Goal: Task Accomplishment & Management: Complete application form

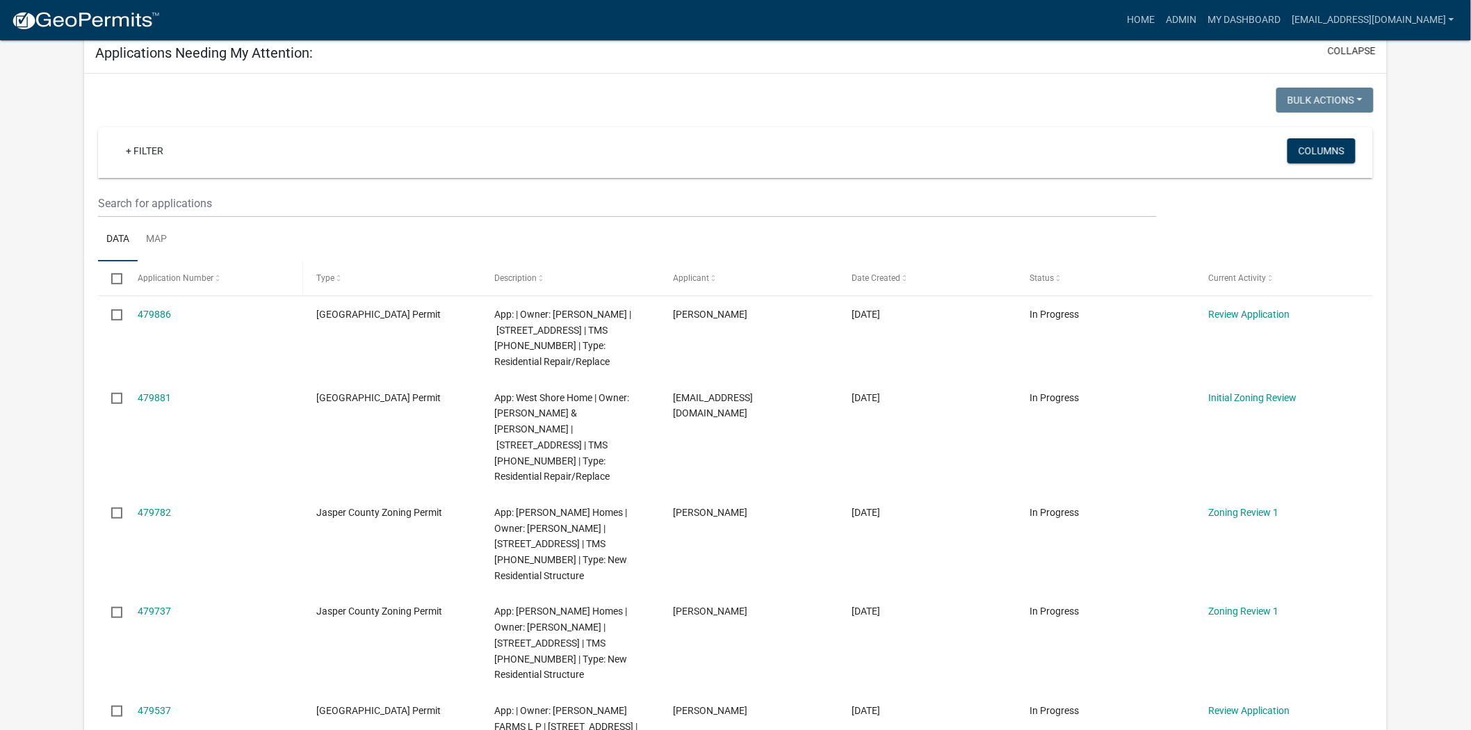
scroll to position [154, 0]
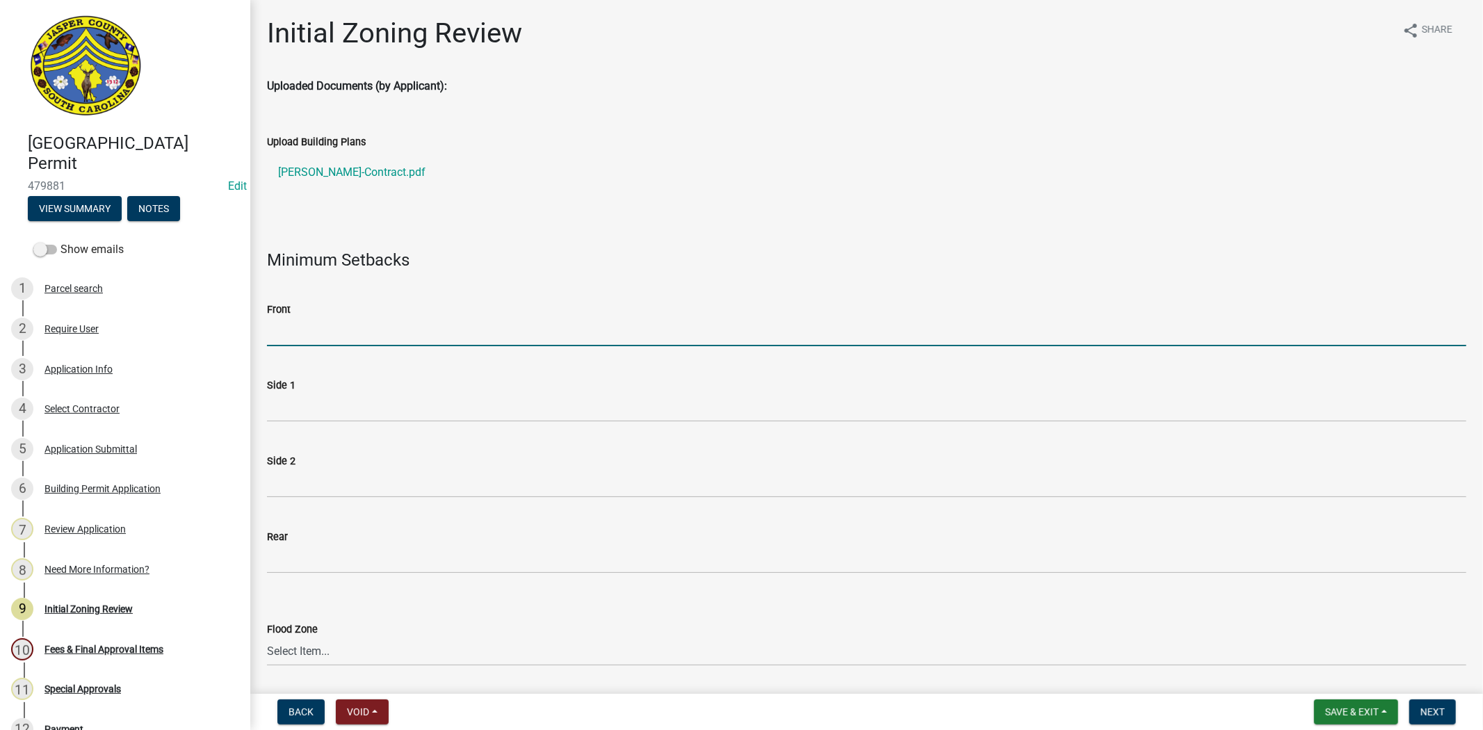
click at [364, 318] on input "Front" at bounding box center [866, 332] width 1199 height 29
type input "N/A"
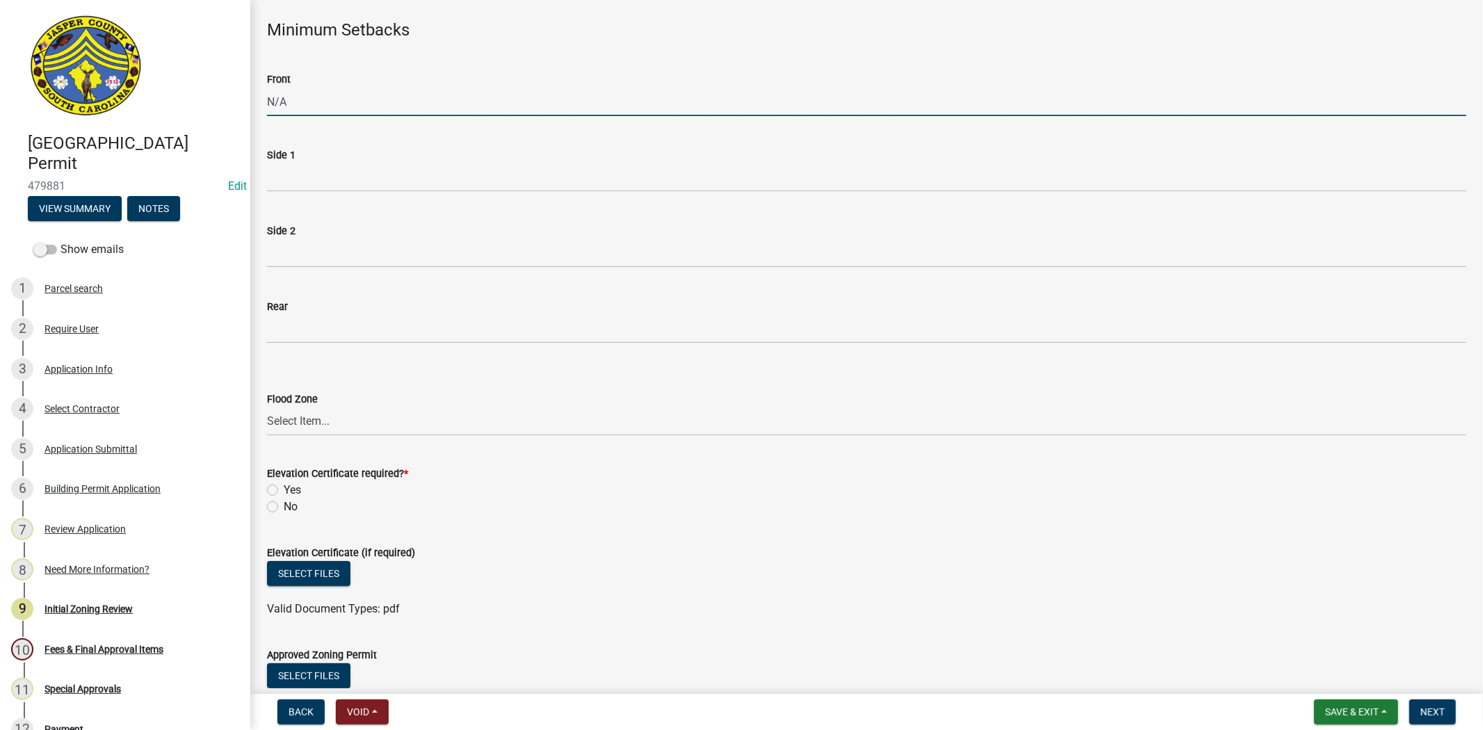
scroll to position [231, 0]
click at [398, 425] on select "Select Item... A AE X Shaded X N/A" at bounding box center [866, 420] width 1199 height 29
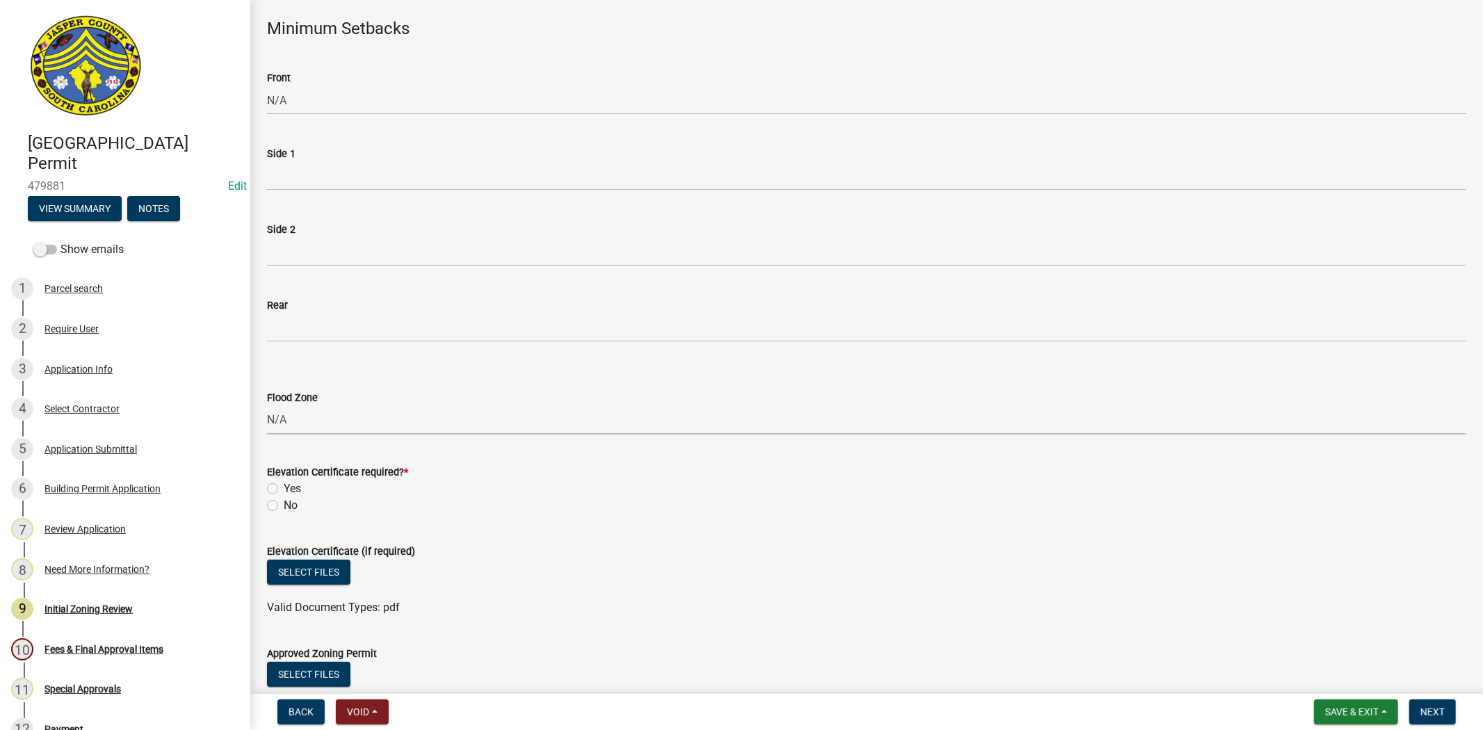
click at [267, 406] on select "Select Item... A AE X Shaded X N/A" at bounding box center [866, 420] width 1199 height 29
select select "ce624d28-693e-44a6-9022-b5351fe15fcb"
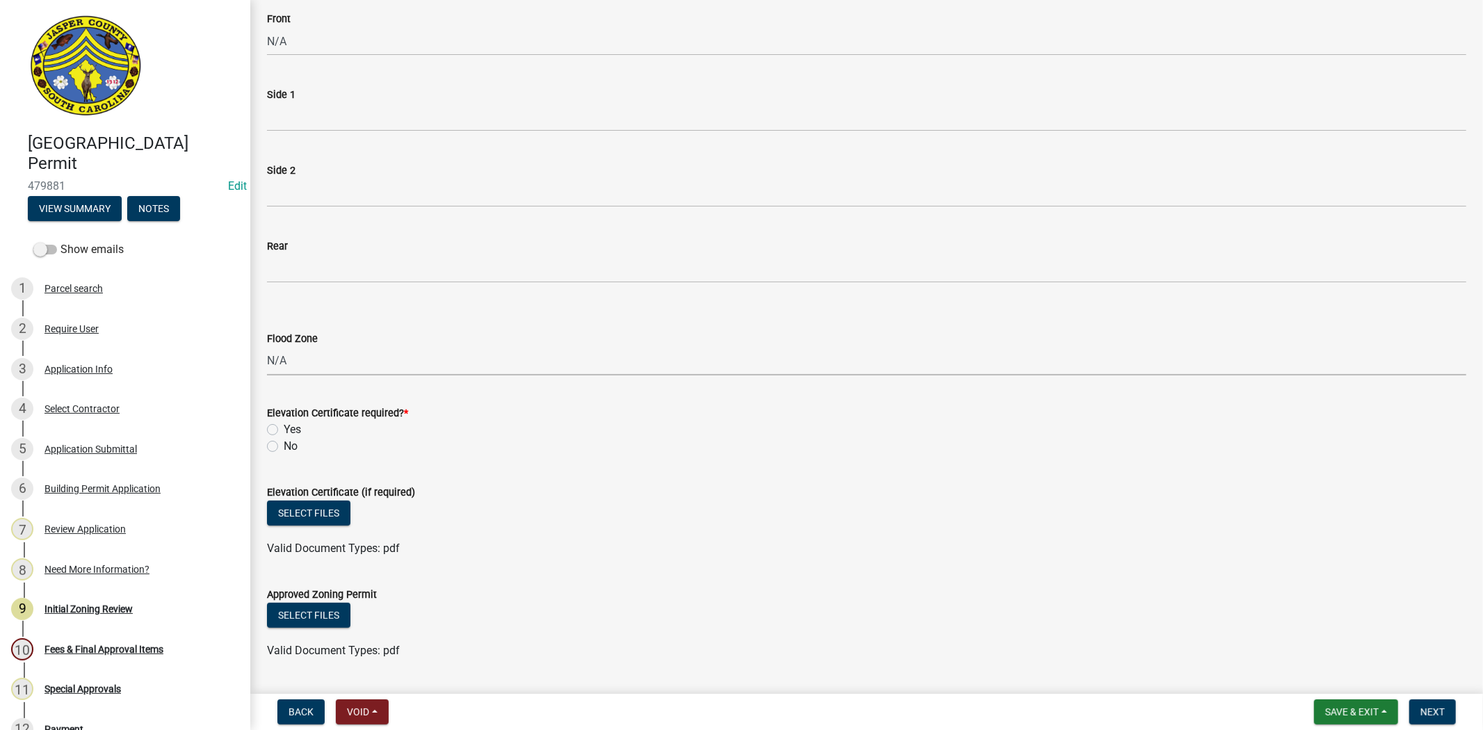
scroll to position [386, 0]
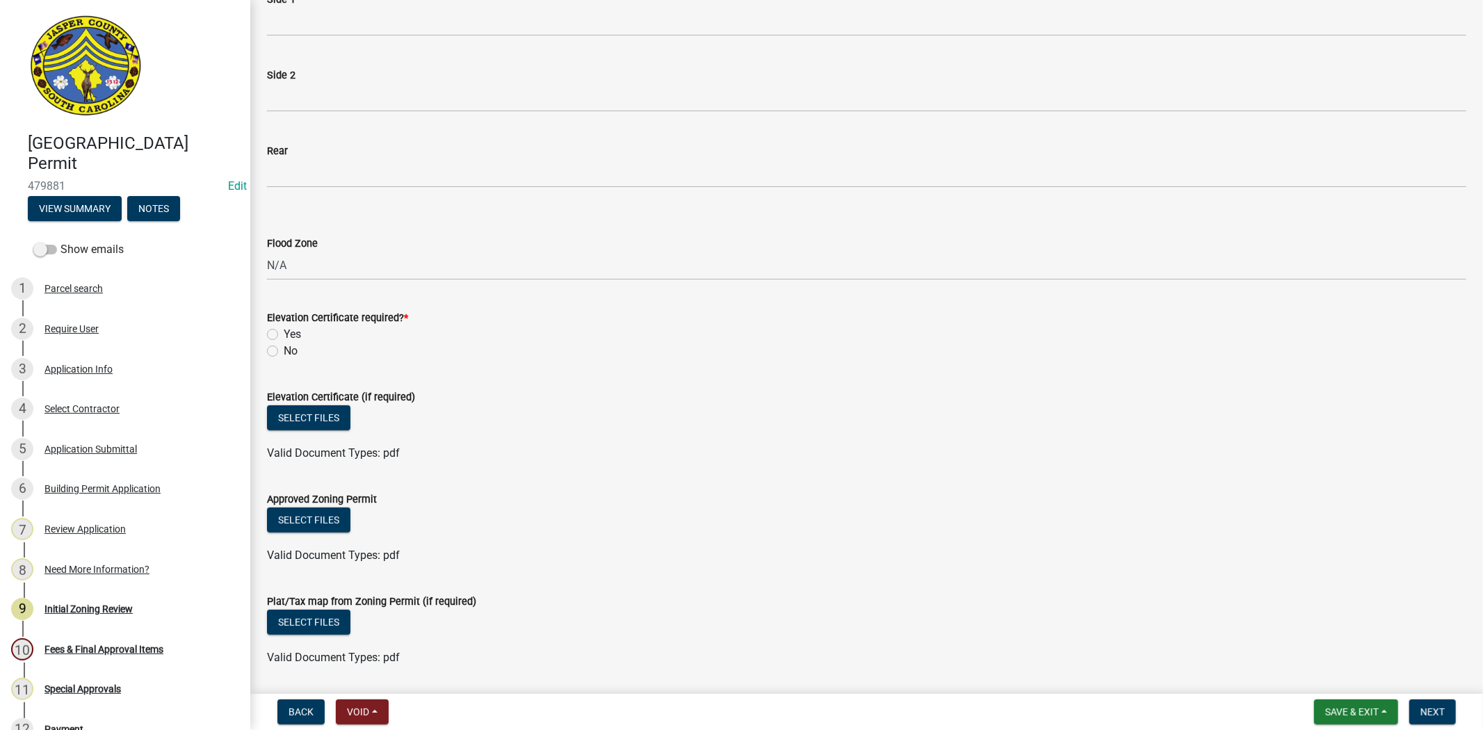
click at [281, 351] on div "No" at bounding box center [866, 351] width 1199 height 17
click at [284, 351] on label "No" at bounding box center [291, 351] width 14 height 17
click at [284, 351] on input "No" at bounding box center [288, 347] width 9 height 9
radio input "true"
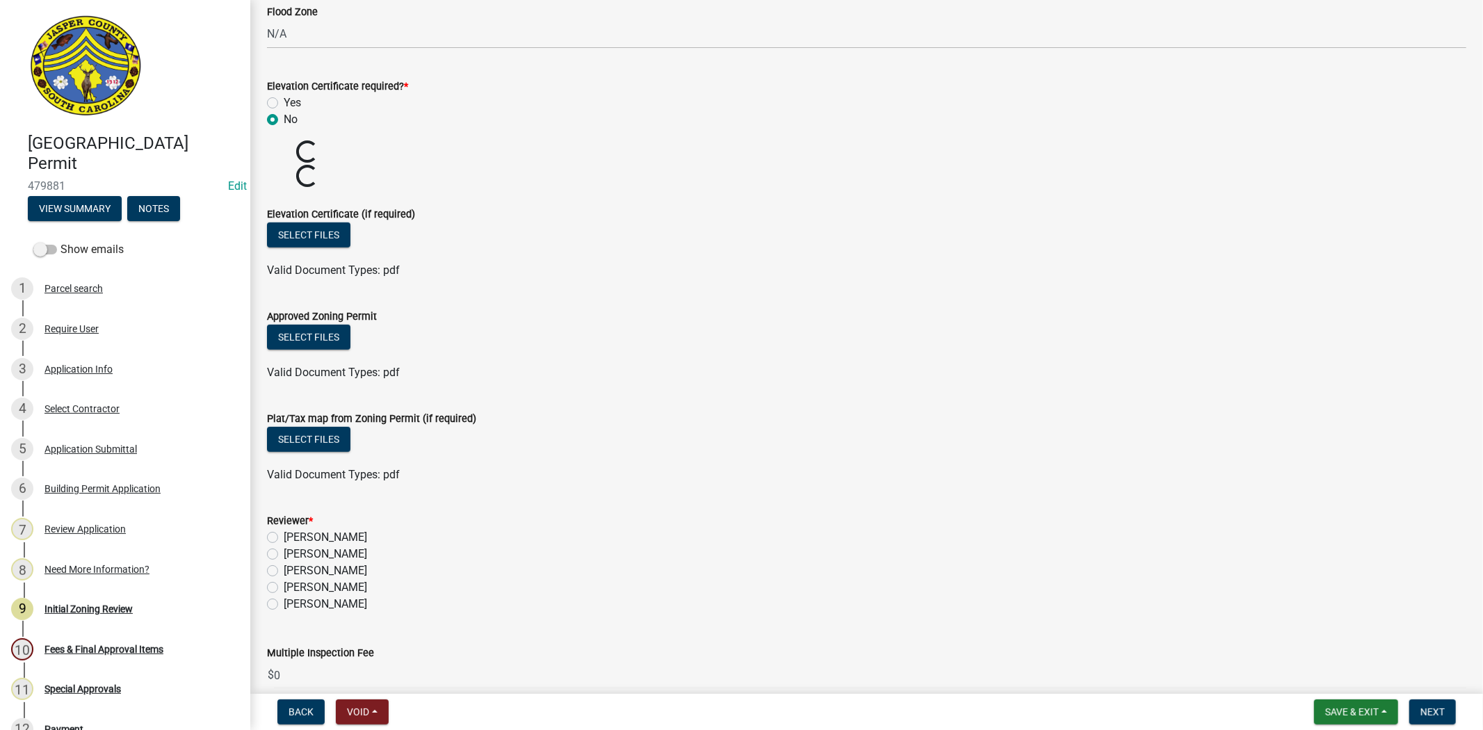
scroll to position [685, 0]
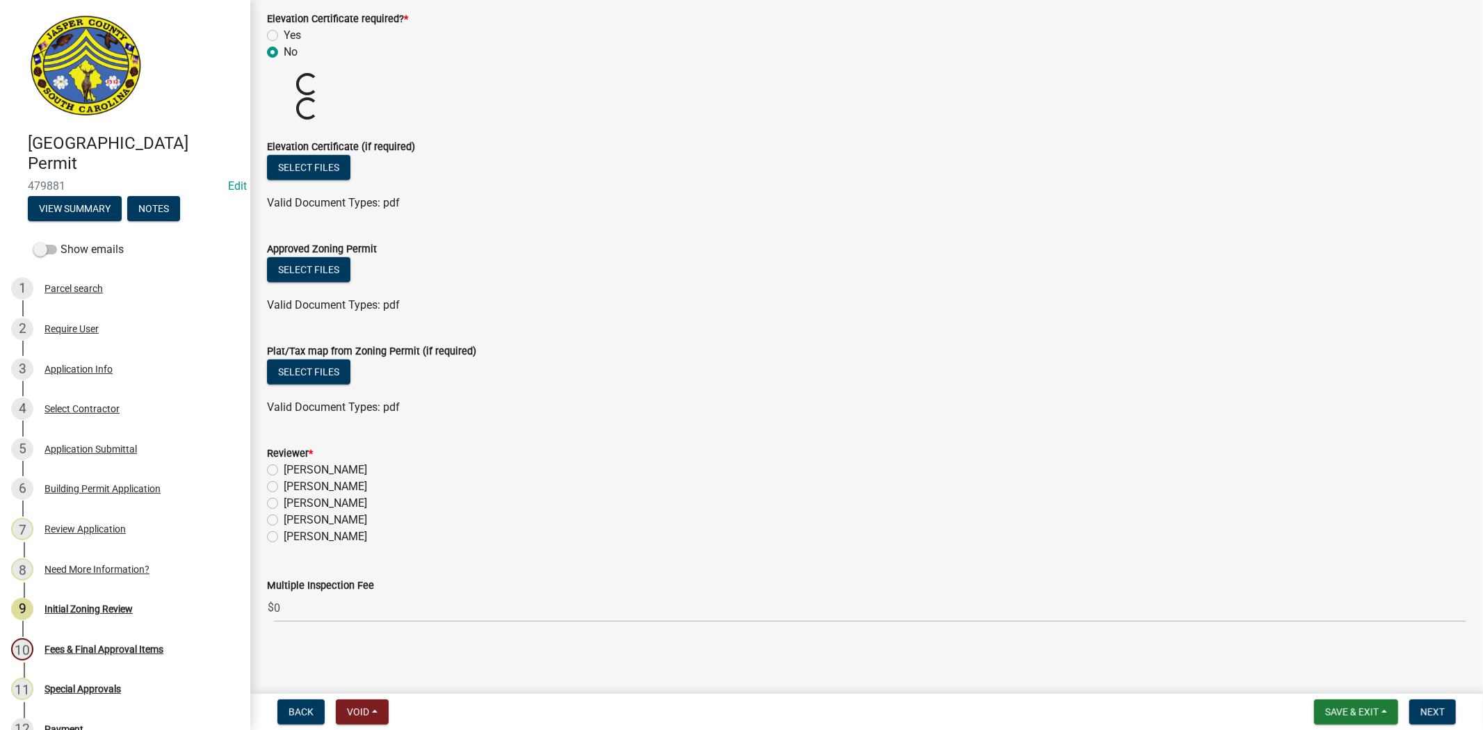
click at [284, 523] on label "[PERSON_NAME]" at bounding box center [325, 520] width 83 height 17
click at [284, 521] on input "[PERSON_NAME]" at bounding box center [288, 516] width 9 height 9
radio input "true"
click at [1435, 711] on span "Next" at bounding box center [1432, 711] width 24 height 11
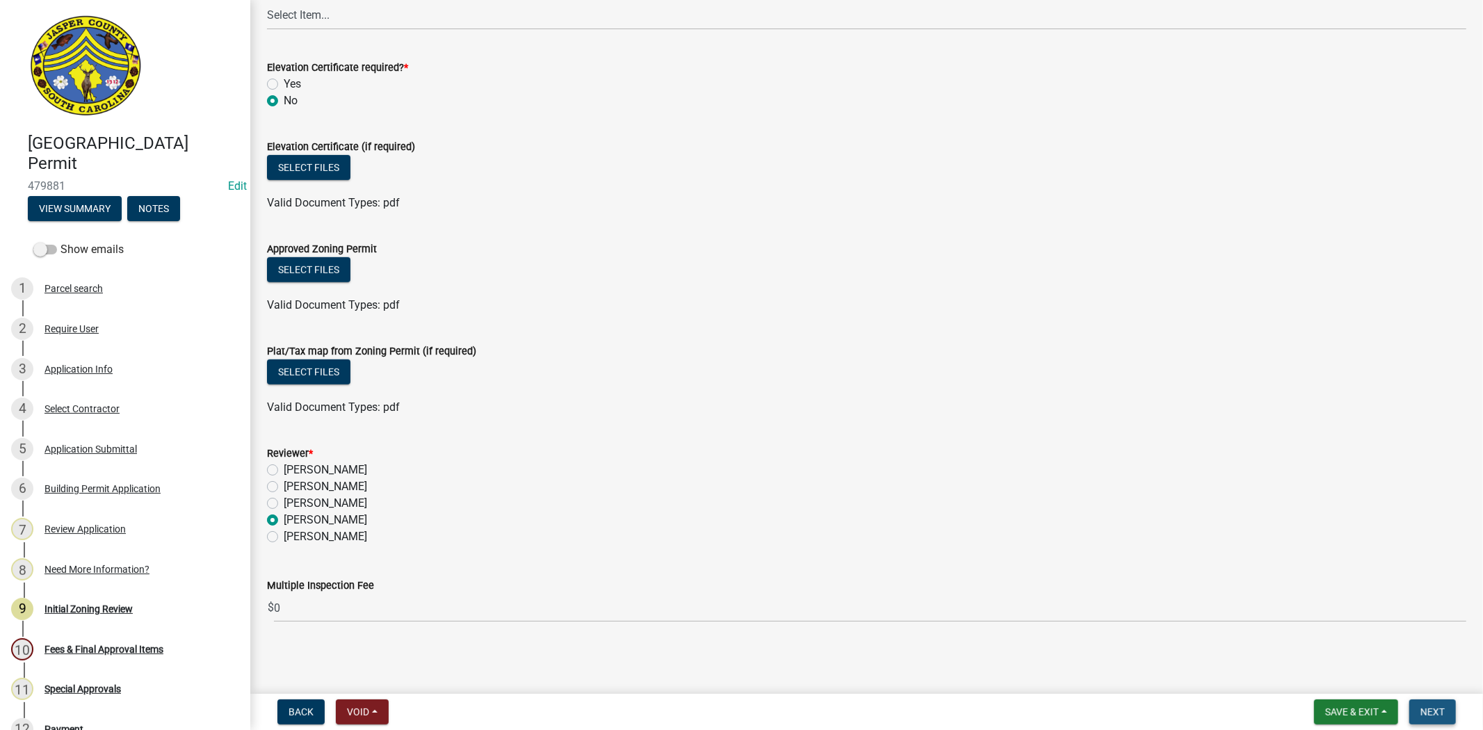
scroll to position [0, 0]
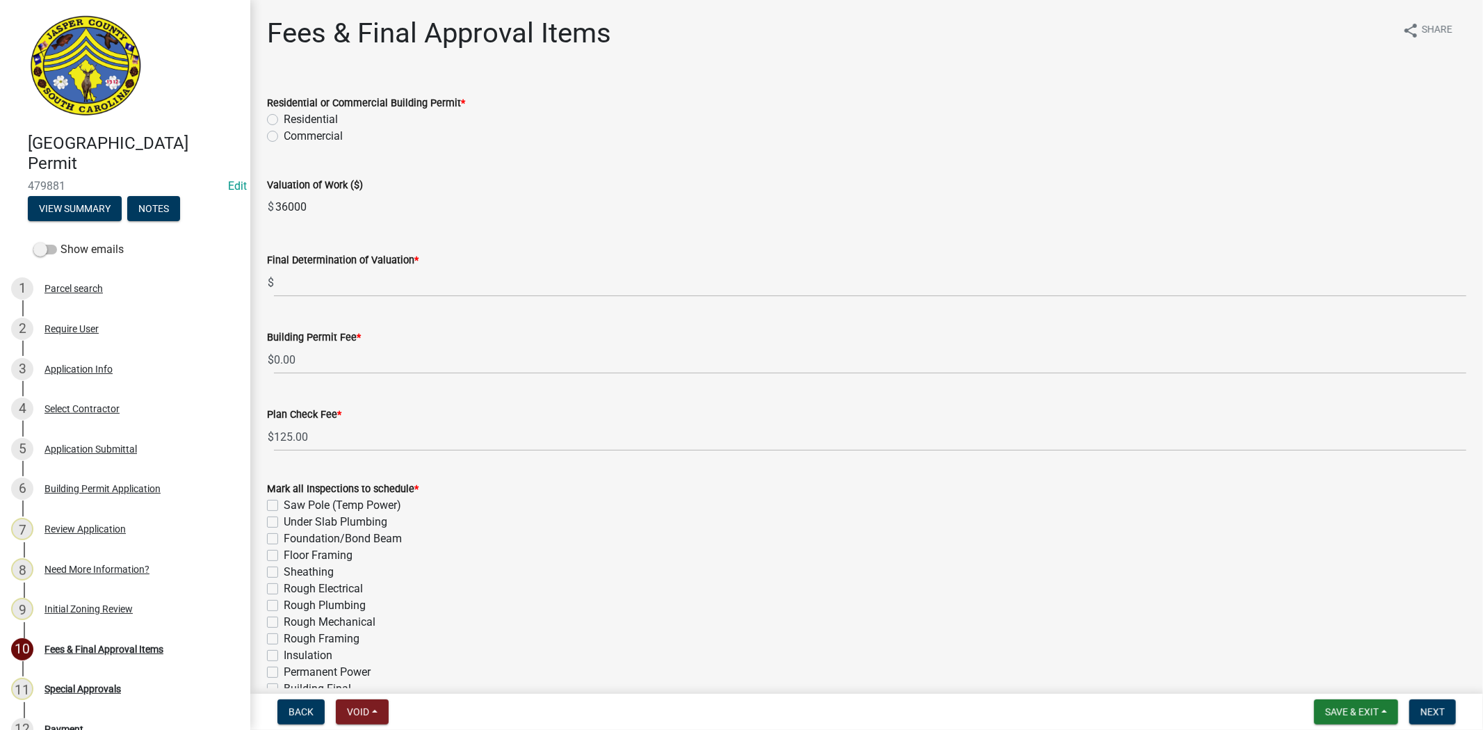
drag, startPoint x: 355, startPoint y: 206, endPoint x: 183, endPoint y: 218, distance: 172.8
click at [183, 218] on div "Jasper County Building Permit 479881 Edit View Summary Notes Show emails 1 Parc…" at bounding box center [741, 365] width 1483 height 730
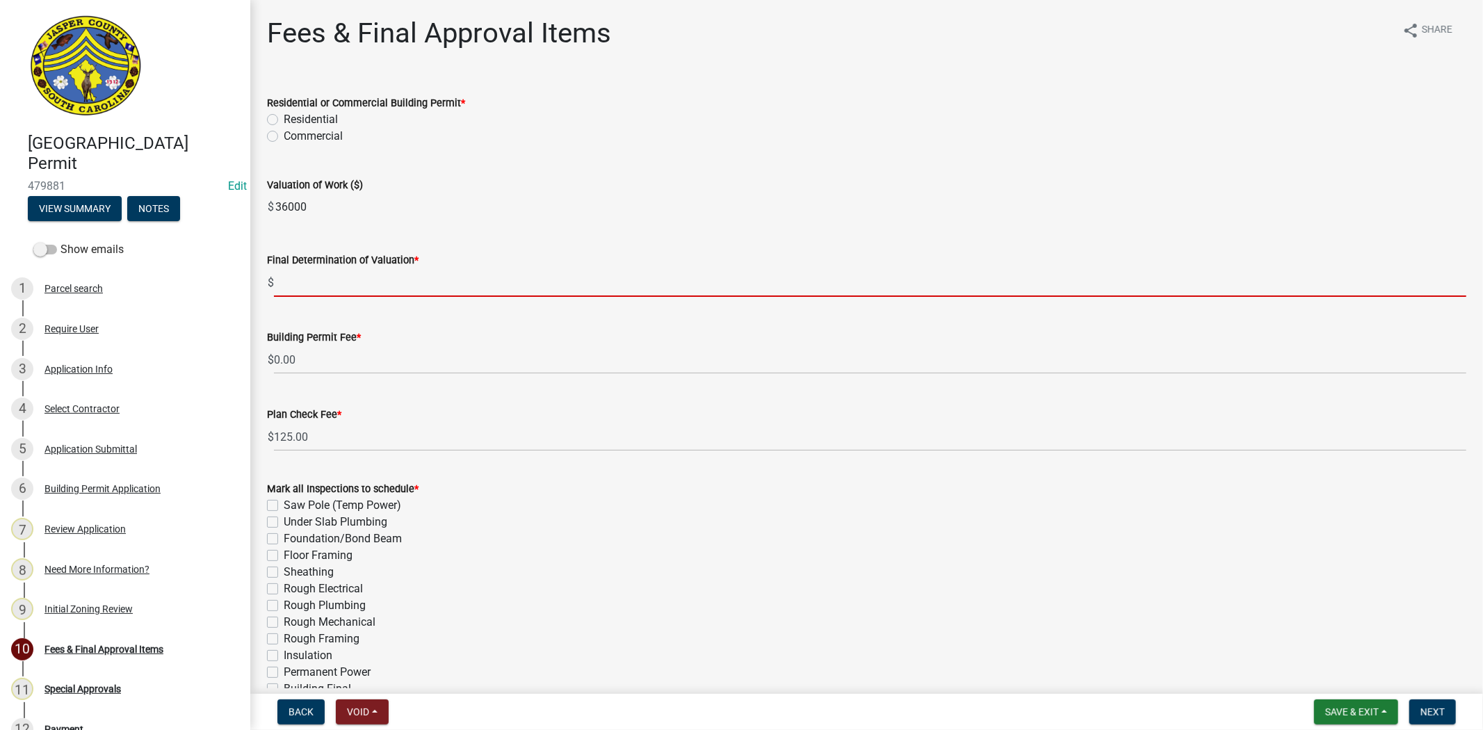
click at [308, 282] on input "text" at bounding box center [870, 282] width 1192 height 29
paste input "36000"
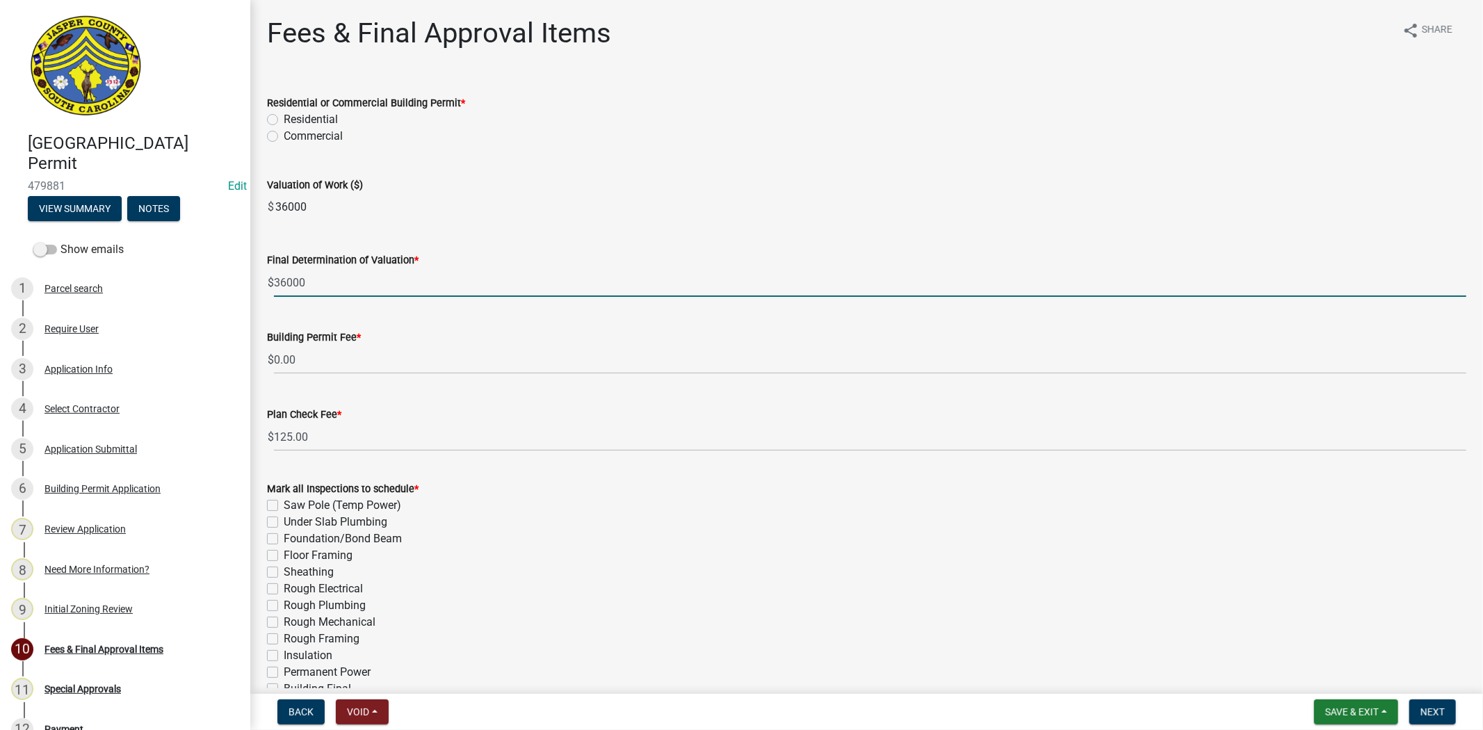
type input "36000"
click at [284, 119] on label "Residential" at bounding box center [311, 119] width 54 height 17
click at [284, 119] on input "Residential" at bounding box center [288, 115] width 9 height 9
radio input "true"
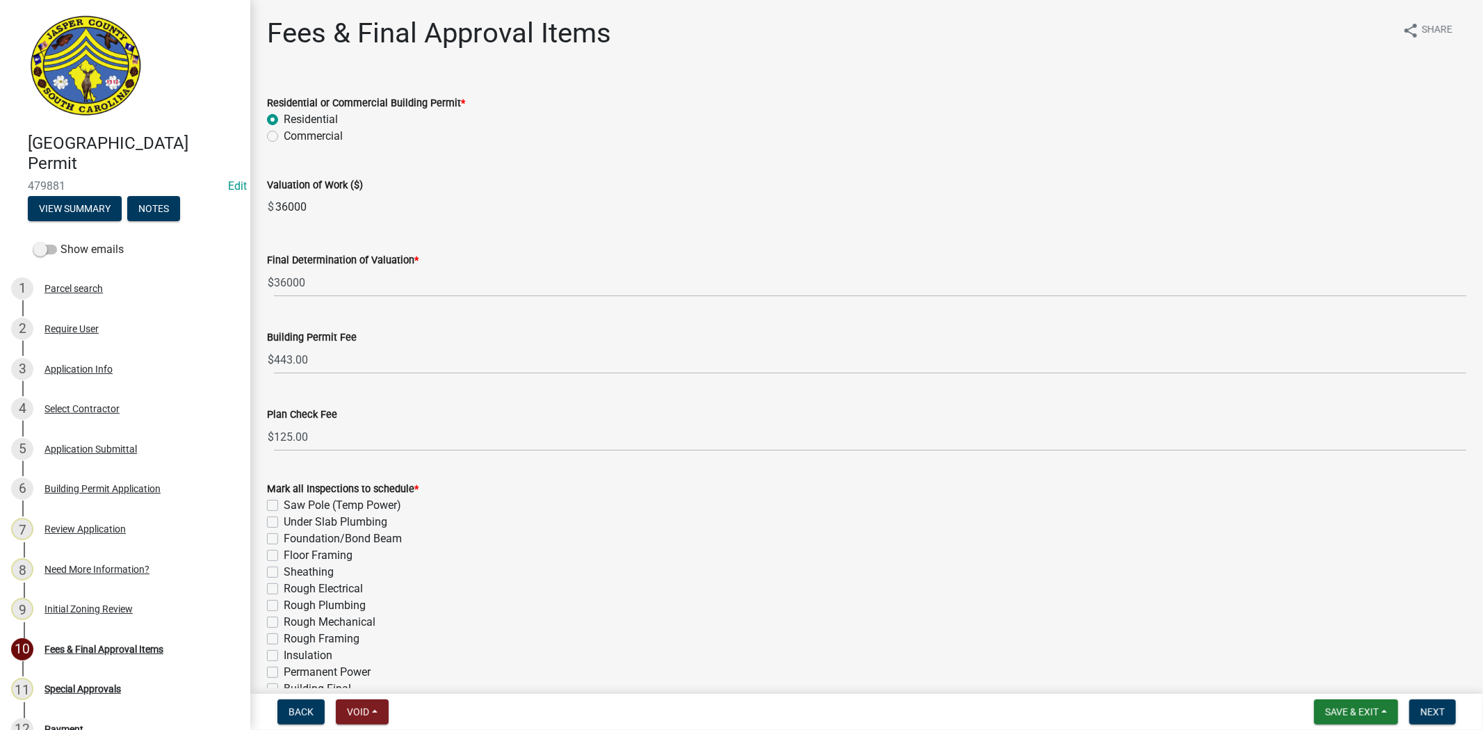
scroll to position [77, 0]
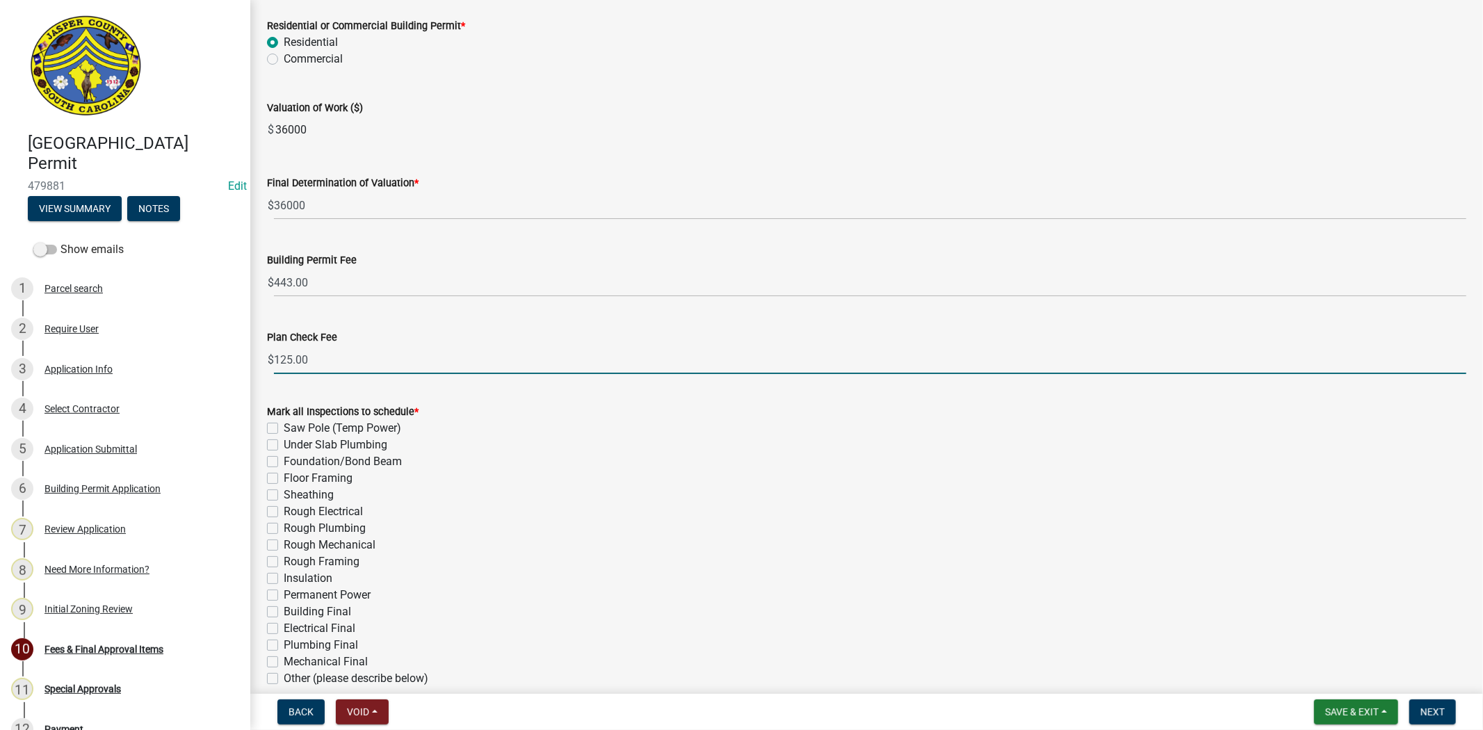
drag, startPoint x: 289, startPoint y: 359, endPoint x: 250, endPoint y: 362, distance: 39.0
click at [250, 362] on div "Fees & Final Approval Items share Share Residential or Commercial Building Perm…" at bounding box center [866, 364] width 1233 height 848
click at [795, 345] on input "0.00" at bounding box center [870, 359] width 1192 height 29
type input "0.00"
click at [884, 496] on div "Sheathing" at bounding box center [866, 495] width 1199 height 17
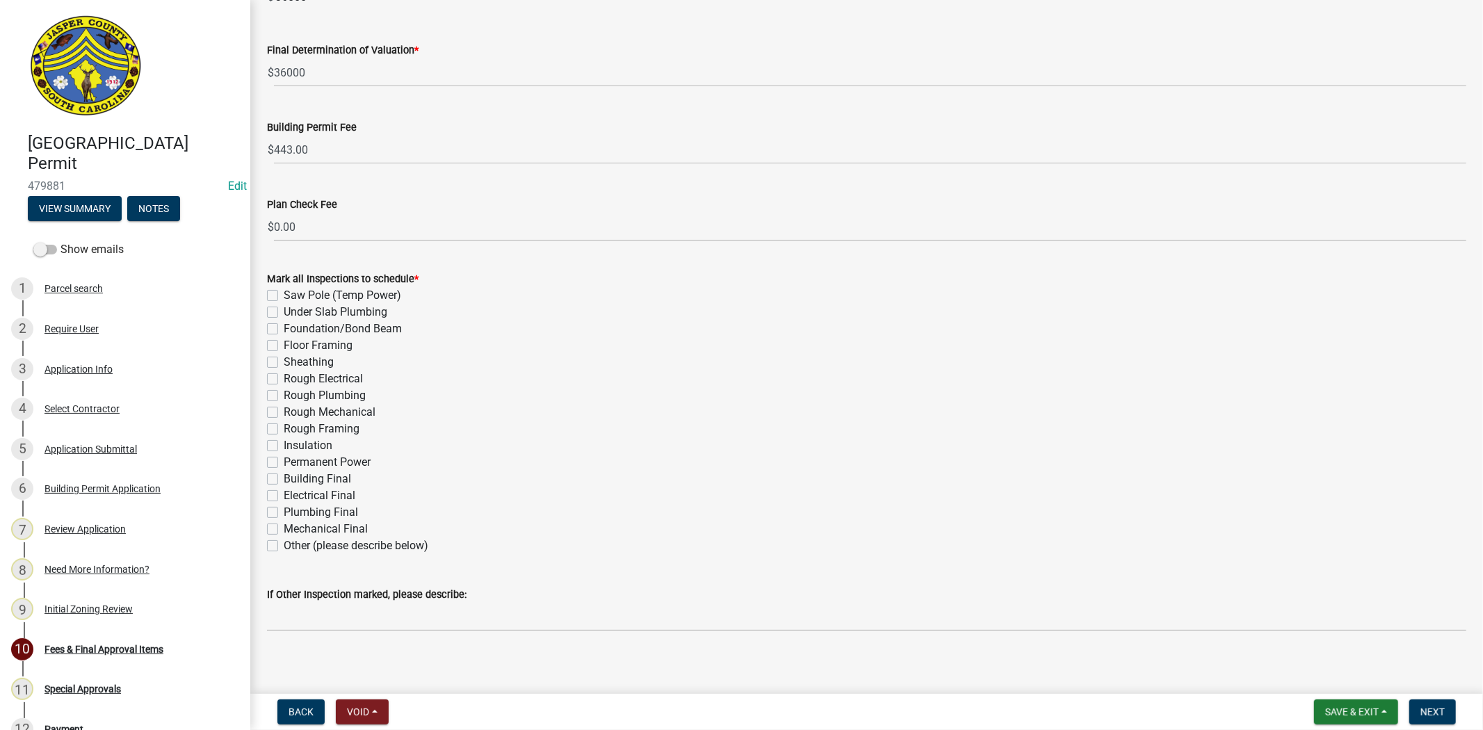
scroll to position [218, 0]
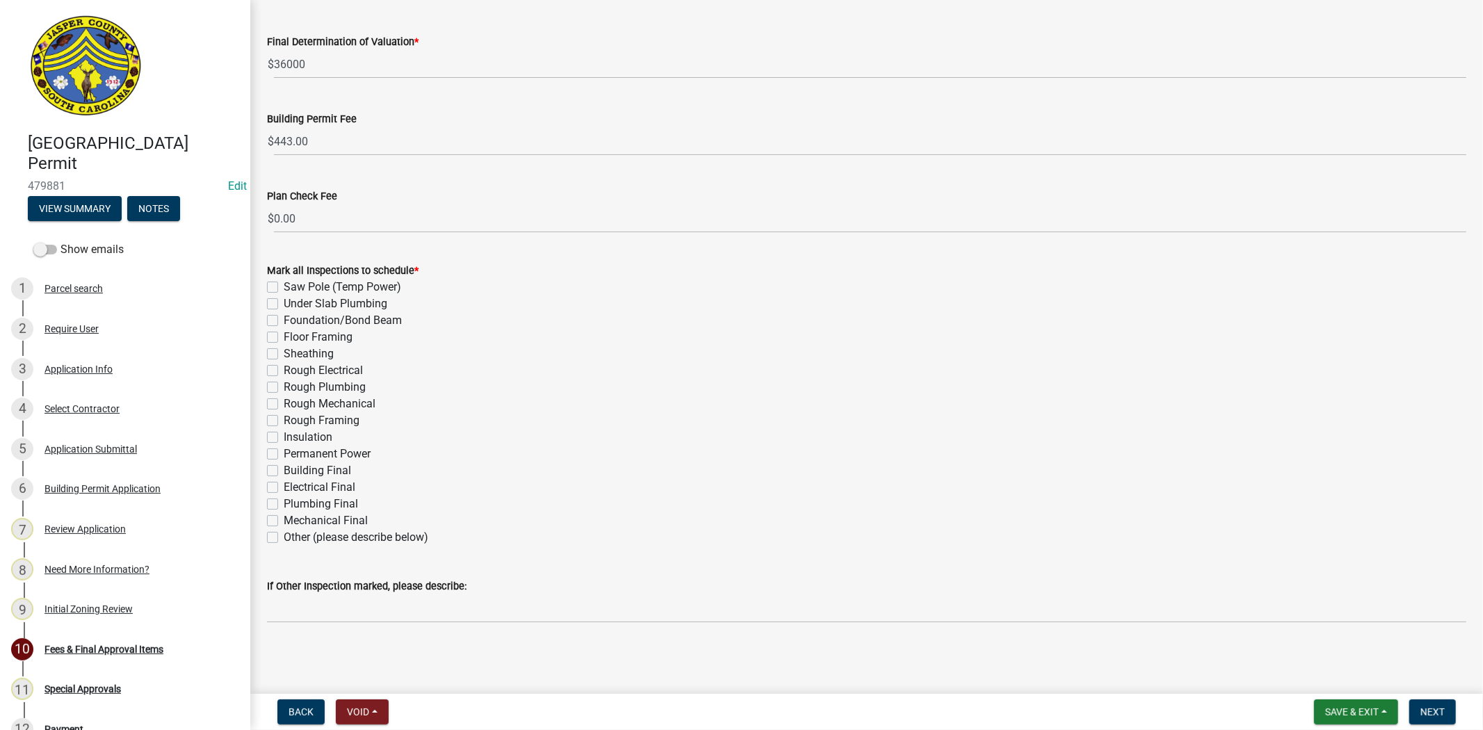
click at [284, 503] on label "Plumbing Final" at bounding box center [321, 504] width 74 height 17
click at [284, 503] on input "Plumbing Final" at bounding box center [288, 500] width 9 height 9
checkbox input "true"
checkbox input "false"
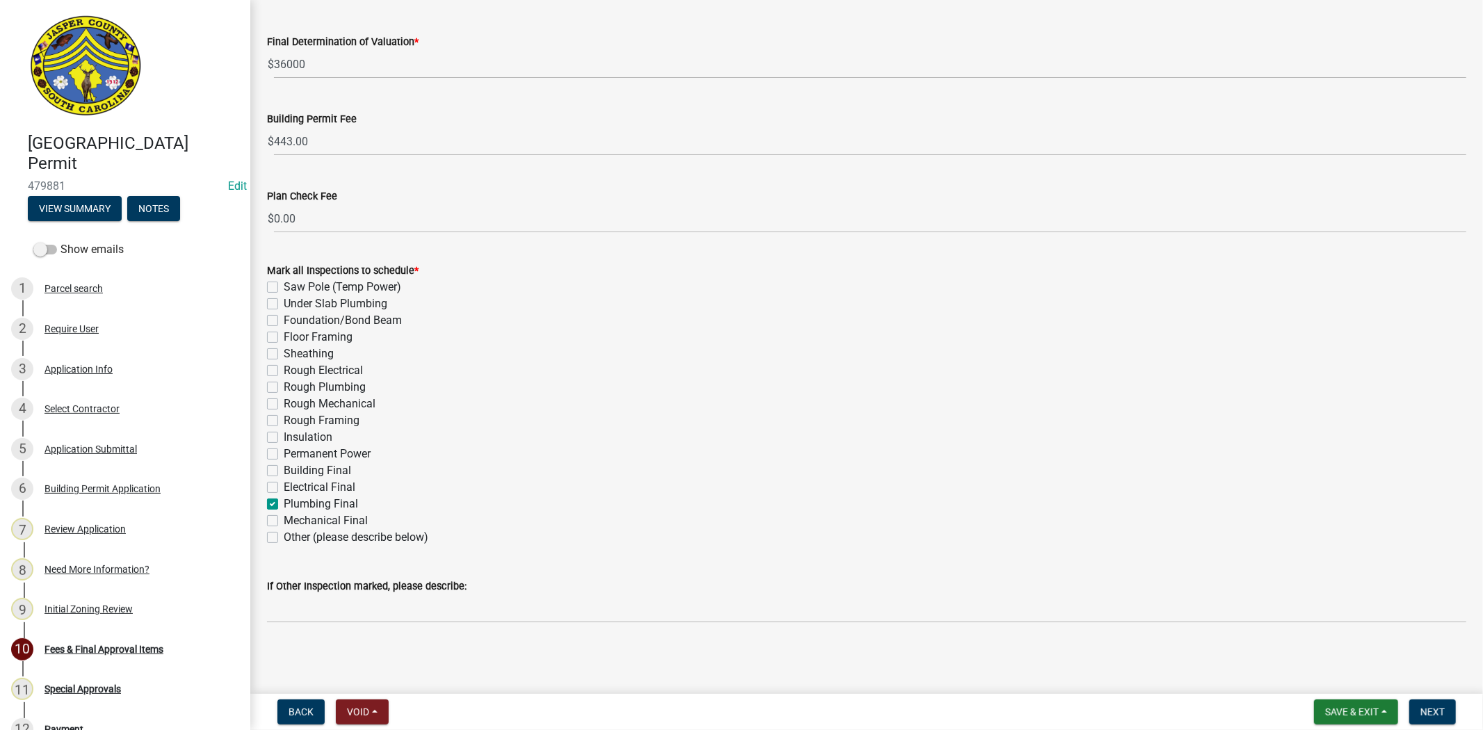
checkbox input "false"
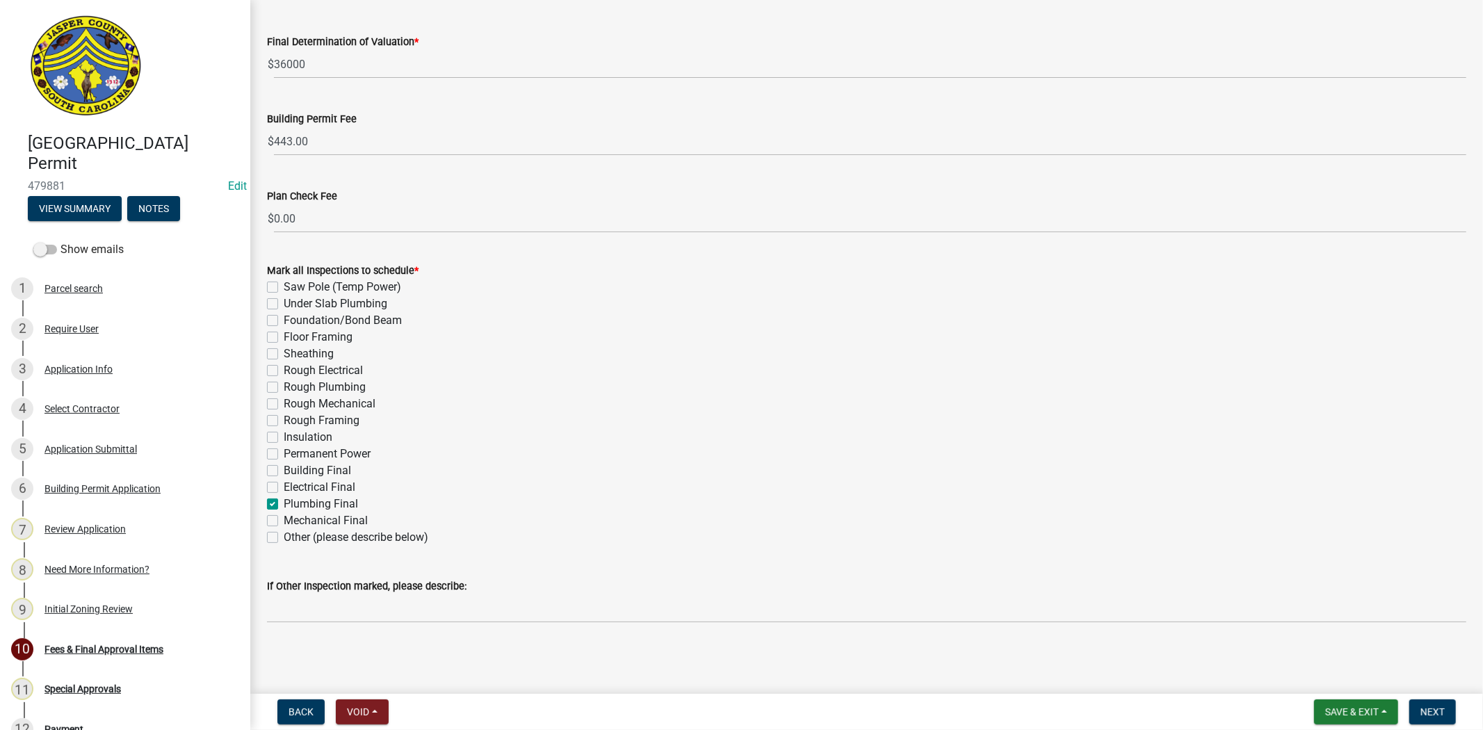
checkbox input "false"
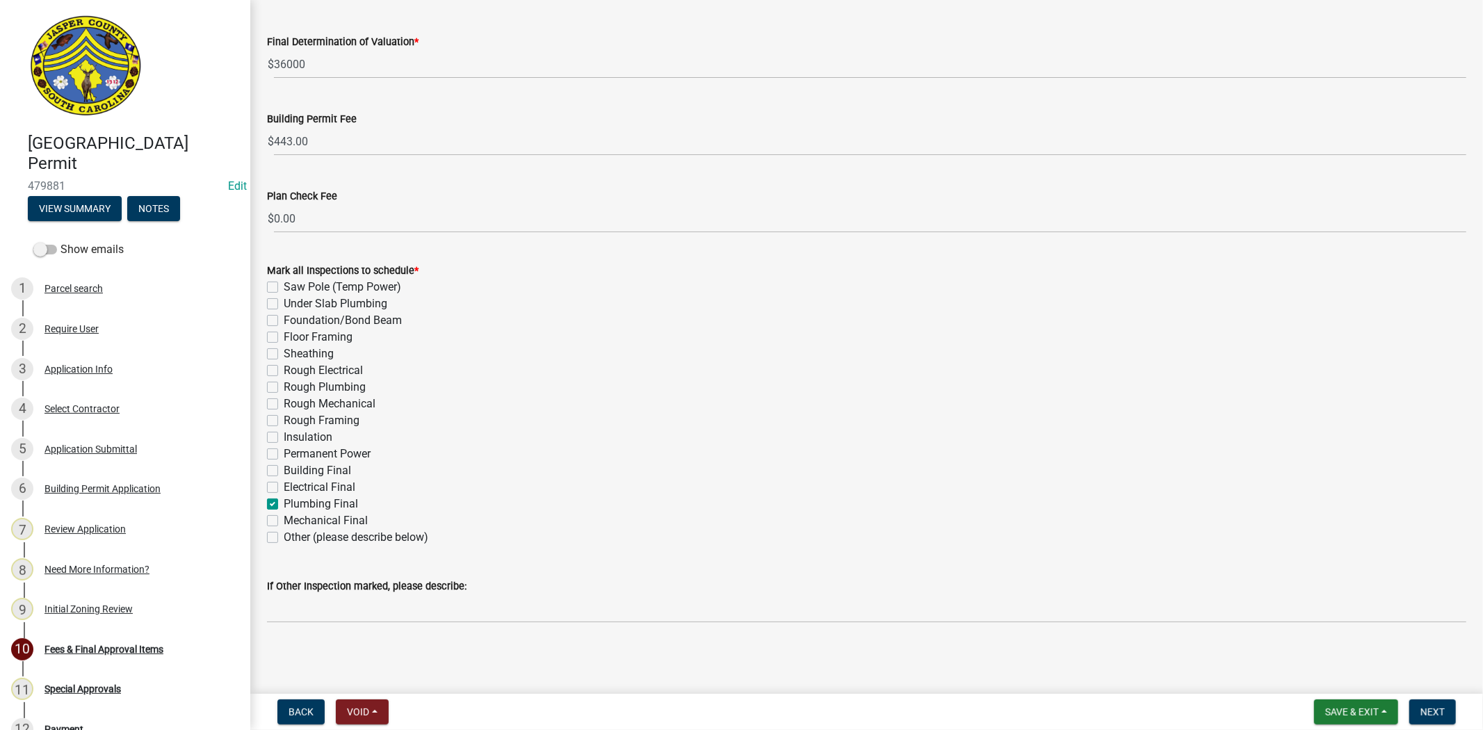
checkbox input "false"
checkbox input "true"
checkbox input "false"
click at [284, 505] on label "Plumbing Final" at bounding box center [321, 504] width 74 height 17
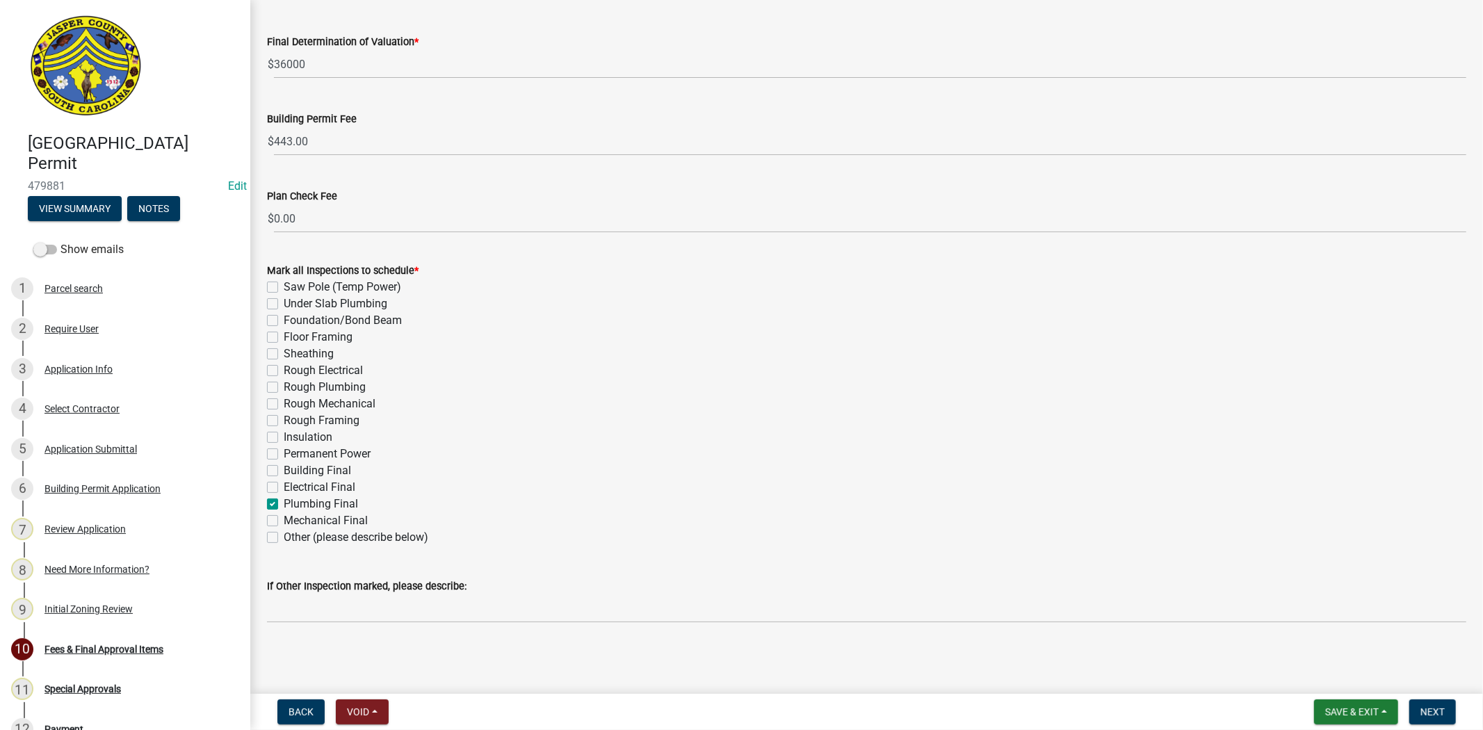
click at [284, 505] on input "Plumbing Final" at bounding box center [288, 500] width 9 height 9
checkbox input "false"
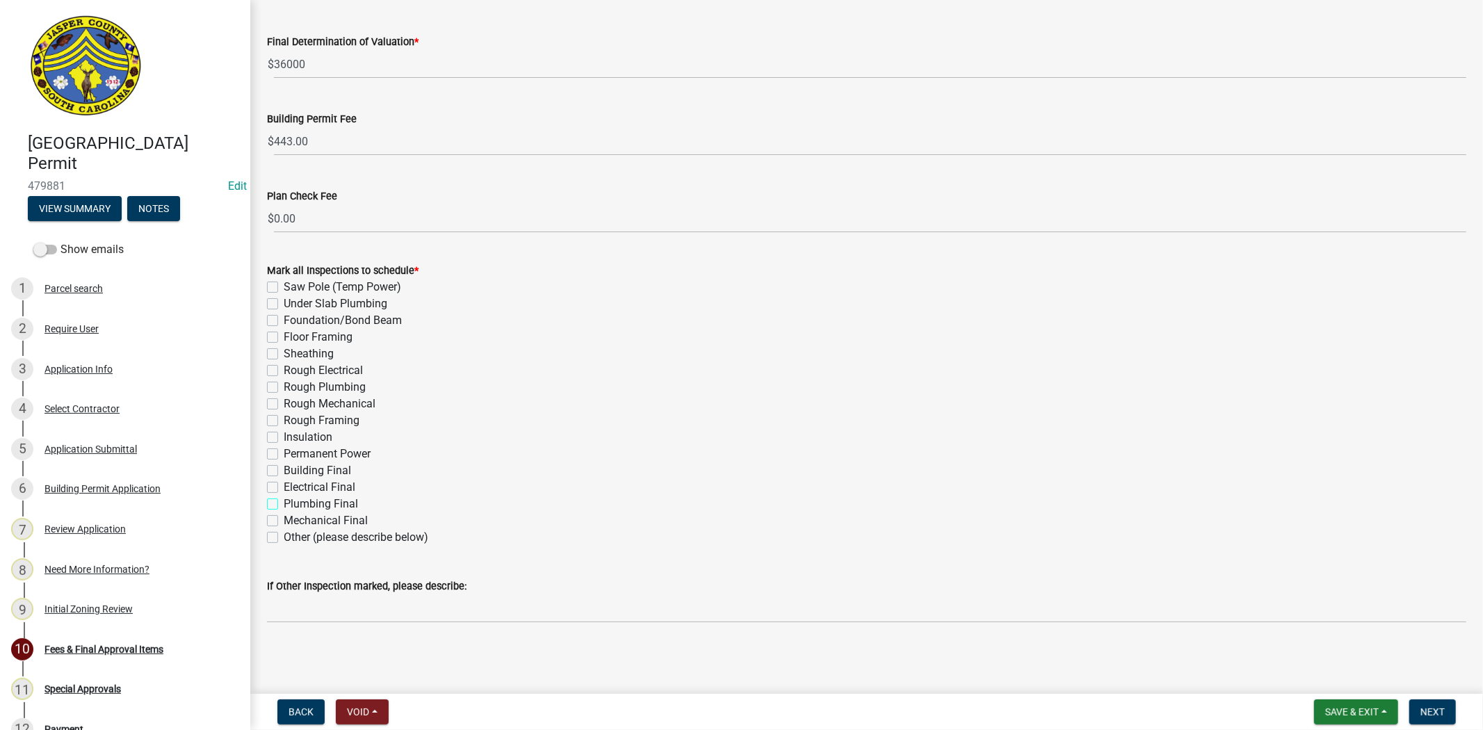
checkbox input "false"
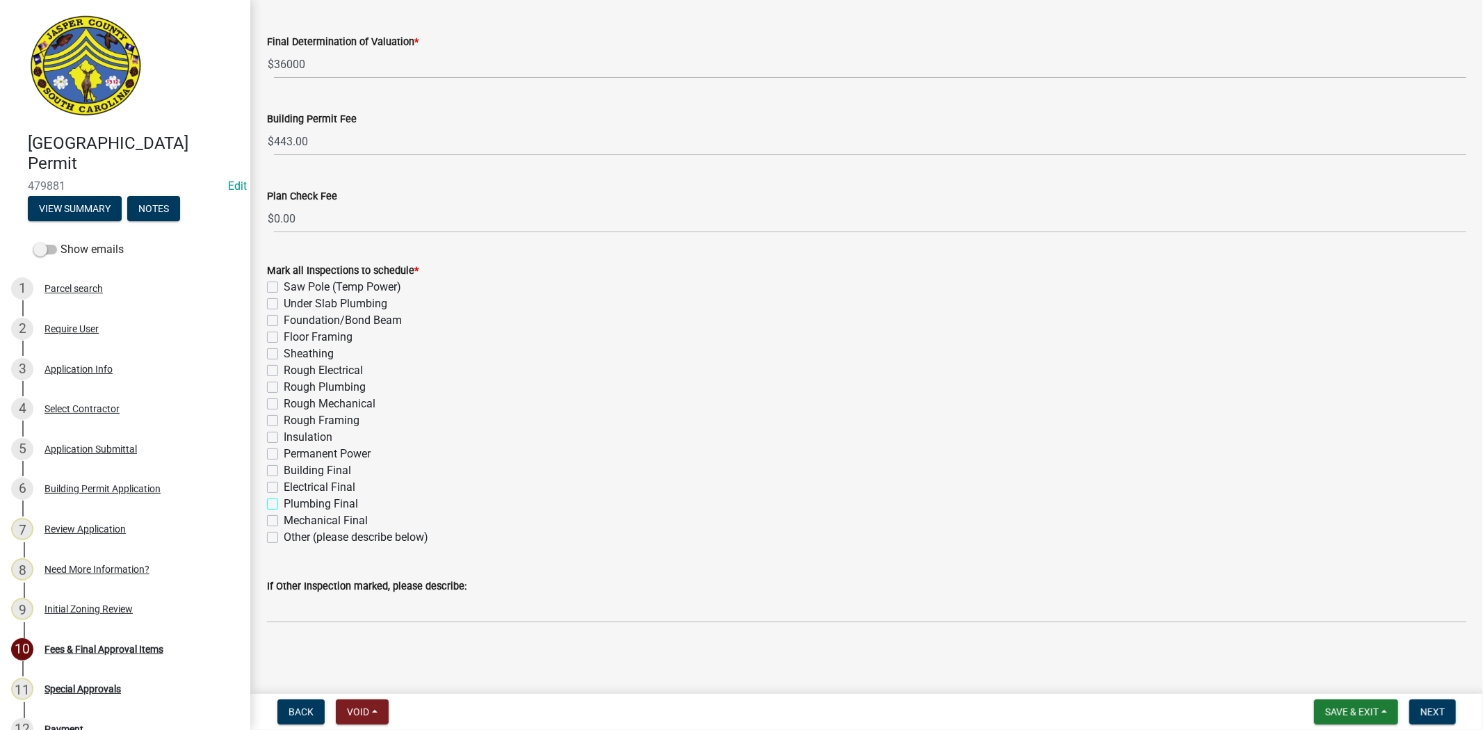
checkbox input "false"
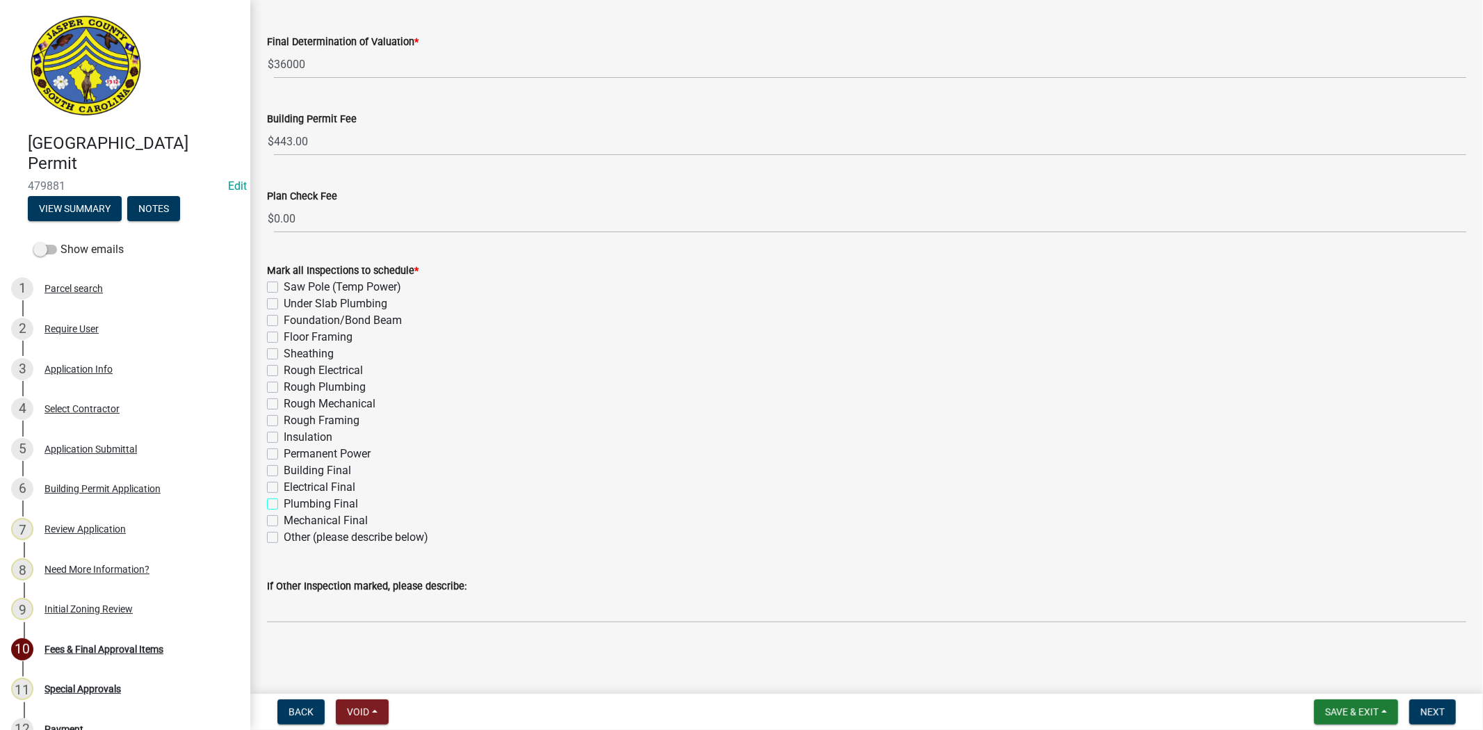
checkbox input "false"
click at [284, 532] on label "Other (please describe below)" at bounding box center [356, 537] width 145 height 17
click at [284, 532] on input "Other (please describe below)" at bounding box center [288, 533] width 9 height 9
checkbox input "true"
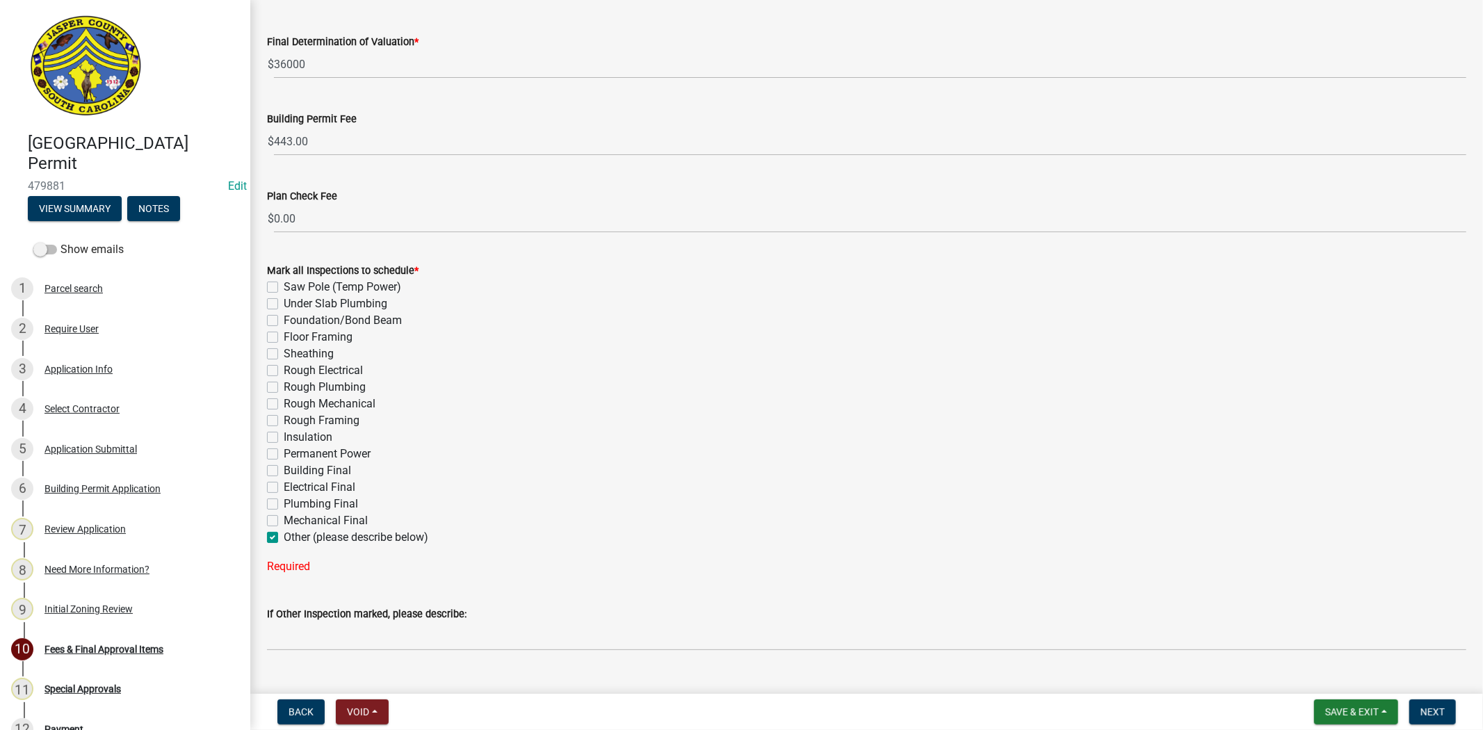
checkbox input "false"
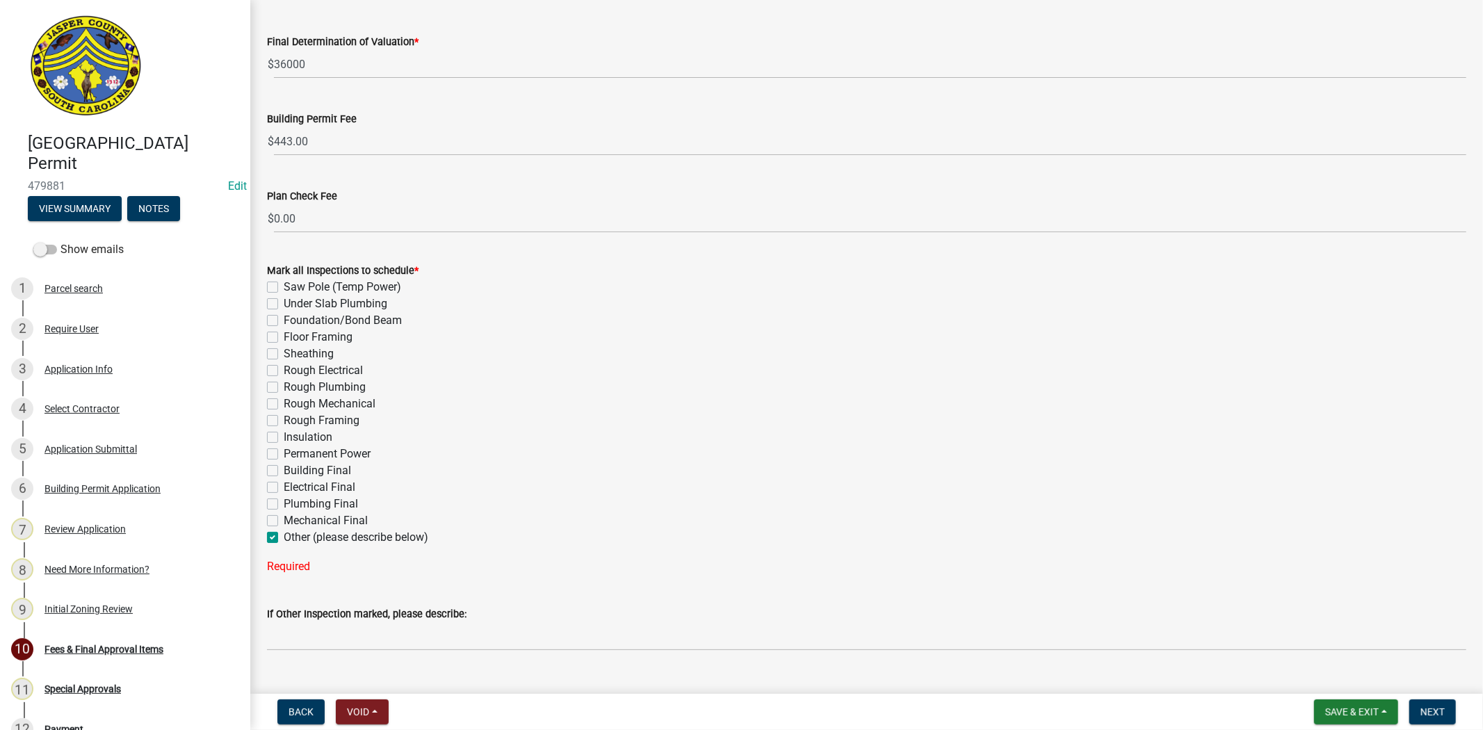
checkbox input "false"
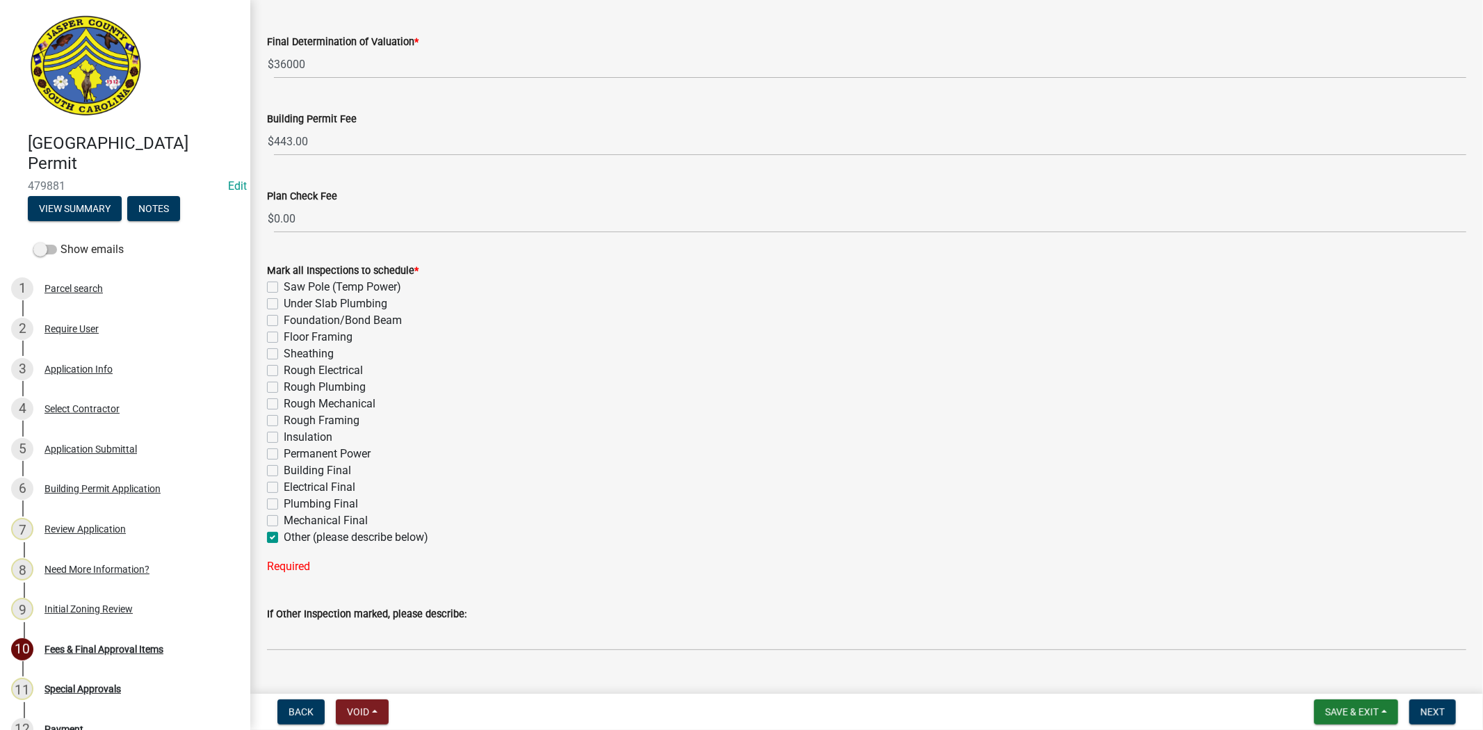
checkbox input "false"
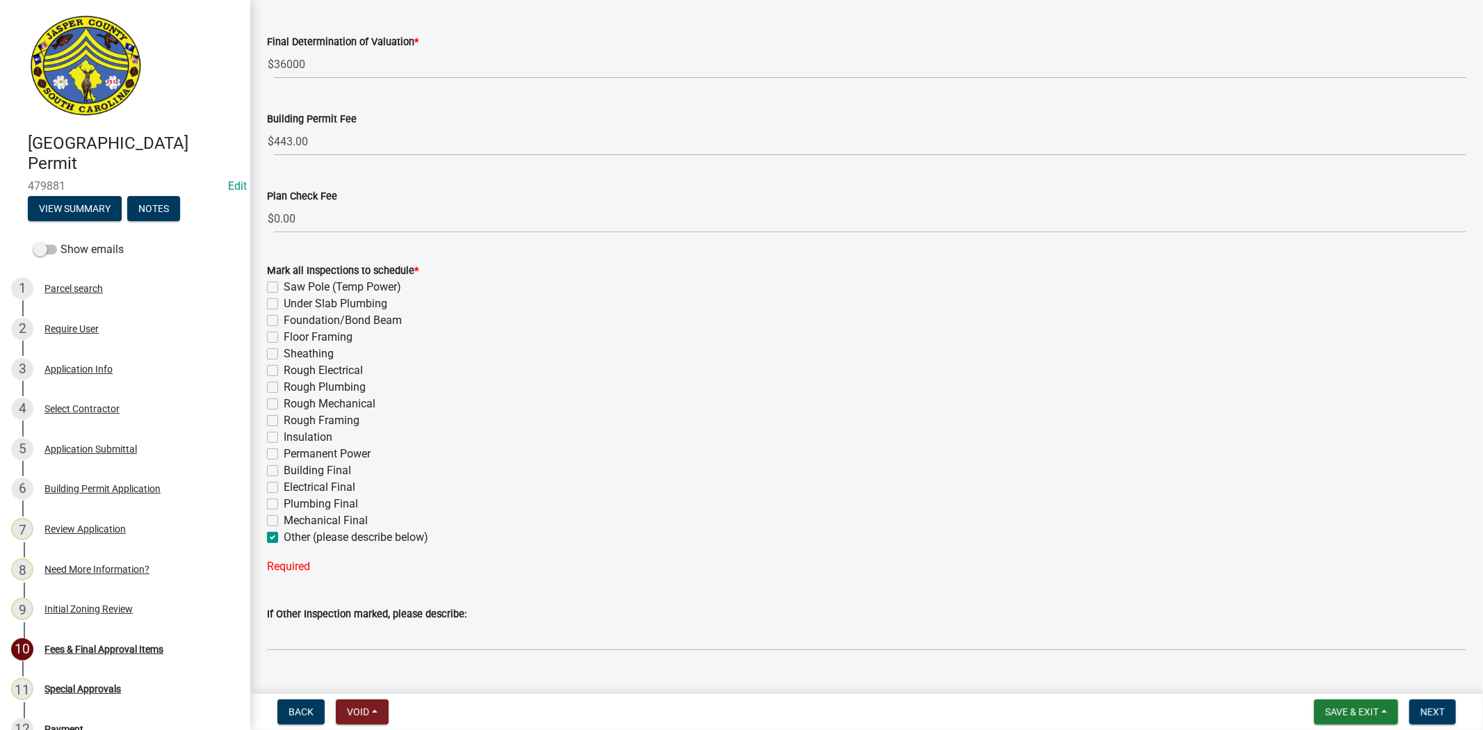
checkbox input "true"
click at [301, 593] on div "If Other Inspection marked, please describe:" at bounding box center [866, 586] width 1199 height 17
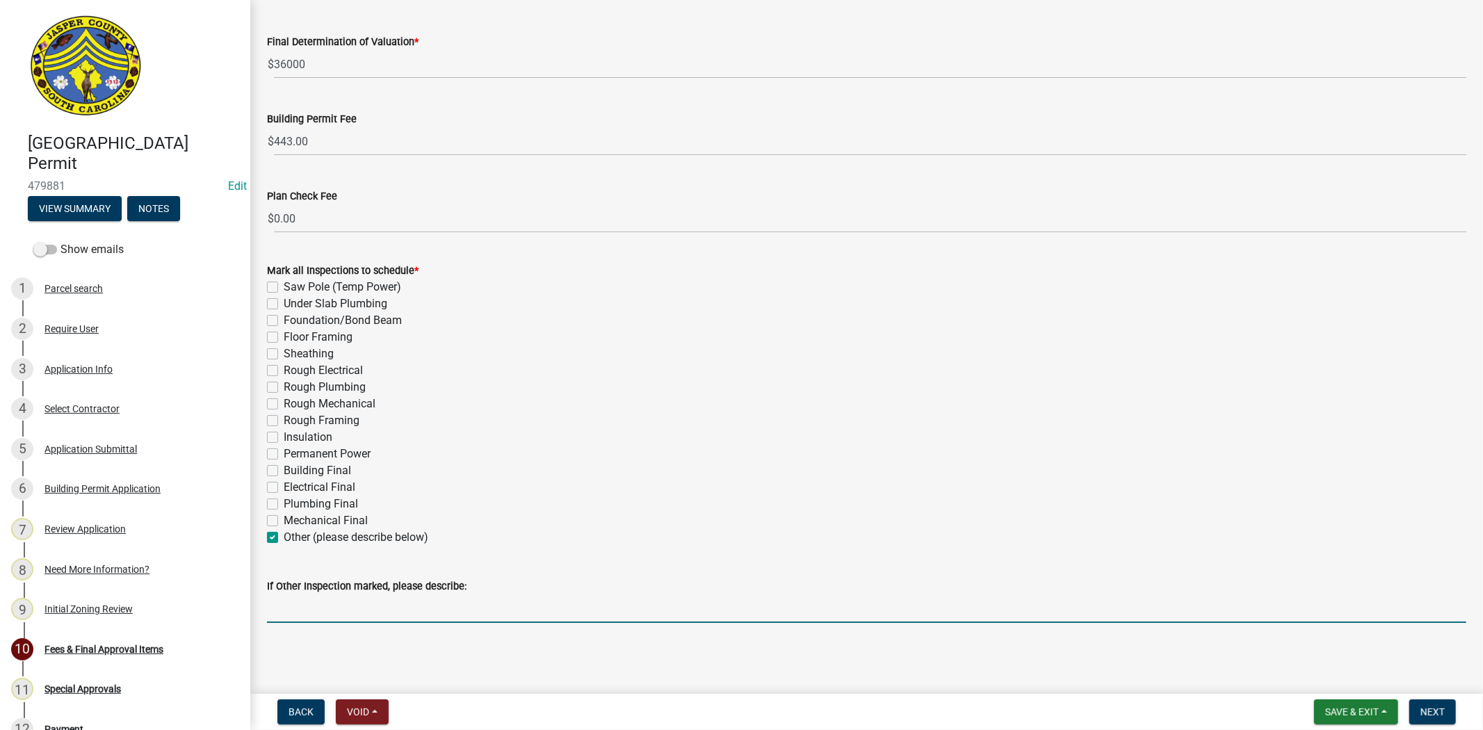
click at [303, 608] on input "If Other Inspection marked, please describe:" at bounding box center [866, 608] width 1199 height 29
type input "Shower Final"
click at [1437, 715] on span "Next" at bounding box center [1432, 711] width 24 height 11
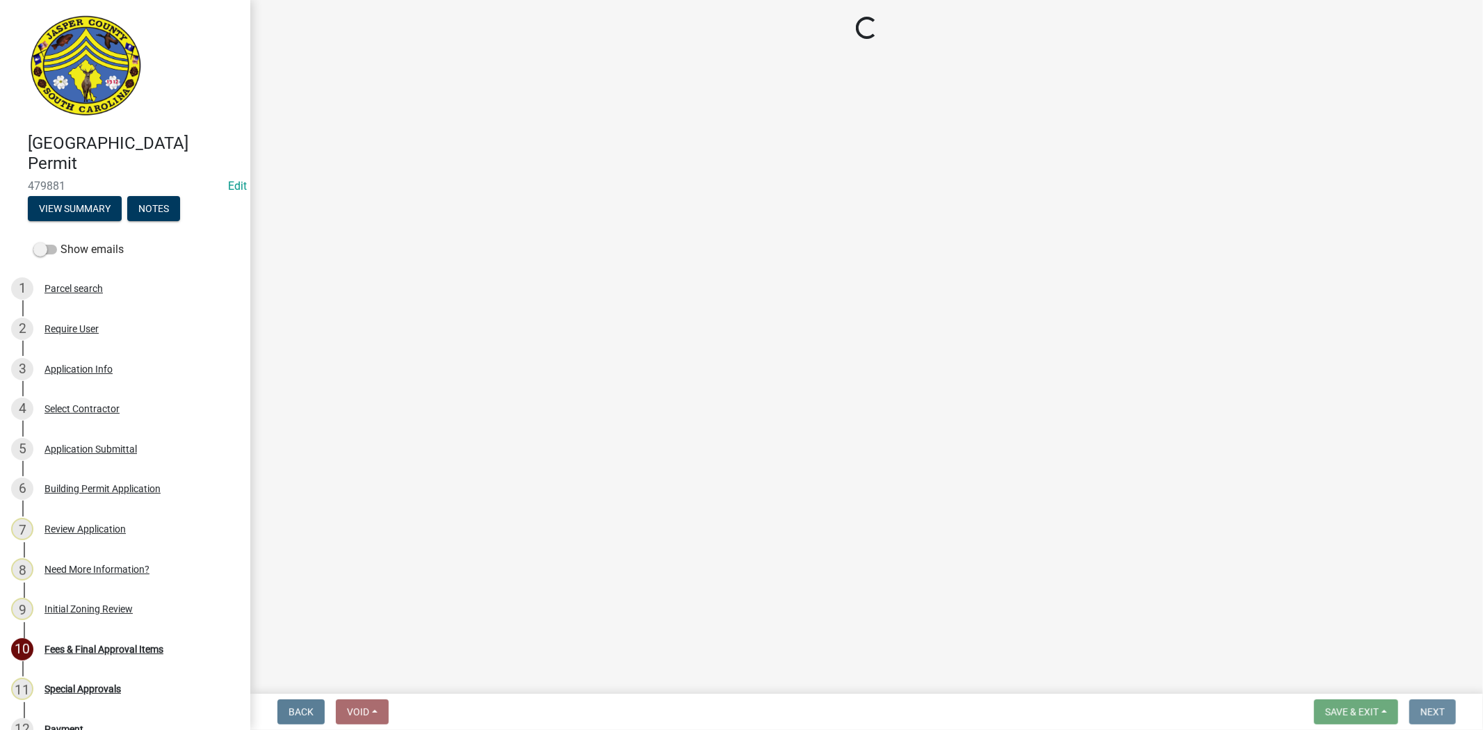
scroll to position [0, 0]
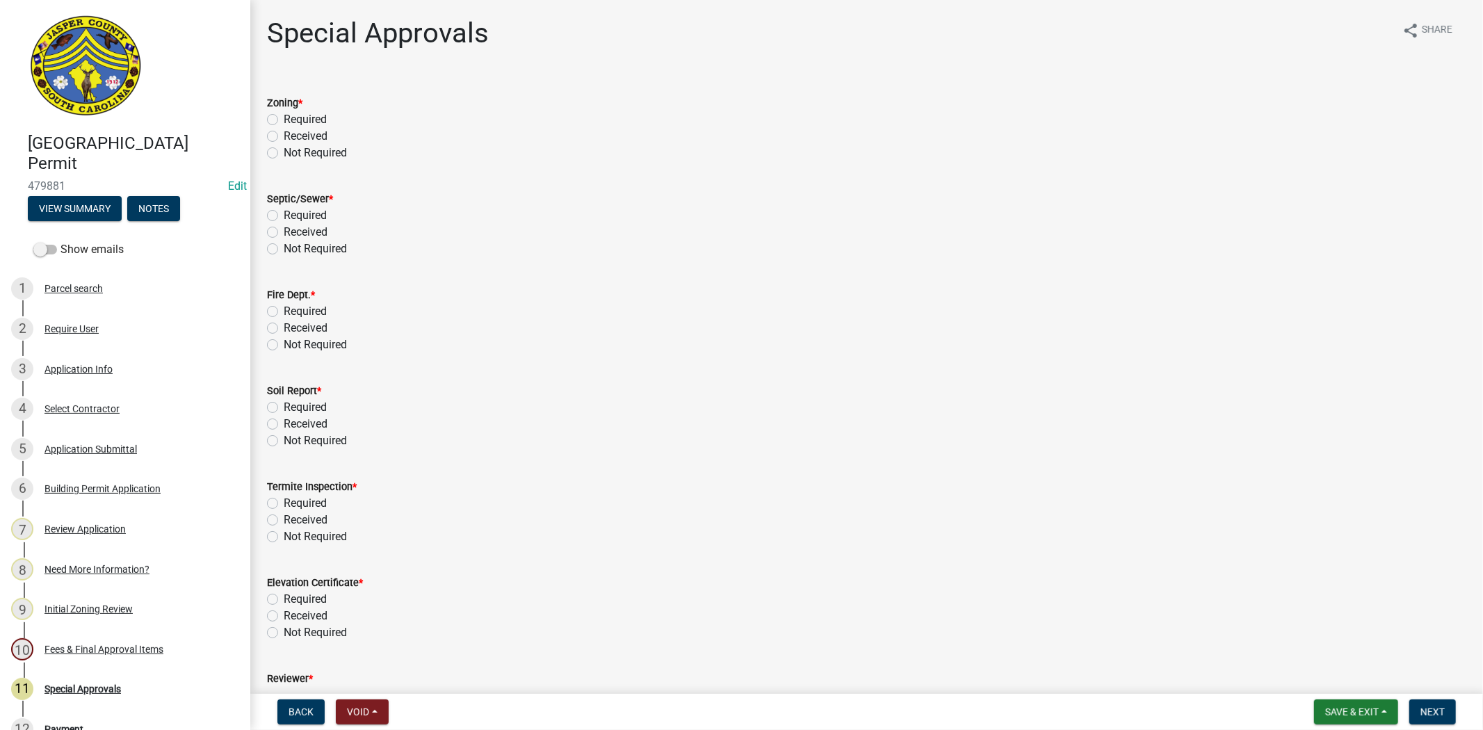
click at [284, 157] on label "Not Required" at bounding box center [315, 153] width 63 height 17
click at [284, 154] on input "Not Required" at bounding box center [288, 149] width 9 height 9
radio input "true"
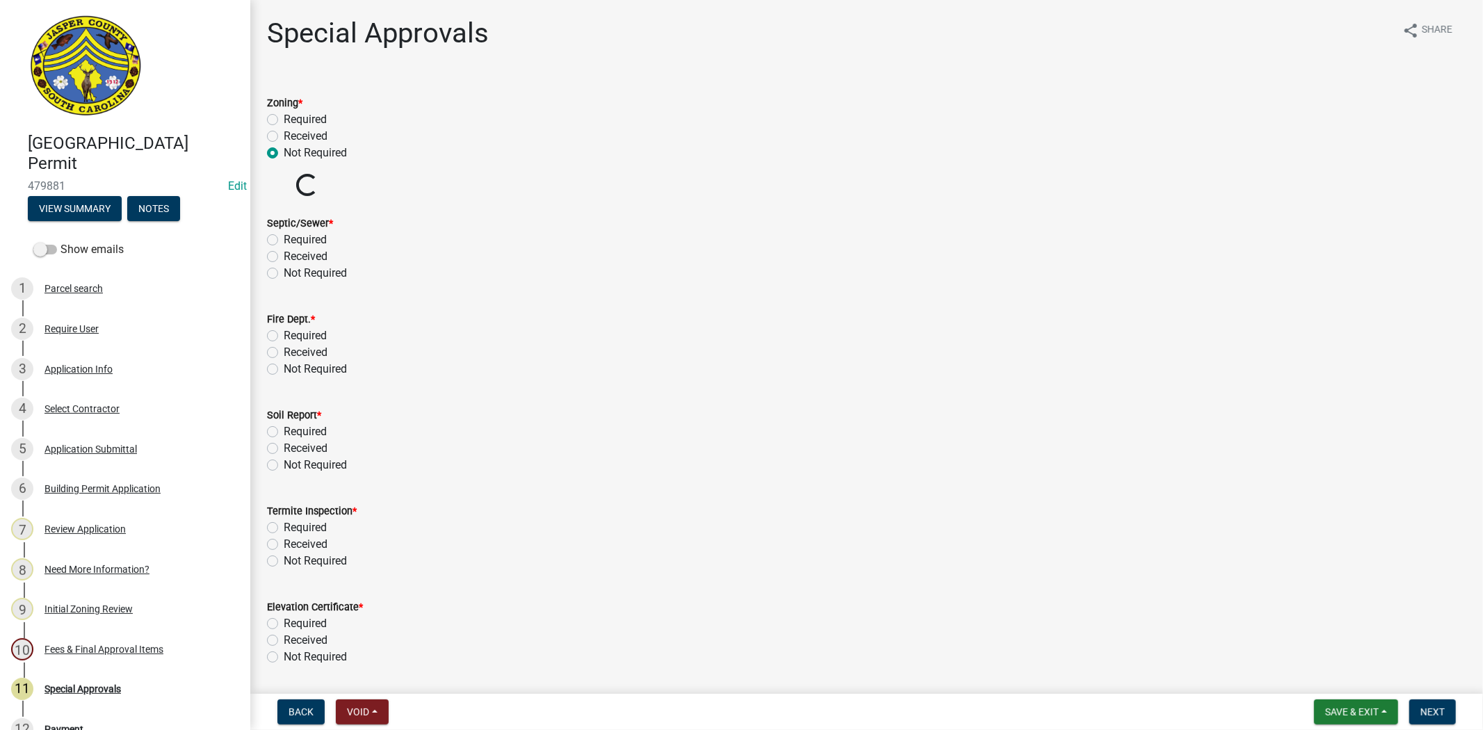
click at [284, 276] on label "Not Required" at bounding box center [315, 273] width 63 height 17
click at [284, 274] on input "Not Required" at bounding box center [288, 269] width 9 height 9
radio input "true"
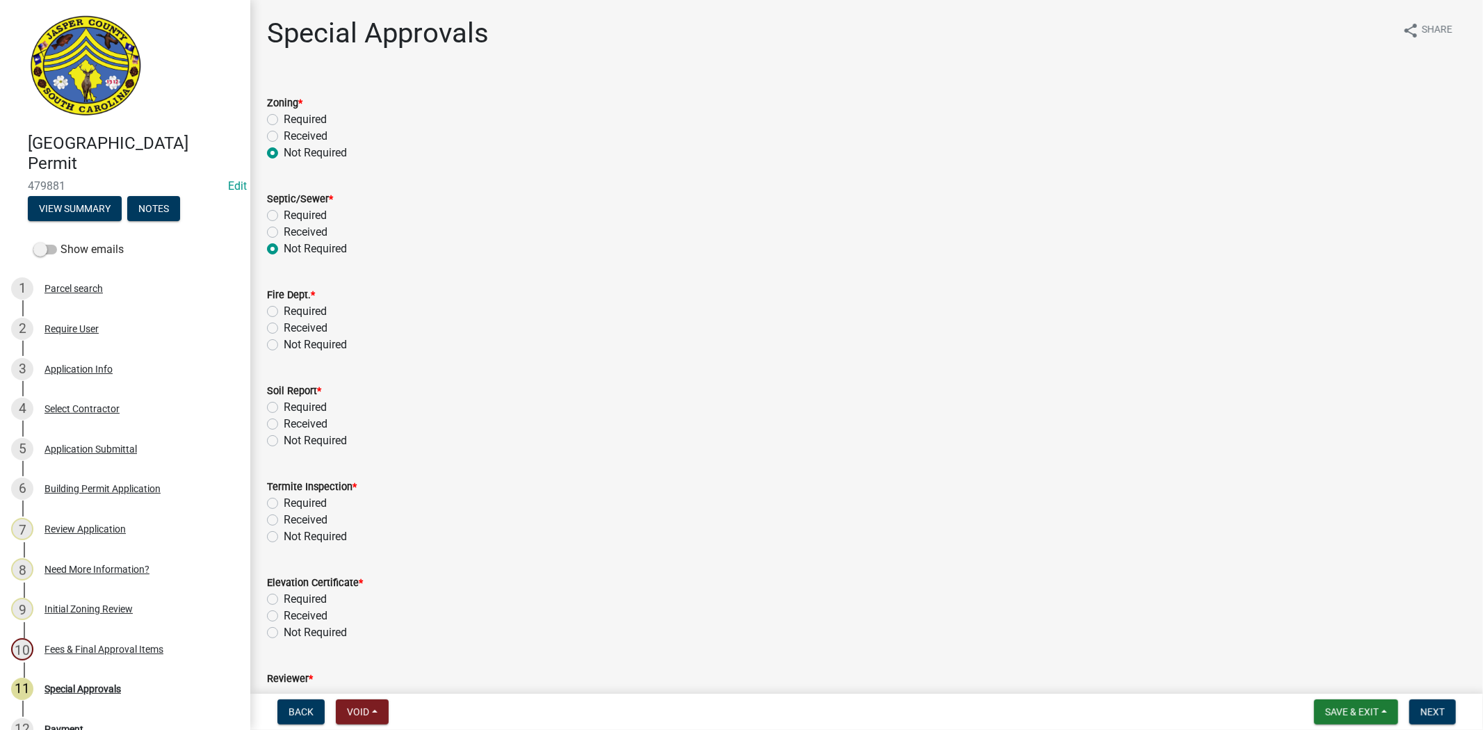
click at [284, 343] on label "Not Required" at bounding box center [315, 344] width 63 height 17
click at [284, 343] on input "Not Required" at bounding box center [288, 340] width 9 height 9
radio input "true"
click at [284, 434] on label "Not Required" at bounding box center [315, 440] width 63 height 17
click at [284, 434] on input "Not Required" at bounding box center [288, 436] width 9 height 9
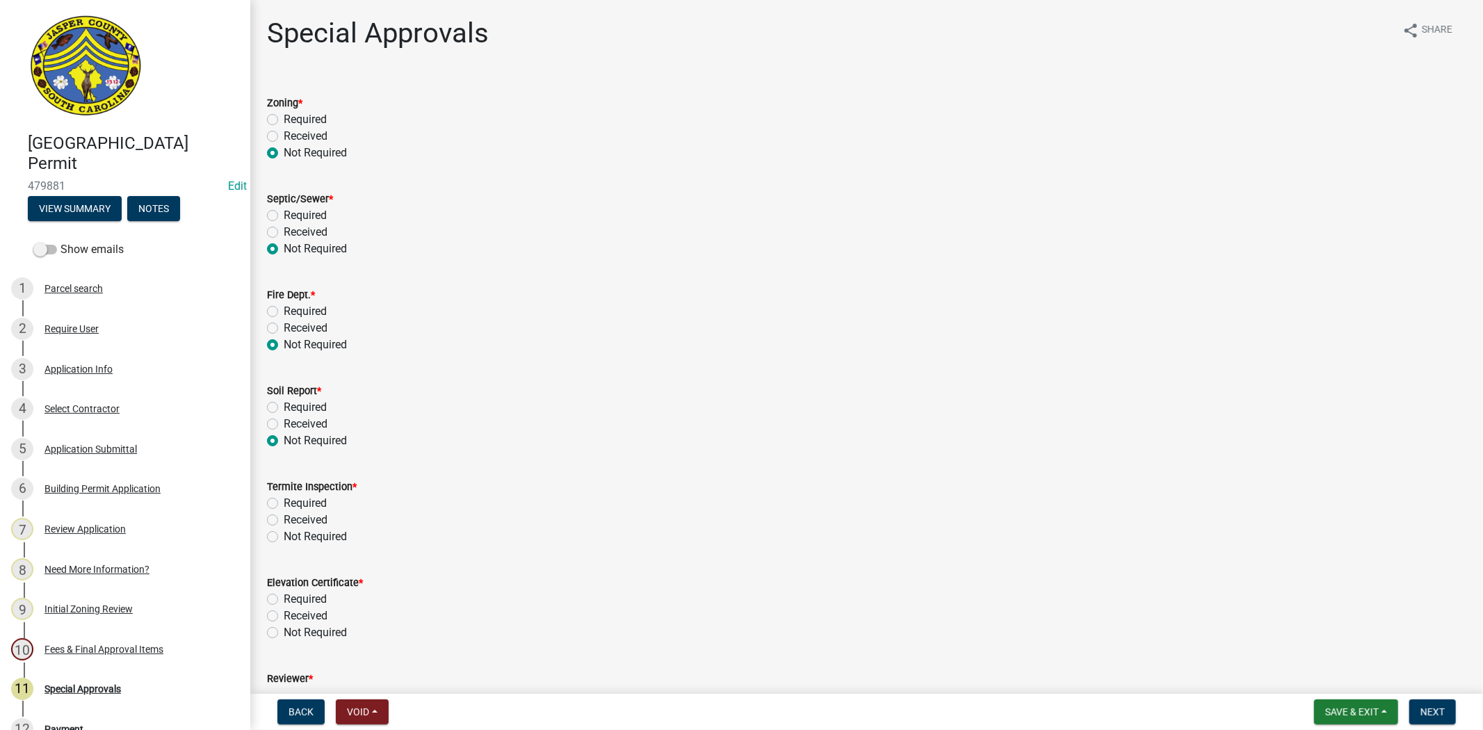
radio input "true"
click at [284, 537] on label "Not Required" at bounding box center [315, 536] width 63 height 17
click at [284, 537] on input "Not Required" at bounding box center [288, 532] width 9 height 9
radio input "true"
click at [284, 631] on label "Not Required" at bounding box center [315, 632] width 63 height 17
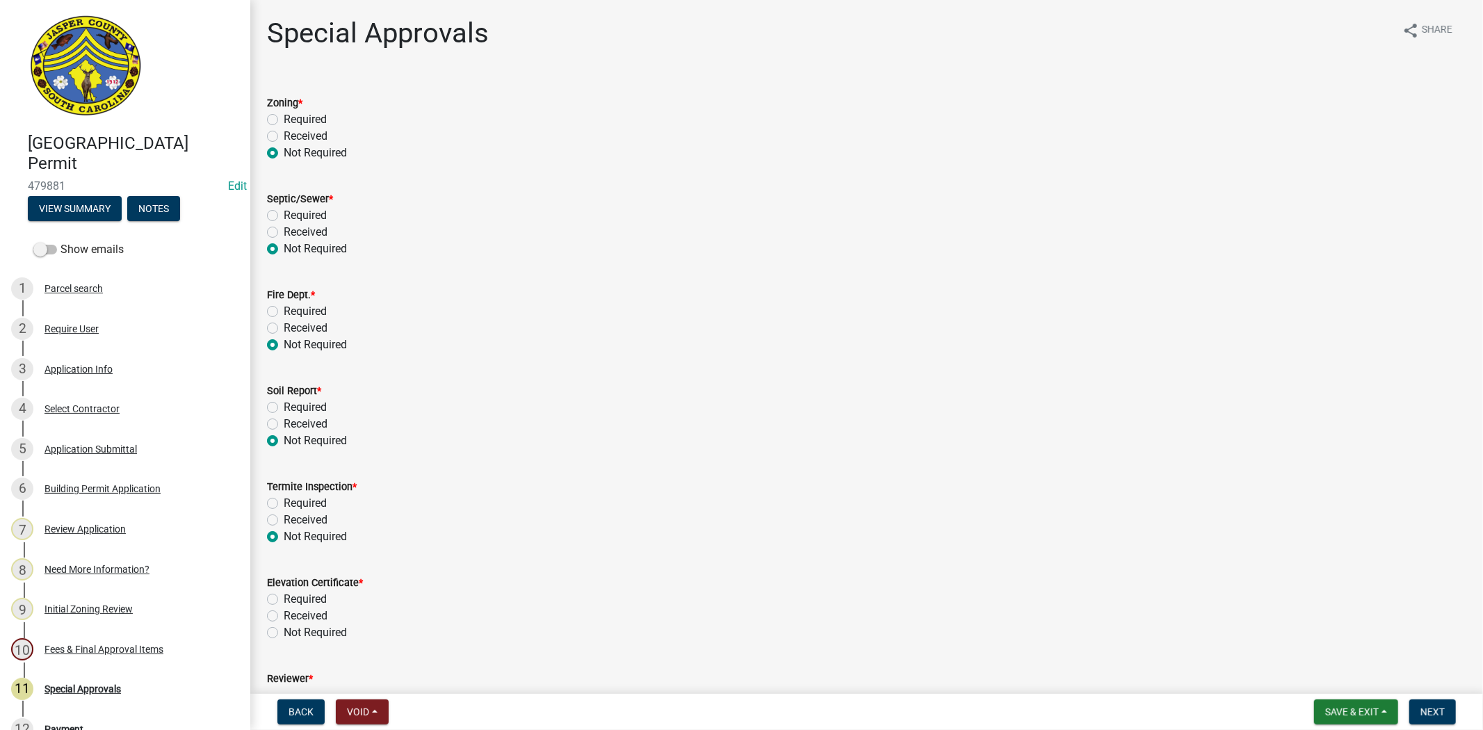
click at [284, 631] on input "Not Required" at bounding box center [288, 628] width 9 height 9
radio input "true"
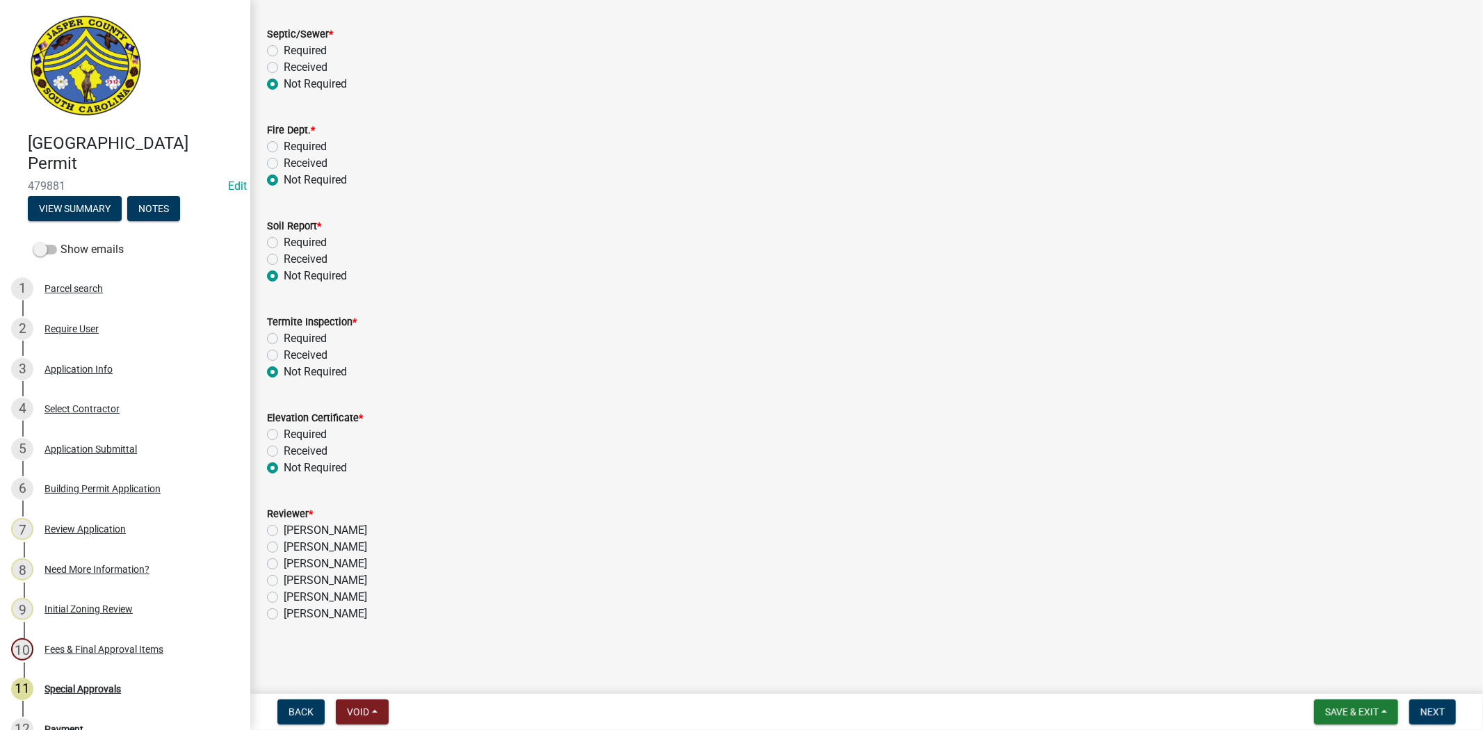
click at [284, 559] on label "[PERSON_NAME]" at bounding box center [325, 563] width 83 height 17
click at [284, 559] on input "[PERSON_NAME]" at bounding box center [288, 559] width 9 height 9
radio input "true"
click at [1427, 703] on button "Next" at bounding box center [1432, 711] width 47 height 25
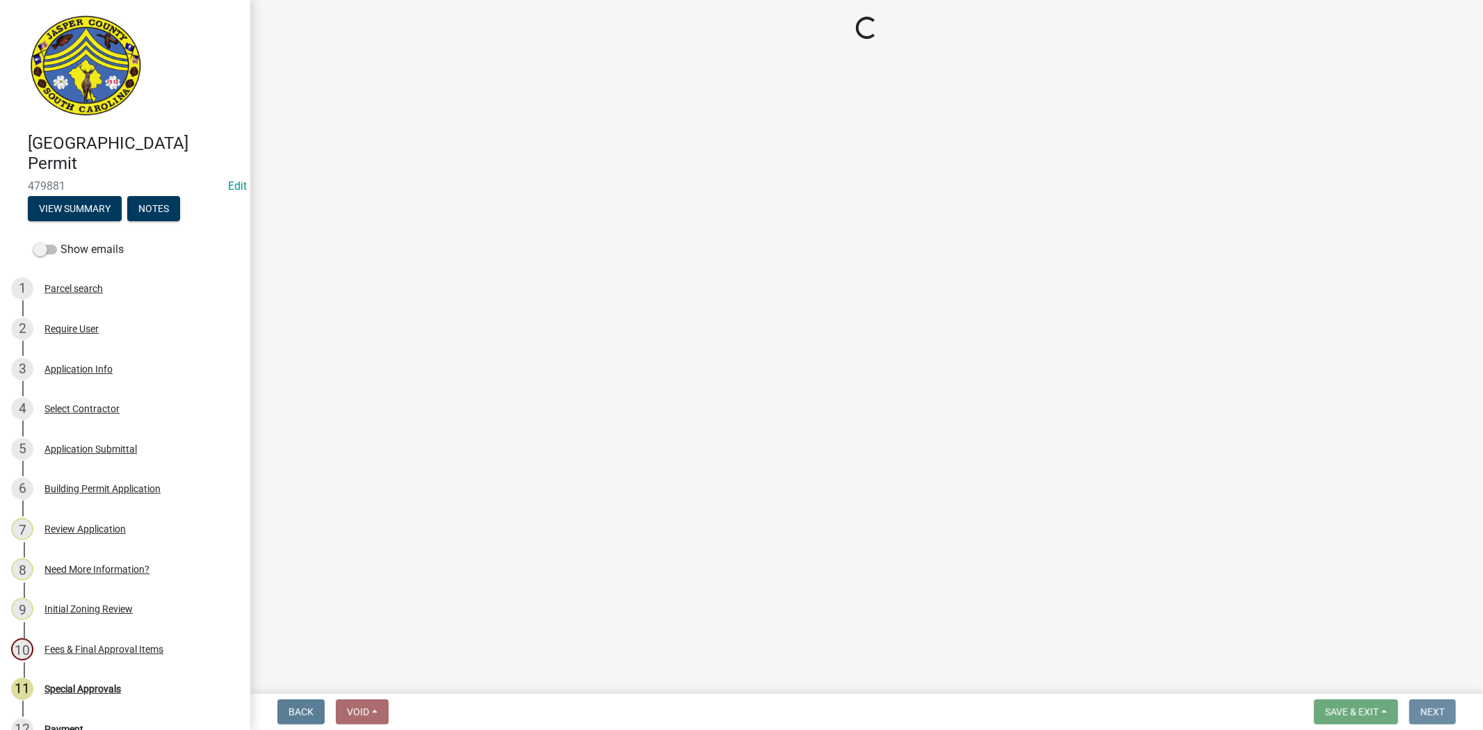
scroll to position [0, 0]
select select "3: 3"
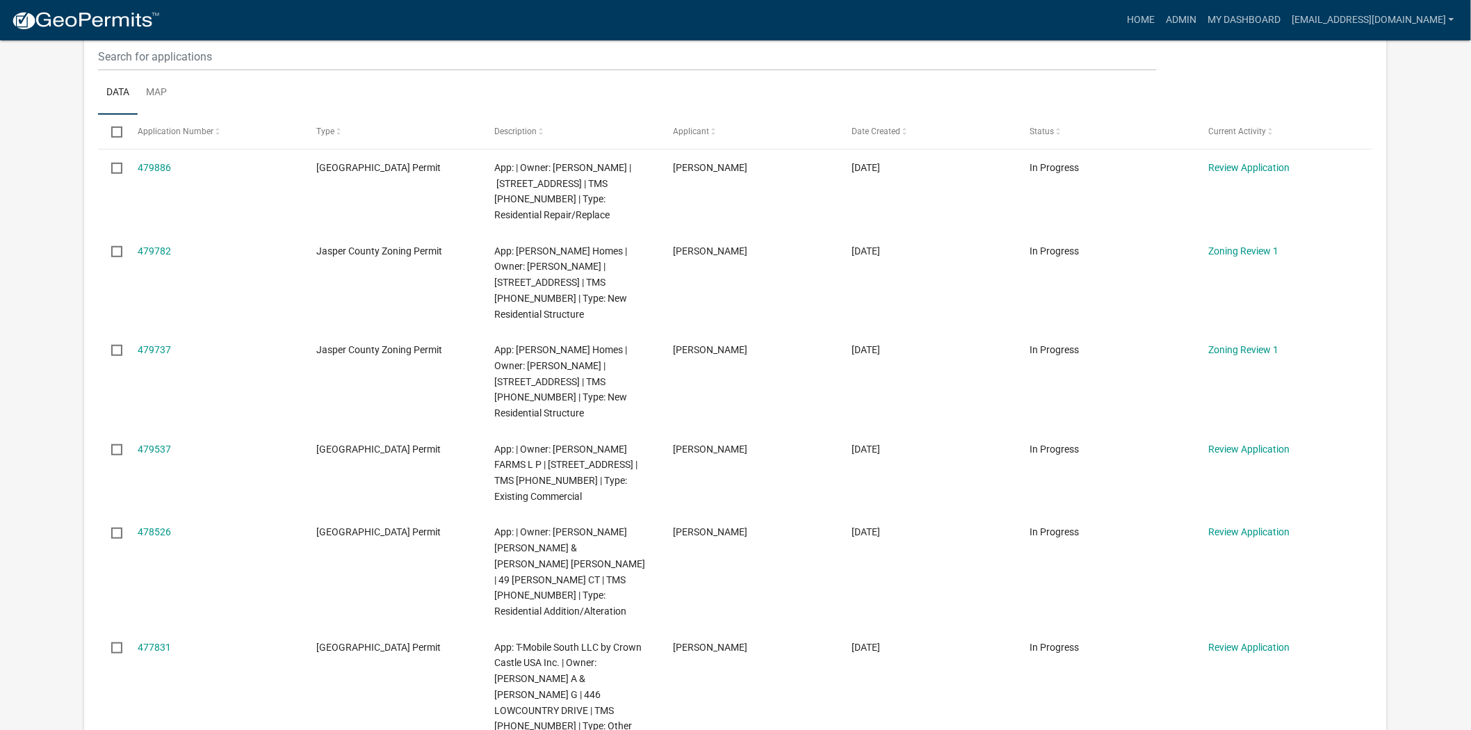
scroll to position [231, 0]
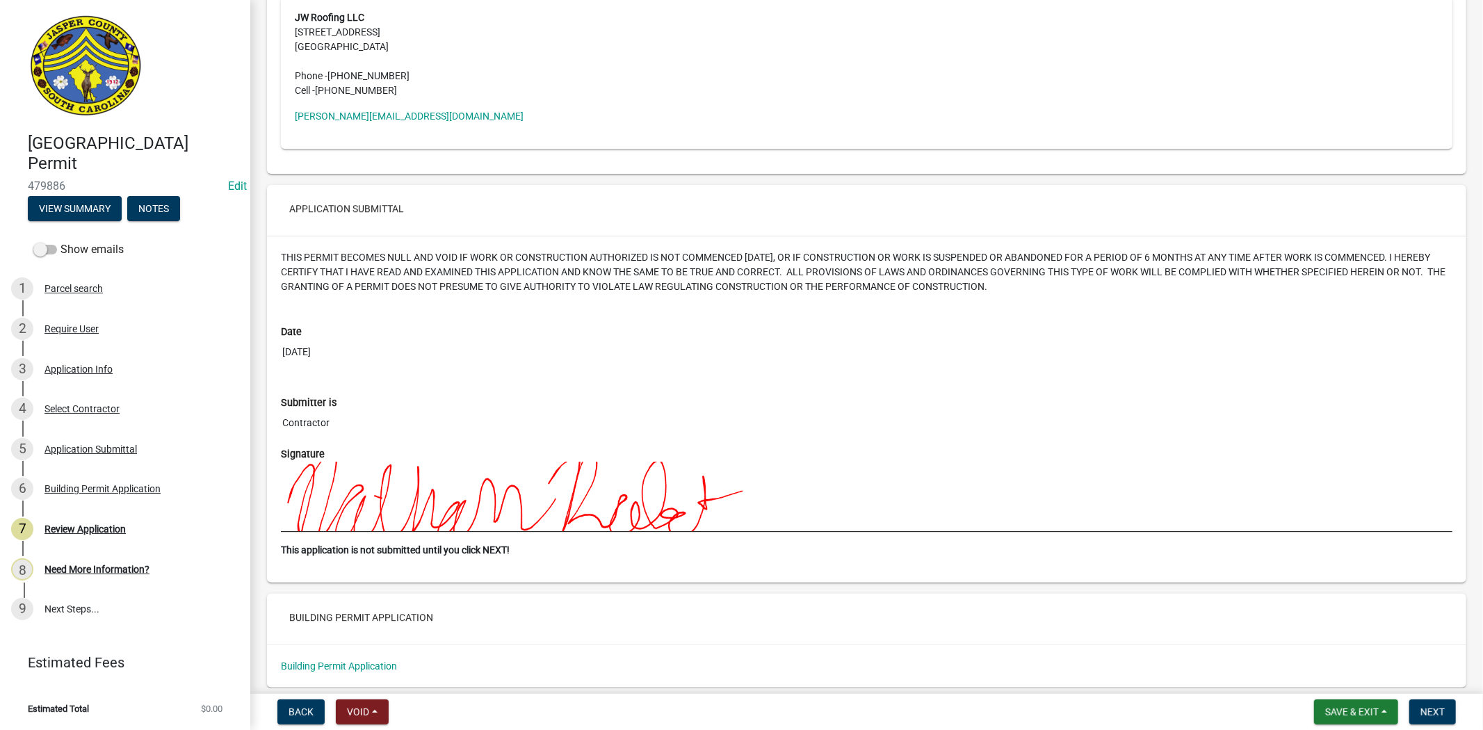
scroll to position [3266, 0]
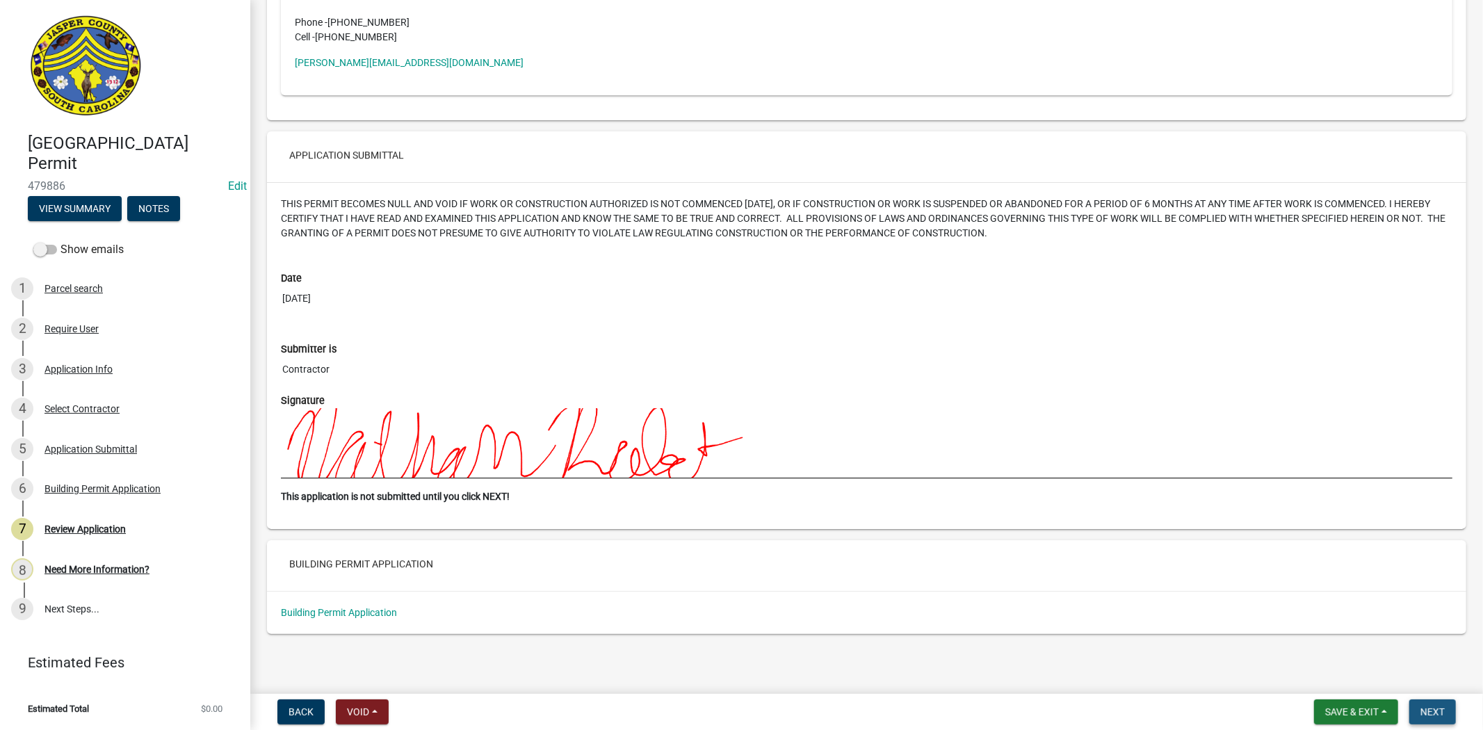
click at [1444, 717] on button "Next" at bounding box center [1432, 711] width 47 height 25
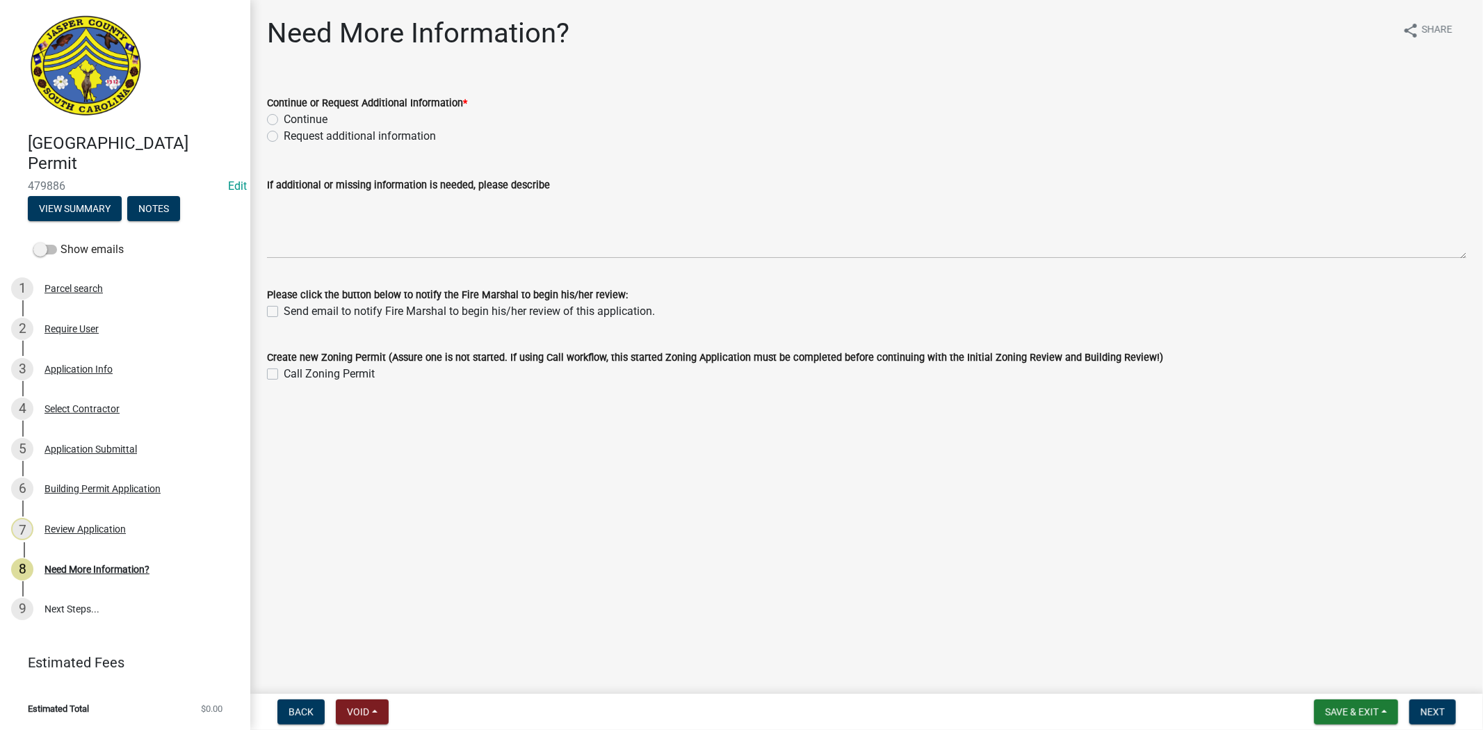
click at [284, 116] on label "Continue" at bounding box center [306, 119] width 44 height 17
click at [284, 116] on input "Continue" at bounding box center [288, 115] width 9 height 9
radio input "true"
click at [1435, 706] on span "Next" at bounding box center [1432, 711] width 24 height 11
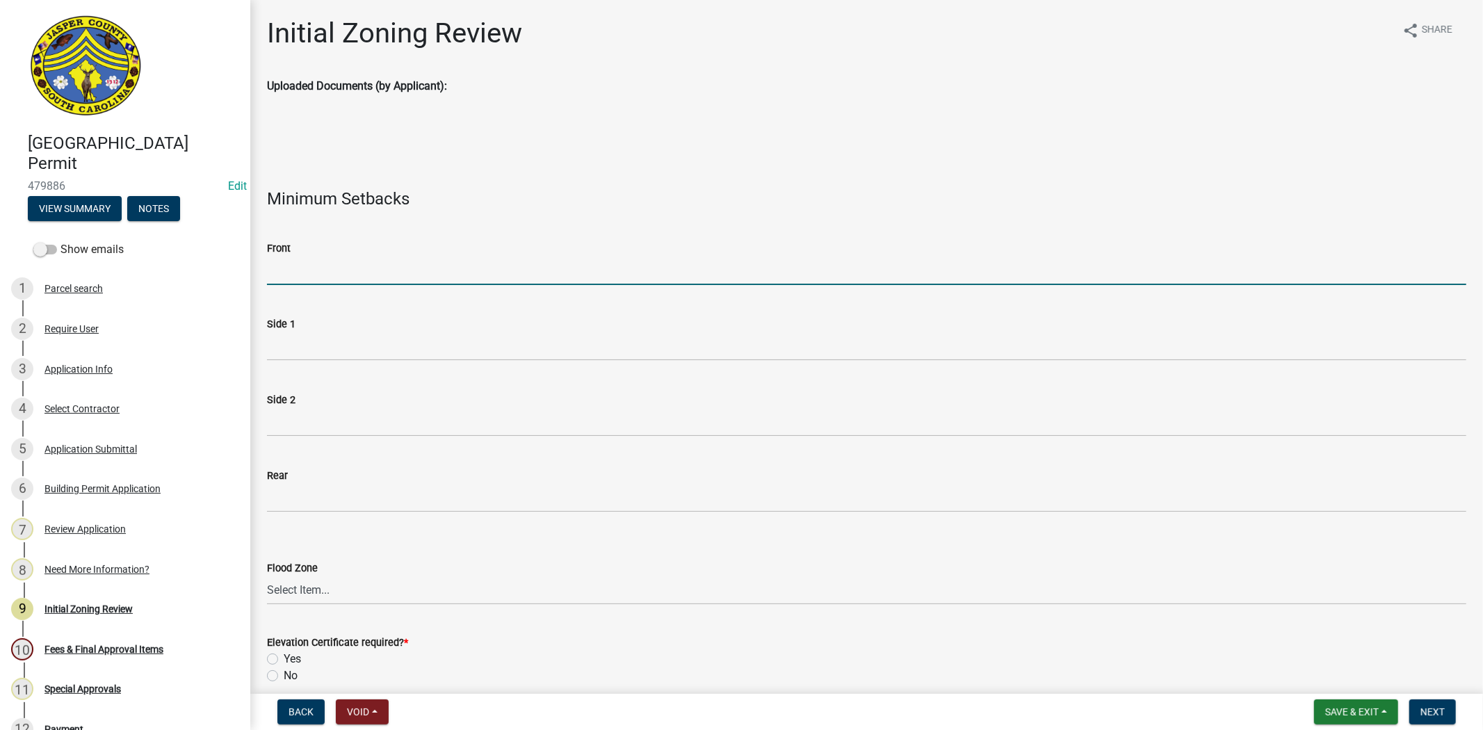
click at [336, 275] on input "Front" at bounding box center [866, 271] width 1199 height 29
type input "N/A"
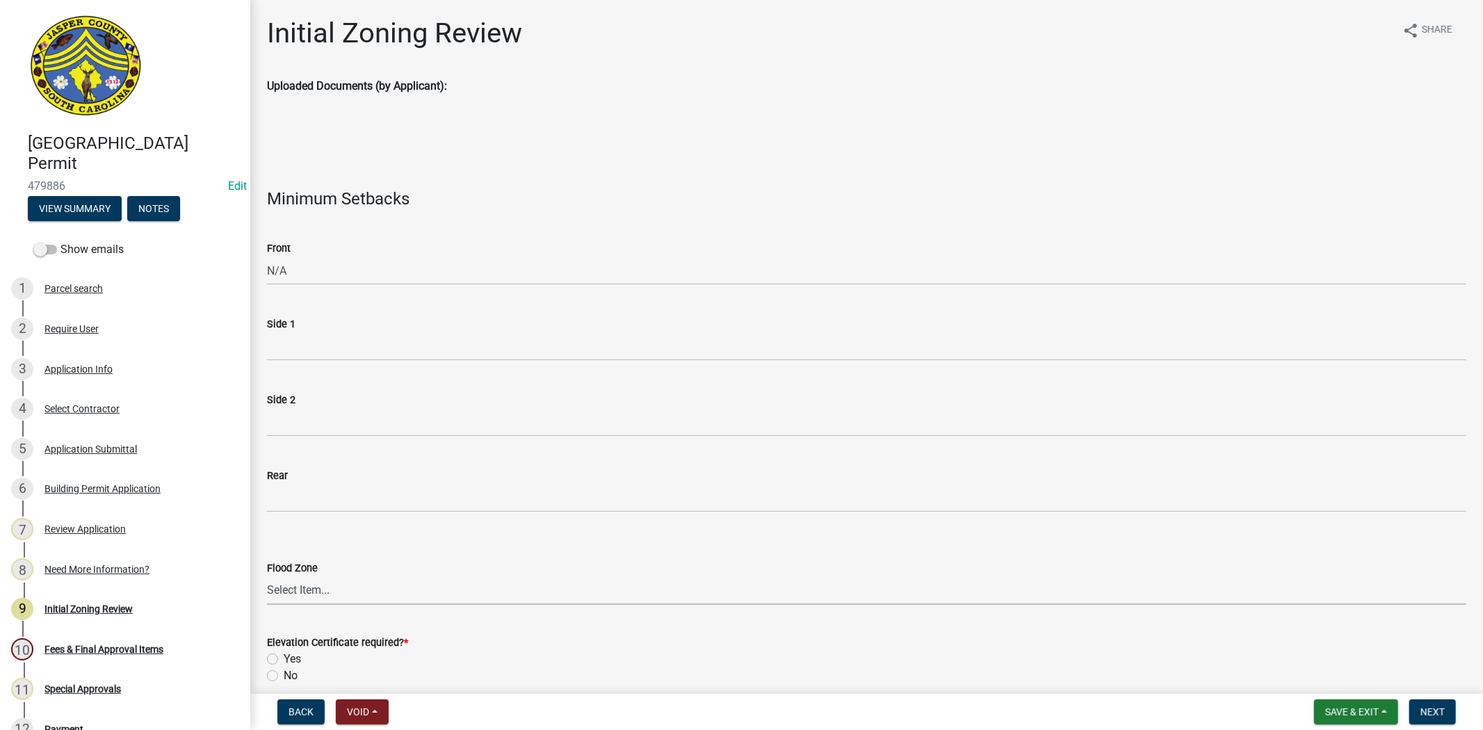
click at [359, 596] on select "Select Item... A AE X Shaded X N/A" at bounding box center [866, 590] width 1199 height 29
click at [267, 576] on select "Select Item... A AE X Shaded X N/A" at bounding box center [866, 590] width 1199 height 29
select select "28e8055b-422e-4c2e-9206-ce7b96ebb91b"
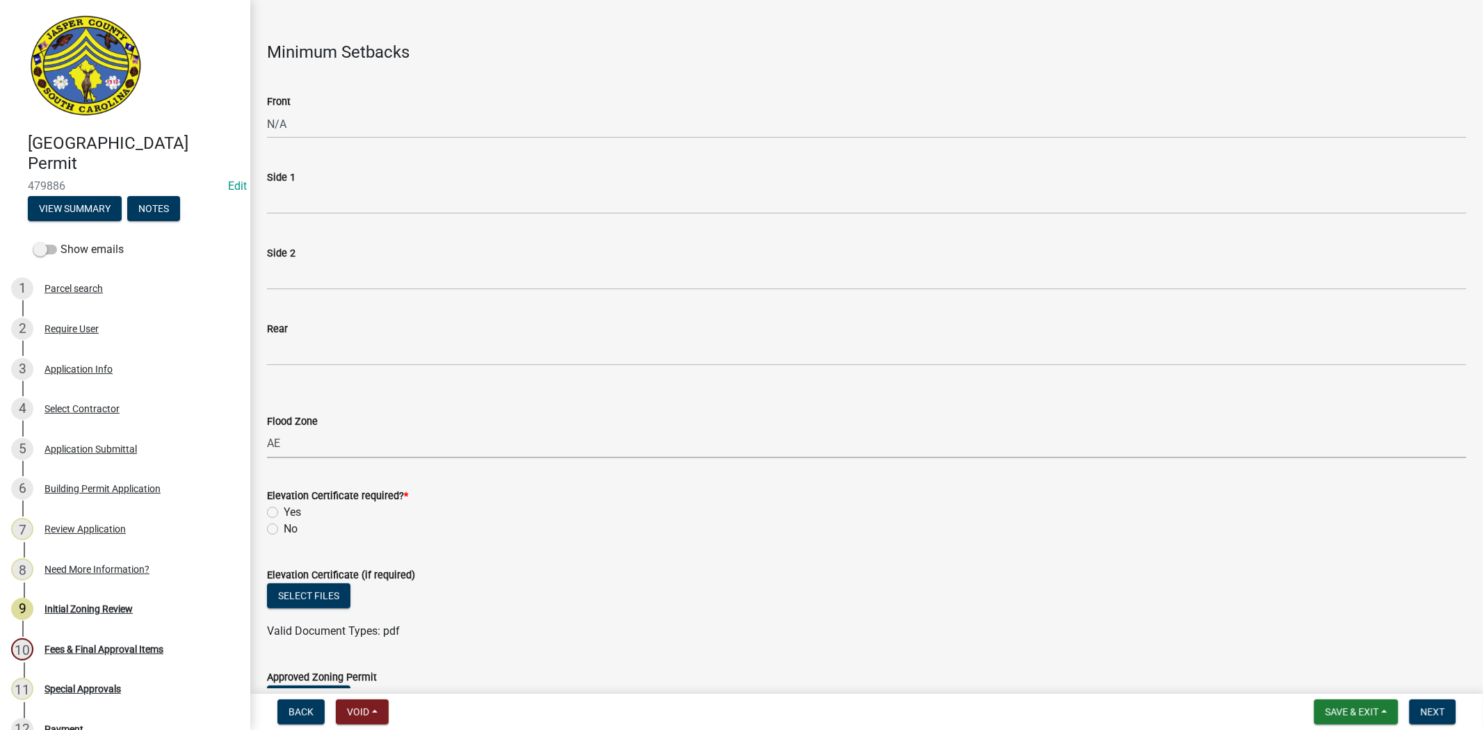
scroll to position [154, 0]
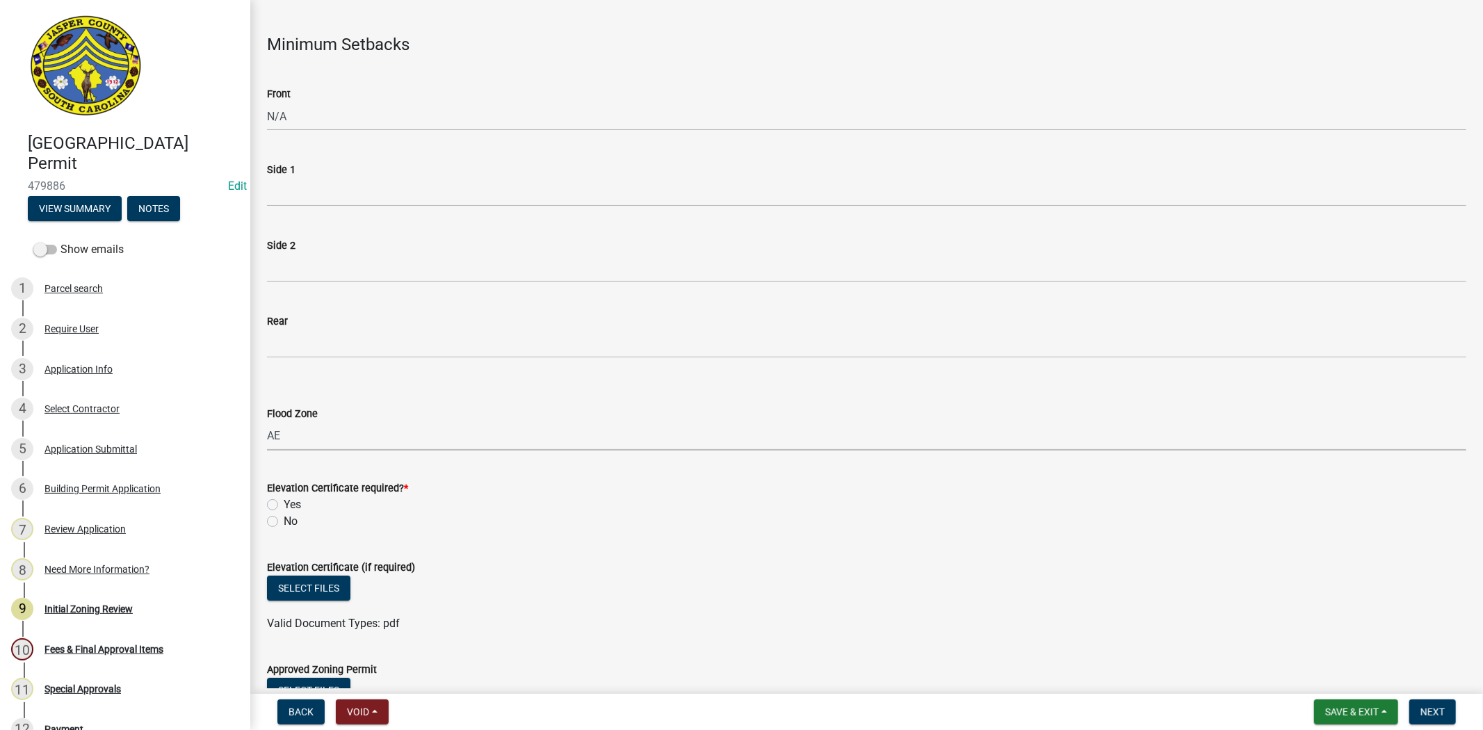
click at [284, 523] on label "No" at bounding box center [291, 521] width 14 height 17
click at [284, 522] on input "No" at bounding box center [288, 517] width 9 height 9
radio input "true"
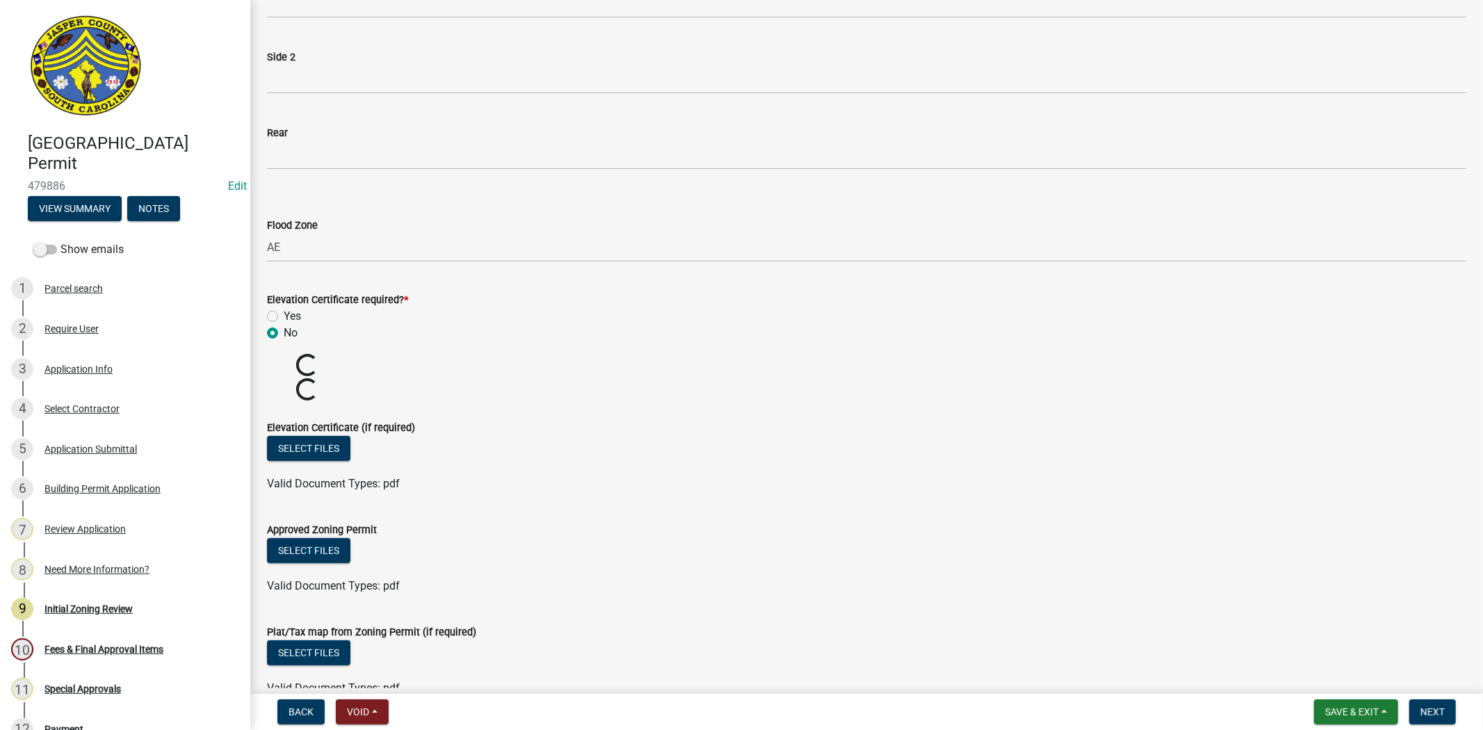
scroll to position [463, 0]
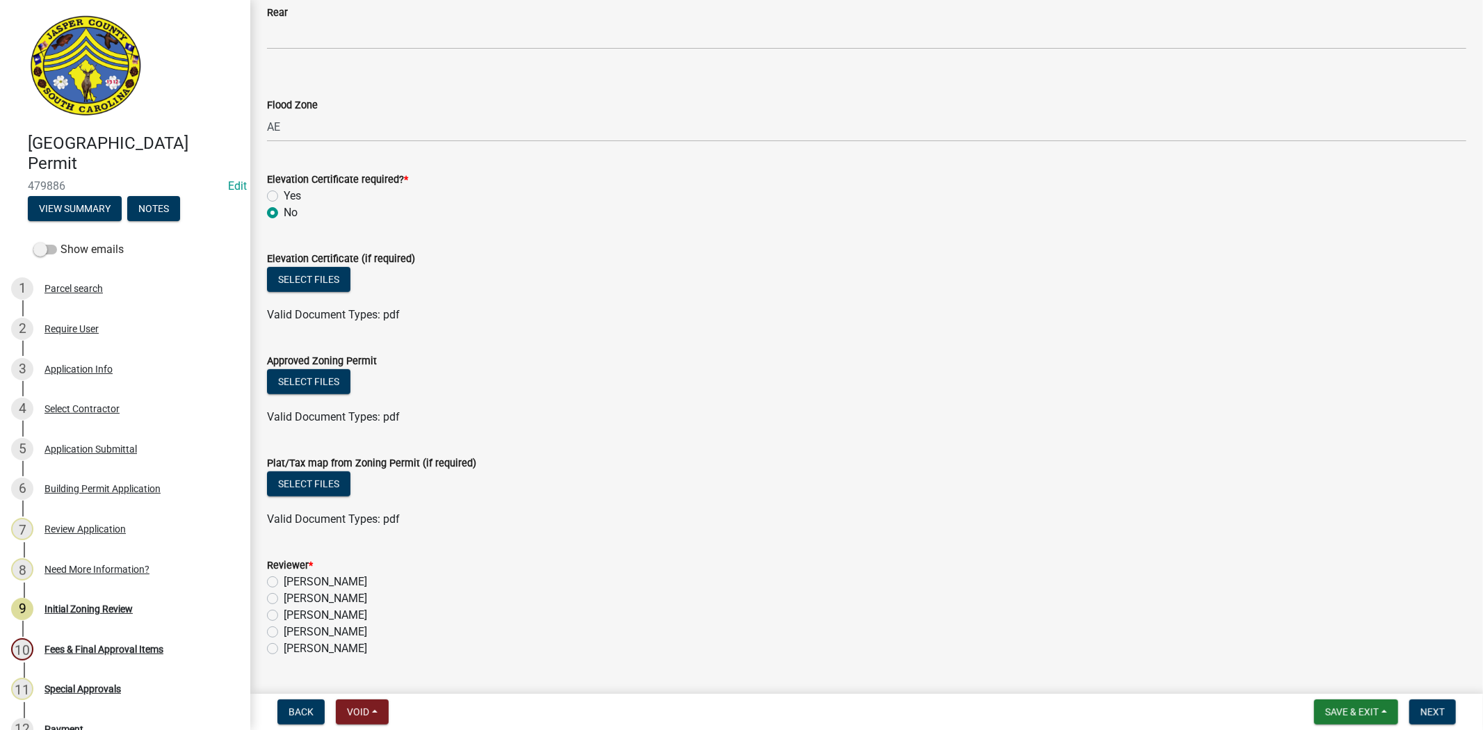
click at [284, 633] on label "Stephanie Oviedo" at bounding box center [325, 632] width 83 height 17
click at [284, 633] on input "Stephanie Oviedo" at bounding box center [288, 628] width 9 height 9
radio input "true"
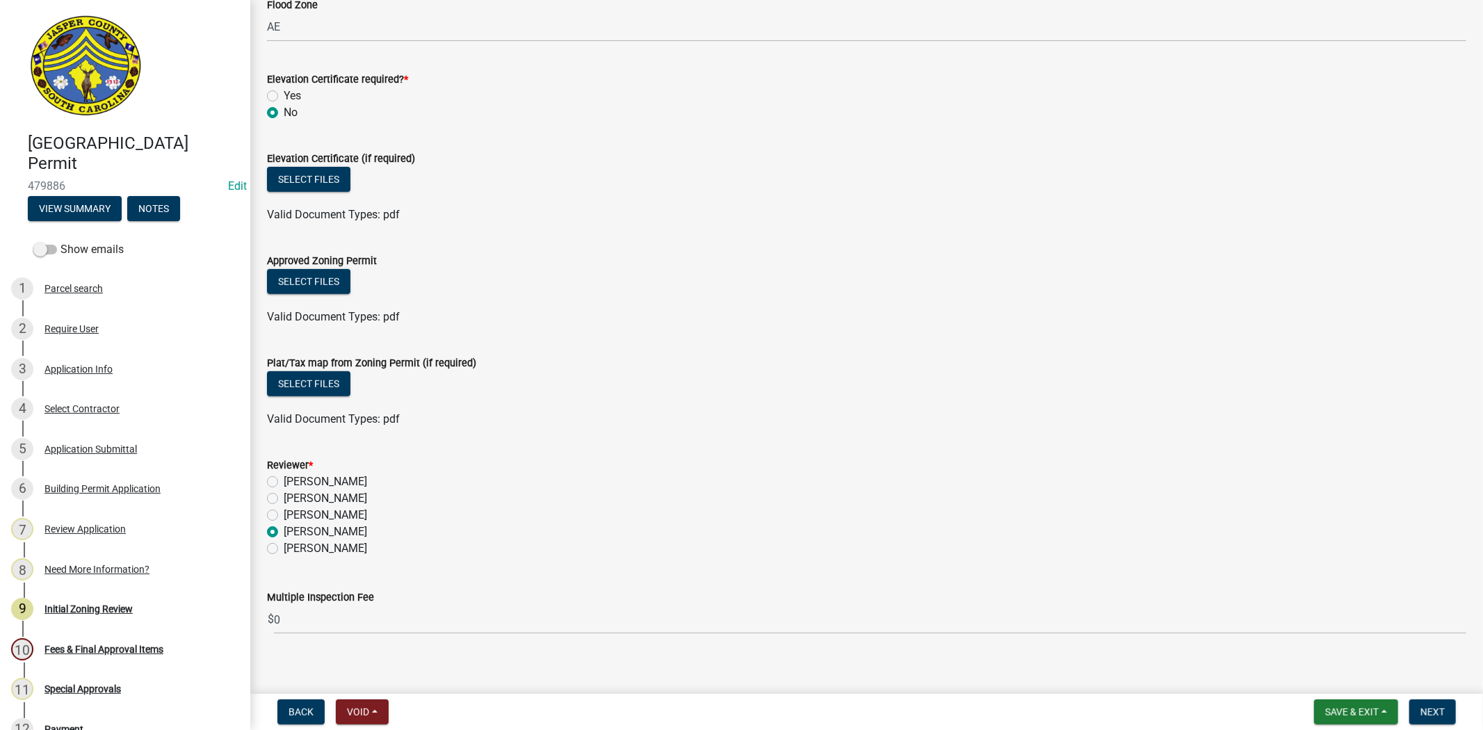
scroll to position [575, 0]
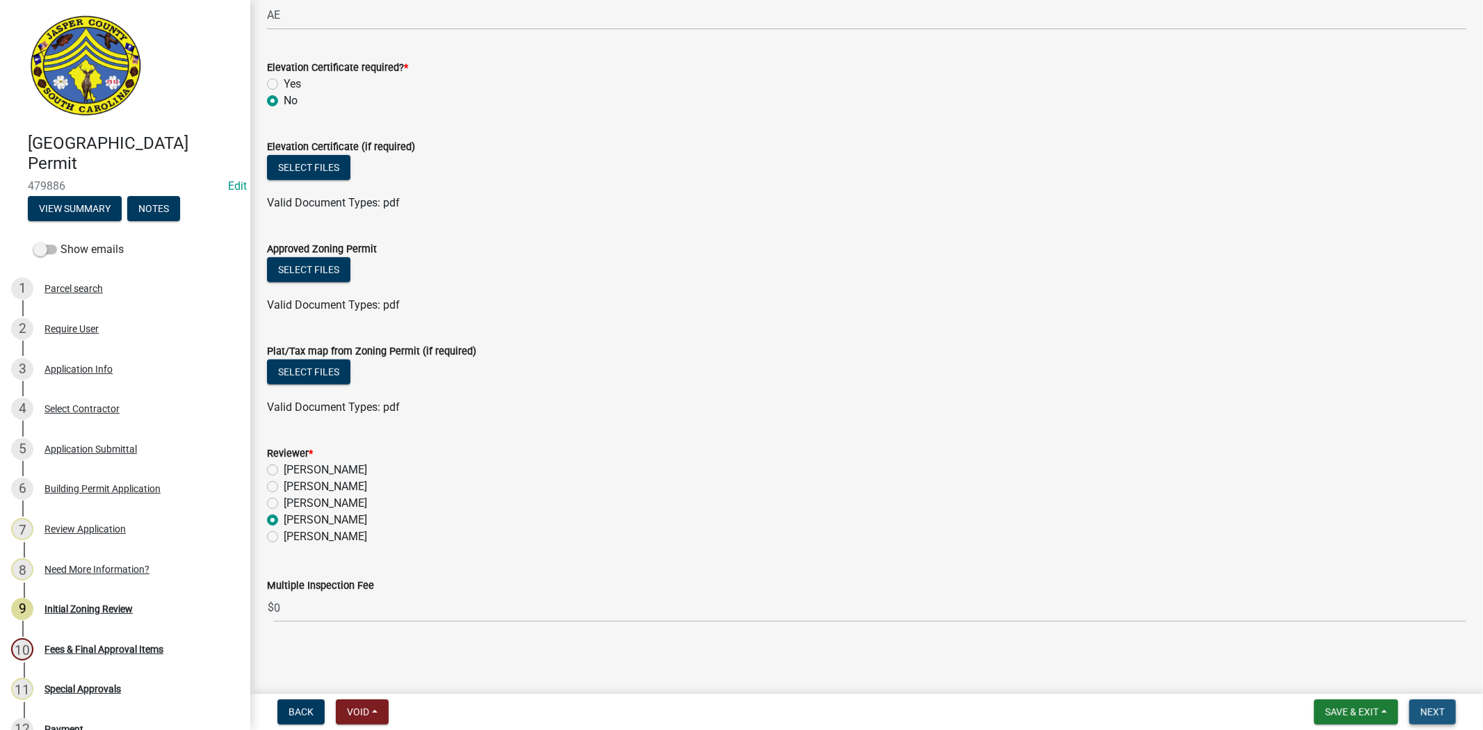
click at [1427, 714] on span "Next" at bounding box center [1432, 711] width 24 height 11
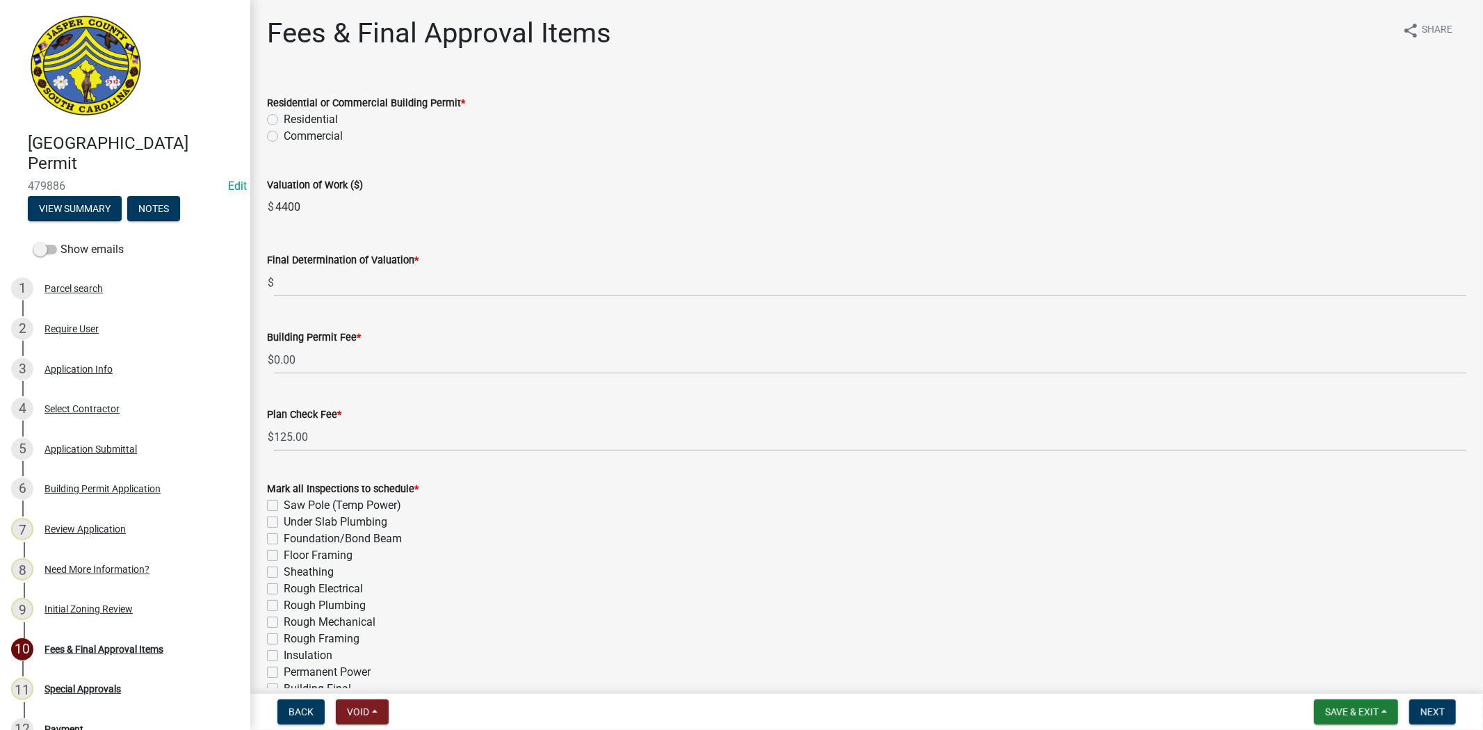
drag, startPoint x: 322, startPoint y: 211, endPoint x: 272, endPoint y: 218, distance: 50.5
click at [272, 218] on div "$ 4400" at bounding box center [866, 207] width 1199 height 28
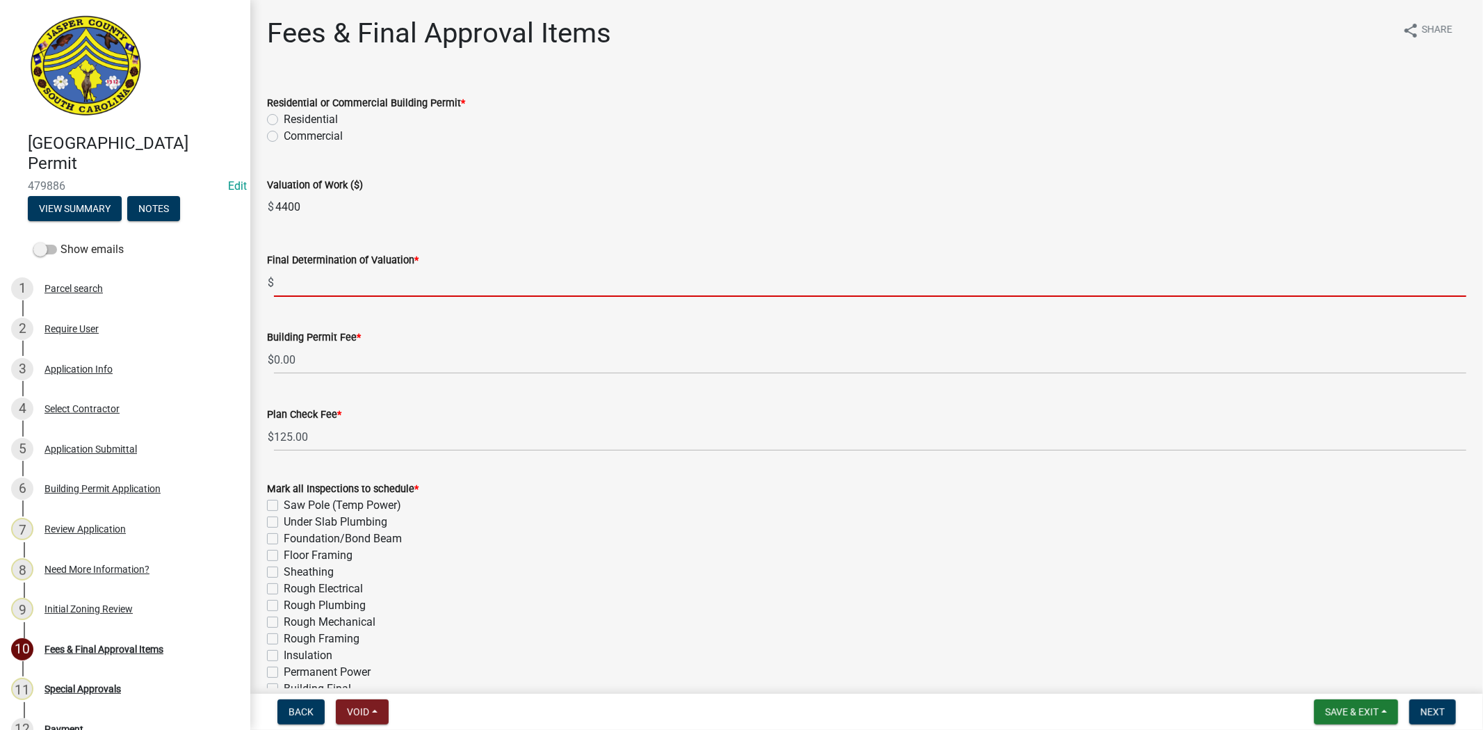
click at [309, 275] on input "text" at bounding box center [870, 282] width 1192 height 29
paste input "4400"
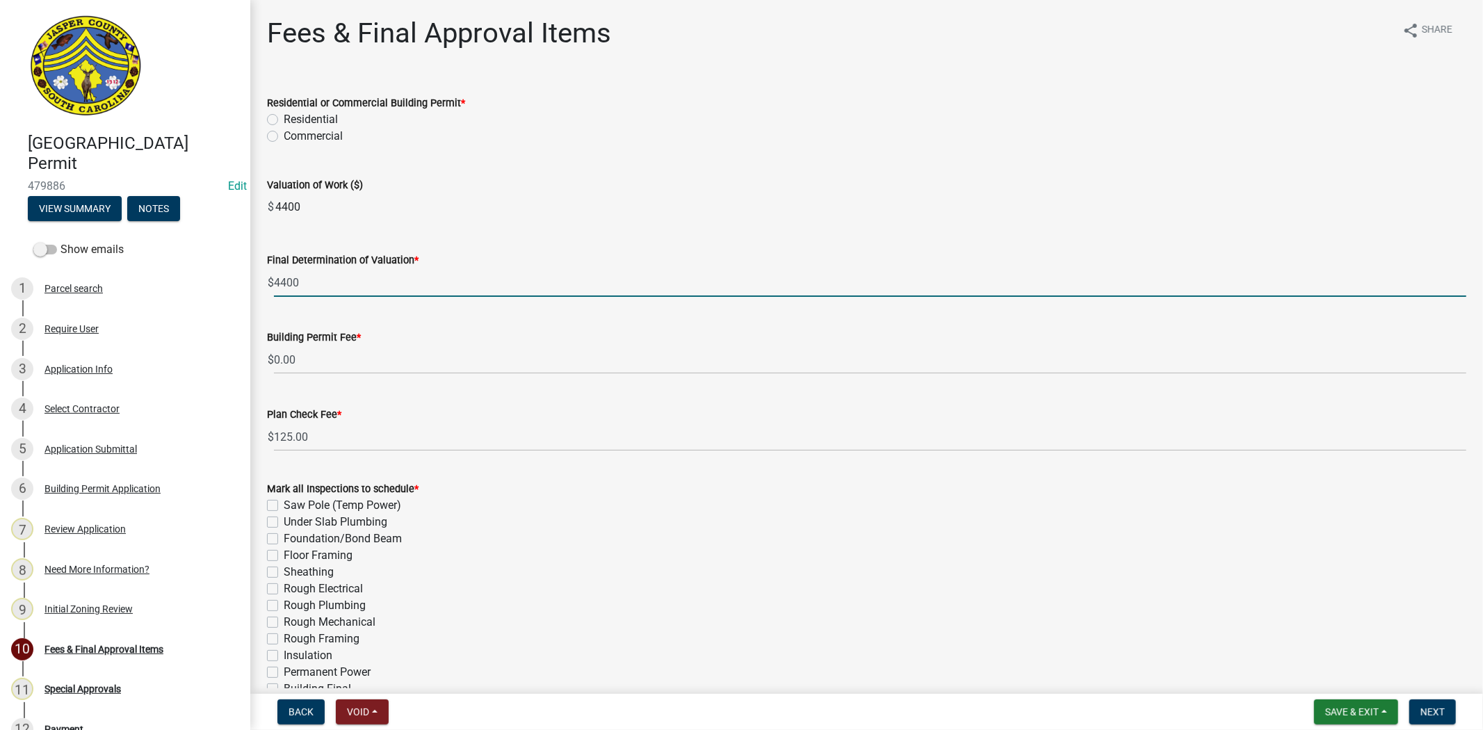
type input "4400"
click at [284, 121] on label "Residential" at bounding box center [311, 119] width 54 height 17
click at [284, 120] on input "Residential" at bounding box center [288, 115] width 9 height 9
radio input "true"
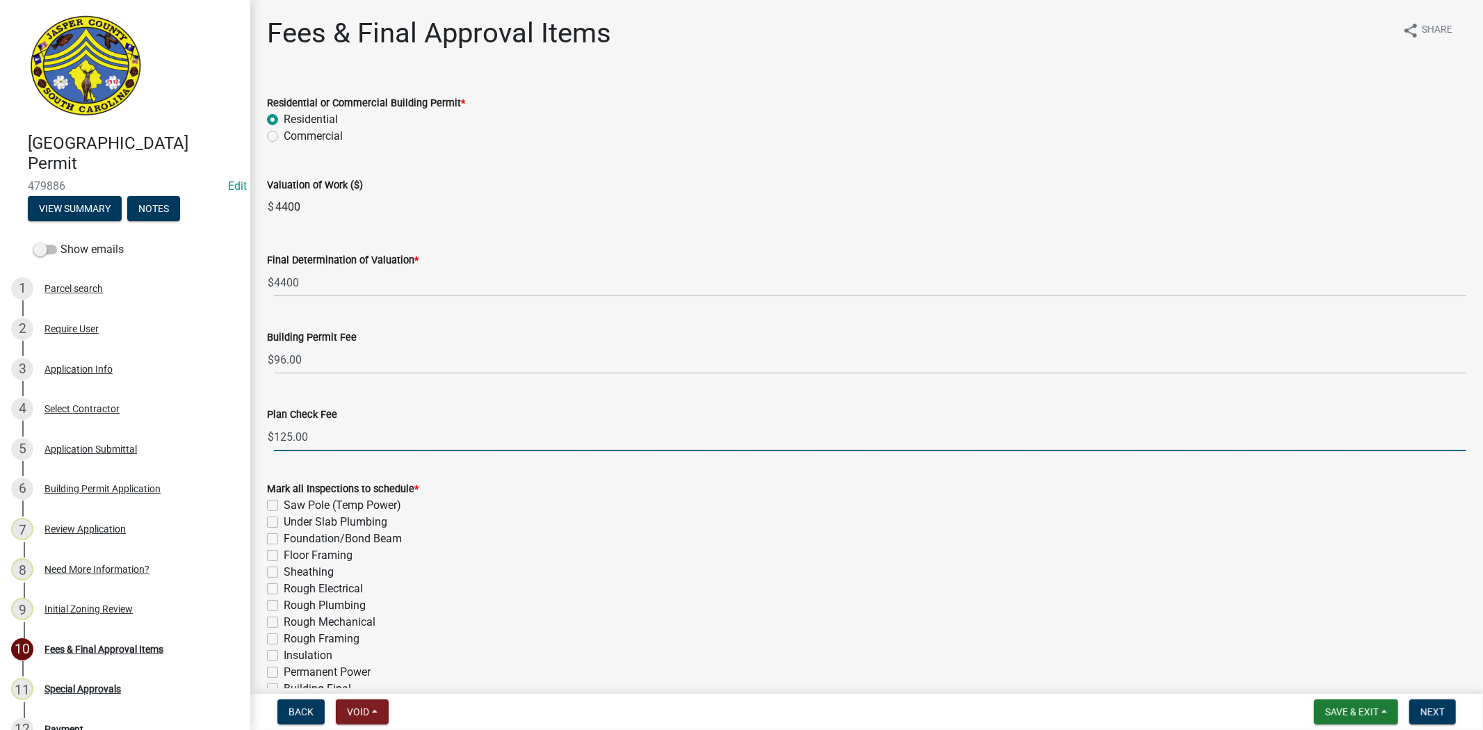
drag, startPoint x: 288, startPoint y: 434, endPoint x: 261, endPoint y: 434, distance: 26.4
click at [261, 434] on div "Plan Check Fee $ 125.00" at bounding box center [867, 419] width 1220 height 65
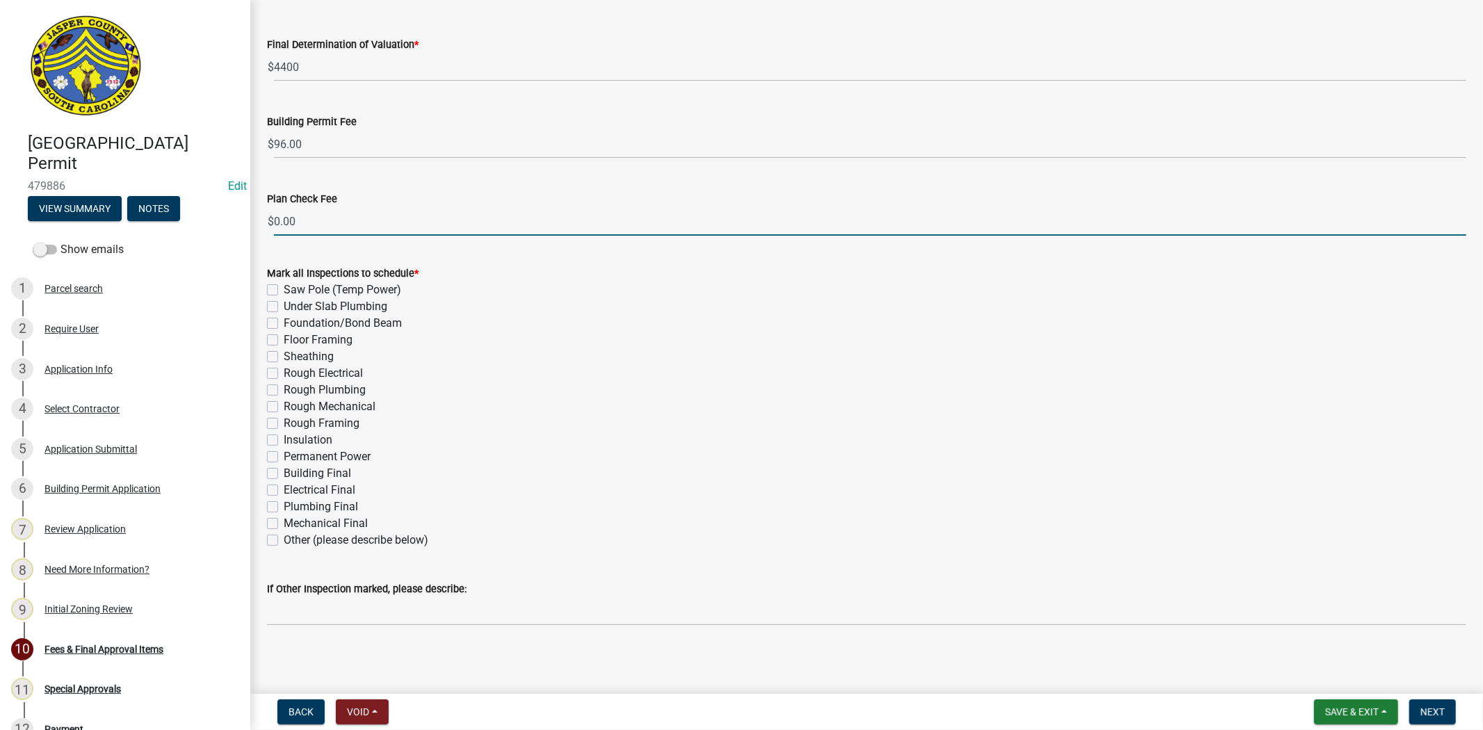
scroll to position [218, 0]
type input "0.00"
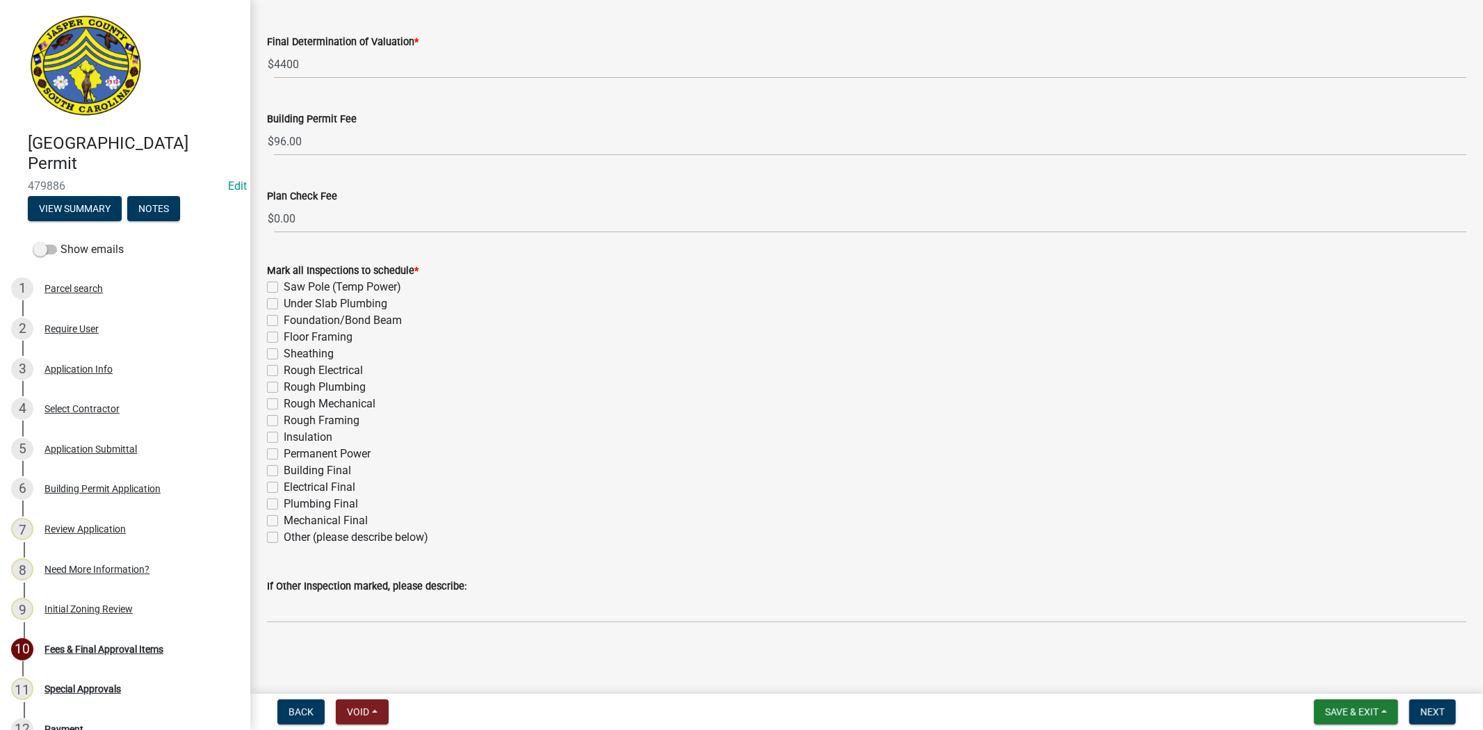
click at [284, 539] on label "Other (please describe below)" at bounding box center [356, 537] width 145 height 17
click at [284, 538] on input "Other (please describe below)" at bounding box center [288, 533] width 9 height 9
checkbox input "true"
checkbox input "false"
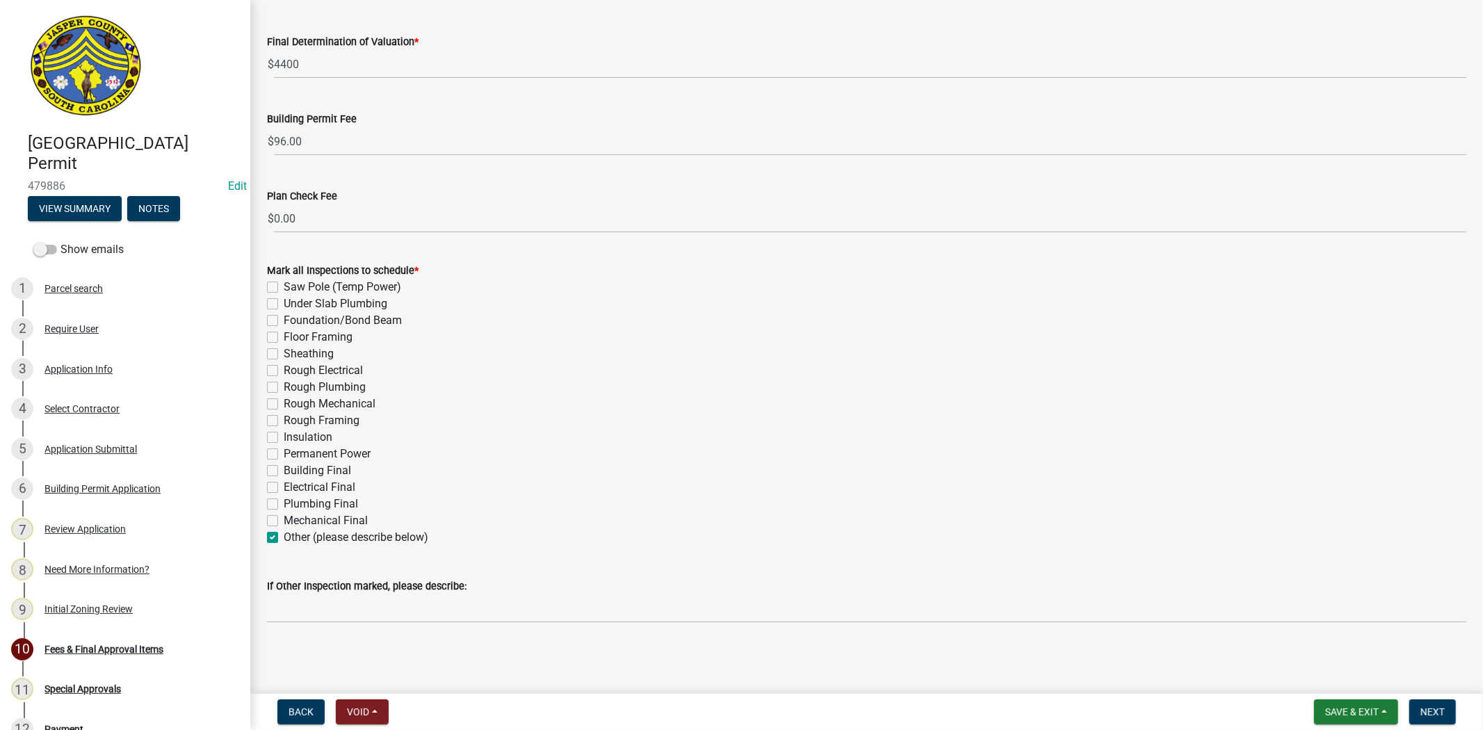
checkbox input "false"
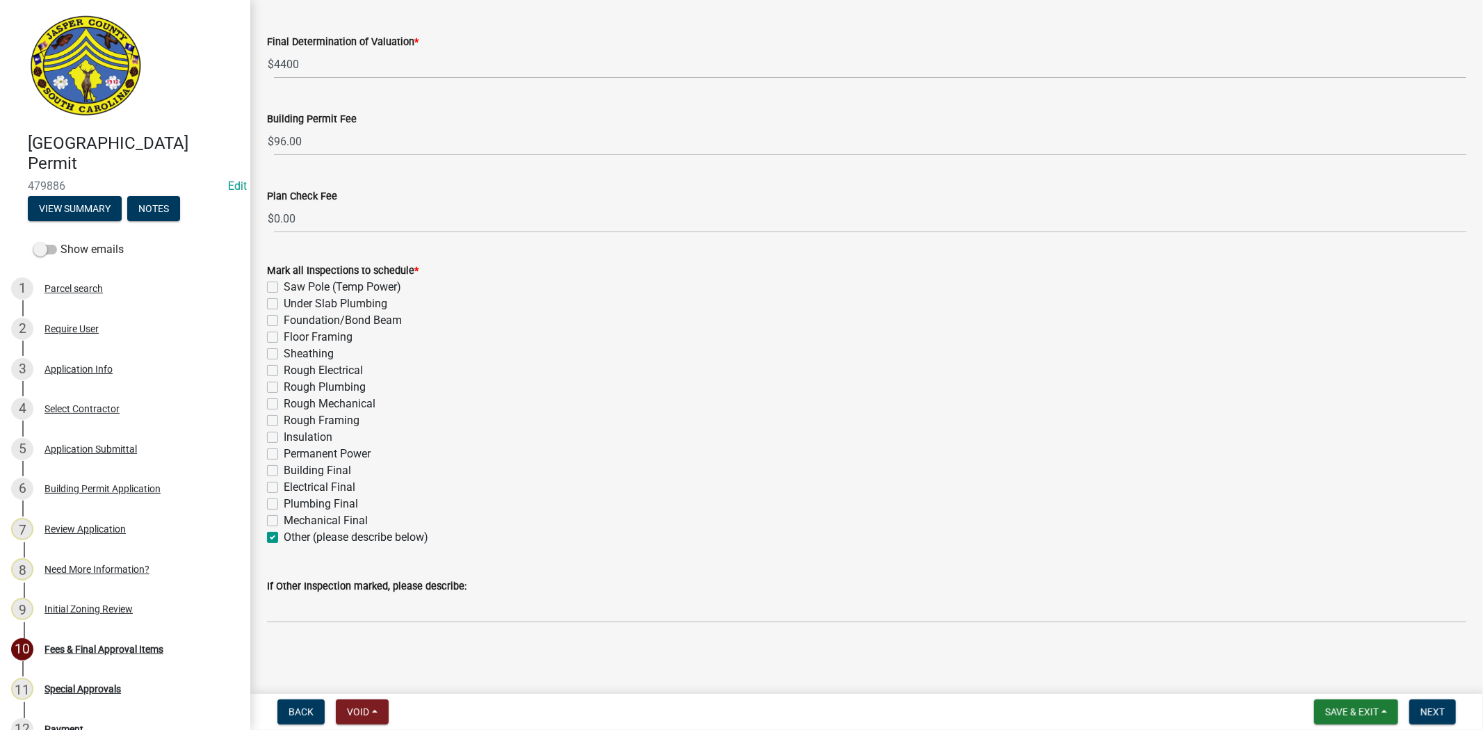
checkbox input "false"
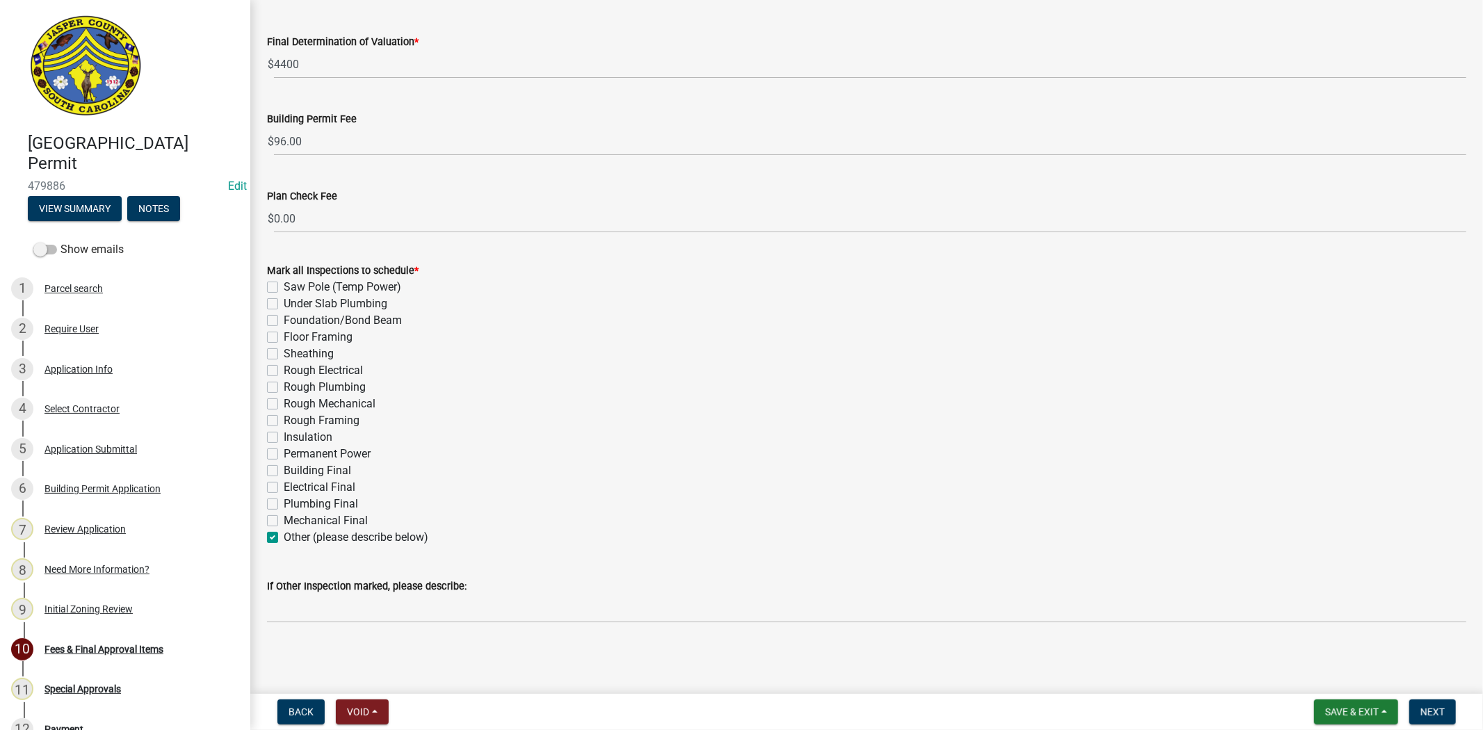
checkbox input "false"
checkbox input "true"
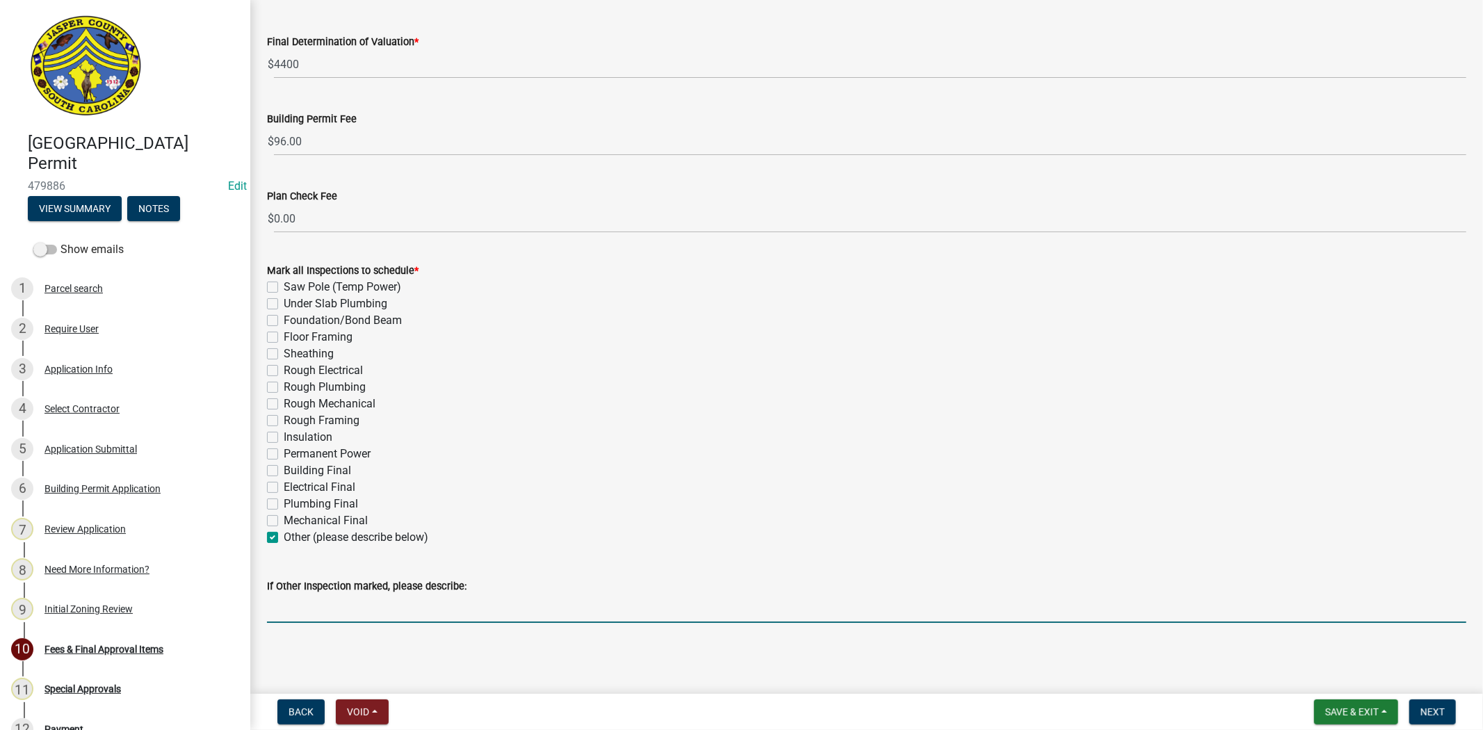
click at [314, 617] on input "If Other Inspection marked, please describe:" at bounding box center [866, 608] width 1199 height 29
type input "Roofing Final"
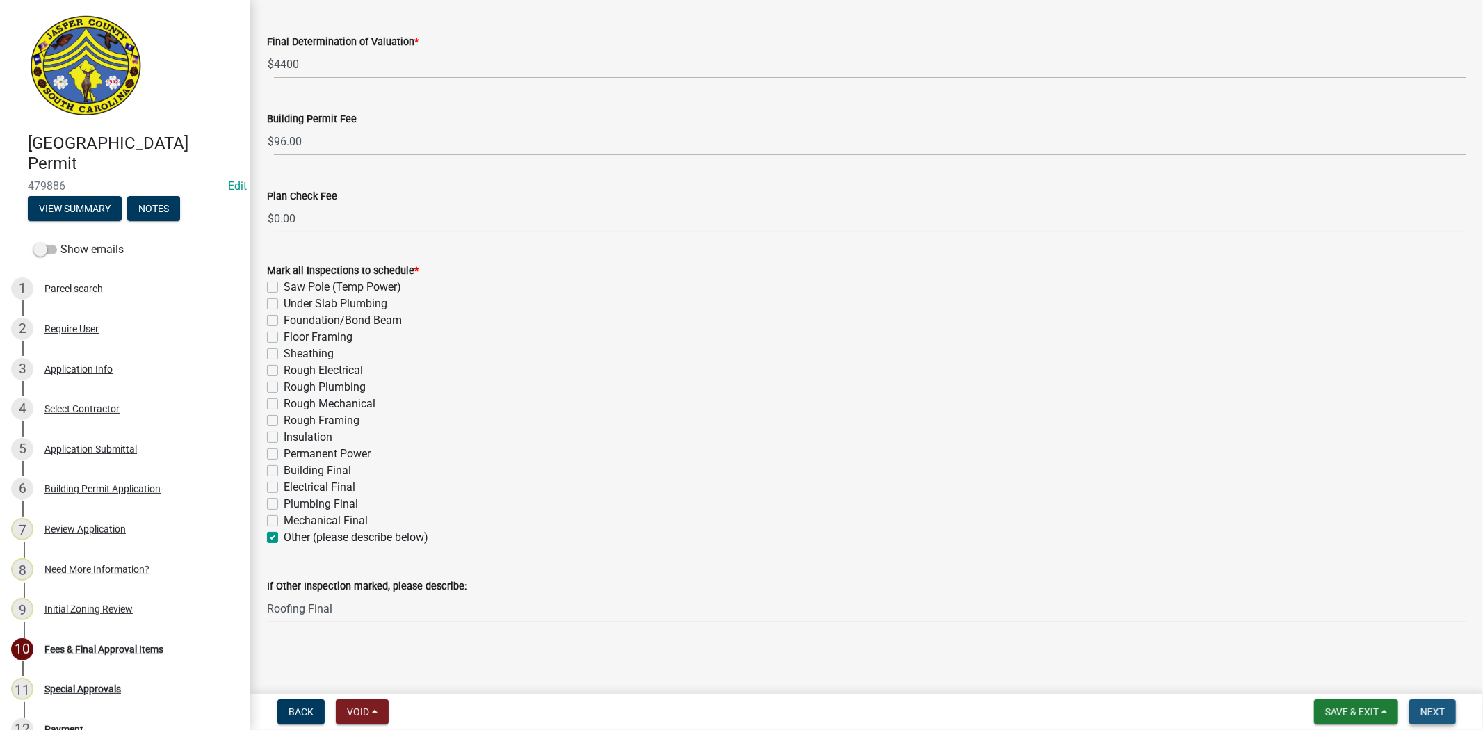
click at [1439, 713] on span "Next" at bounding box center [1432, 711] width 24 height 11
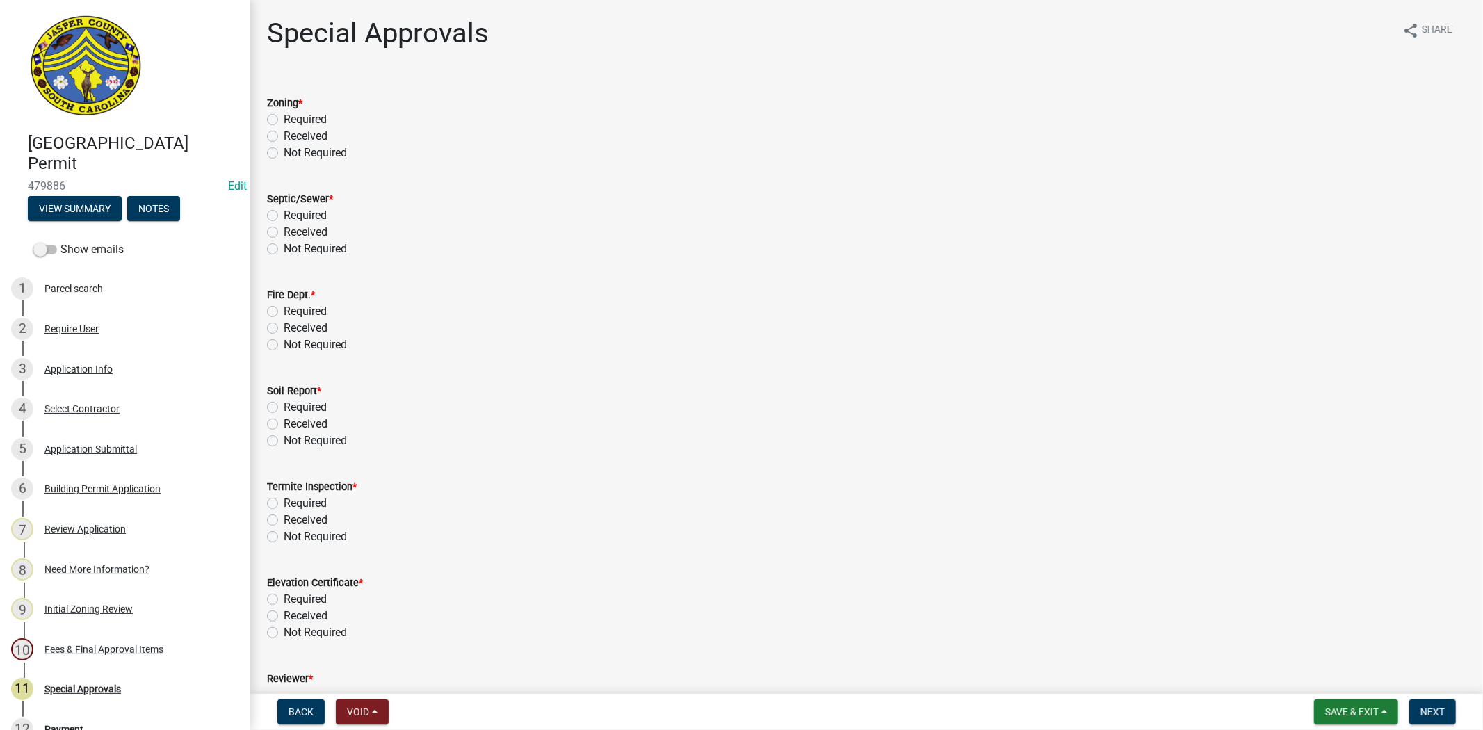
click at [284, 148] on label "Not Required" at bounding box center [315, 153] width 63 height 17
click at [284, 148] on input "Not Required" at bounding box center [288, 149] width 9 height 9
radio input "true"
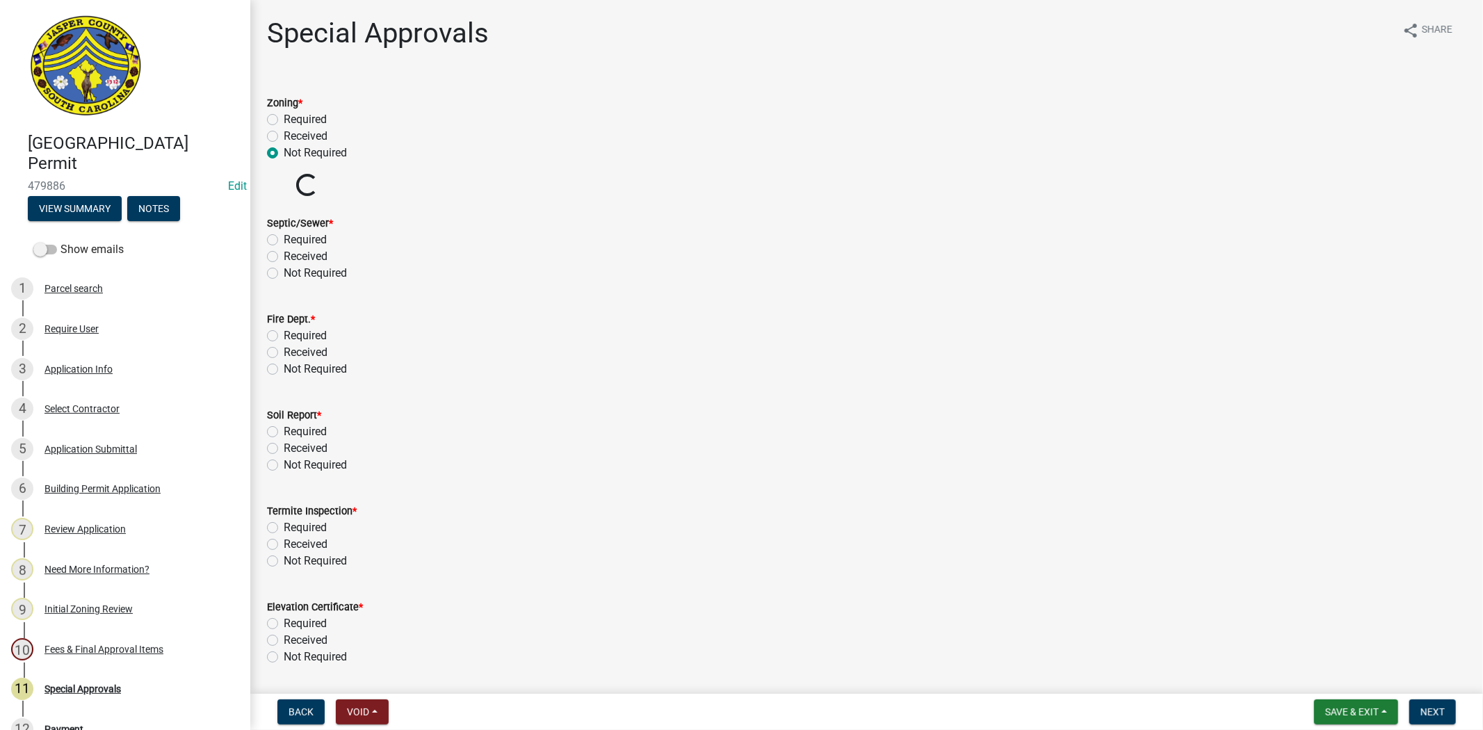
click at [284, 276] on label "Not Required" at bounding box center [315, 273] width 63 height 17
click at [284, 274] on input "Not Required" at bounding box center [288, 269] width 9 height 9
radio input "true"
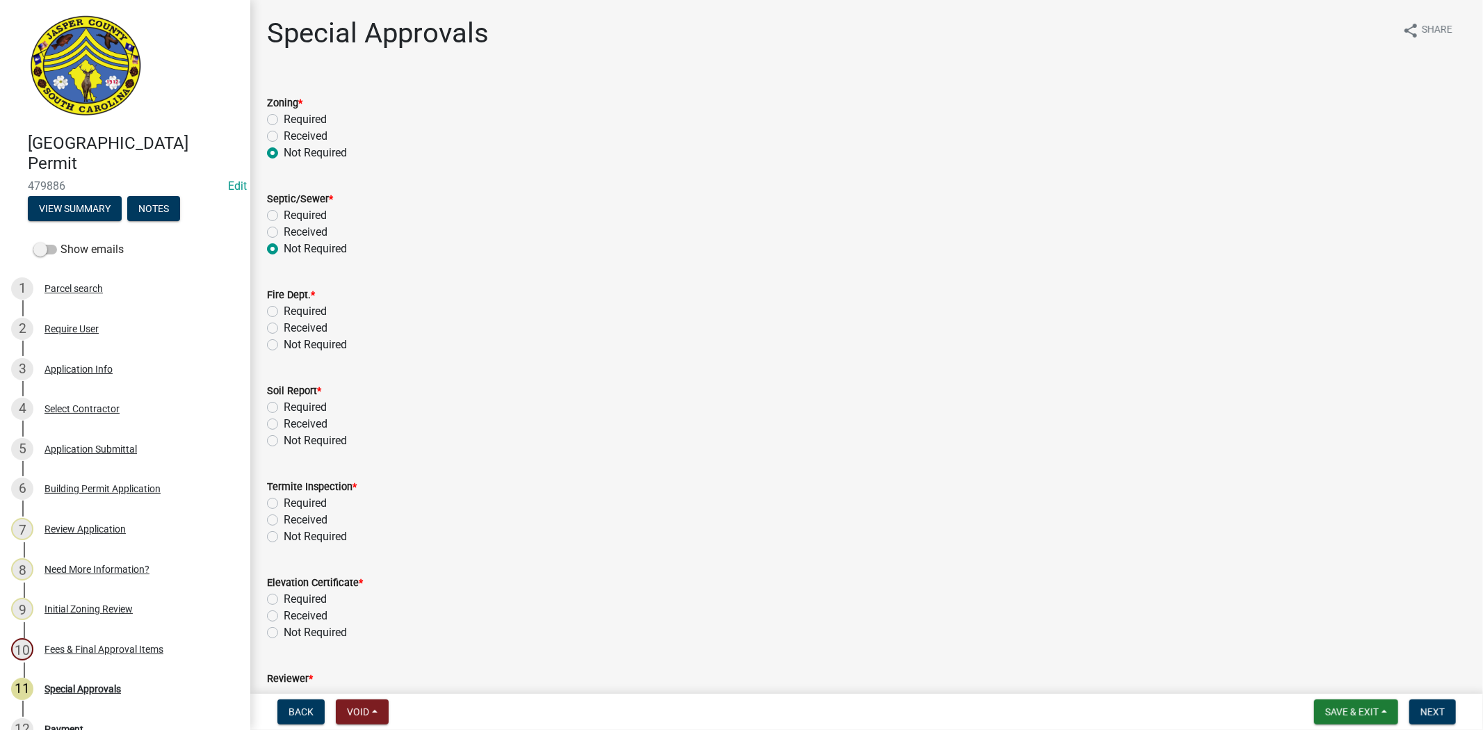
click at [284, 344] on label "Not Required" at bounding box center [315, 344] width 63 height 17
click at [284, 344] on input "Not Required" at bounding box center [288, 340] width 9 height 9
radio input "true"
click at [284, 437] on label "Not Required" at bounding box center [315, 440] width 63 height 17
click at [284, 437] on input "Not Required" at bounding box center [288, 436] width 9 height 9
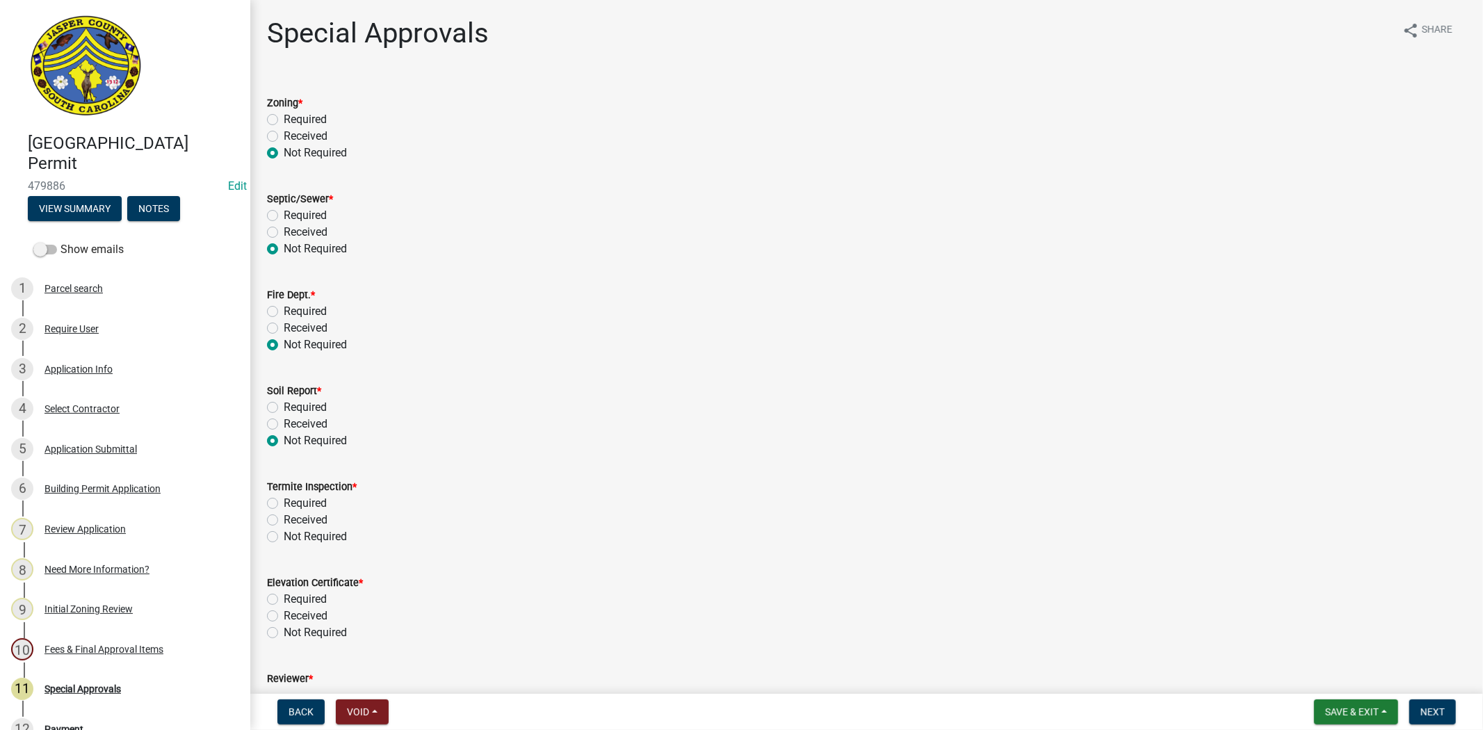
radio input "true"
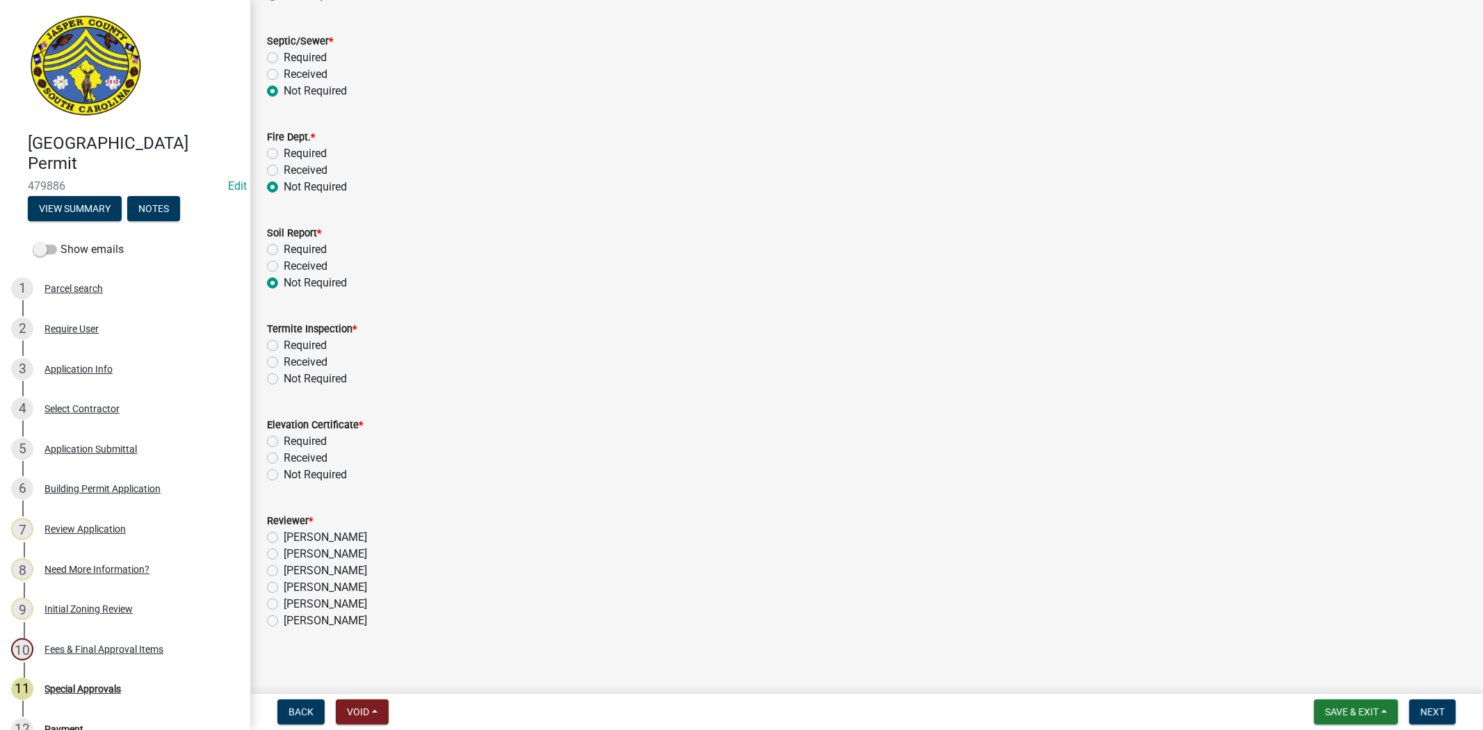
scroll to position [165, 0]
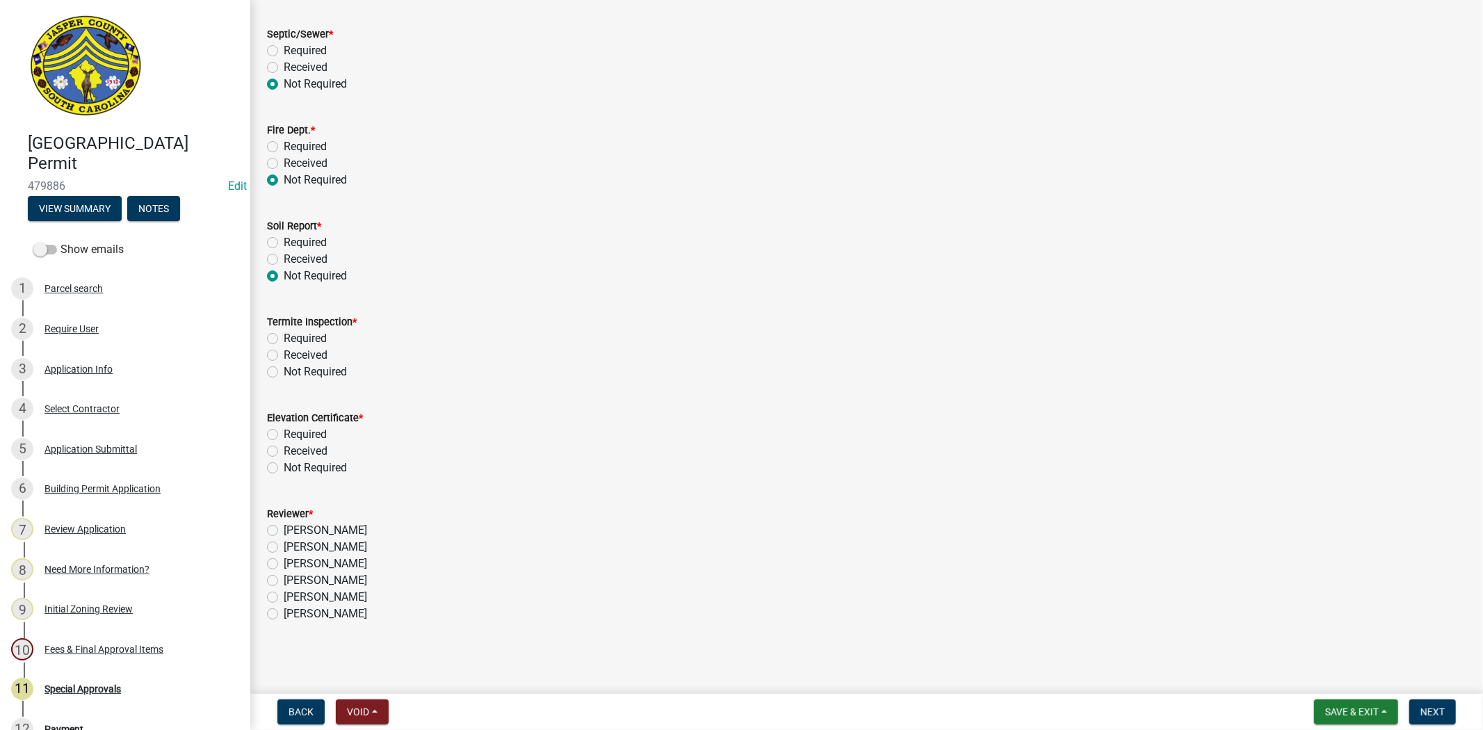
click at [284, 372] on label "Not Required" at bounding box center [315, 372] width 63 height 17
click at [284, 372] on input "Not Required" at bounding box center [288, 368] width 9 height 9
radio input "true"
click at [284, 468] on label "Not Required" at bounding box center [315, 467] width 63 height 17
click at [284, 468] on input "Not Required" at bounding box center [288, 463] width 9 height 9
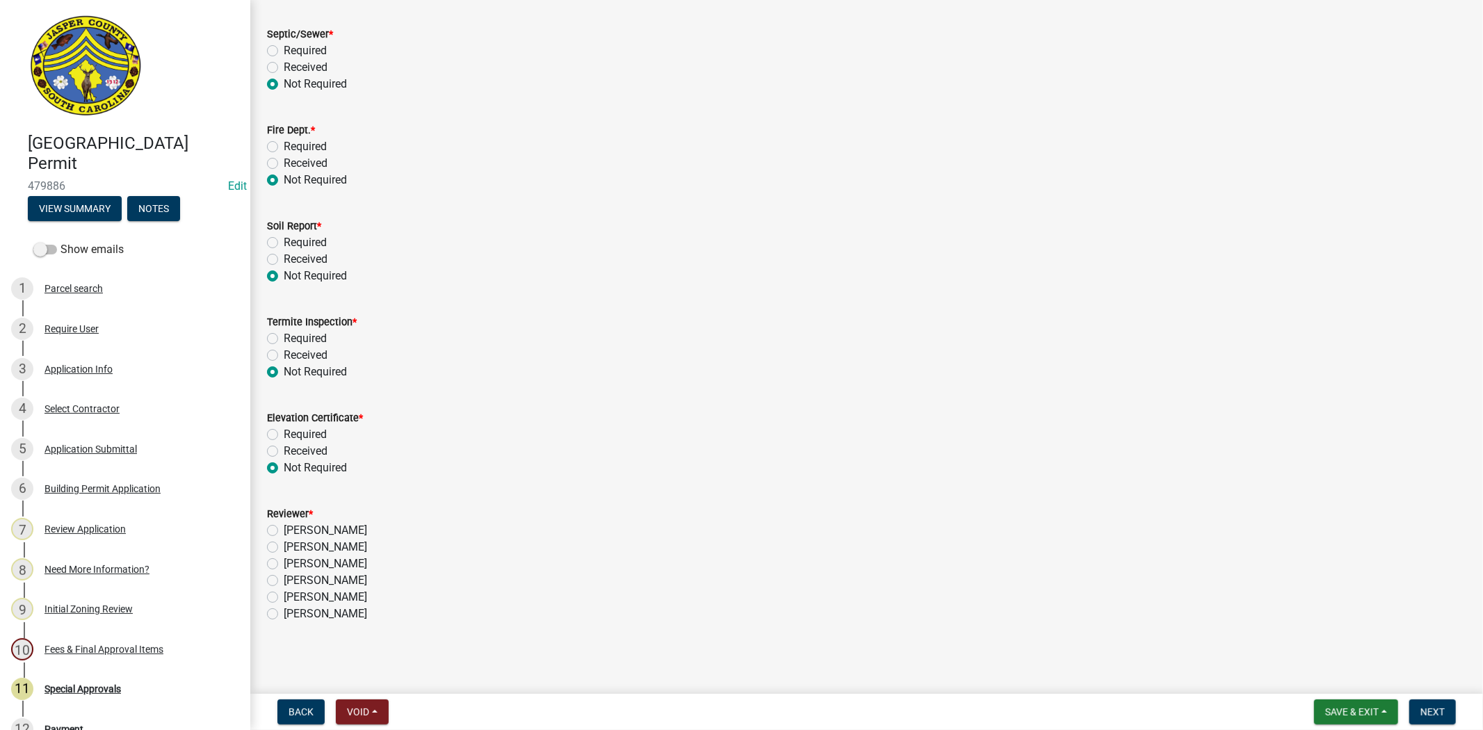
radio input "true"
click at [284, 564] on label "Stephanie Oviedo" at bounding box center [325, 563] width 83 height 17
click at [284, 564] on input "Stephanie Oviedo" at bounding box center [288, 559] width 9 height 9
radio input "true"
click at [1426, 703] on button "Next" at bounding box center [1432, 711] width 47 height 25
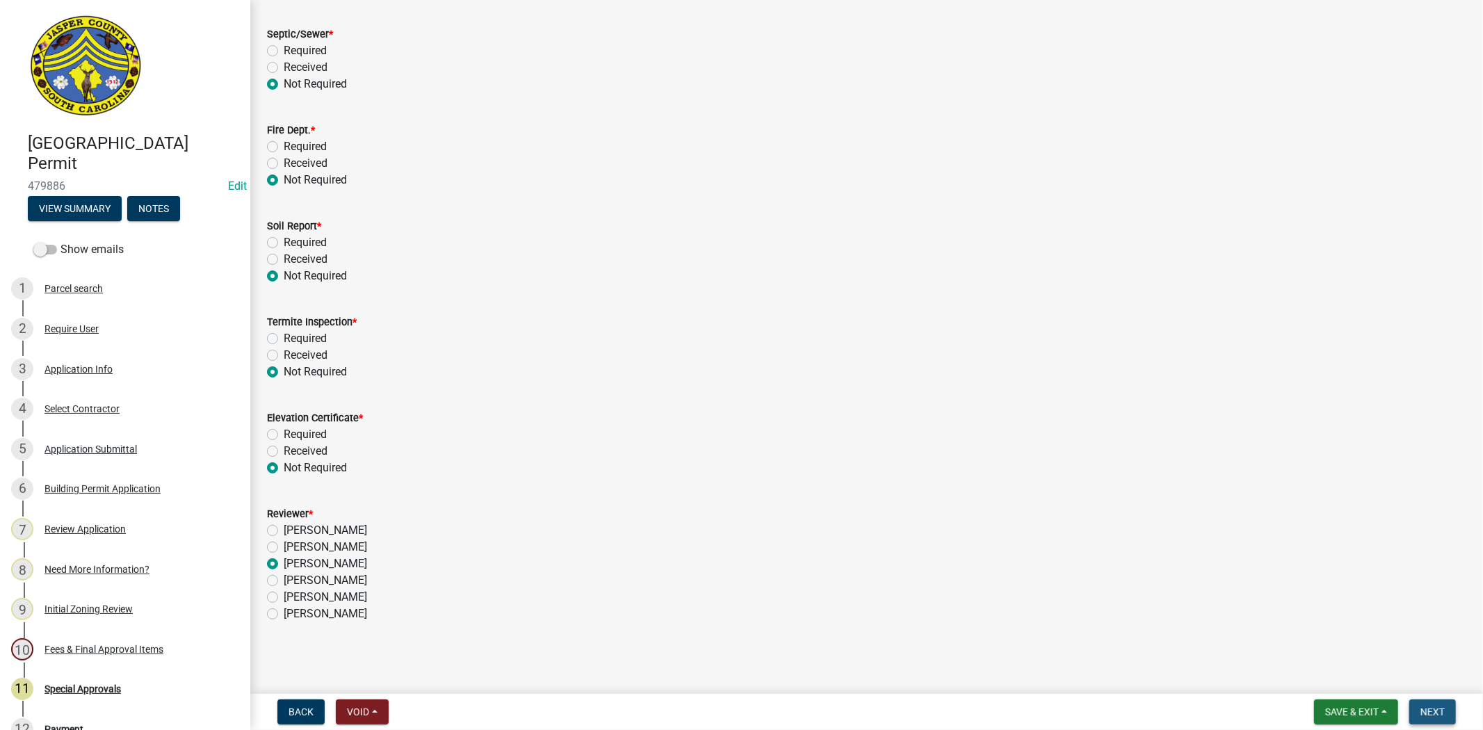
scroll to position [0, 0]
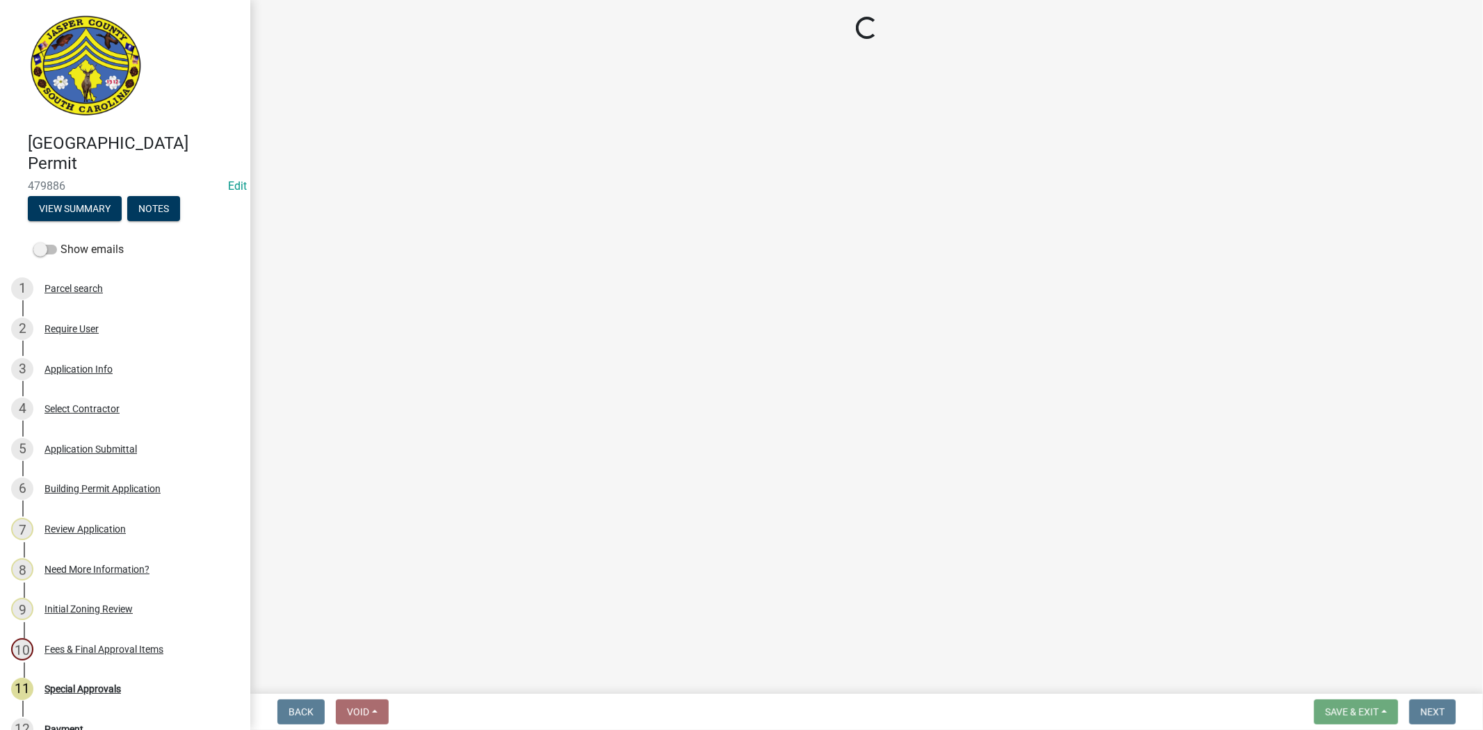
select select "3: 3"
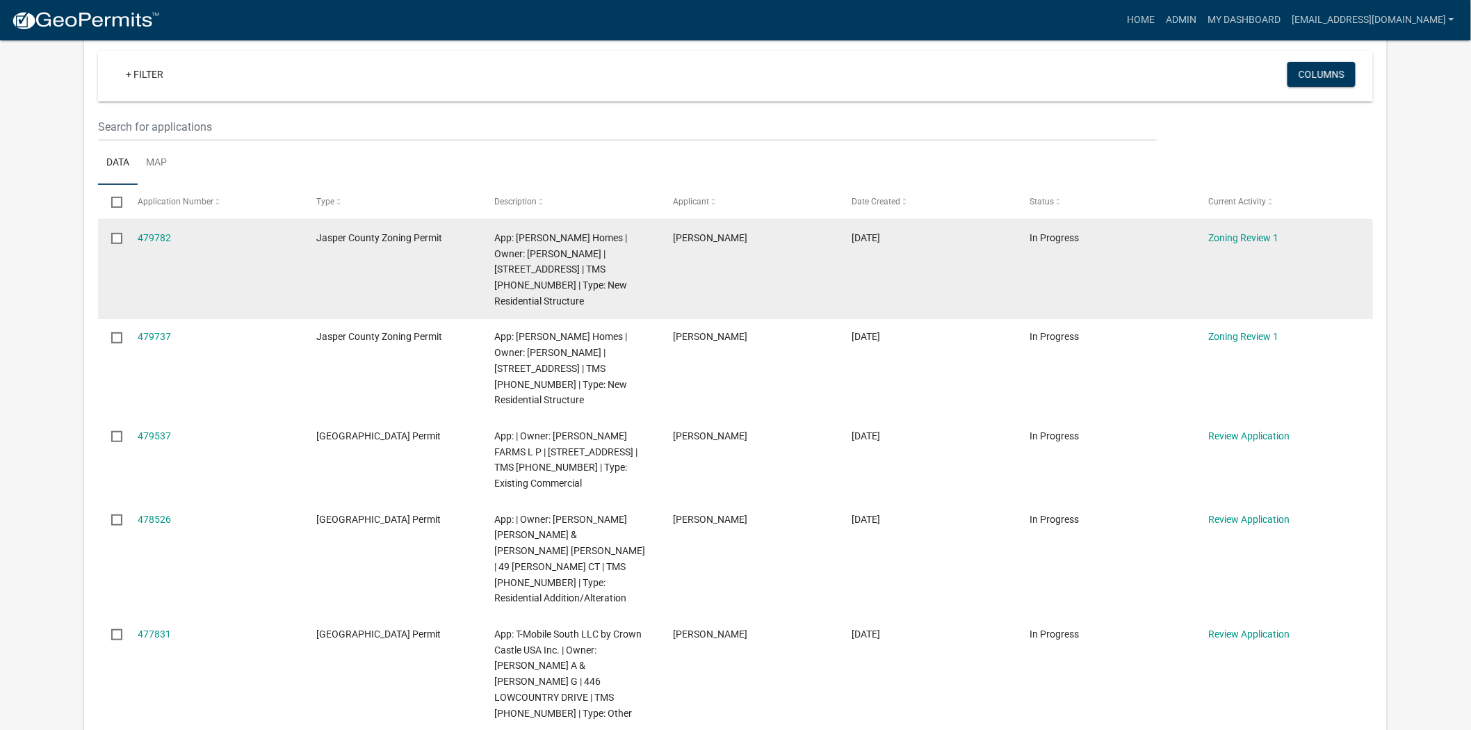
scroll to position [154, 0]
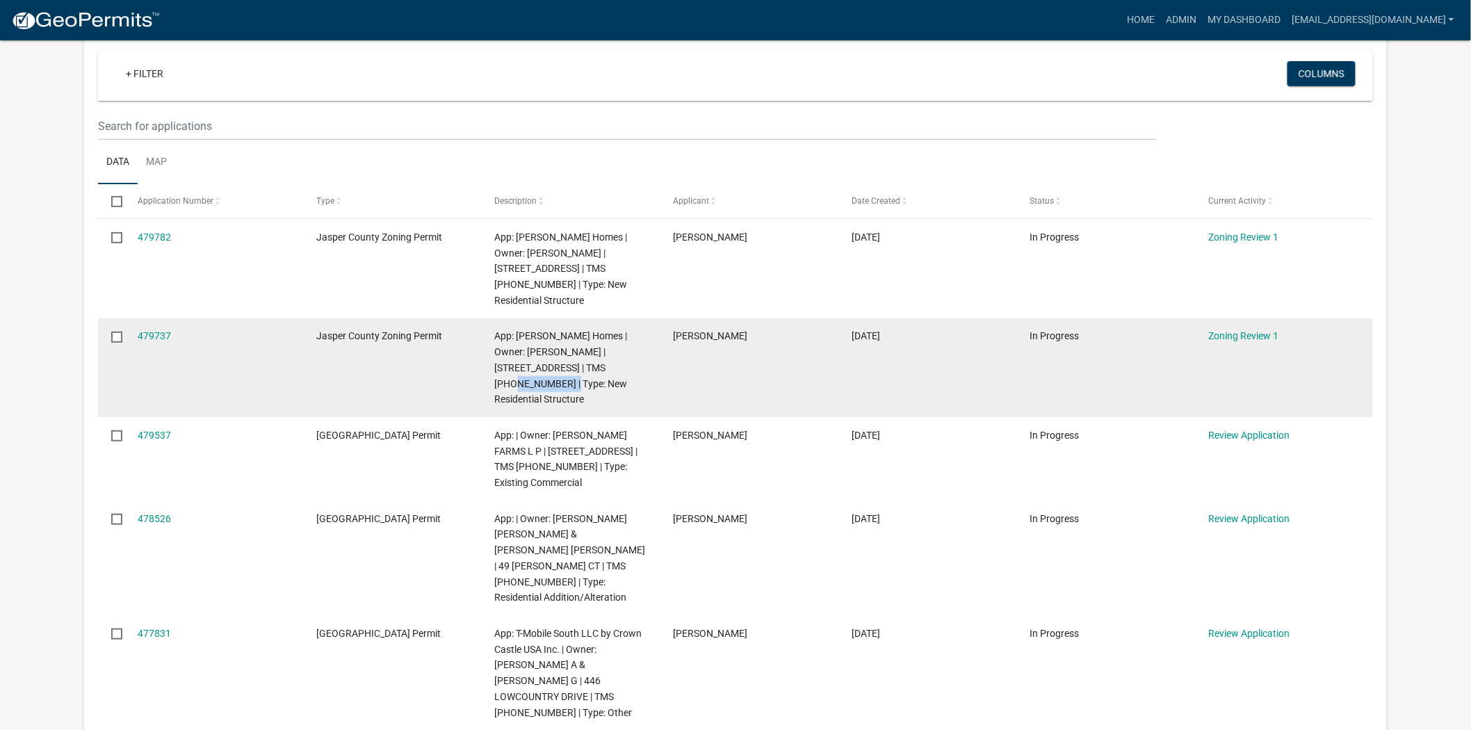
drag, startPoint x: 508, startPoint y: 382, endPoint x: 589, endPoint y: 367, distance: 82.1
click at [589, 367] on span "App: Schumacher Homes | Owner: FREISMUTH WILLIAM P | 4031 OKATIE HWY S | TMS 03…" at bounding box center [561, 367] width 133 height 74
drag, startPoint x: 514, startPoint y: 382, endPoint x: 586, endPoint y: 366, distance: 73.5
click at [586, 366] on span "App: Schumacher Homes | Owner: FREISMUTH WILLIAM P | 4031 OKATIE HWY S | TMS 03…" at bounding box center [561, 367] width 133 height 74
copy span "039-00-12-001"
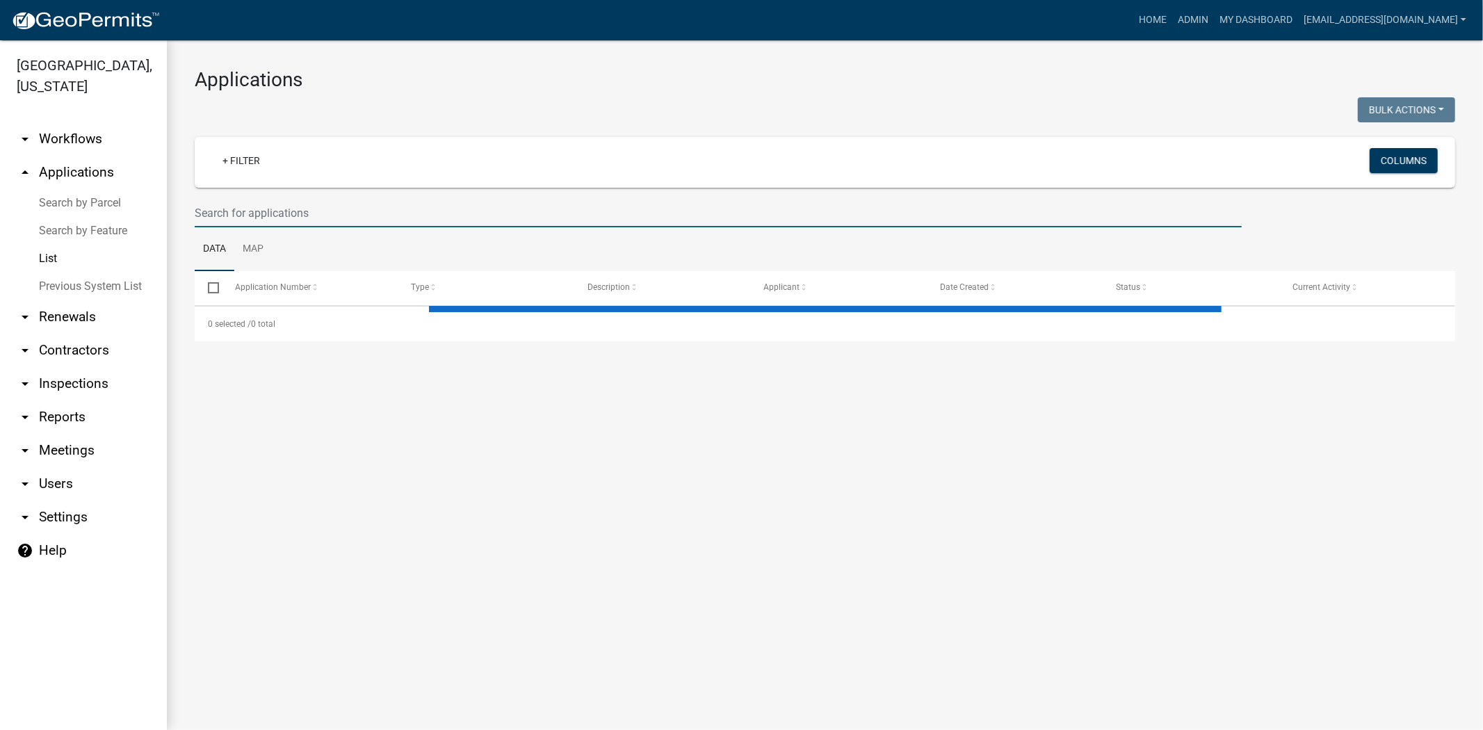
click at [378, 202] on input "text" at bounding box center [718, 213] width 1047 height 29
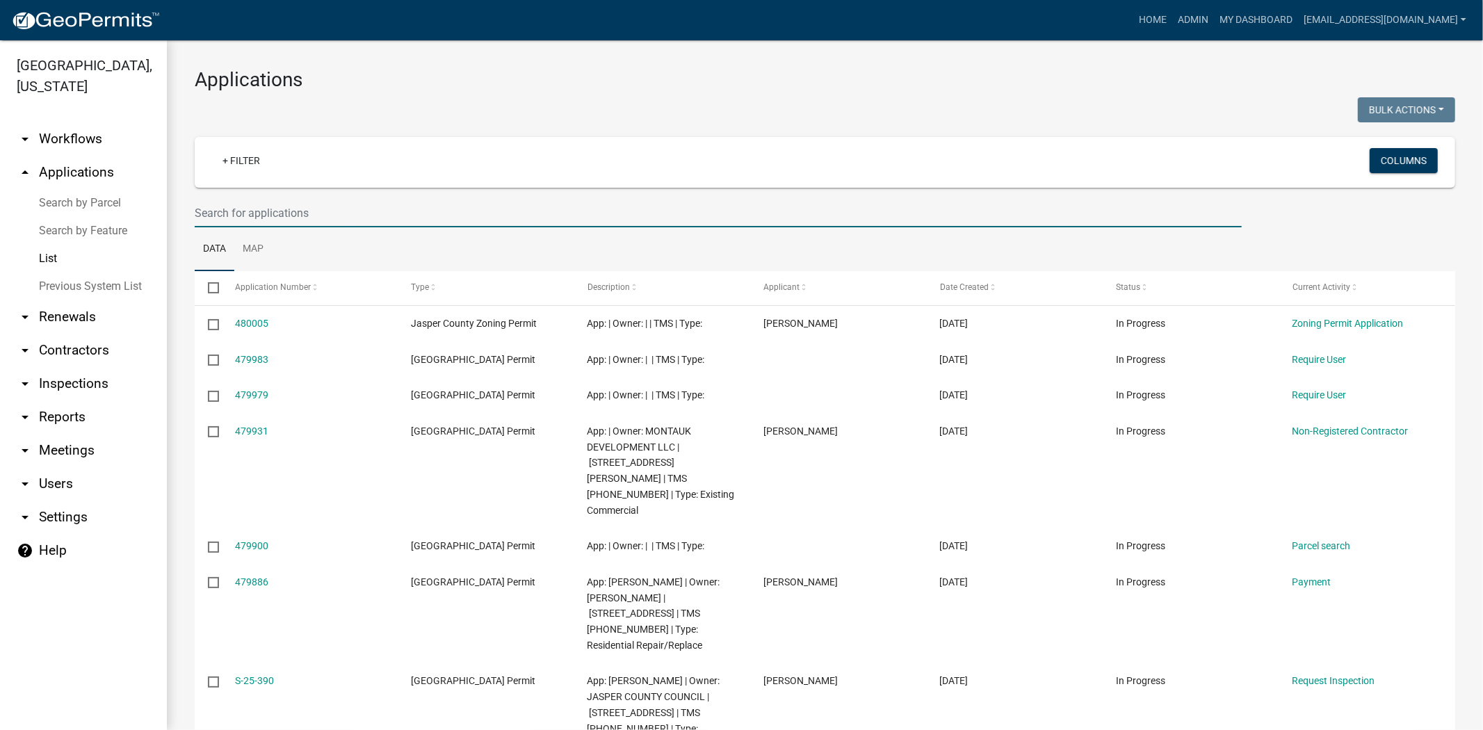
paste input "[PHONE_NUMBER]"
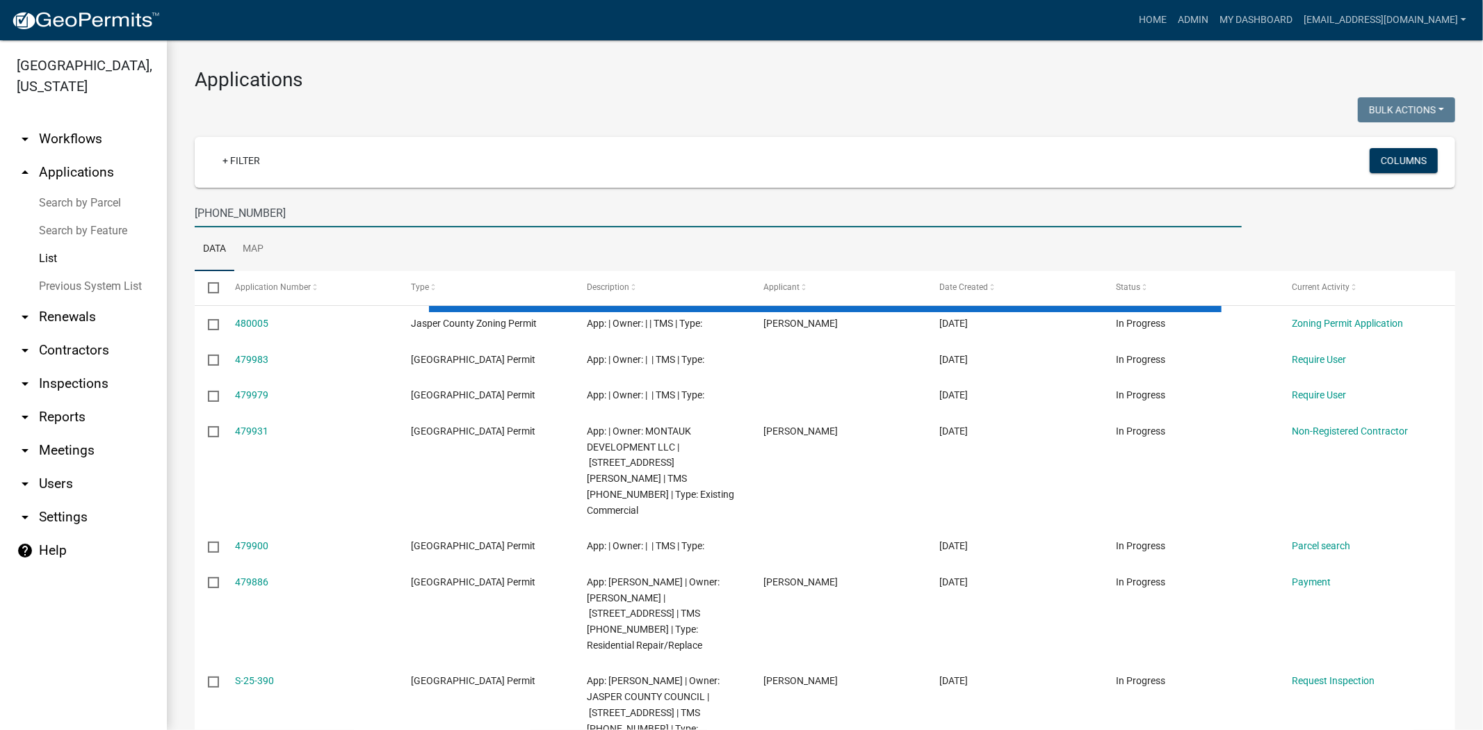
type input "[PHONE_NUMBER]"
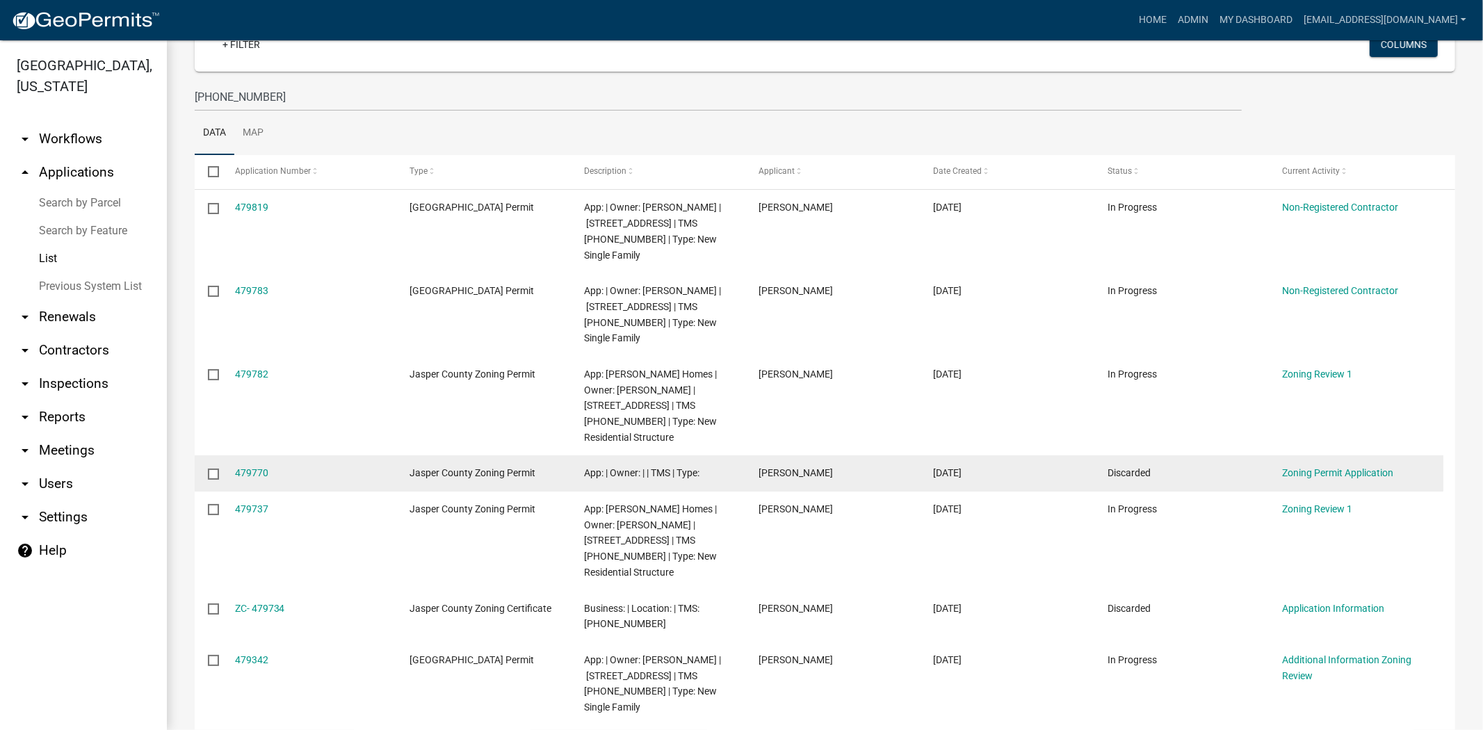
scroll to position [154, 0]
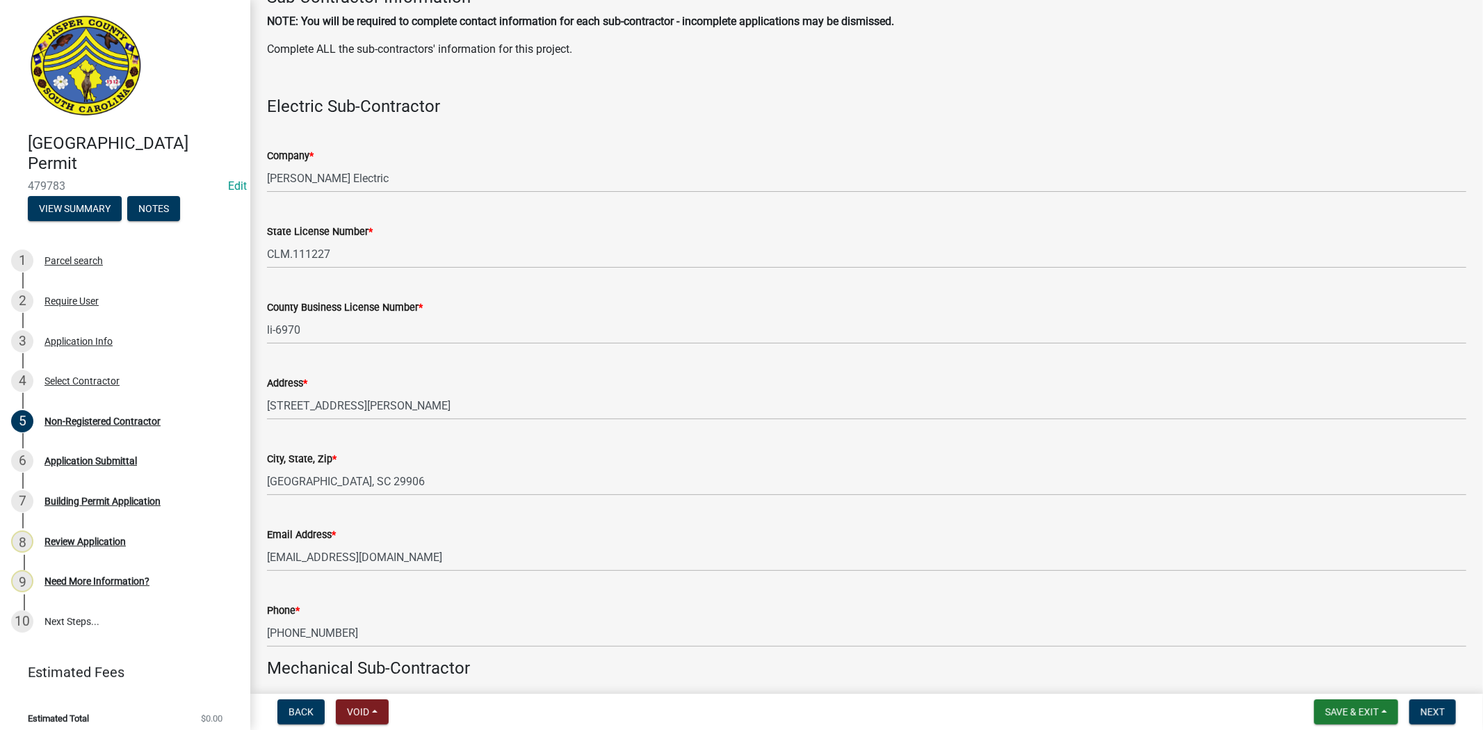
scroll to position [1467, 0]
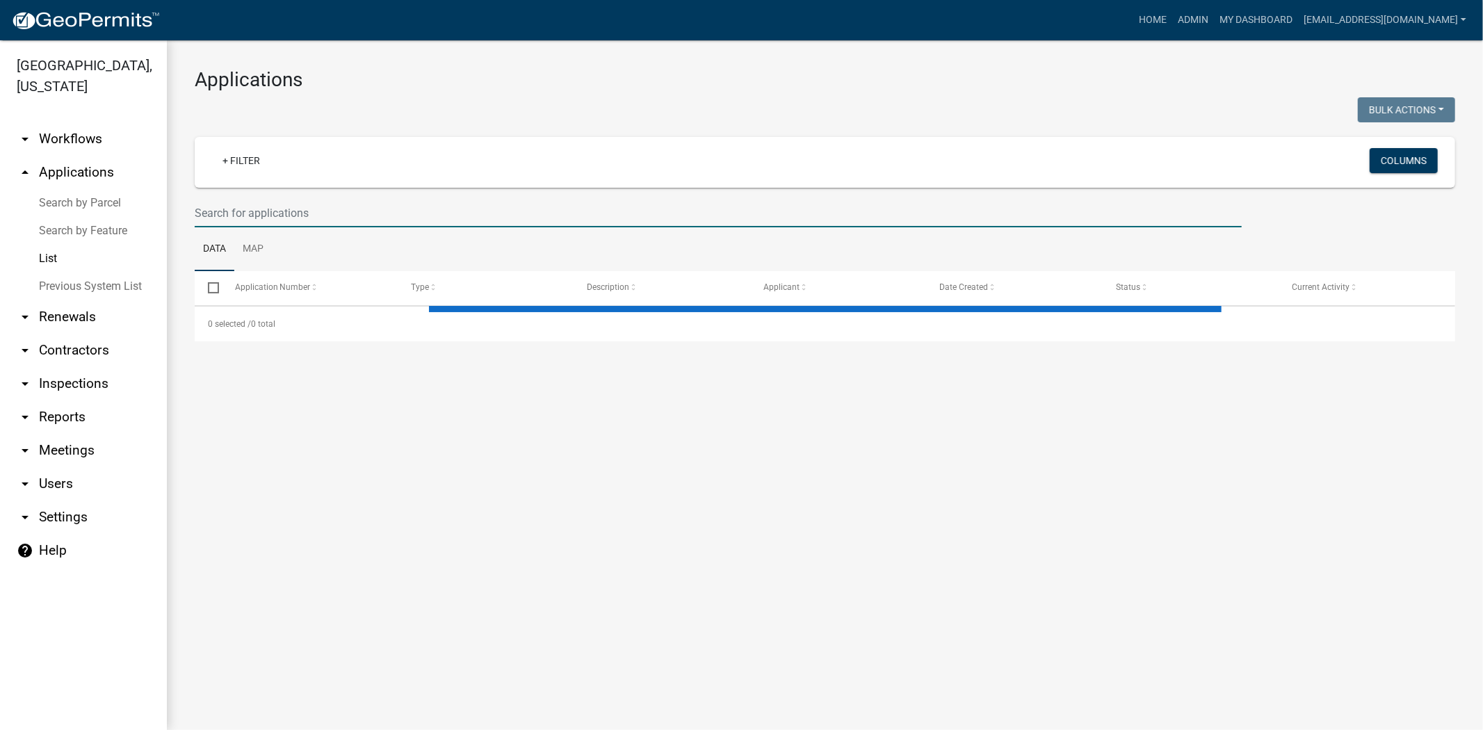
click at [337, 216] on input "text" at bounding box center [718, 213] width 1047 height 29
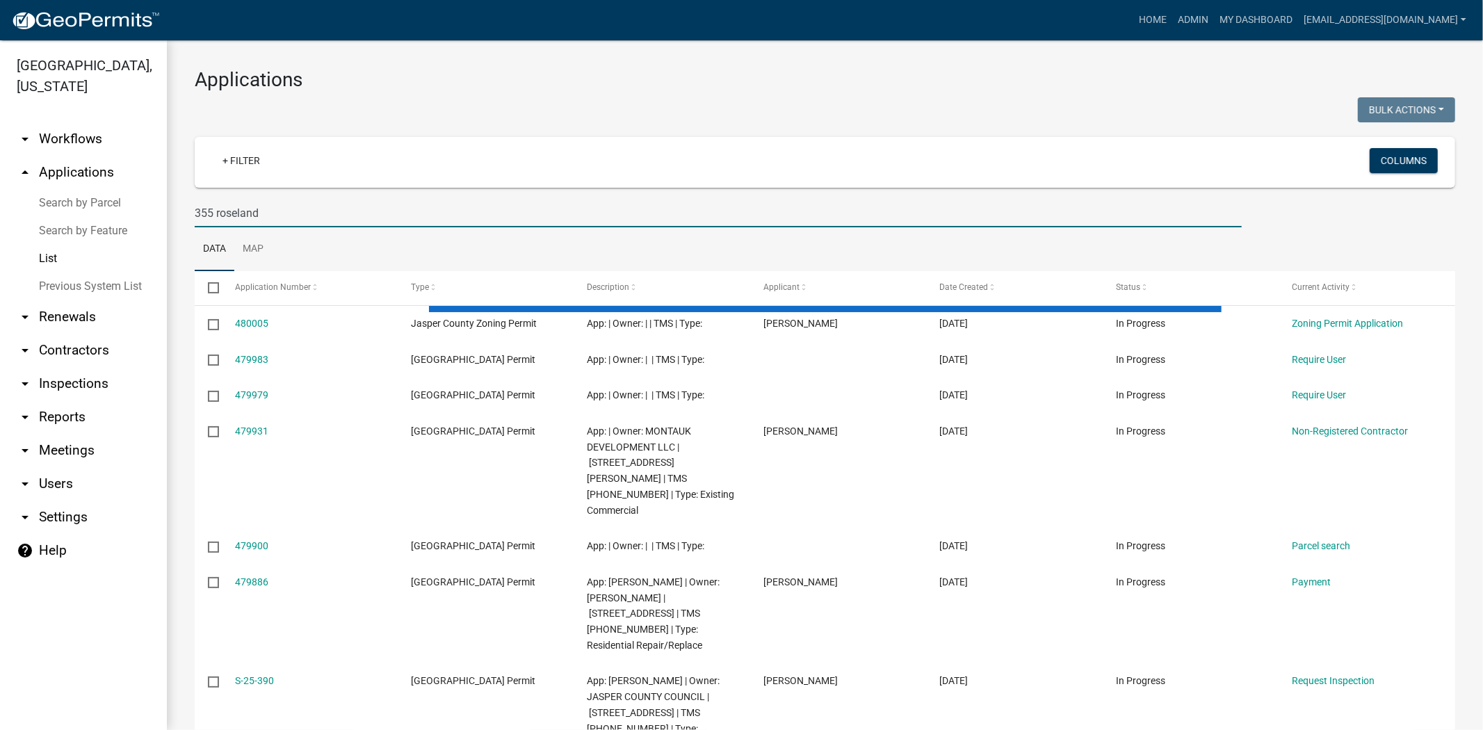
type input "355 roseland"
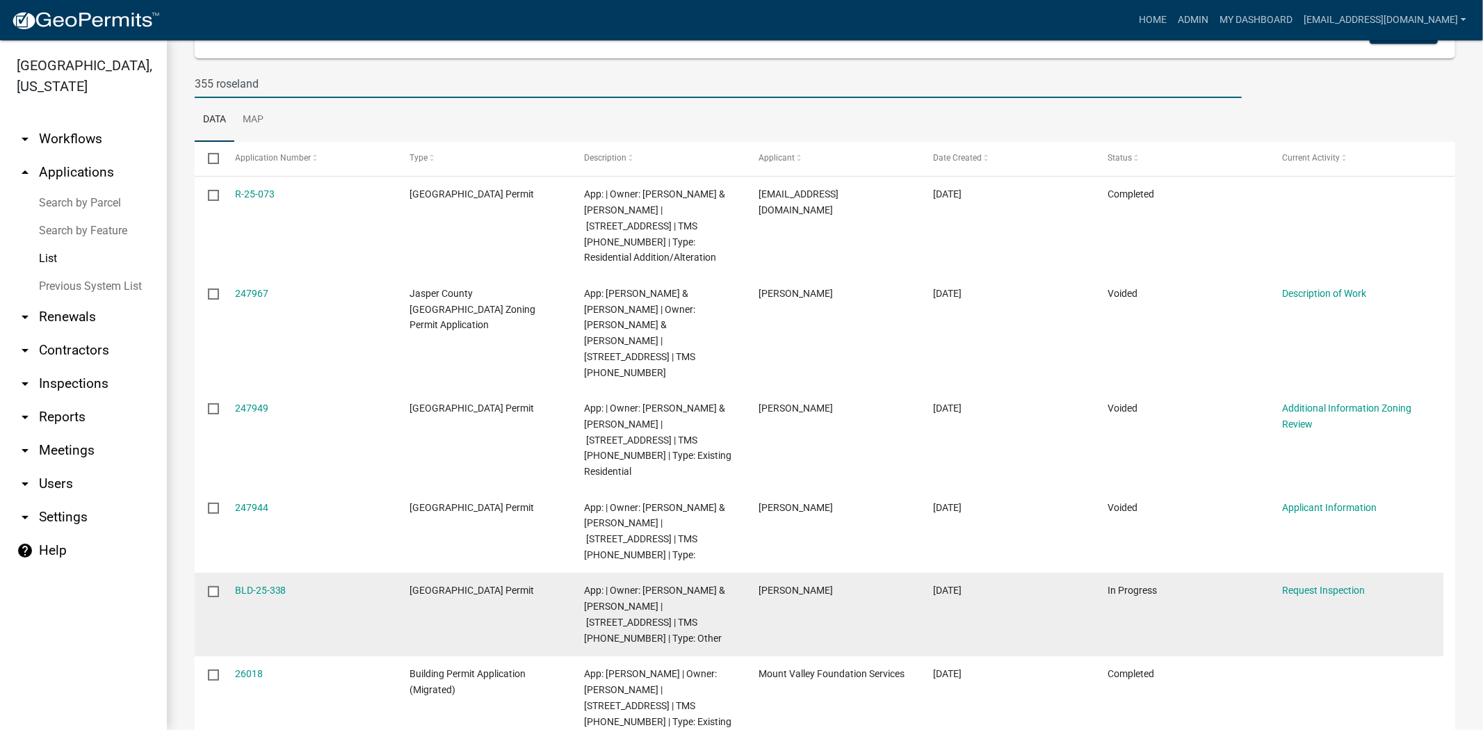
scroll to position [143, 0]
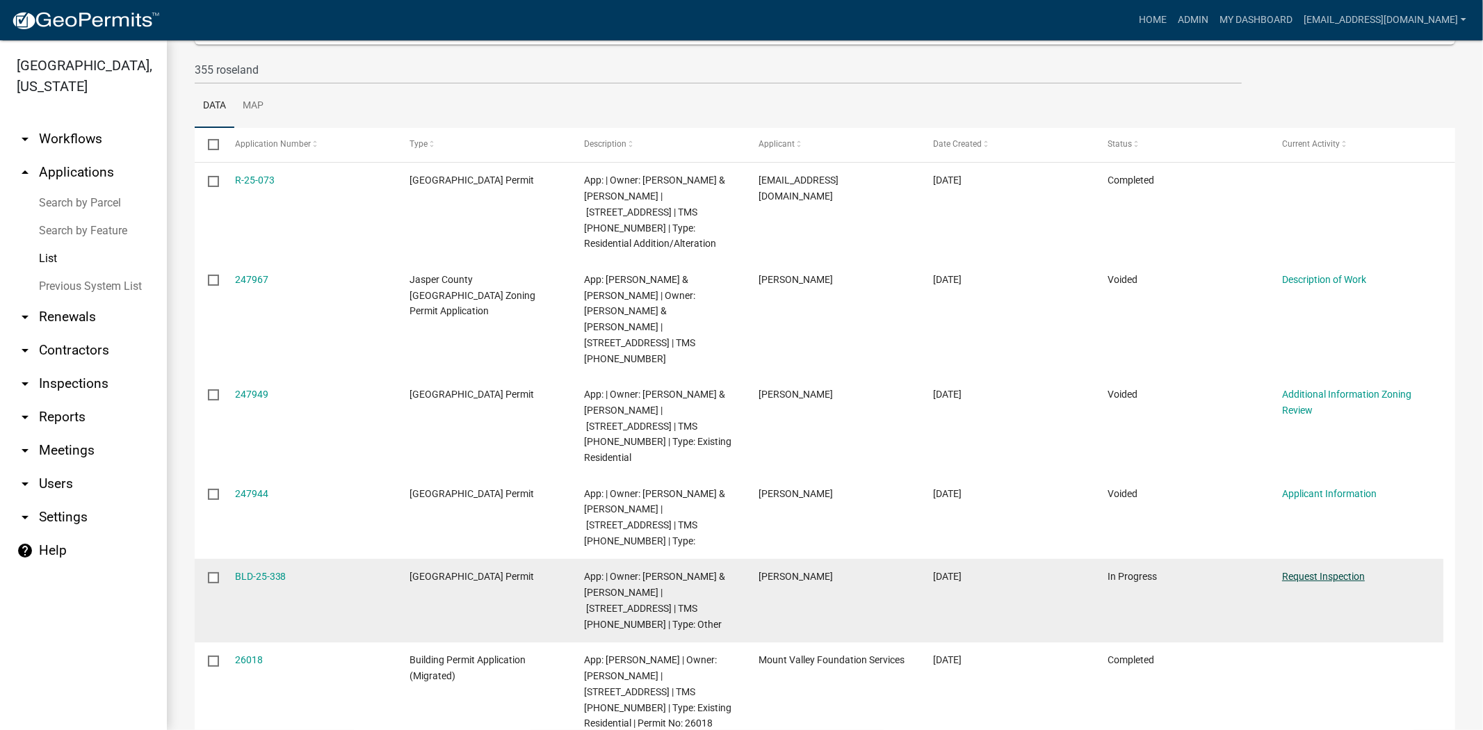
click at [1340, 571] on link "Request Inspection" at bounding box center [1323, 576] width 83 height 11
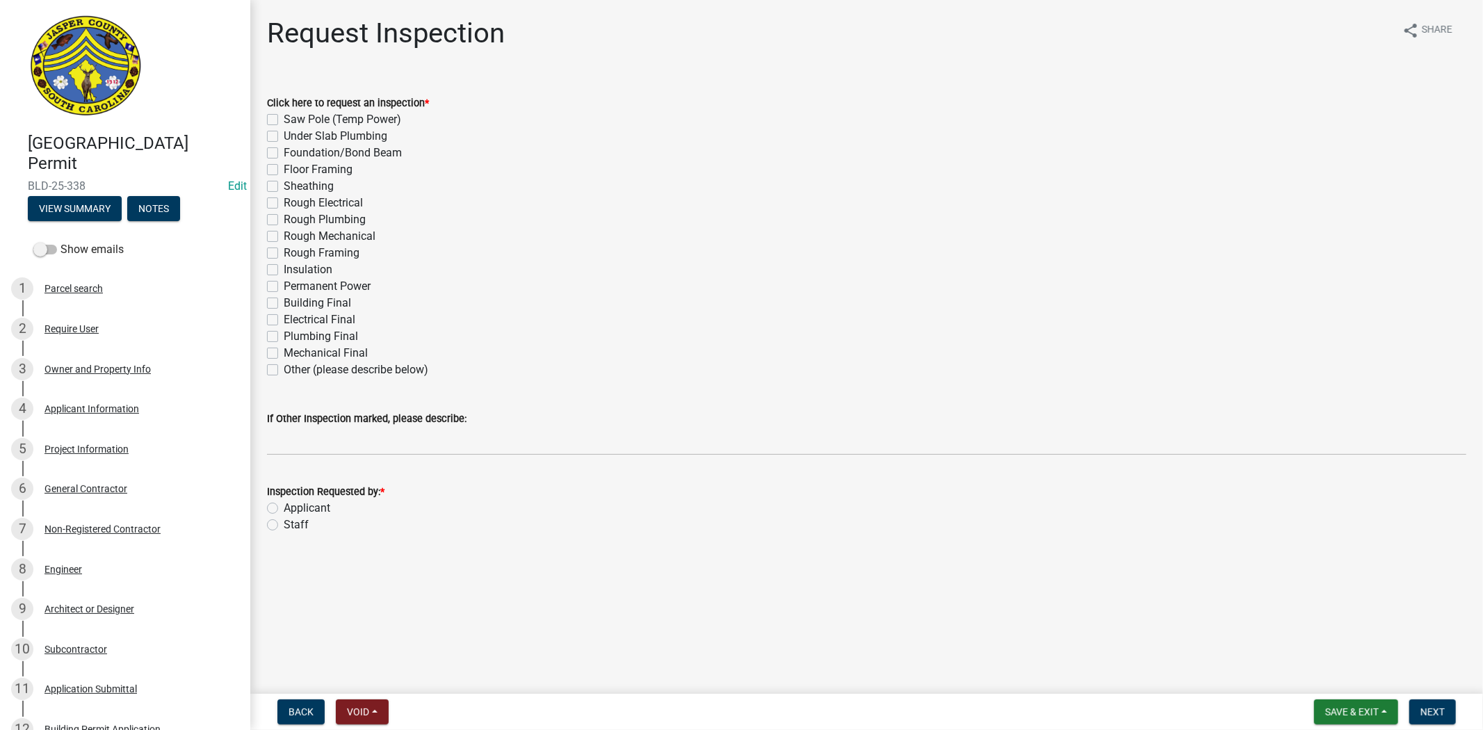
click at [284, 372] on label "Other (please describe below)" at bounding box center [356, 369] width 145 height 17
click at [284, 371] on input "Other (please describe below)" at bounding box center [288, 365] width 9 height 9
checkbox input "true"
checkbox input "false"
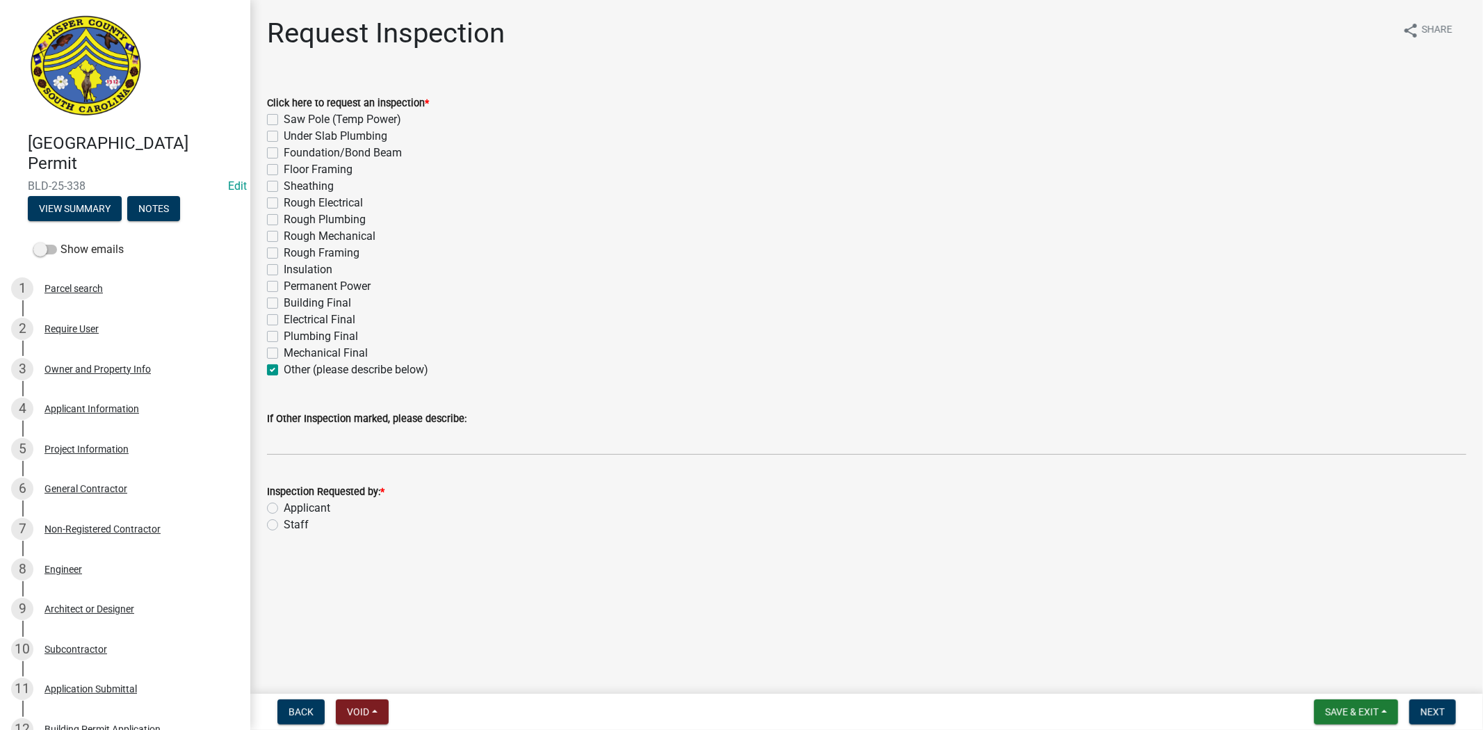
checkbox input "false"
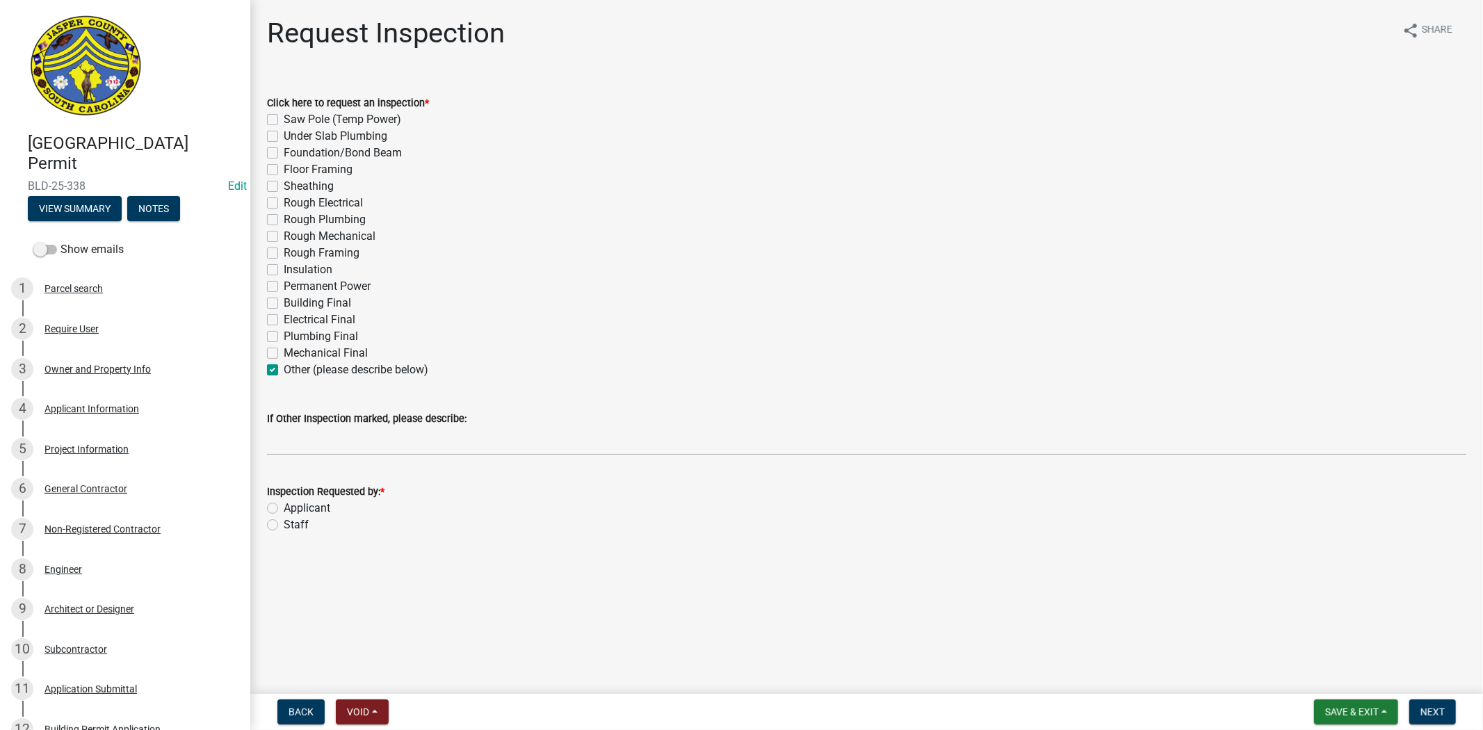
checkbox input "false"
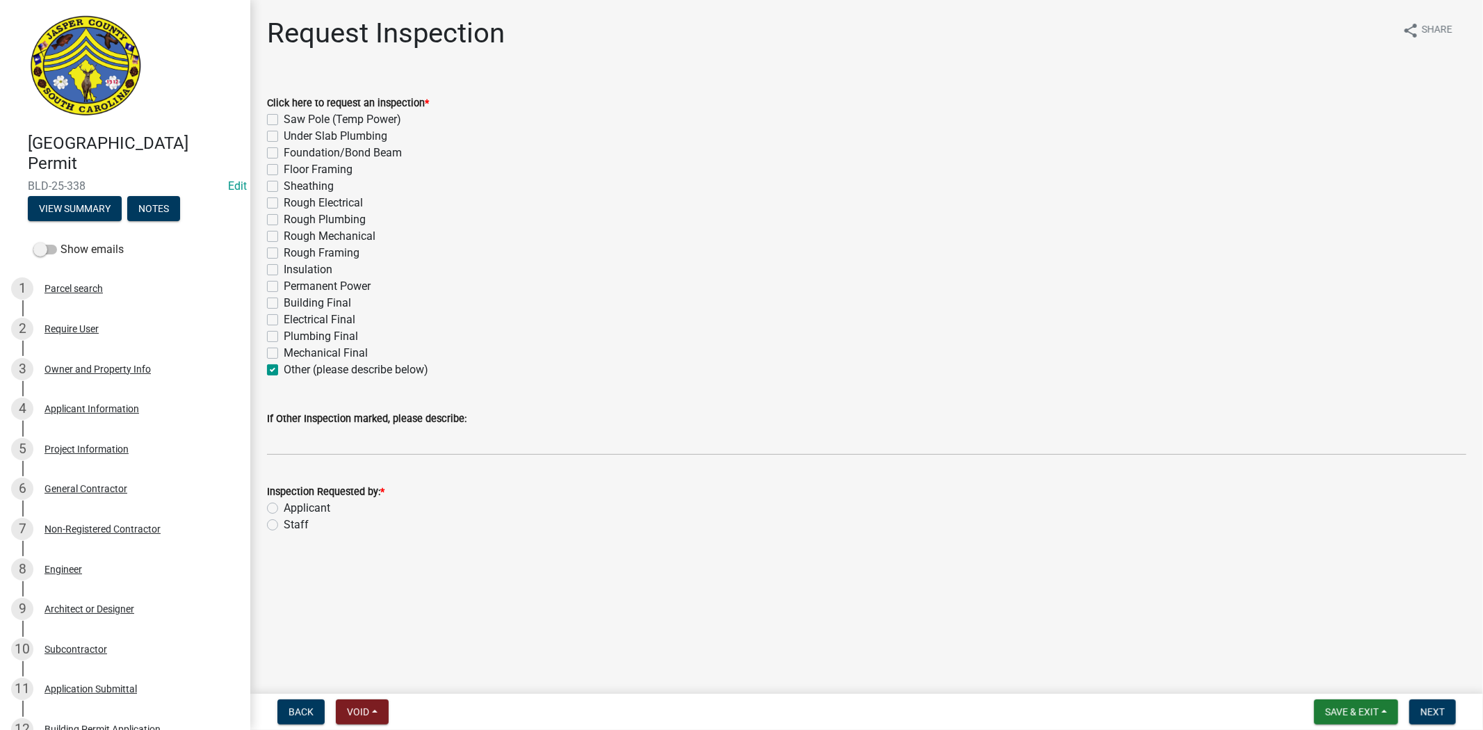
checkbox input "false"
checkbox input "true"
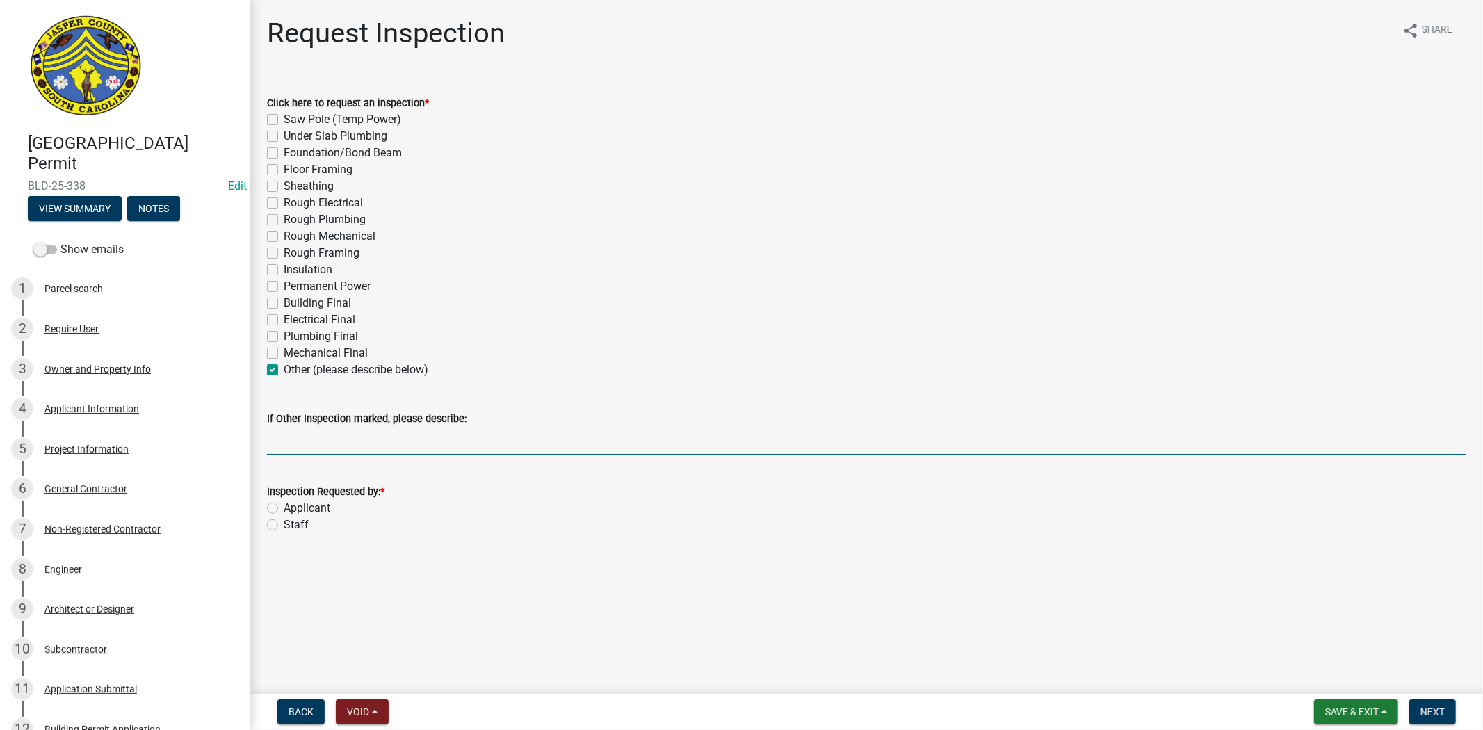
click at [272, 448] on input "If Other Inspection marked, please describe:" at bounding box center [866, 441] width 1199 height 29
click at [284, 271] on label "Insulation" at bounding box center [308, 269] width 49 height 17
click at [284, 270] on input "Insulation" at bounding box center [288, 265] width 9 height 9
checkbox input "true"
checkbox input "false"
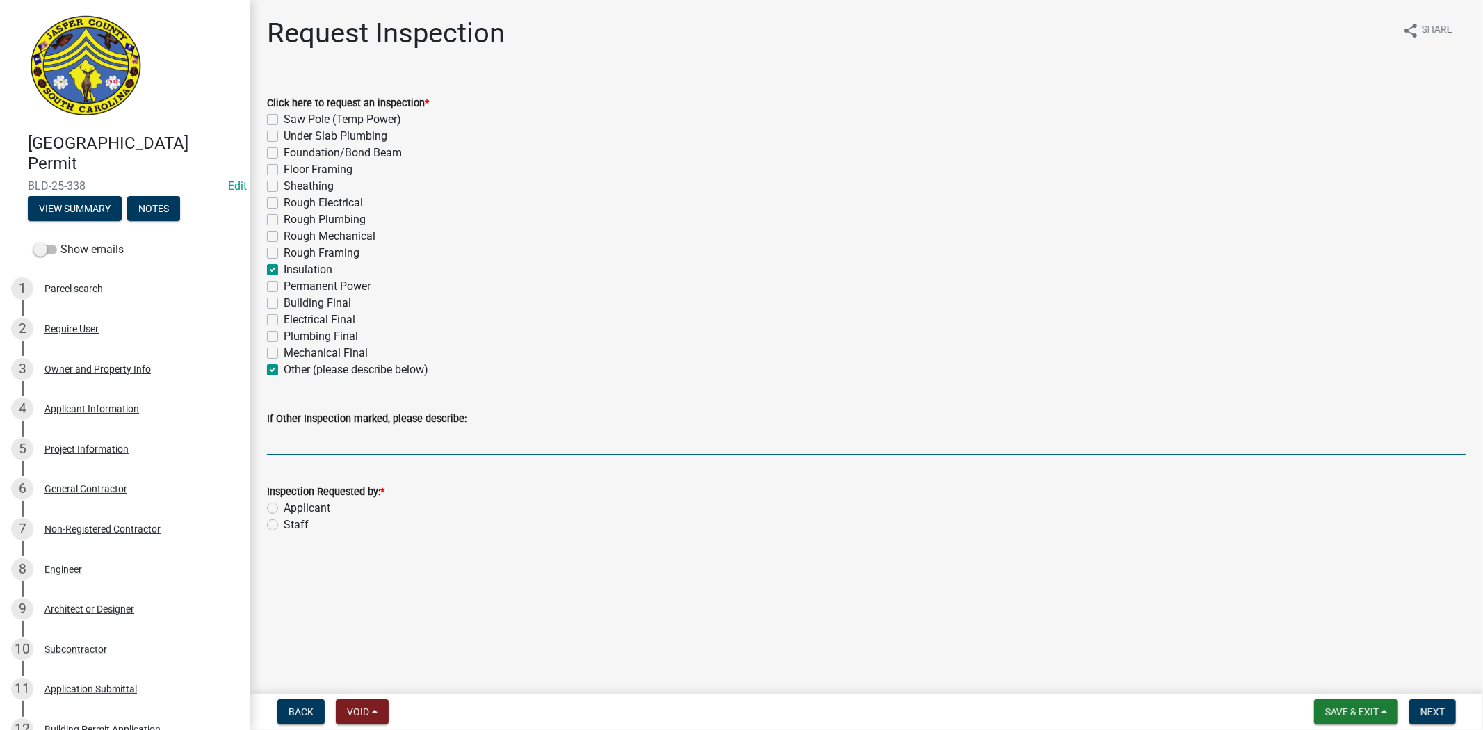
checkbox input "false"
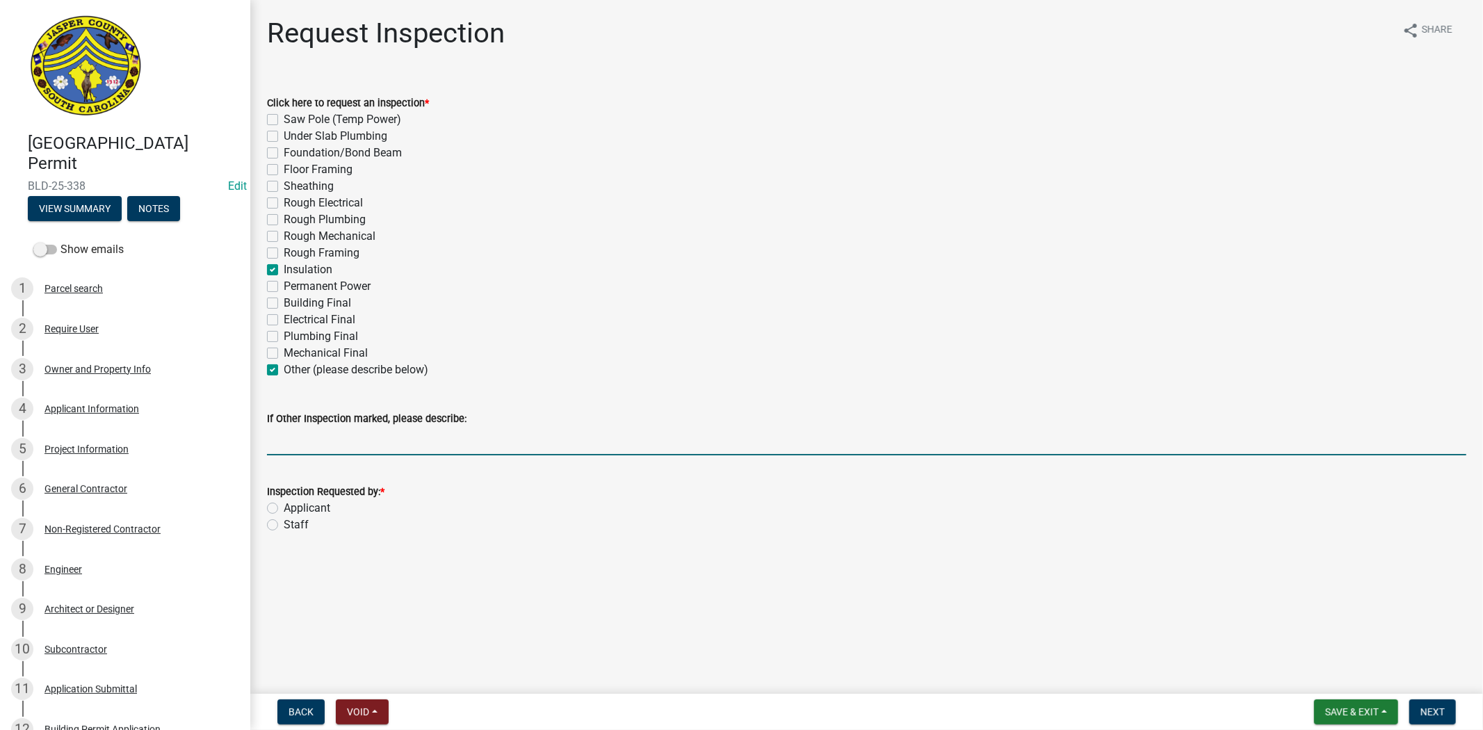
checkbox input "false"
checkbox input "true"
checkbox input "false"
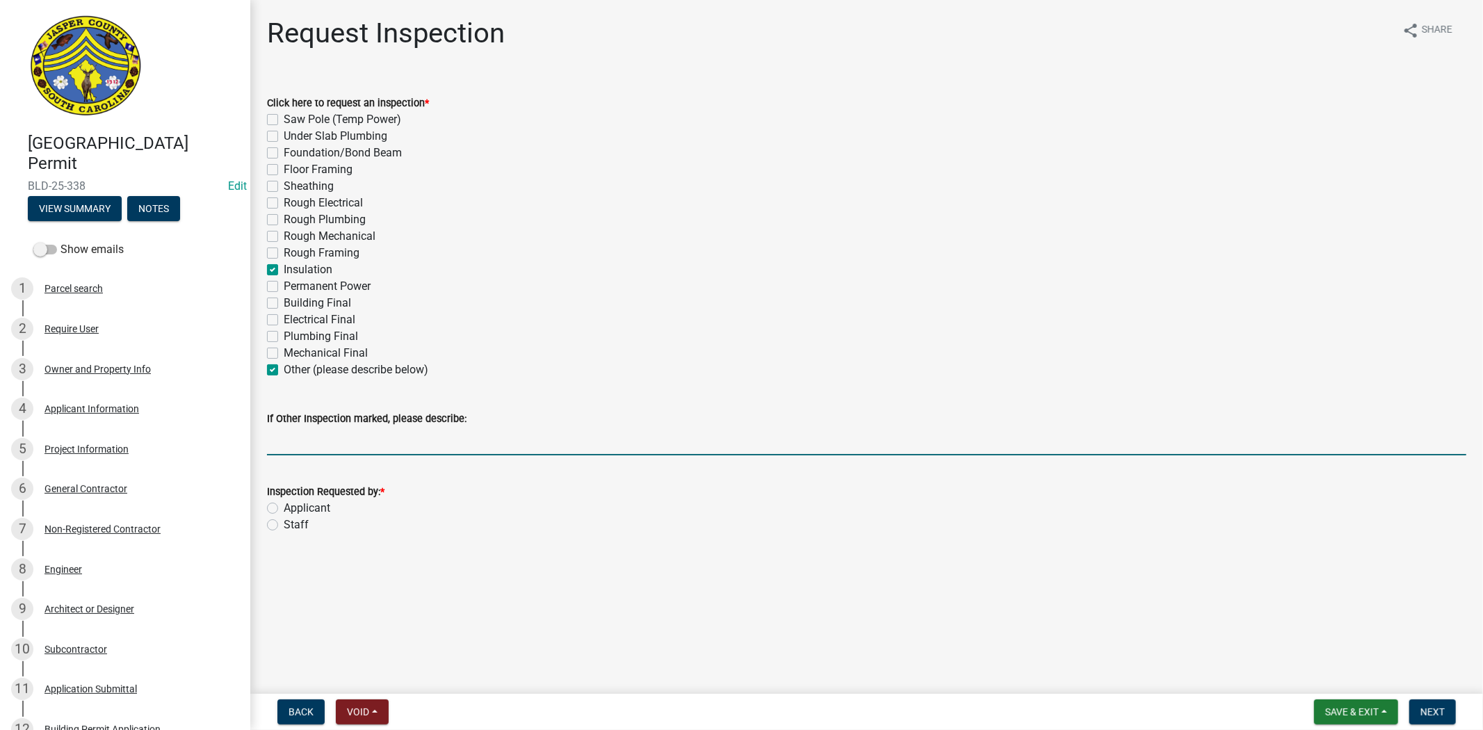
checkbox input "false"
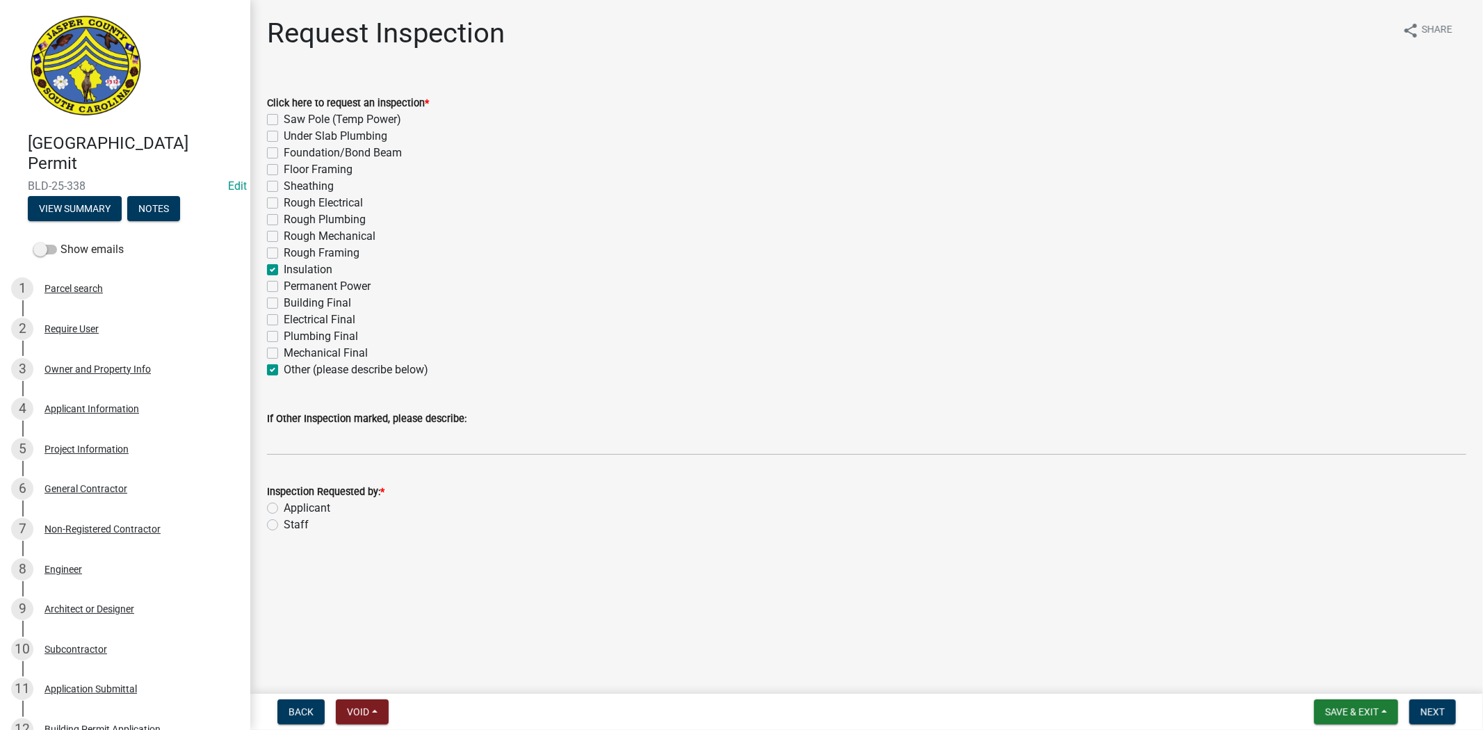
click at [284, 372] on label "Other (please describe below)" at bounding box center [356, 369] width 145 height 17
click at [284, 371] on input "Other (please describe below)" at bounding box center [288, 365] width 9 height 9
checkbox input "false"
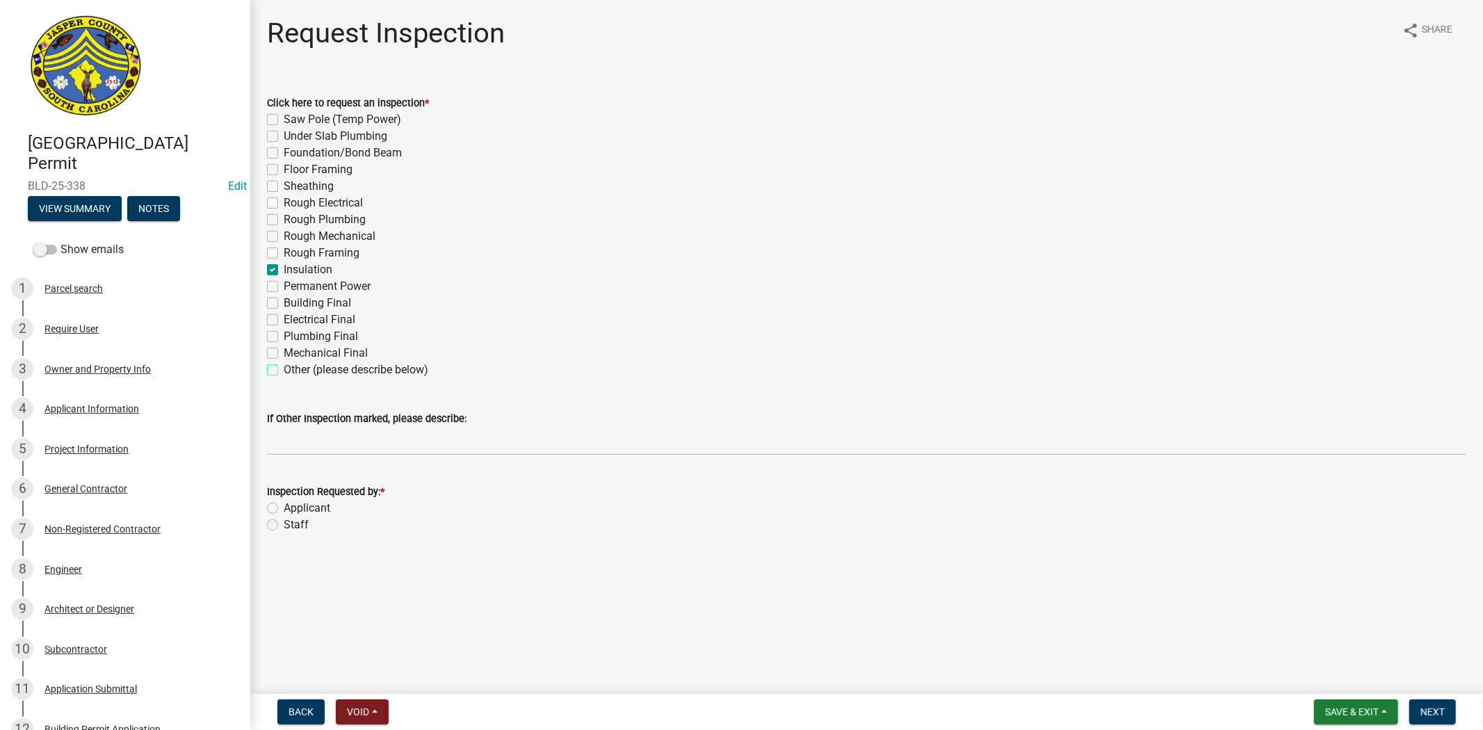
checkbox input "false"
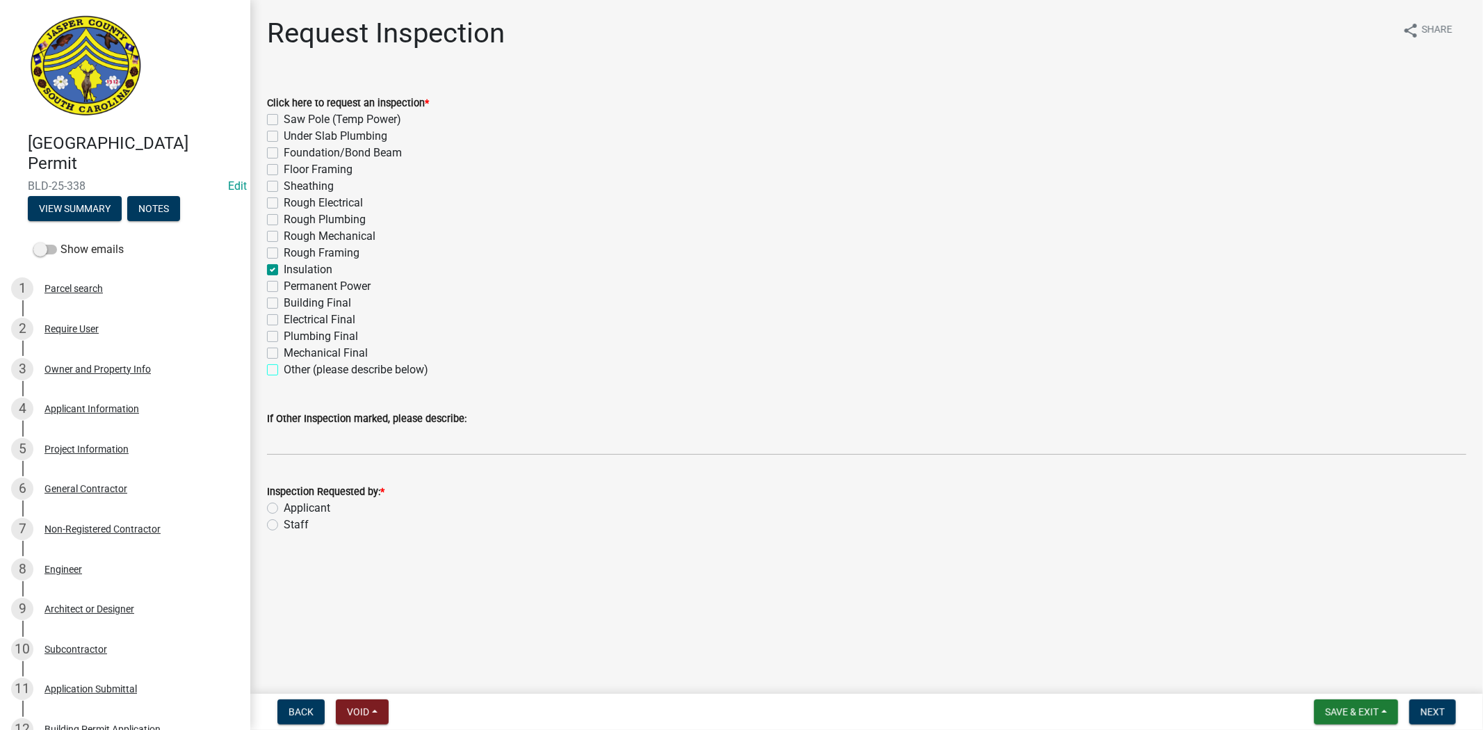
checkbox input "false"
checkbox input "true"
checkbox input "false"
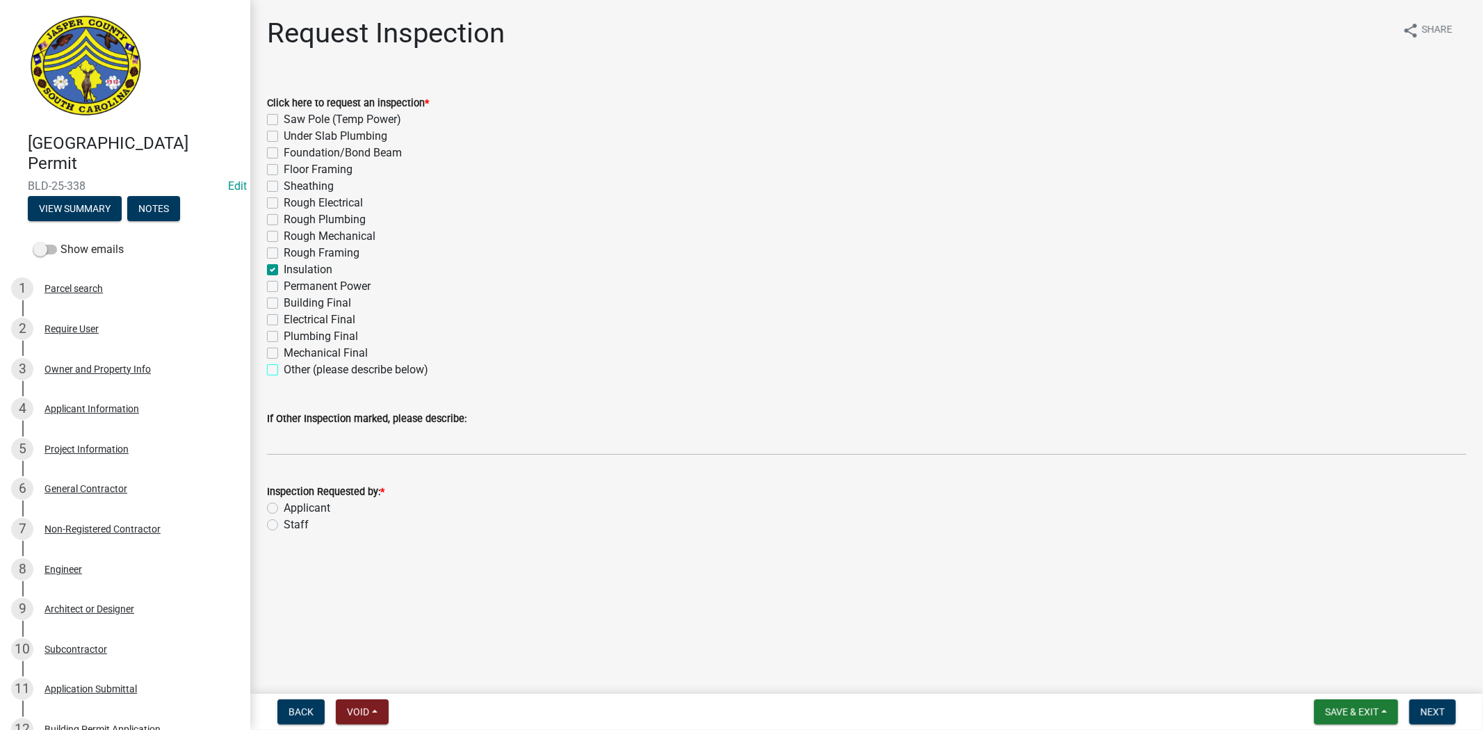
checkbox input "false"
click at [284, 507] on label "Applicant" at bounding box center [307, 508] width 47 height 17
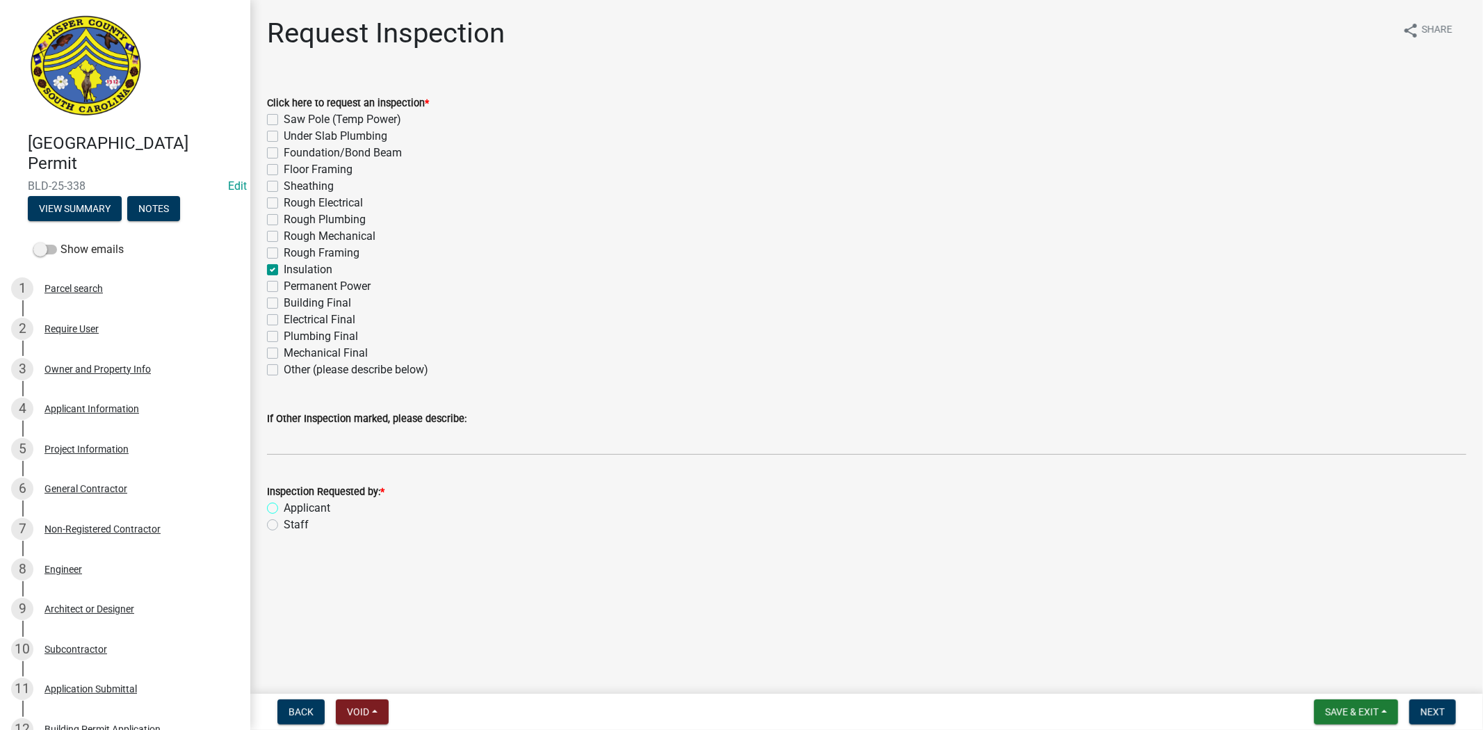
click at [284, 507] on input "Applicant" at bounding box center [288, 504] width 9 height 9
radio input "true"
click at [1442, 715] on span "Next" at bounding box center [1432, 711] width 24 height 11
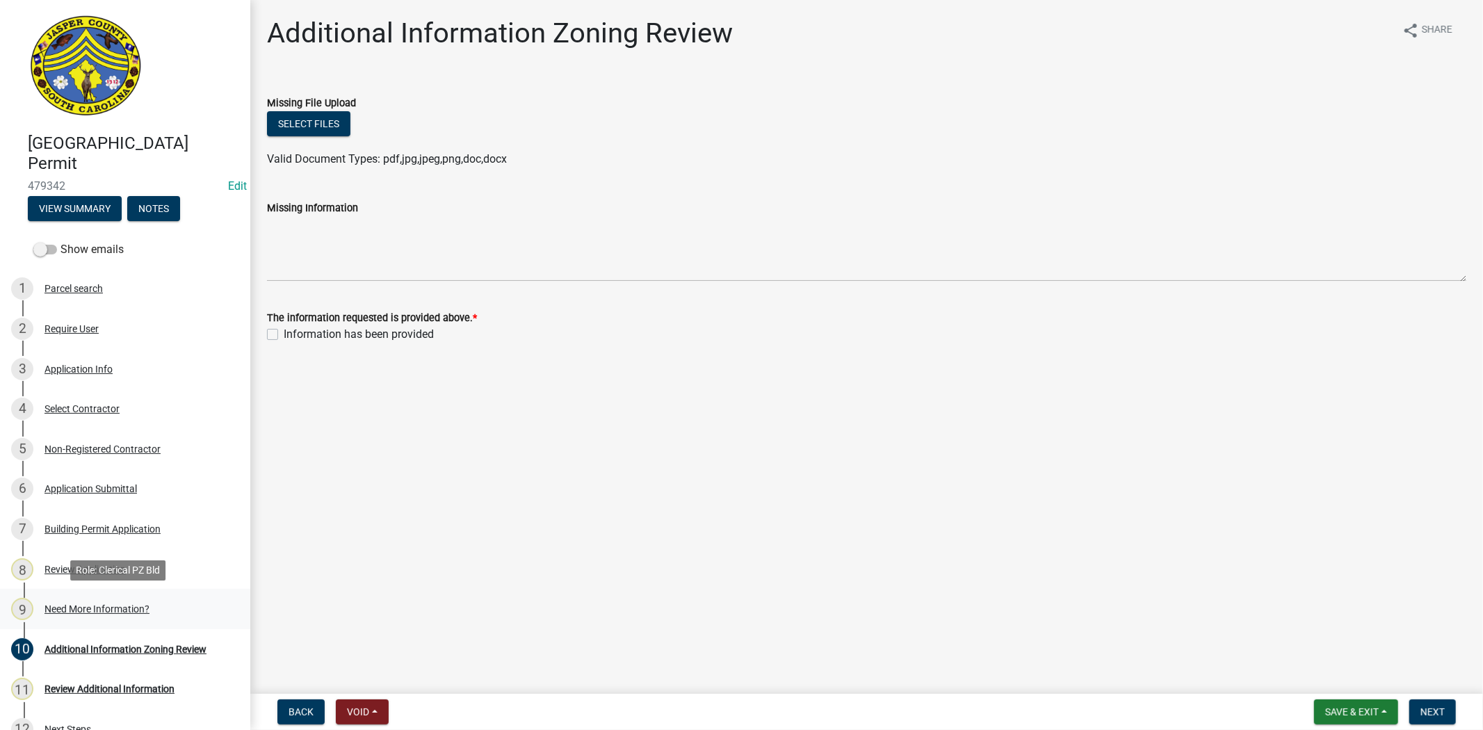
click at [120, 606] on div "Need More Information?" at bounding box center [96, 609] width 105 height 10
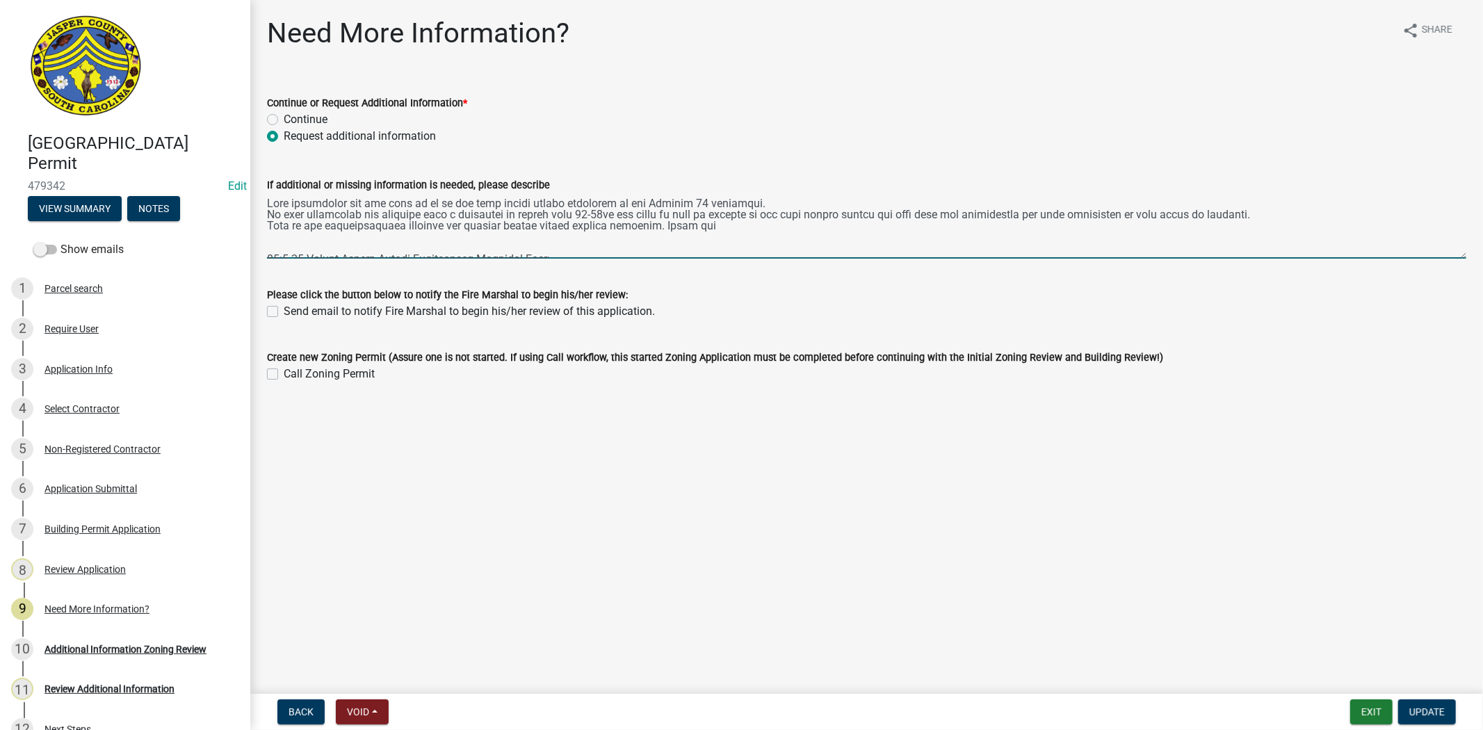
drag, startPoint x: 737, startPoint y: 229, endPoint x: 261, endPoint y: 205, distance: 476.1
click at [261, 205] on div "If additional or missing information is needed, please describe" at bounding box center [867, 207] width 1220 height 101
click at [745, 237] on textarea "If additional or missing information is needed, please describe" at bounding box center [866, 225] width 1199 height 65
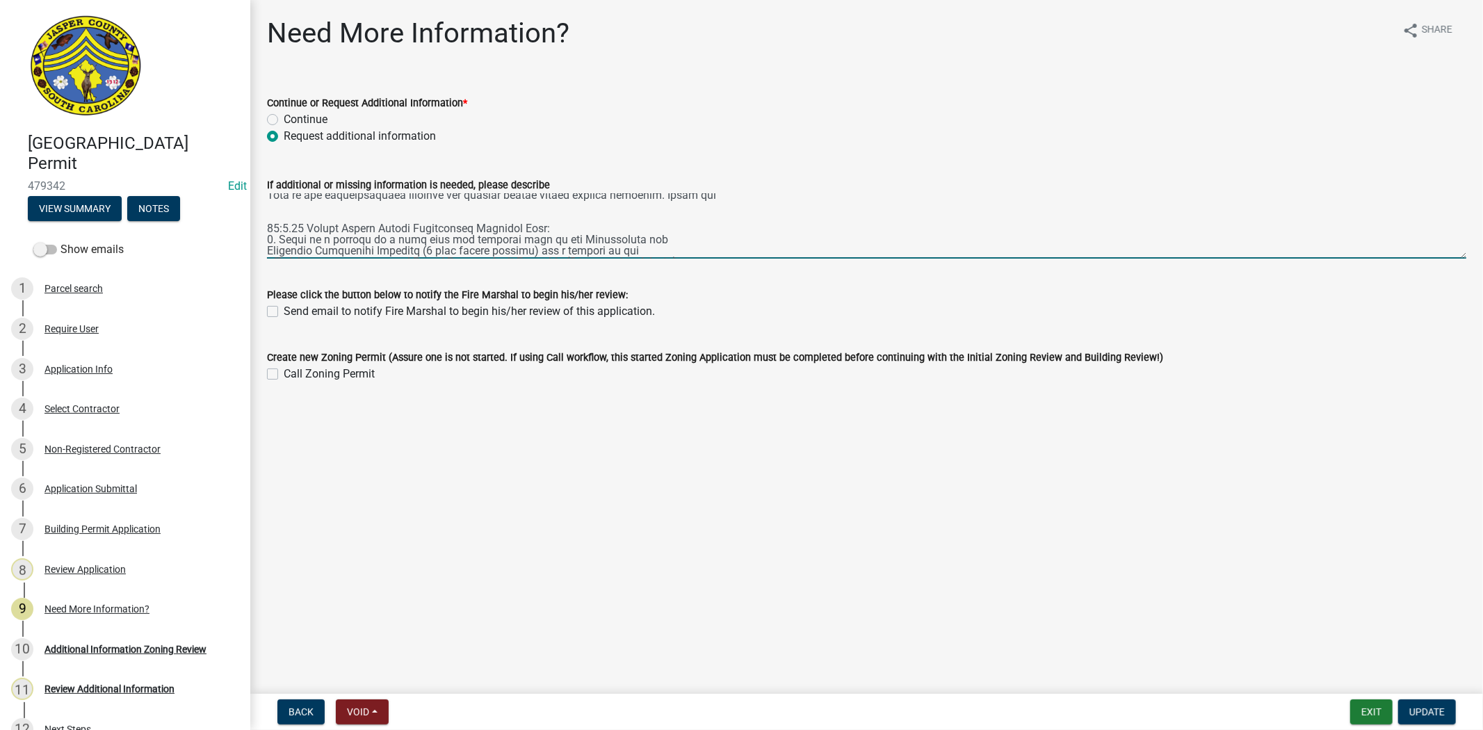
scroll to position [61, 0]
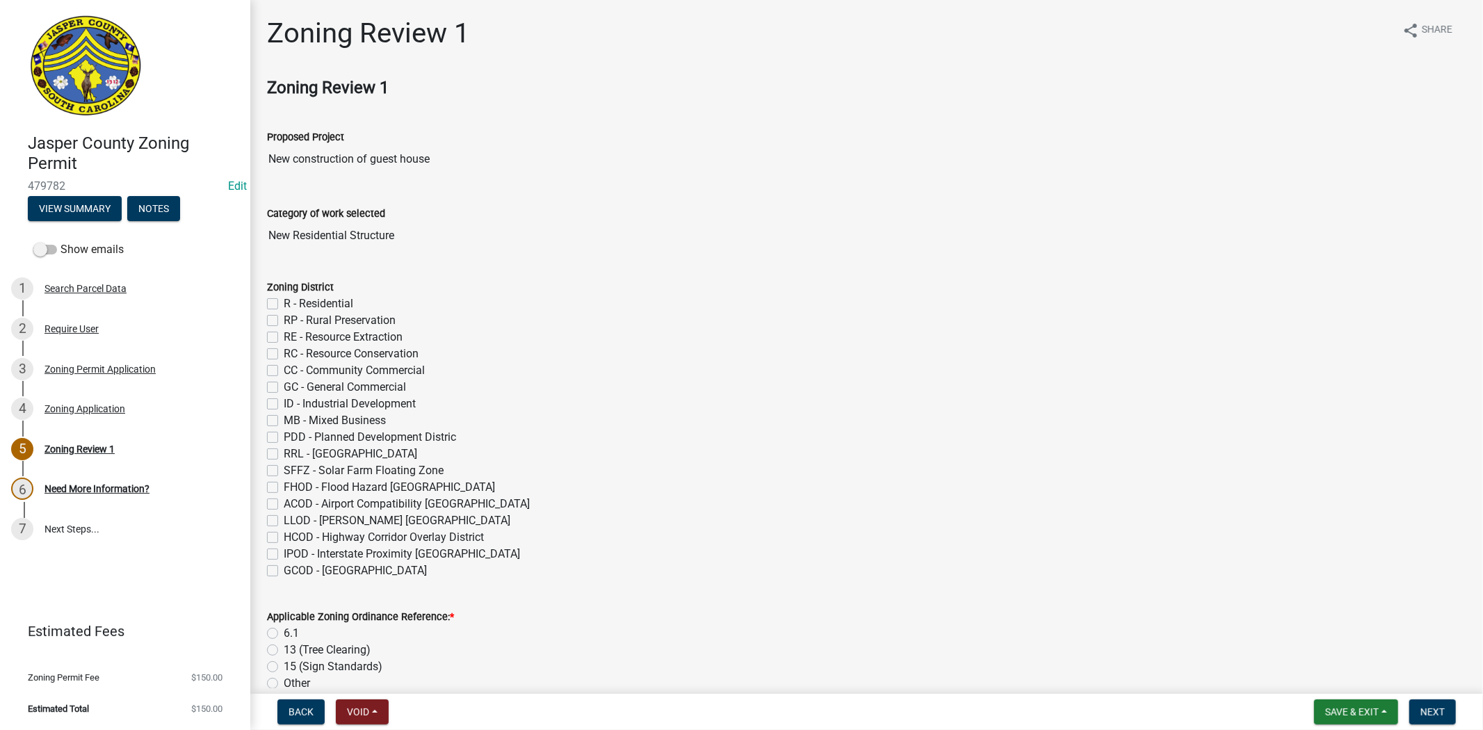
click at [284, 303] on label "R - Residential" at bounding box center [319, 303] width 70 height 17
click at [284, 303] on input "R - Residential" at bounding box center [288, 299] width 9 height 9
checkbox input "true"
checkbox input "false"
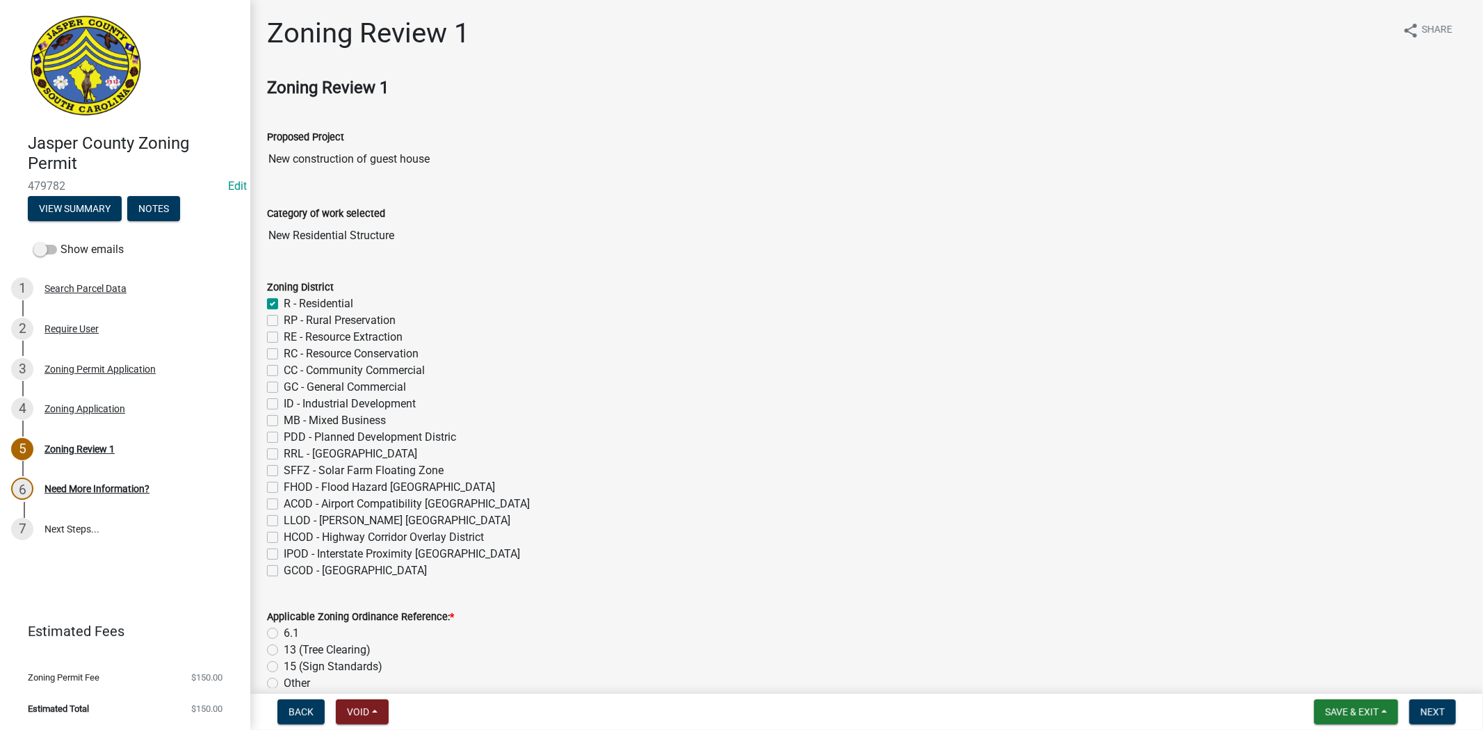
checkbox input "false"
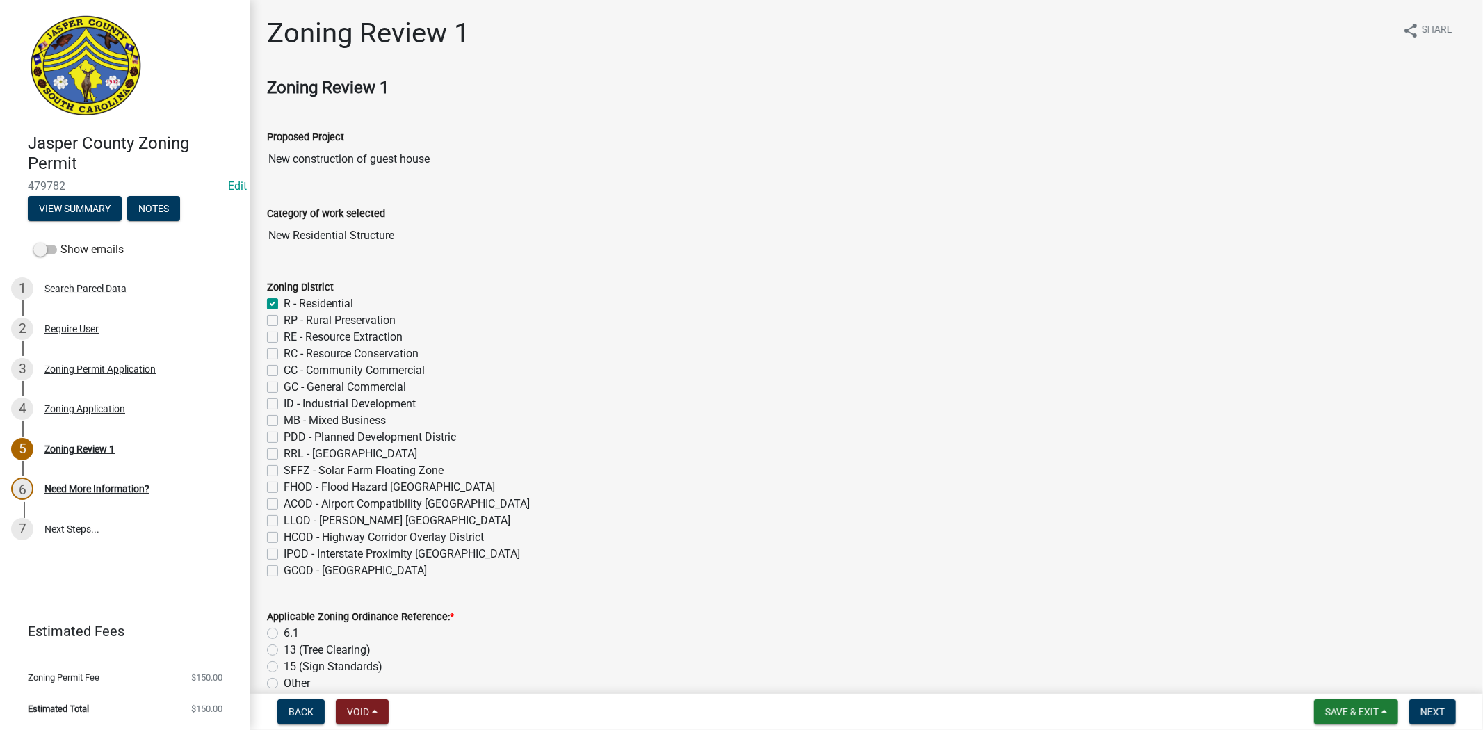
checkbox input "false"
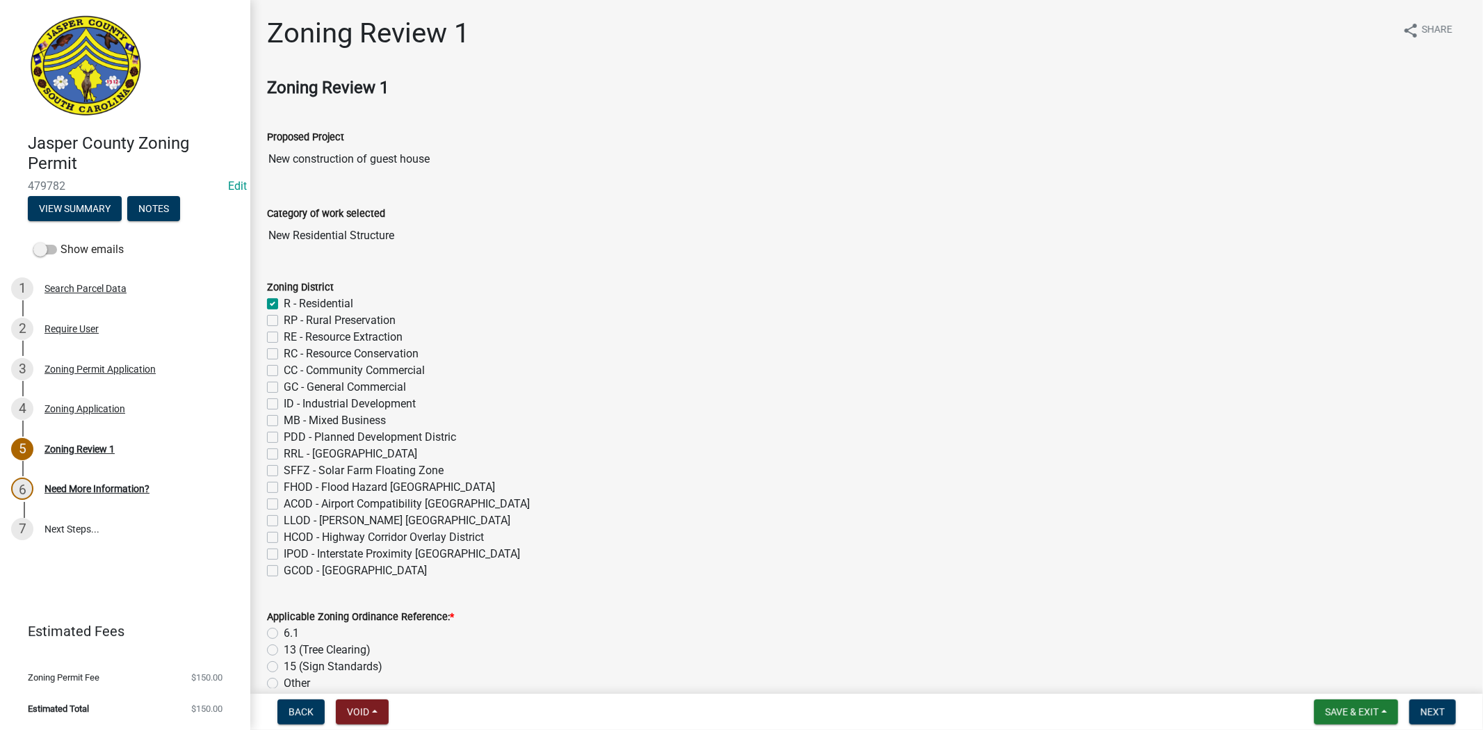
checkbox input "false"
click at [284, 630] on label "6.1" at bounding box center [291, 633] width 15 height 17
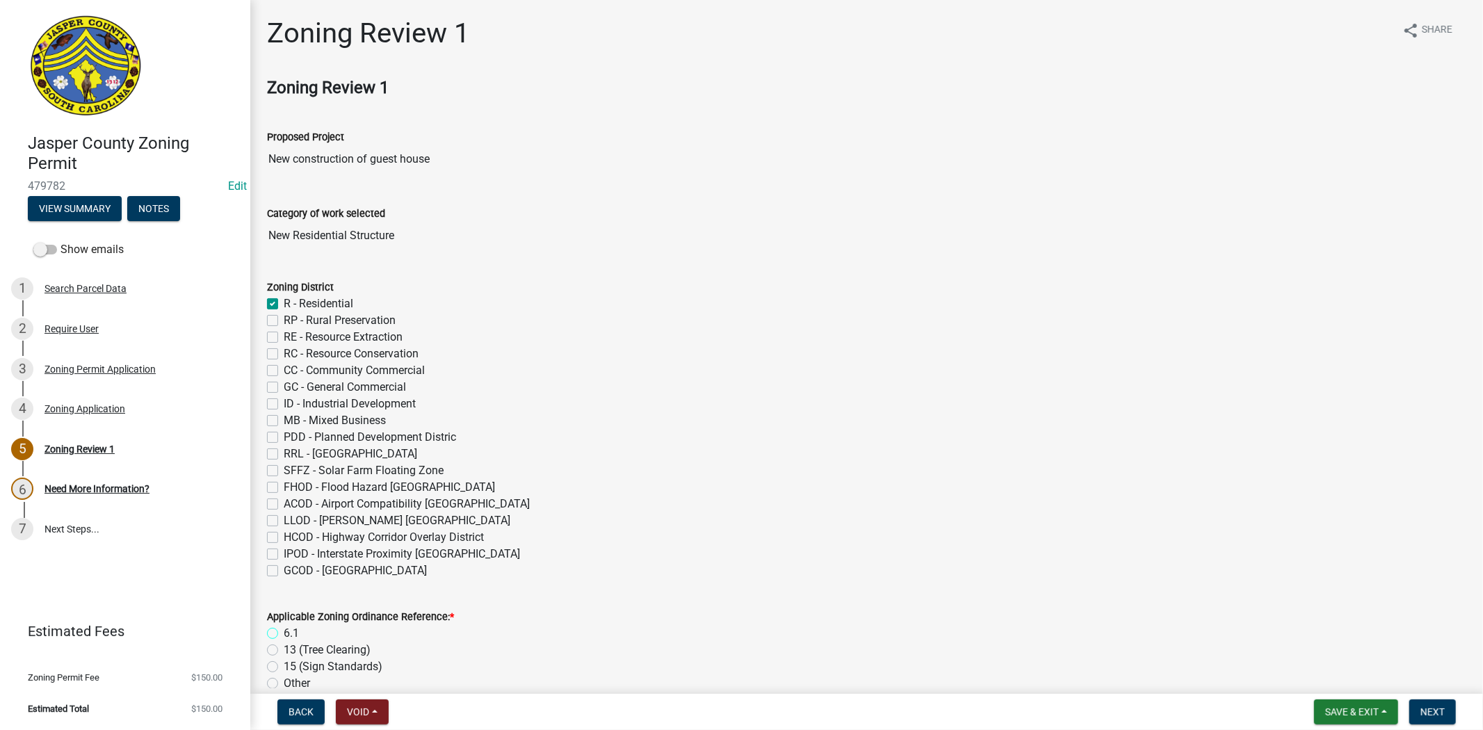
click at [284, 630] on input "6.1" at bounding box center [288, 629] width 9 height 9
radio input "true"
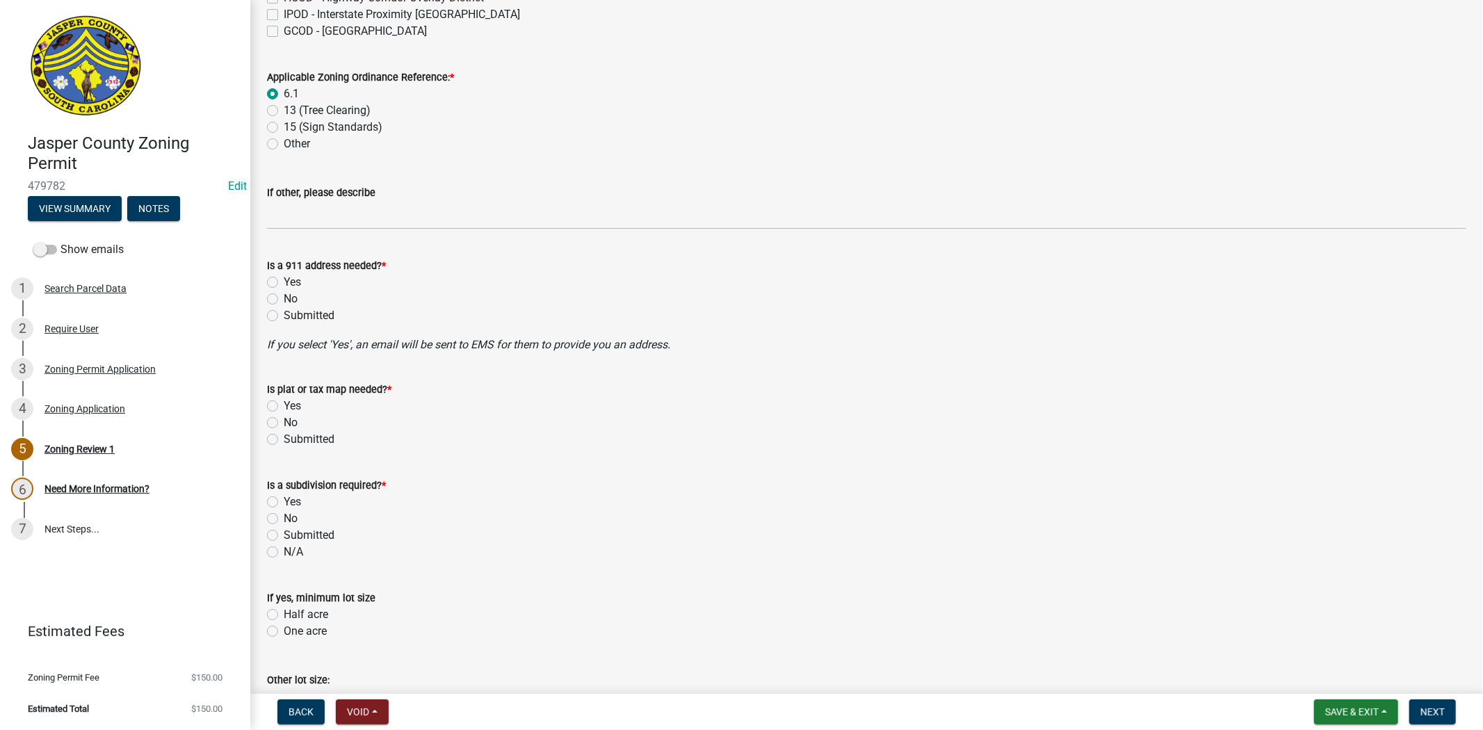
scroll to position [540, 0]
click at [284, 299] on label "No" at bounding box center [291, 298] width 14 height 17
click at [284, 299] on input "No" at bounding box center [288, 294] width 9 height 9
radio input "true"
click at [284, 421] on label "No" at bounding box center [291, 422] width 14 height 17
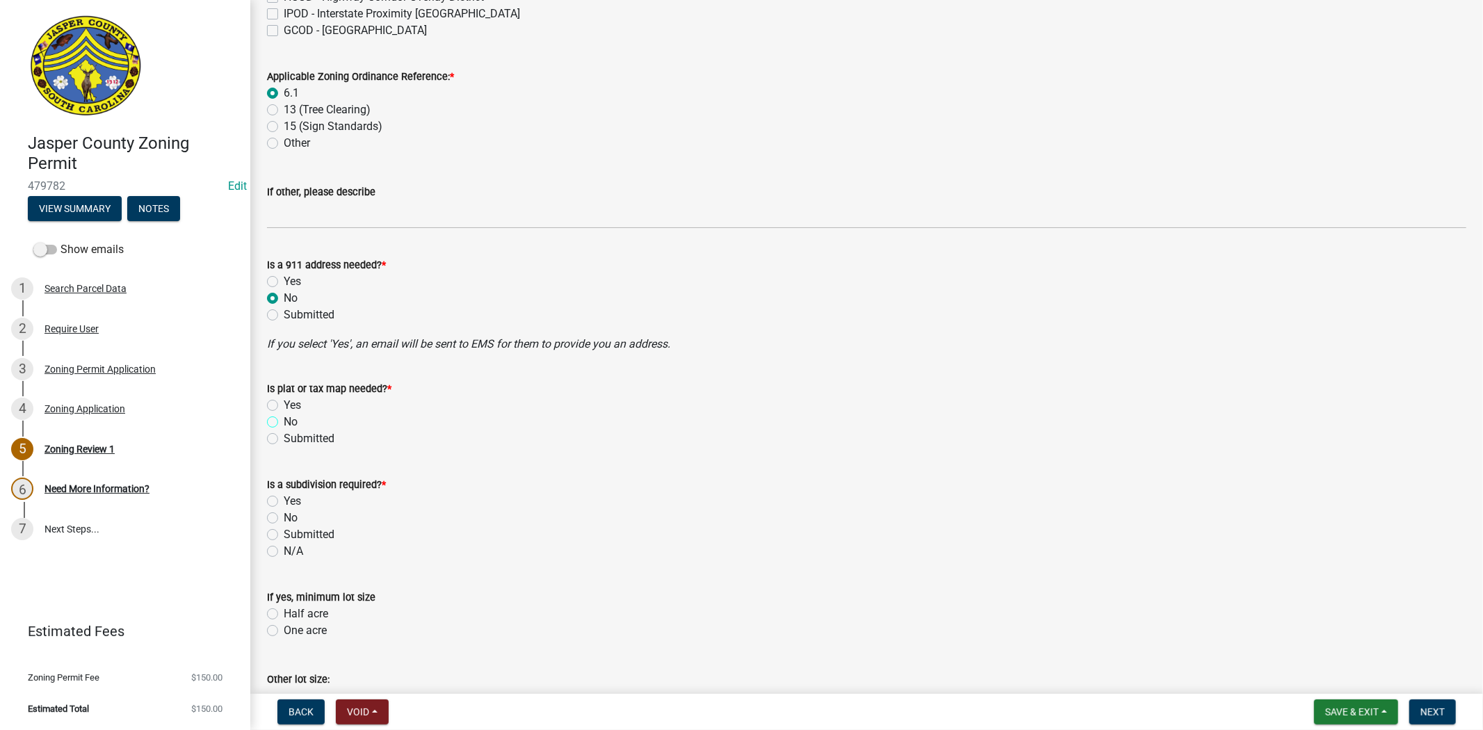
click at [284, 421] on input "No" at bounding box center [288, 418] width 9 height 9
radio input "true"
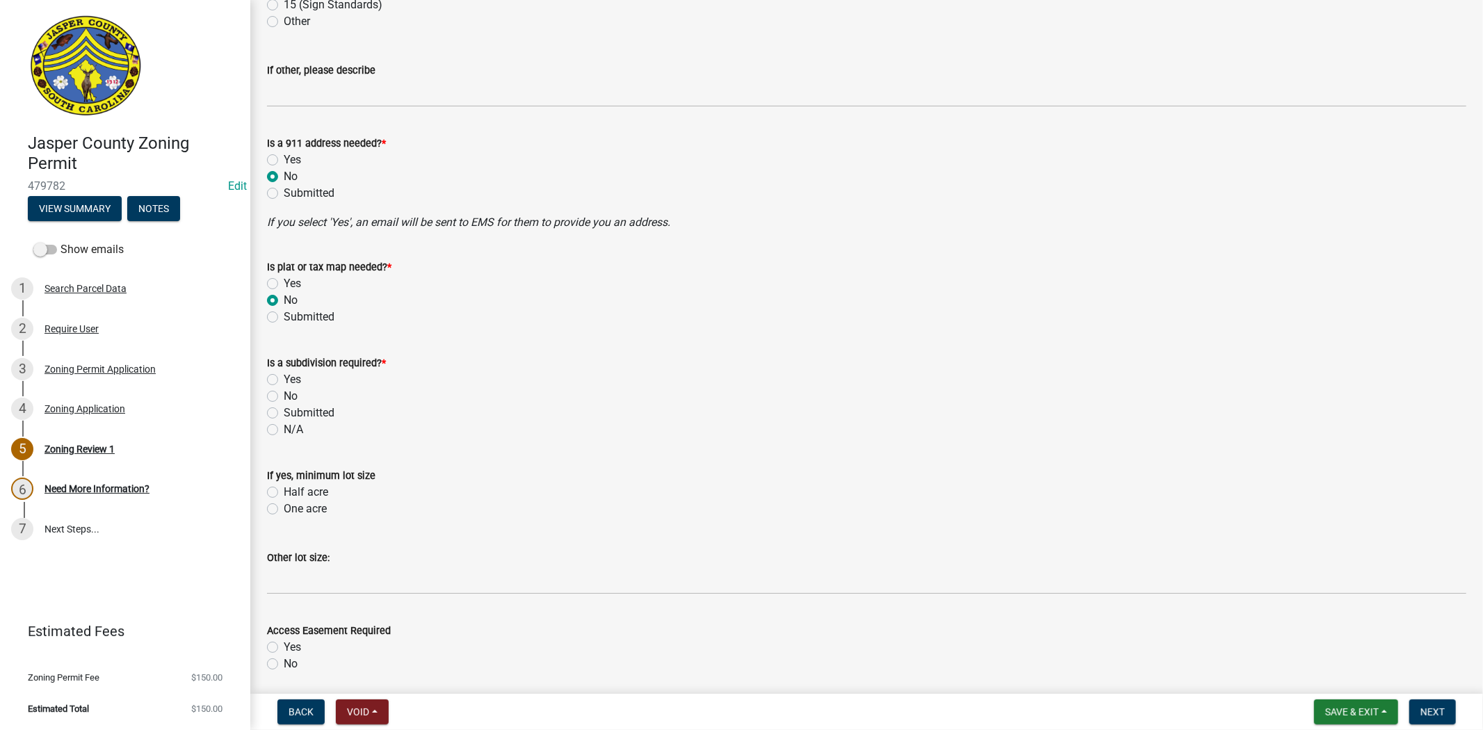
scroll to position [695, 0]
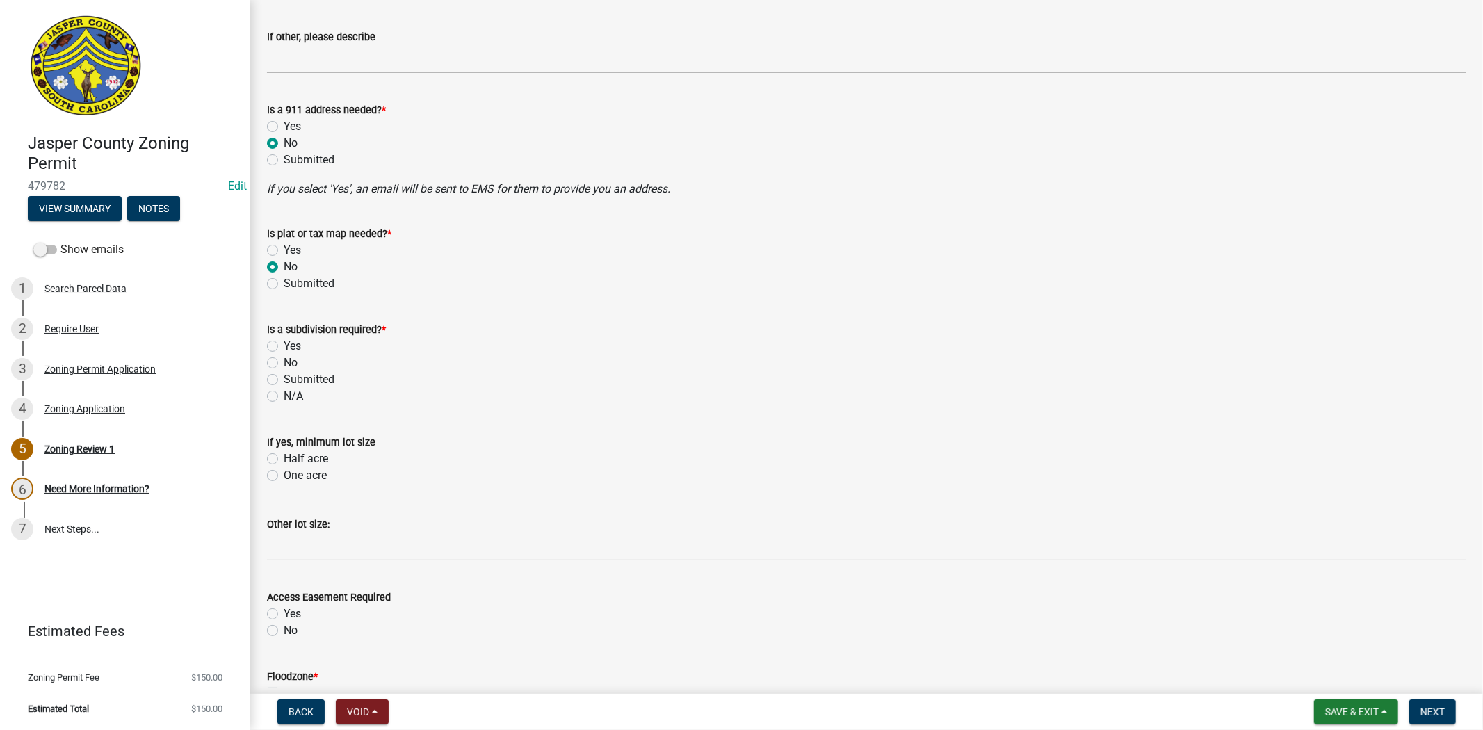
click at [284, 362] on label "No" at bounding box center [291, 363] width 14 height 17
click at [284, 362] on input "No" at bounding box center [288, 359] width 9 height 9
radio input "true"
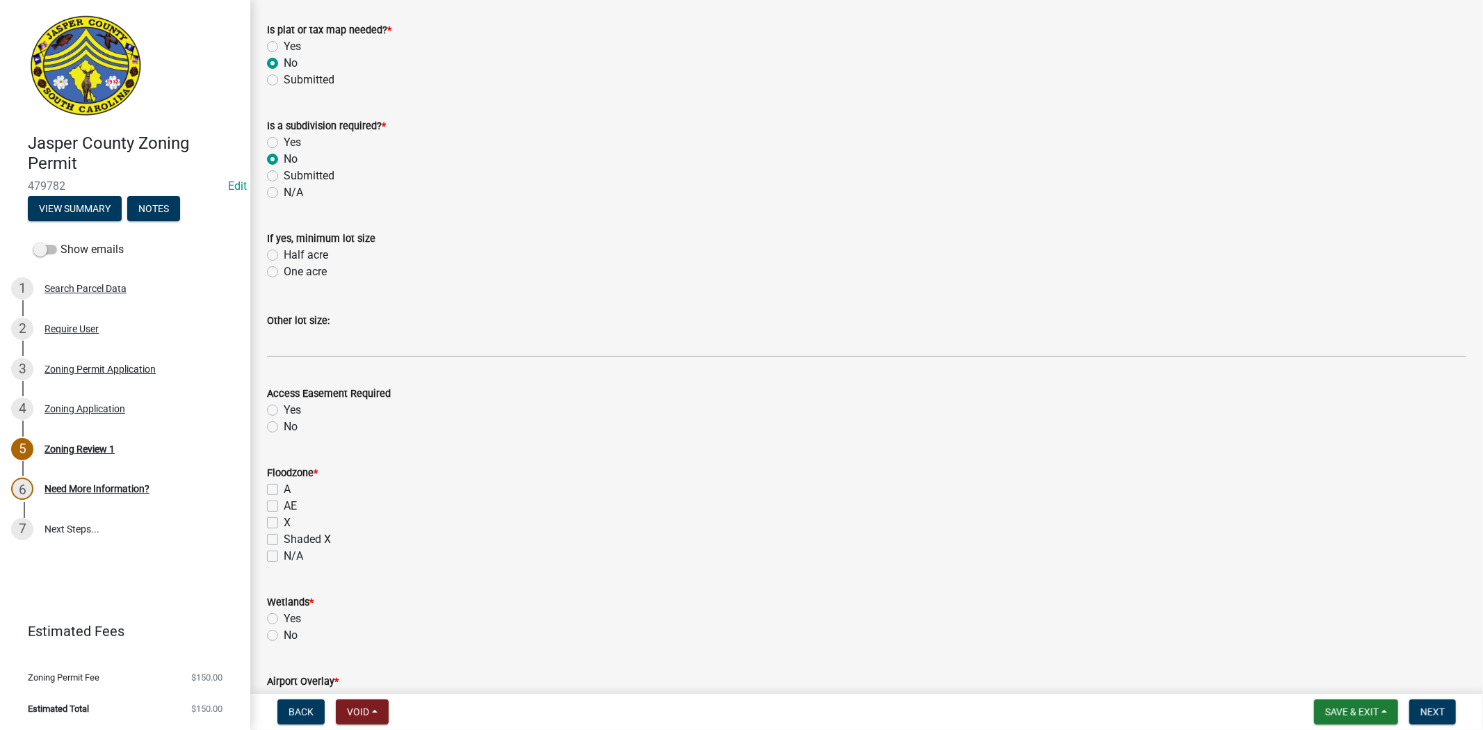
scroll to position [927, 0]
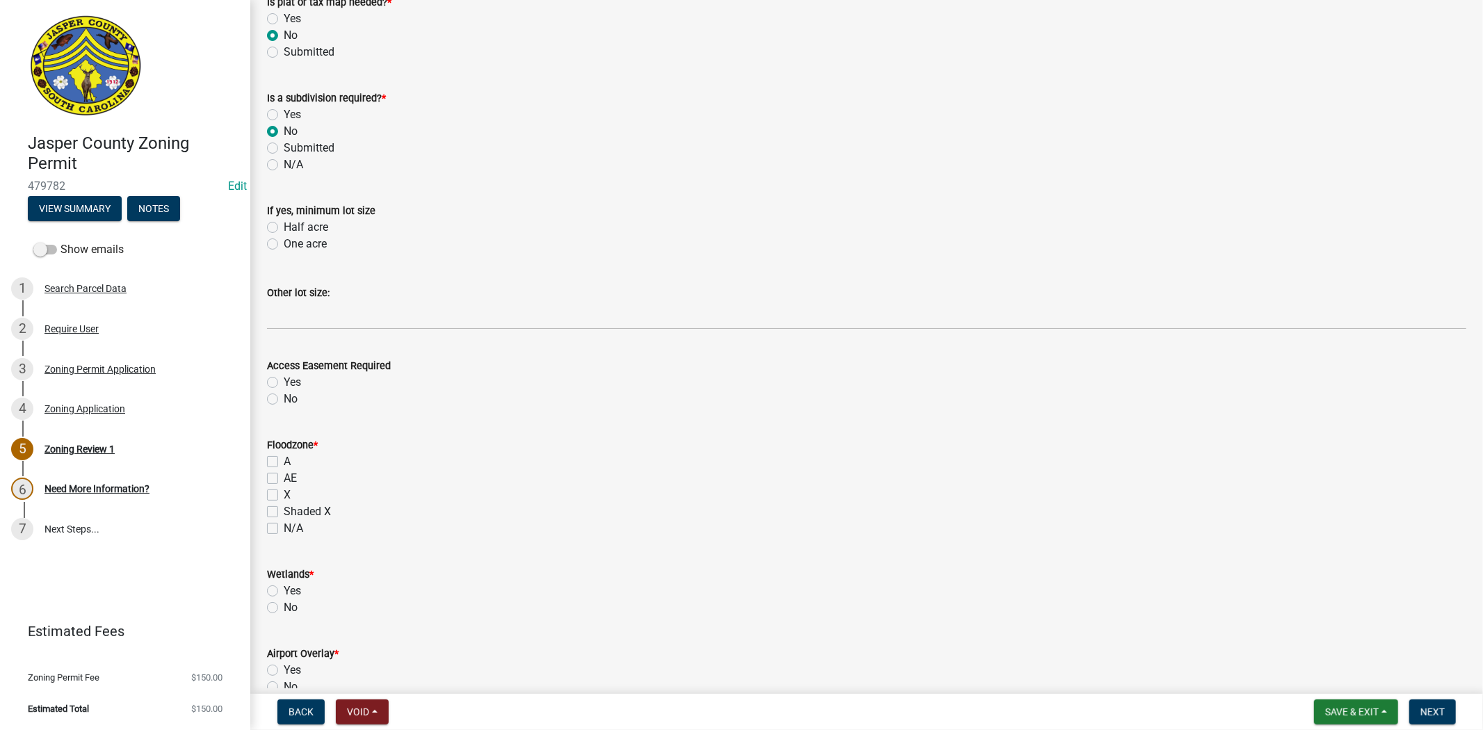
click at [284, 498] on label "X" at bounding box center [287, 495] width 7 height 17
click at [284, 496] on input "X" at bounding box center [288, 491] width 9 height 9
checkbox input "true"
checkbox input "false"
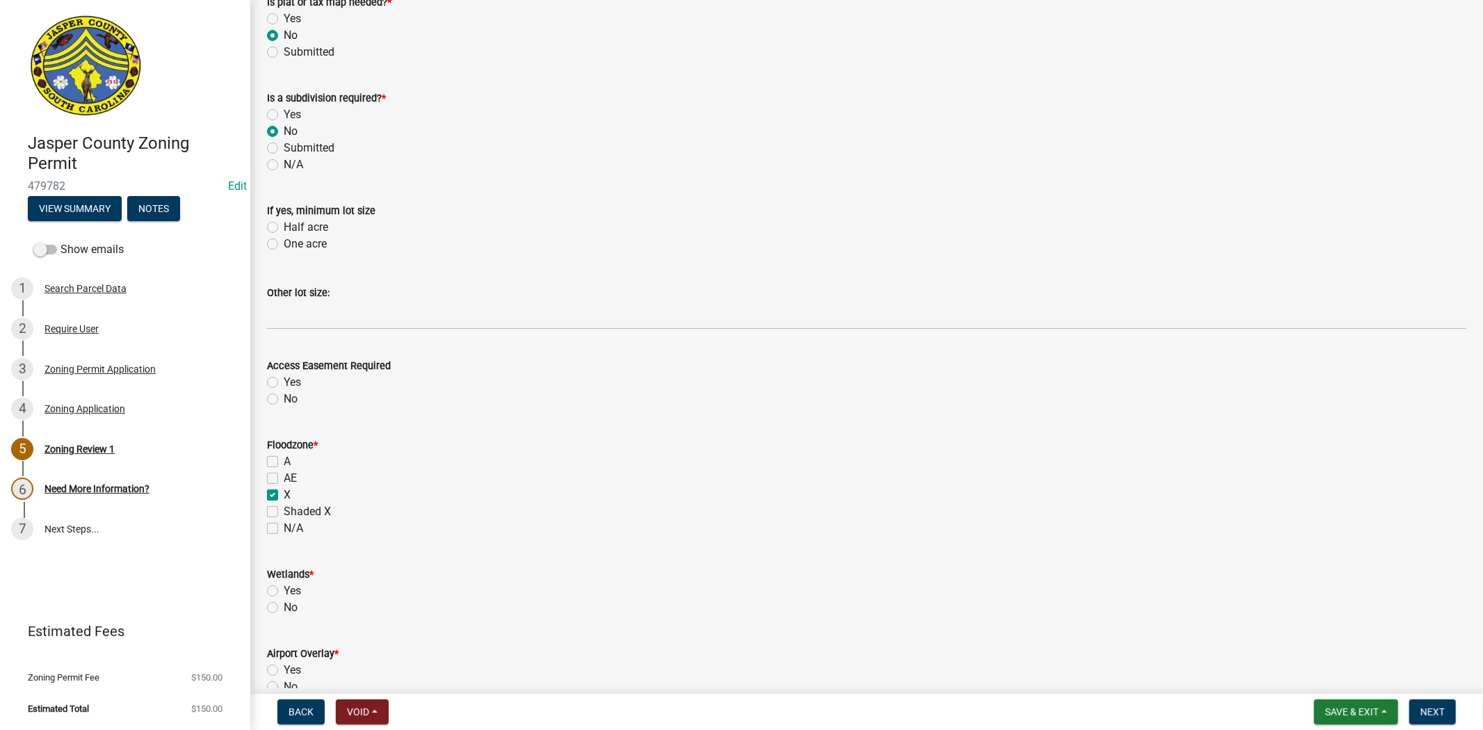
checkbox input "true"
checkbox input "false"
click at [284, 607] on label "No" at bounding box center [291, 607] width 14 height 17
click at [284, 607] on input "No" at bounding box center [288, 603] width 9 height 9
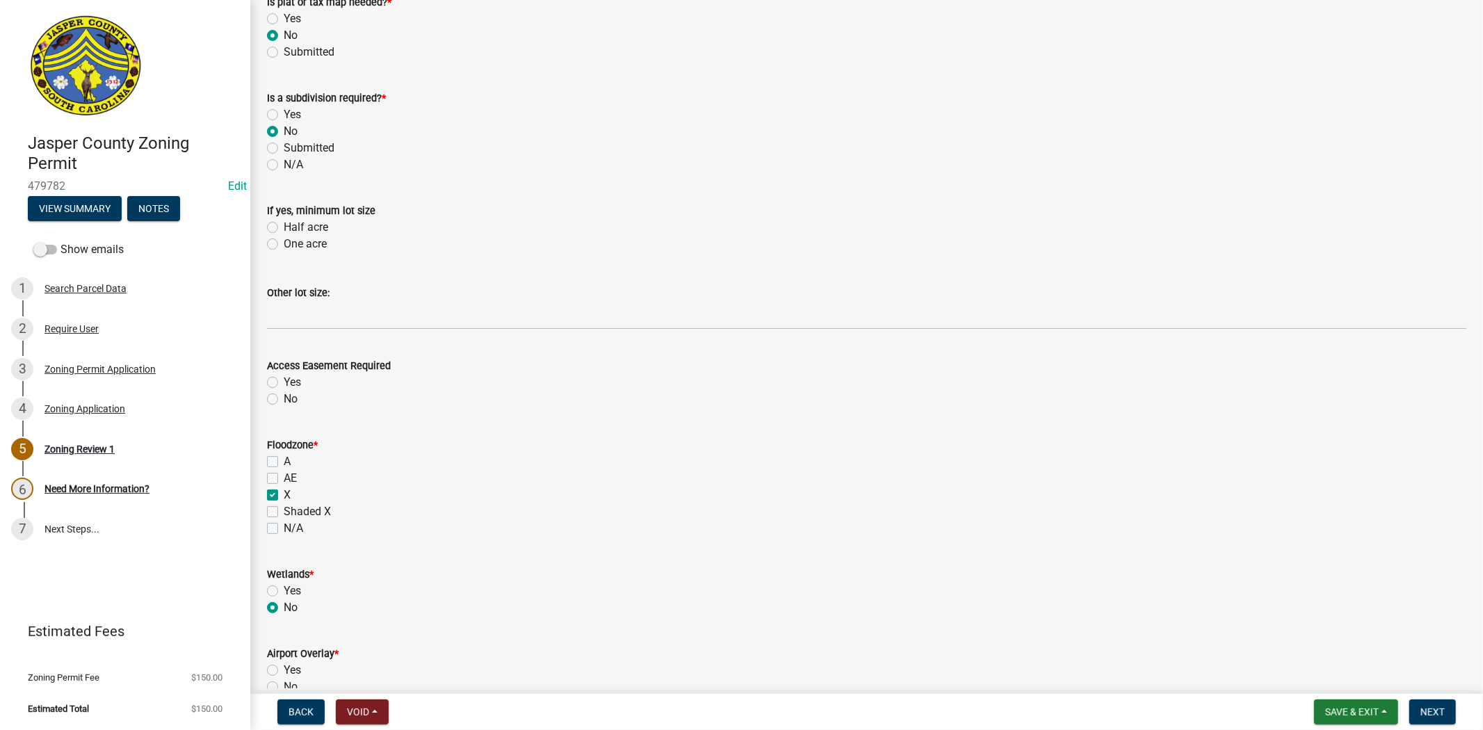
radio input "true"
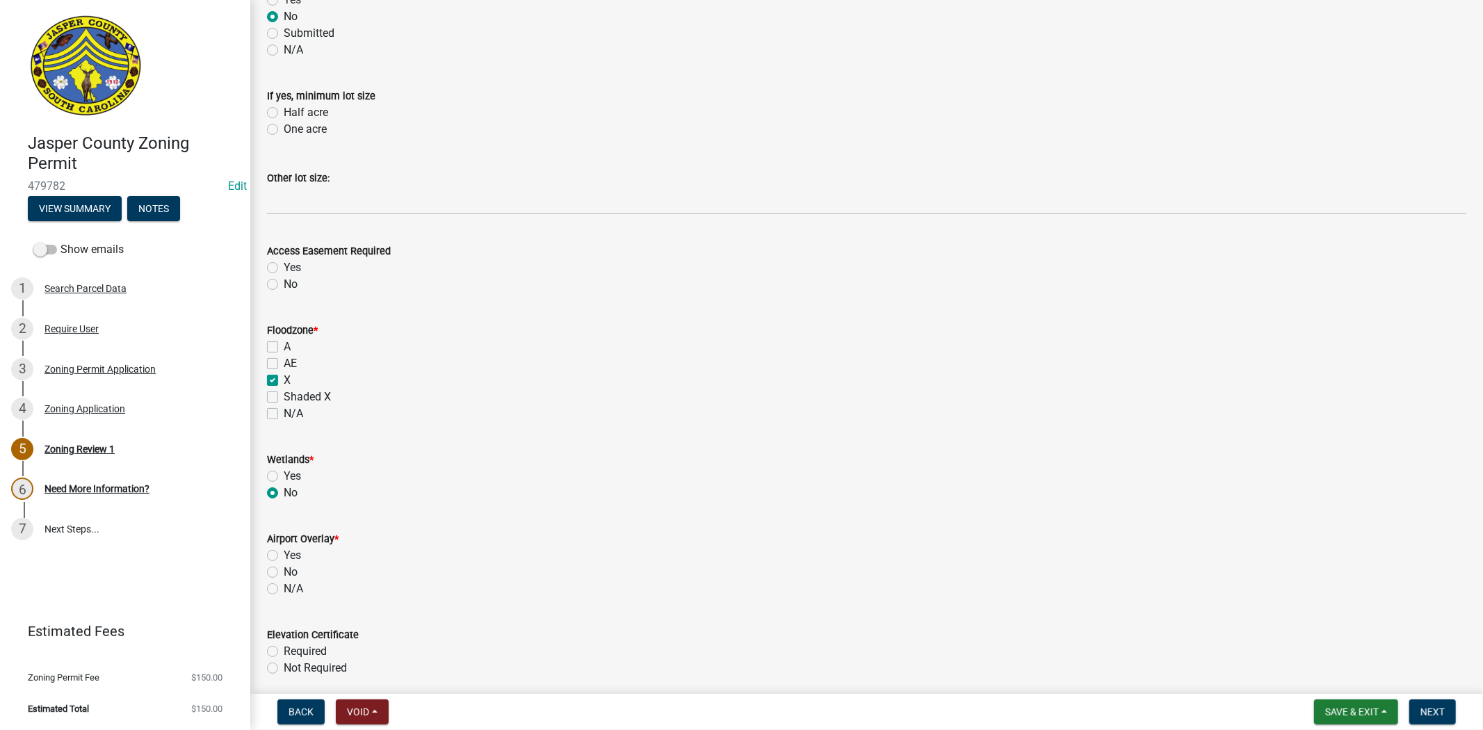
scroll to position [1158, 0]
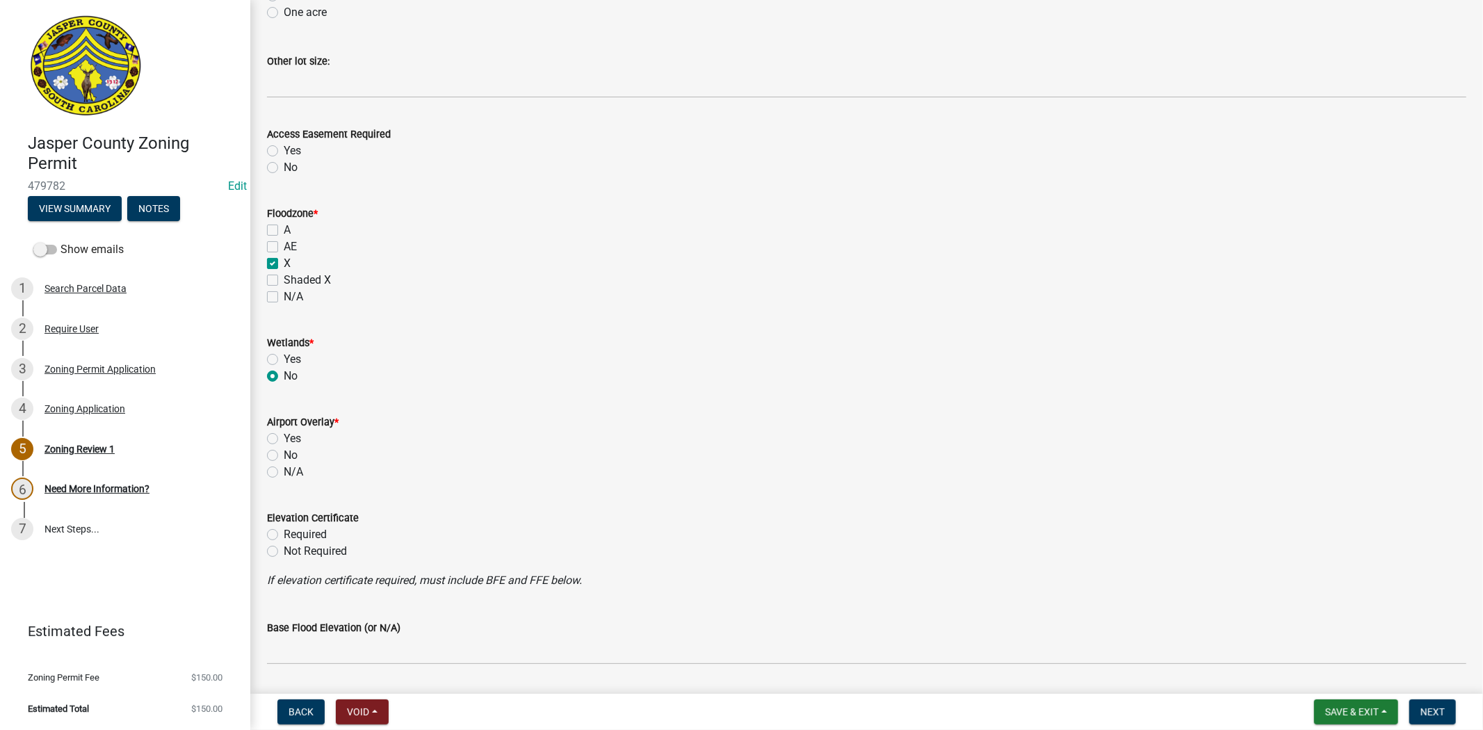
click at [284, 455] on label "No" at bounding box center [291, 455] width 14 height 17
click at [284, 455] on input "No" at bounding box center [288, 451] width 9 height 9
radio input "true"
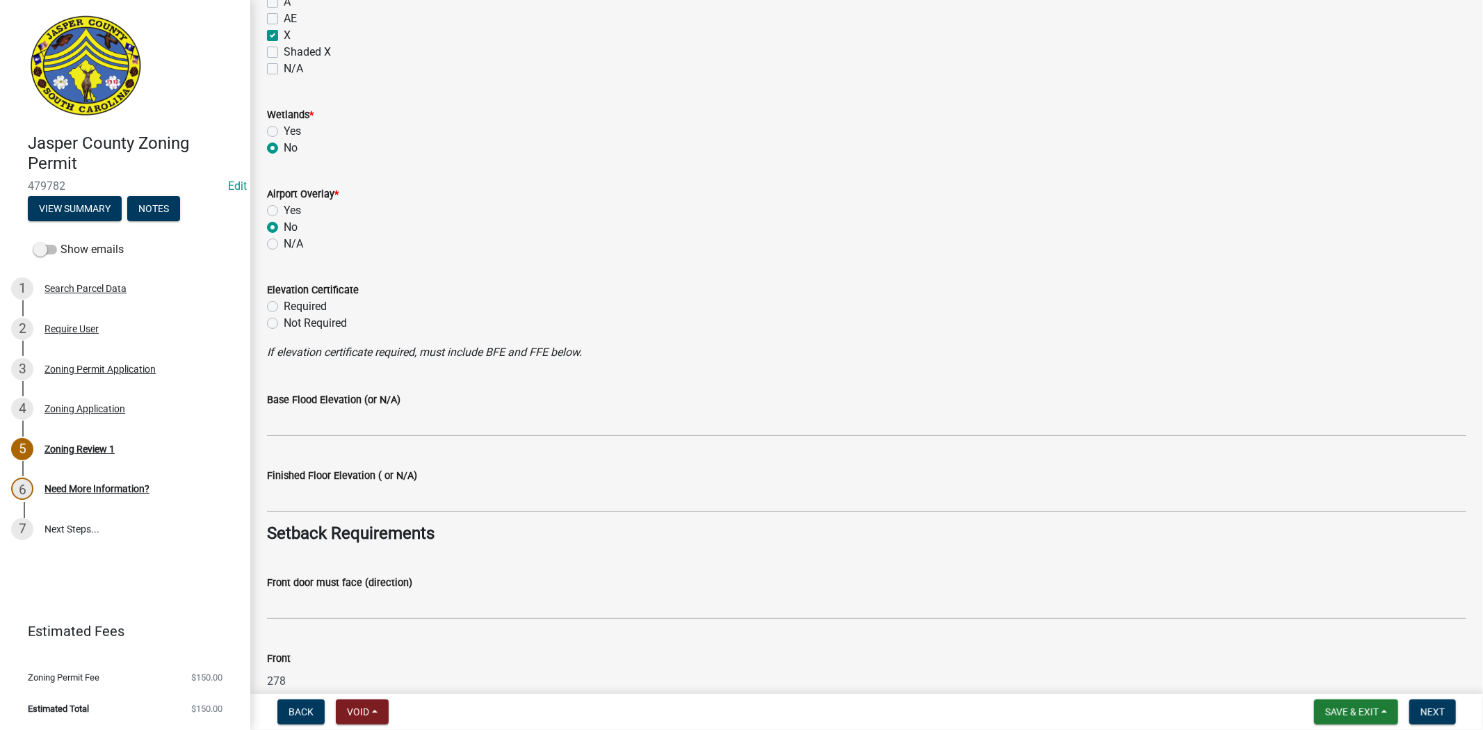
scroll to position [1390, 0]
click at [284, 318] on label "Not Required" at bounding box center [315, 319] width 63 height 17
click at [284, 318] on input "Not Required" at bounding box center [288, 315] width 9 height 9
radio input "true"
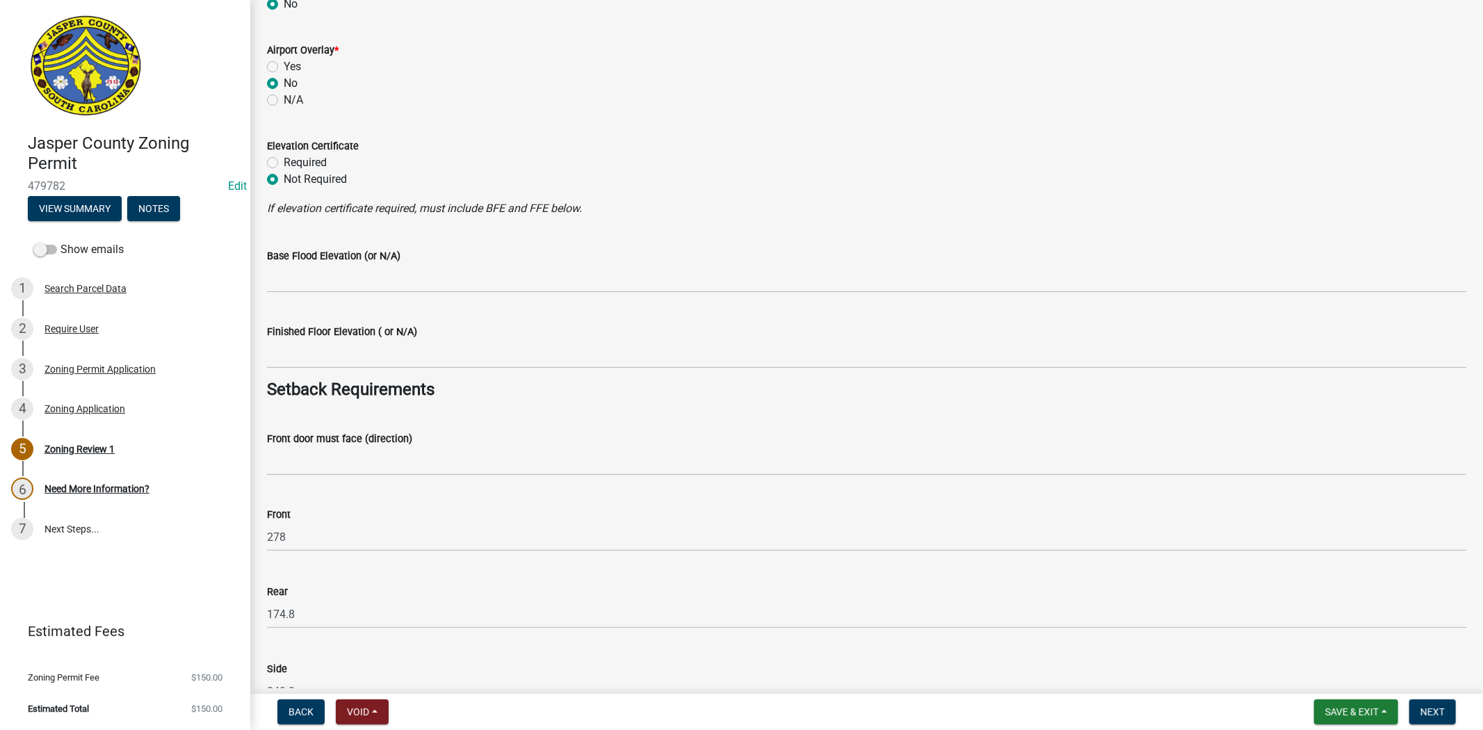
scroll to position [1545, 0]
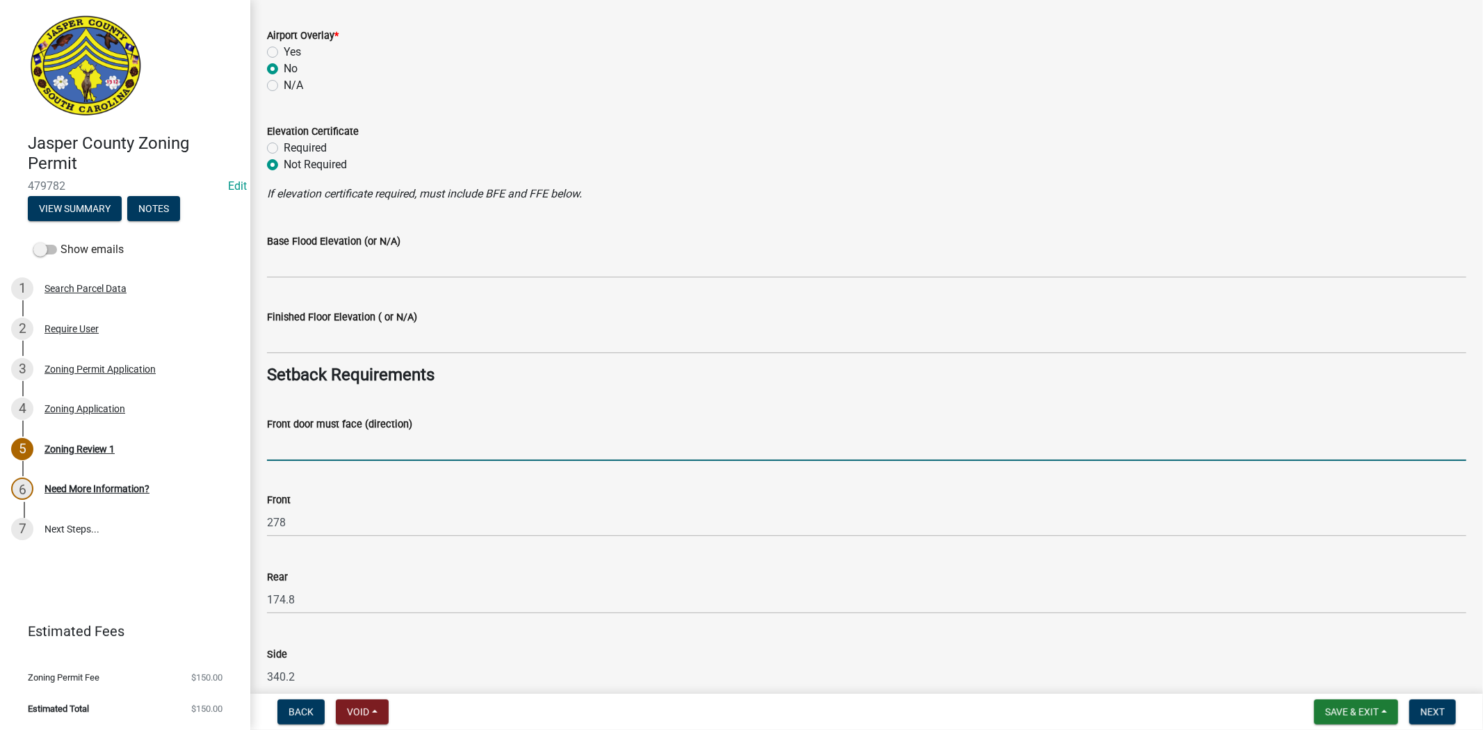
click at [327, 446] on input "Front door must face (direction)" at bounding box center [866, 446] width 1199 height 29
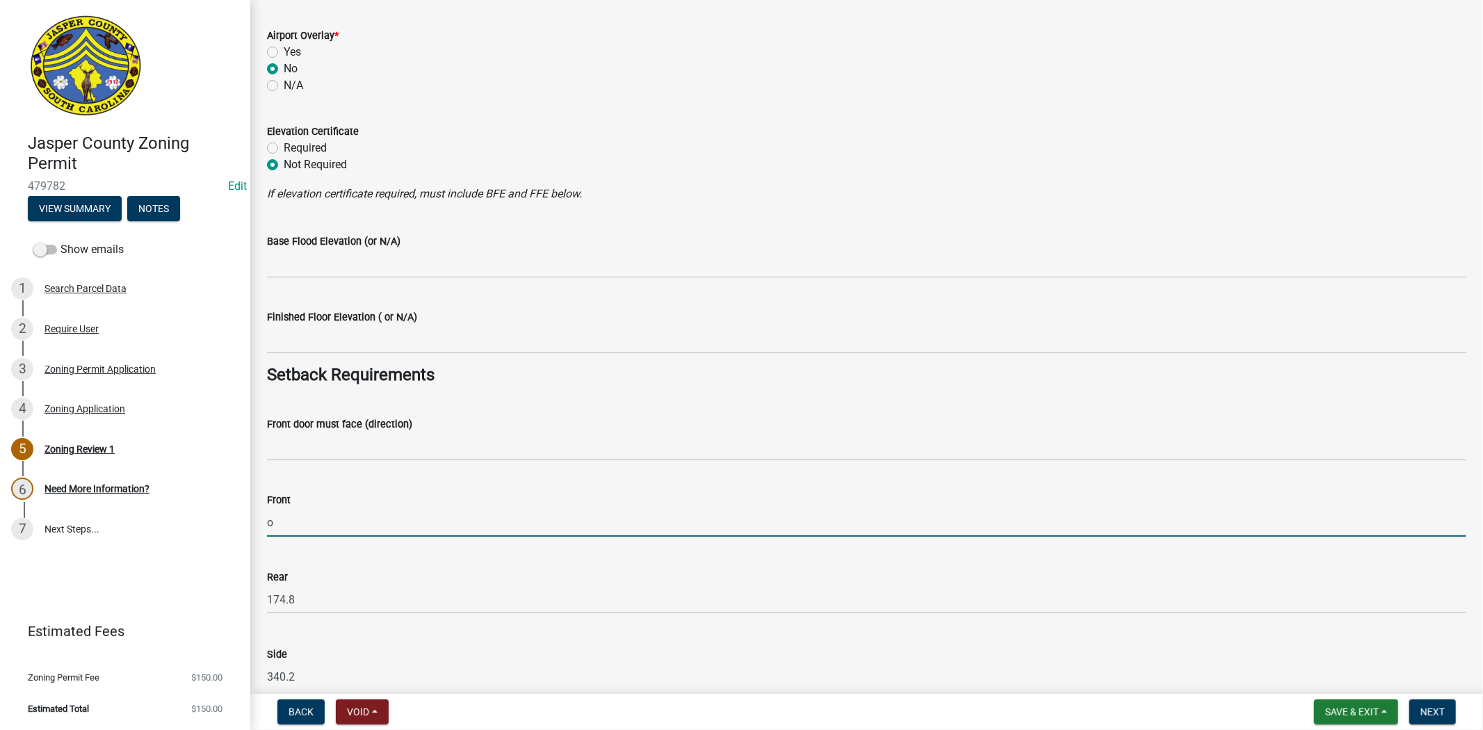
type input "o"
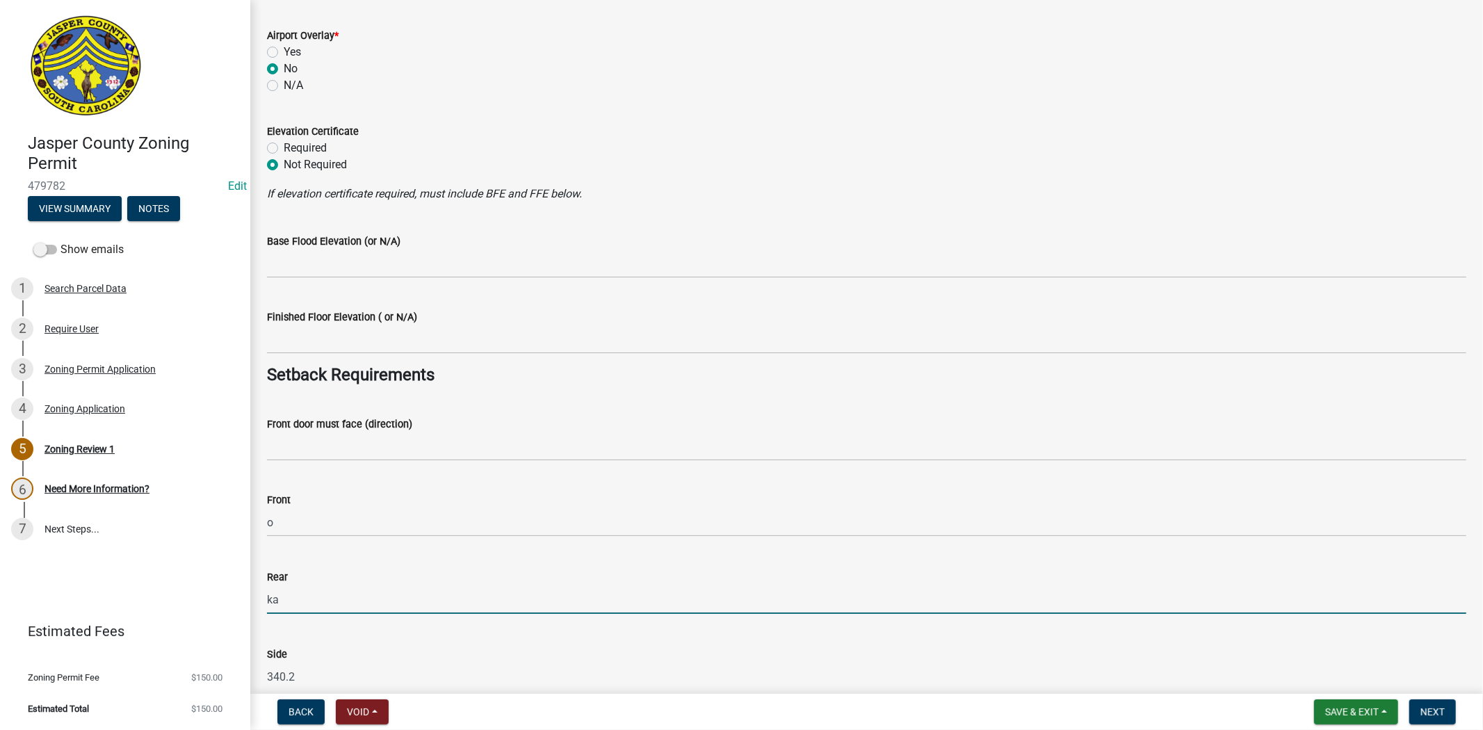
type input "k"
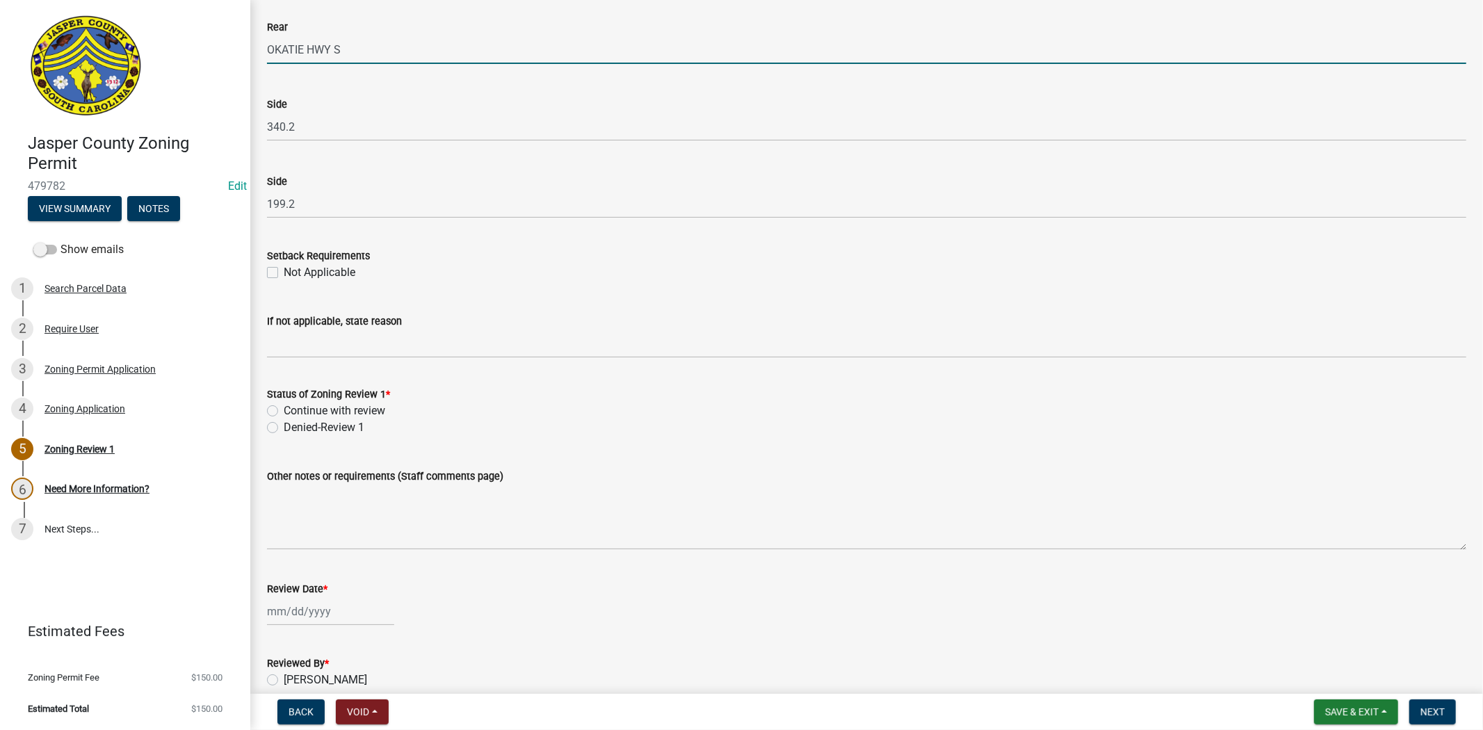
scroll to position [2163, 0]
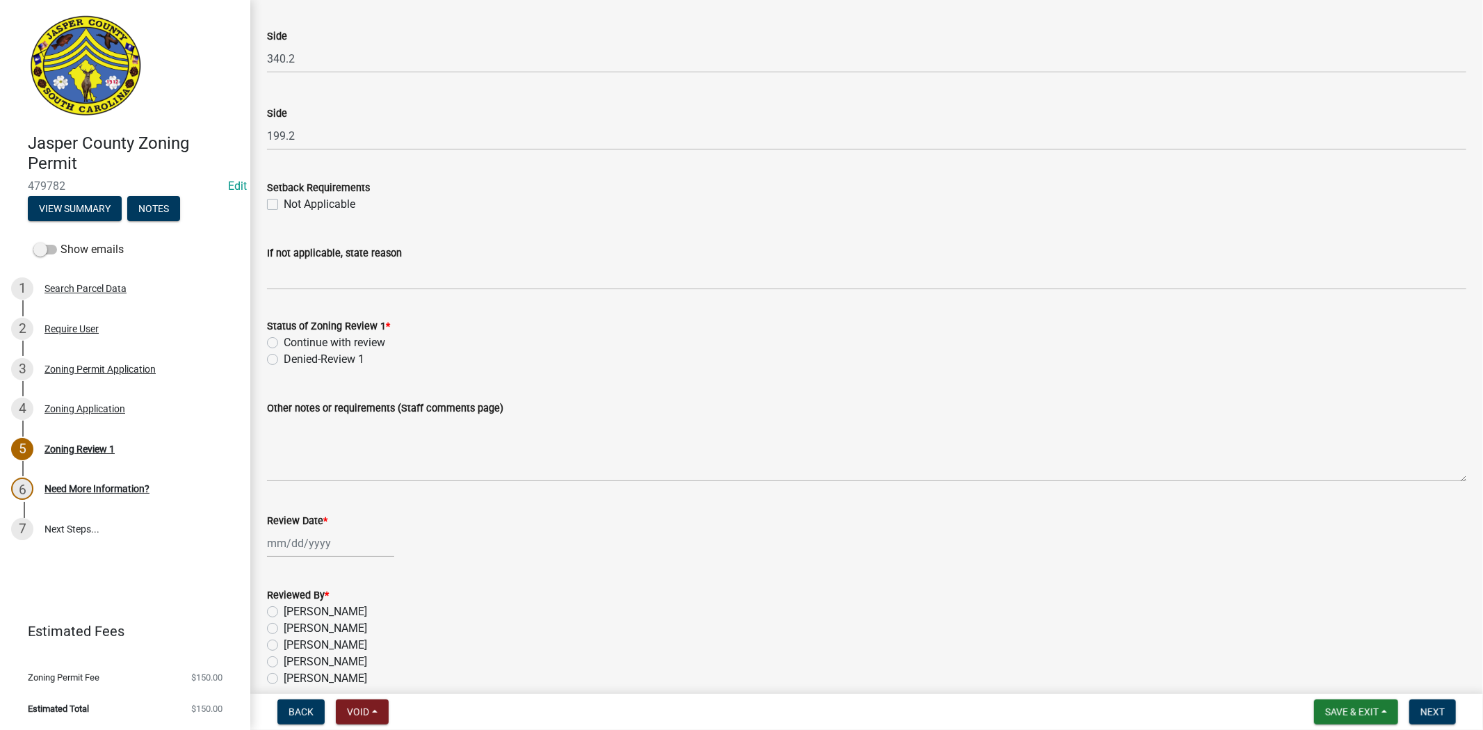
type input "OKATIE HWY S"
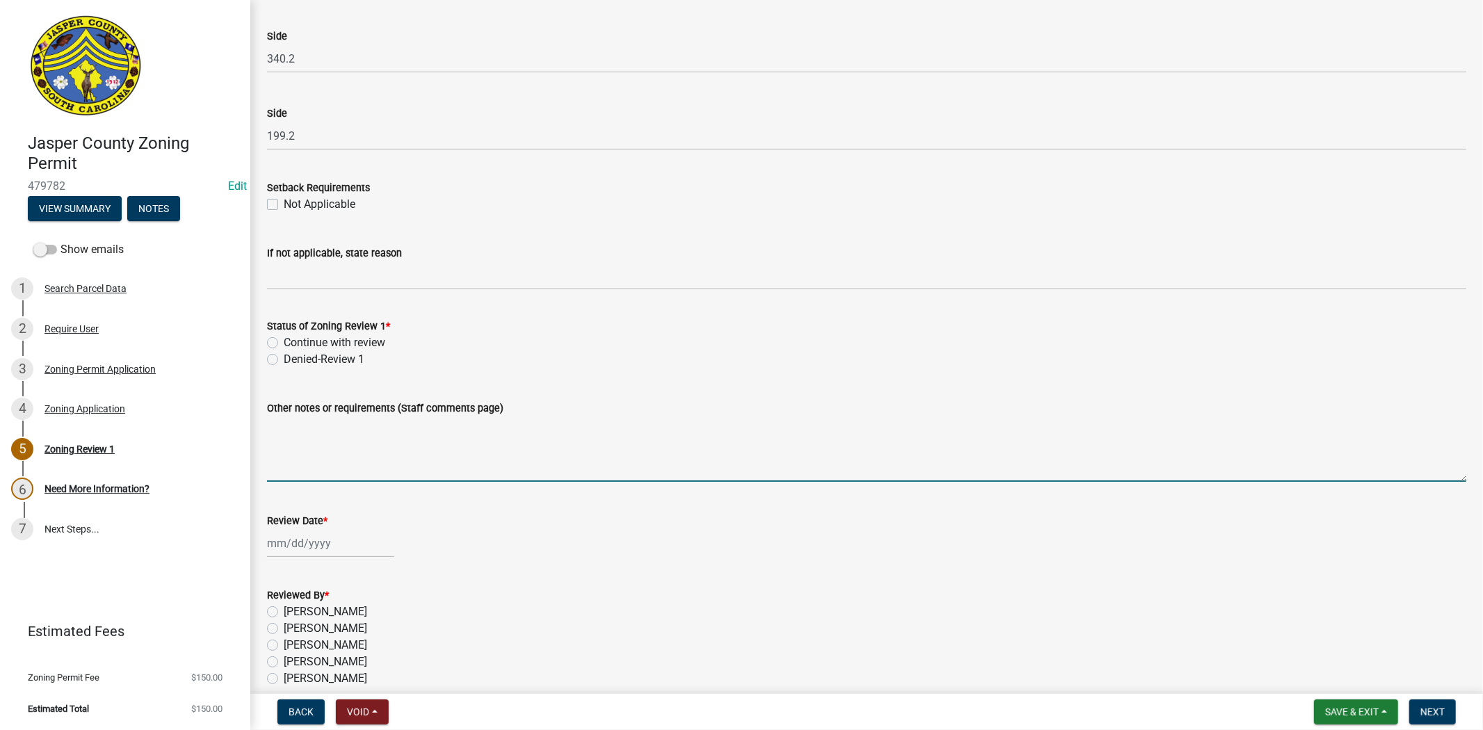
paste textarea "Both structures are not able to be on the same septic system according to the A…"
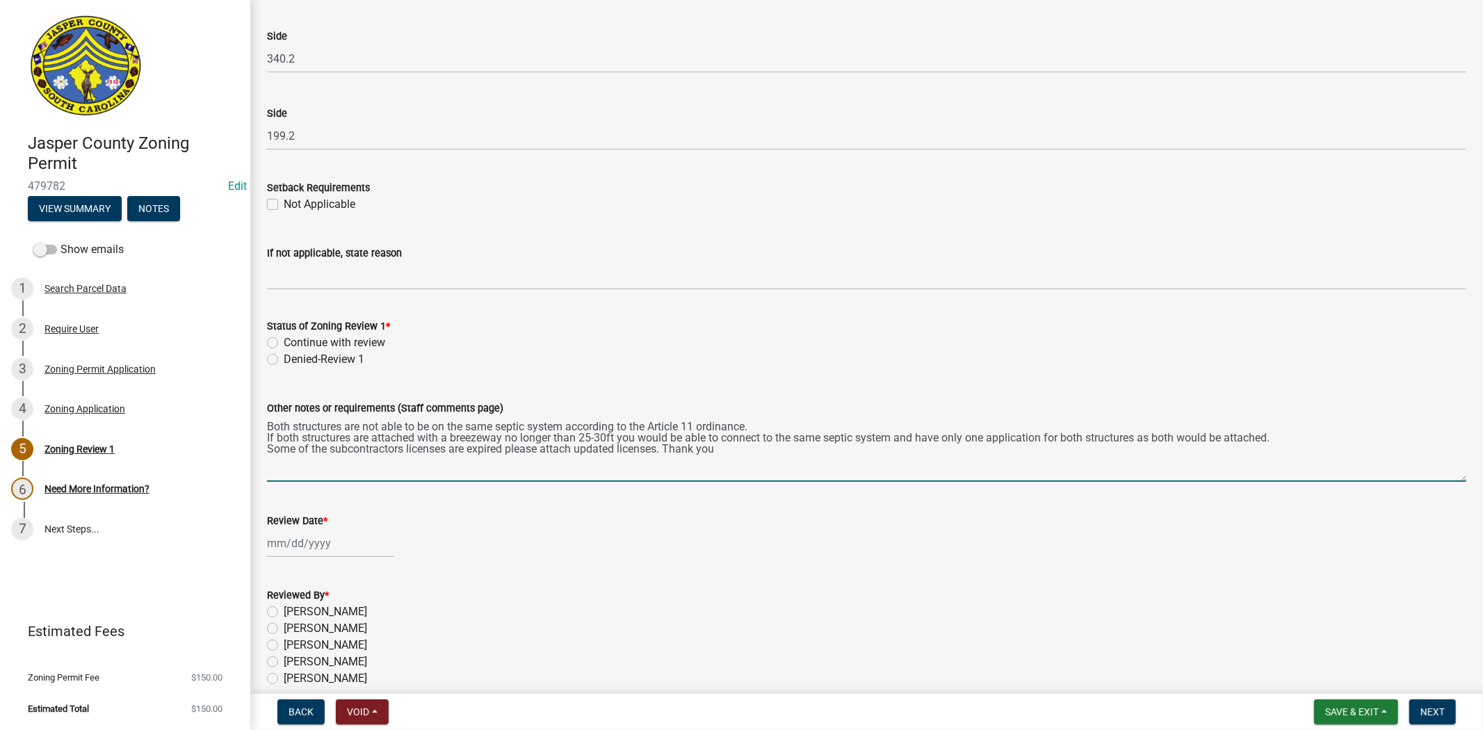
type textarea "Both structures are not able to be on the same septic system according to the A…"
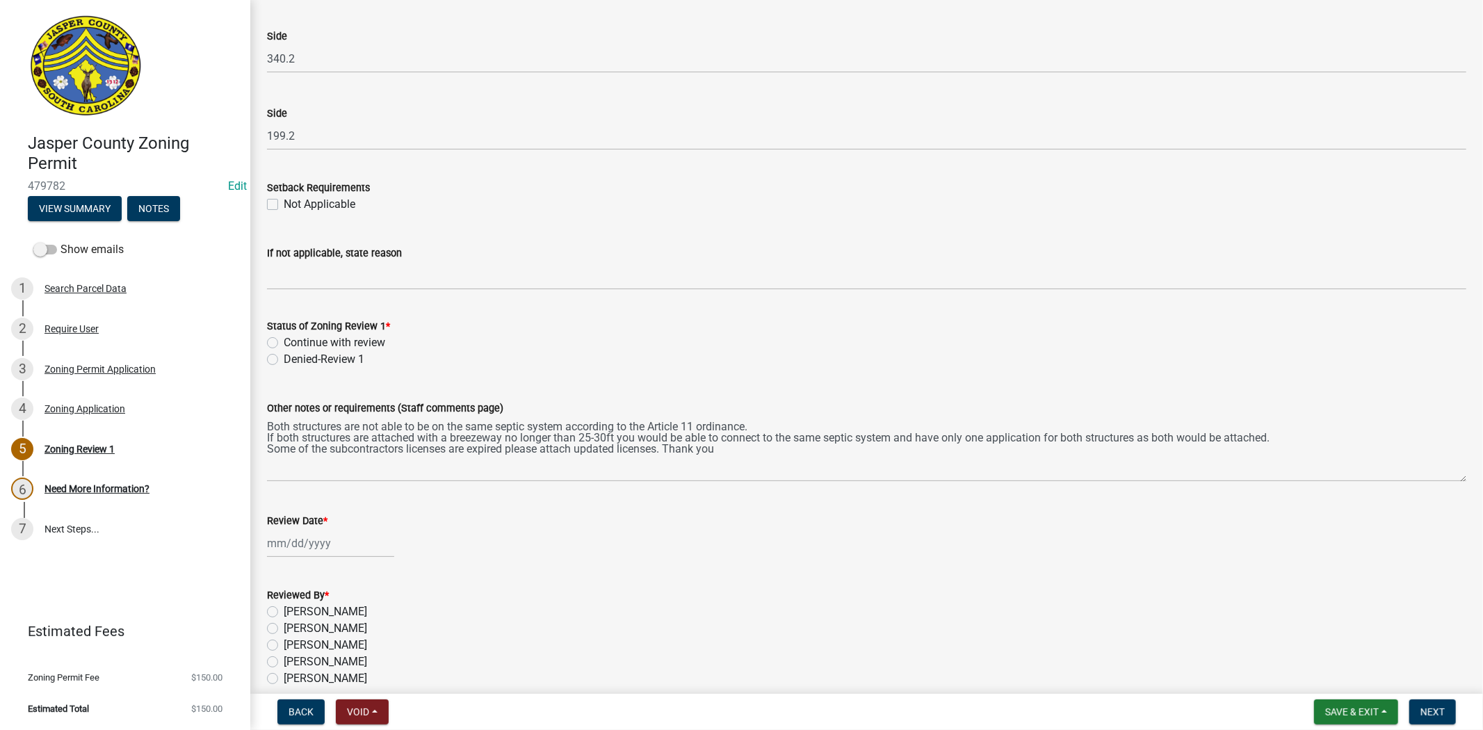
click at [345, 558] on wm-data-entity-input "Review Date *" at bounding box center [866, 531] width 1199 height 77
select select "9"
select select "2025"
click at [346, 551] on div "[PERSON_NAME] Feb Mar Apr [PERSON_NAME][DATE] Oct Nov [DATE] 1526 1527 1528 152…" at bounding box center [330, 543] width 127 height 29
click at [325, 449] on div "17" at bounding box center [325, 446] width 22 height 22
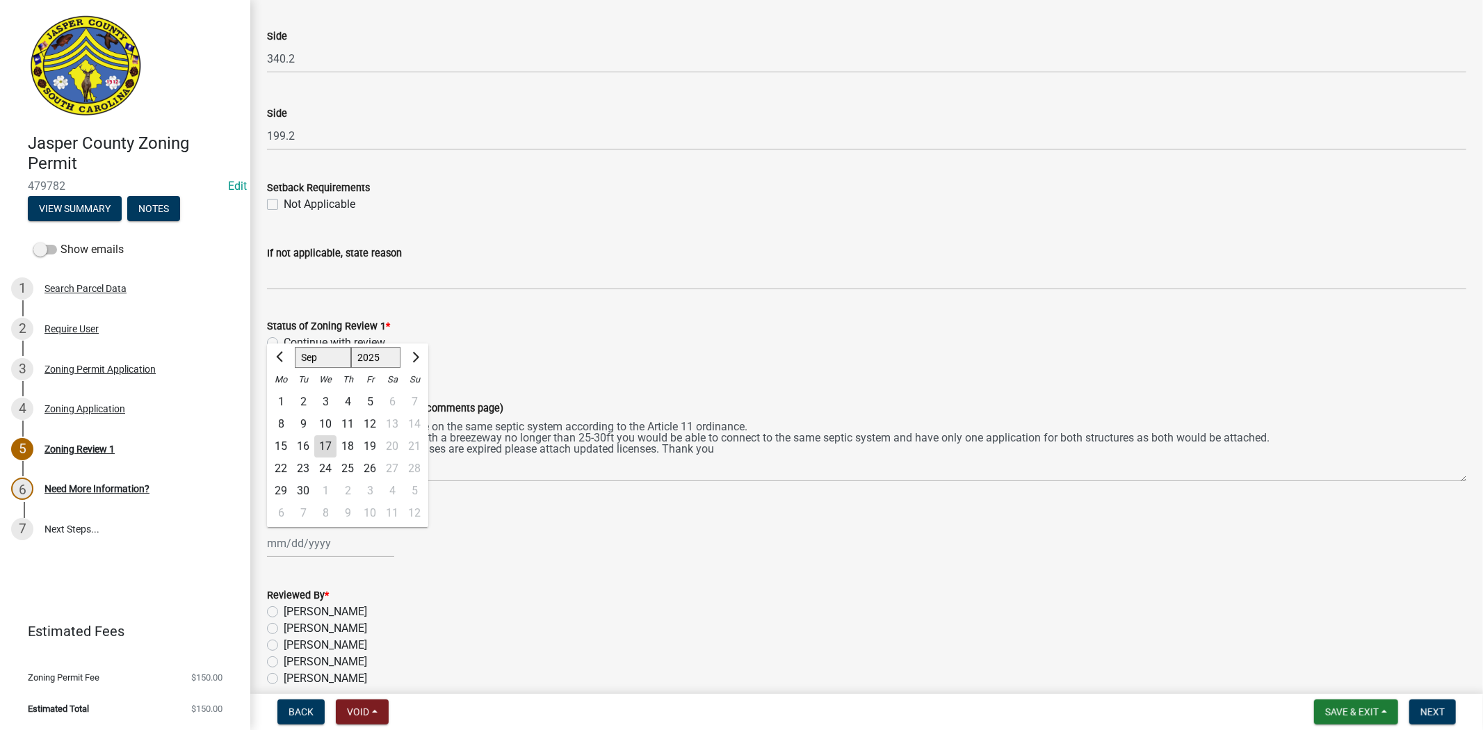
type input "[DATE]"
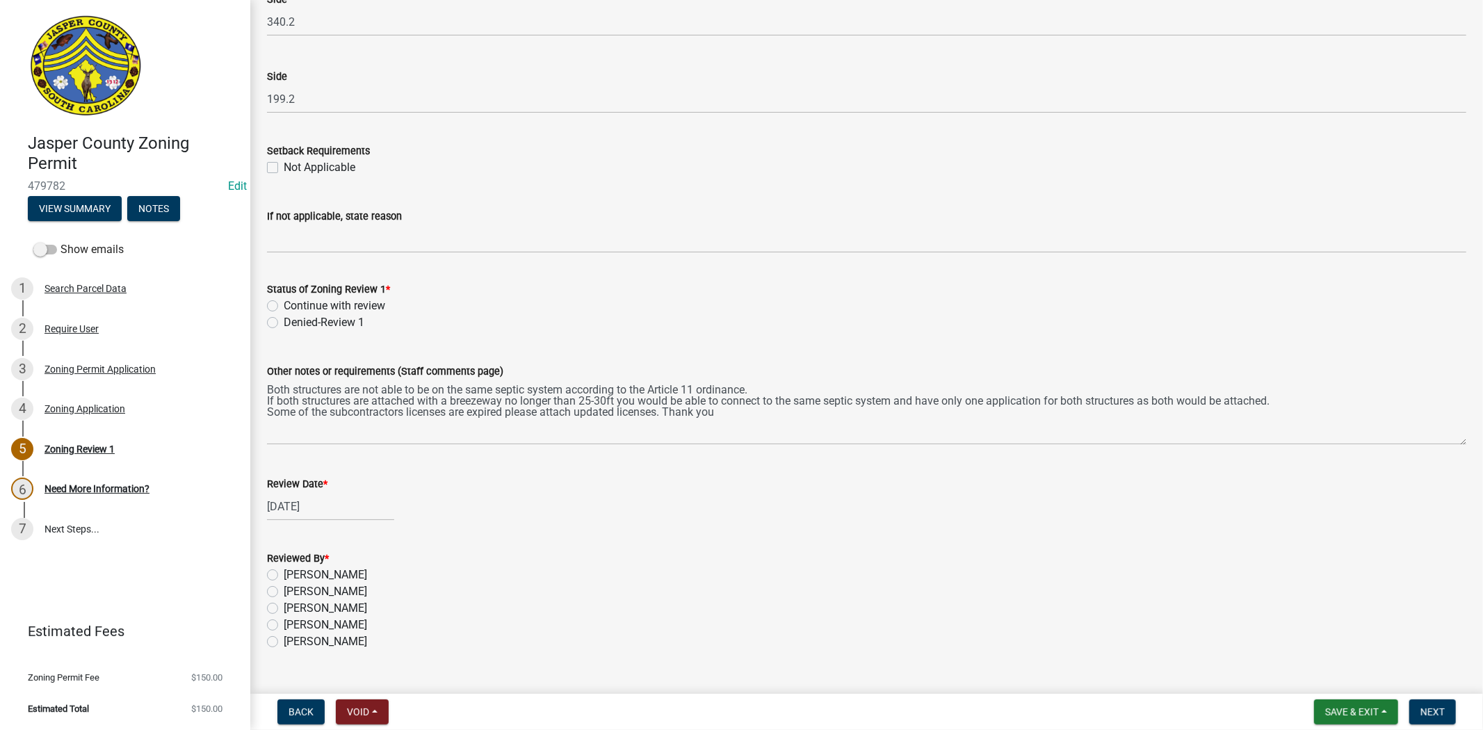
scroll to position [2228, 0]
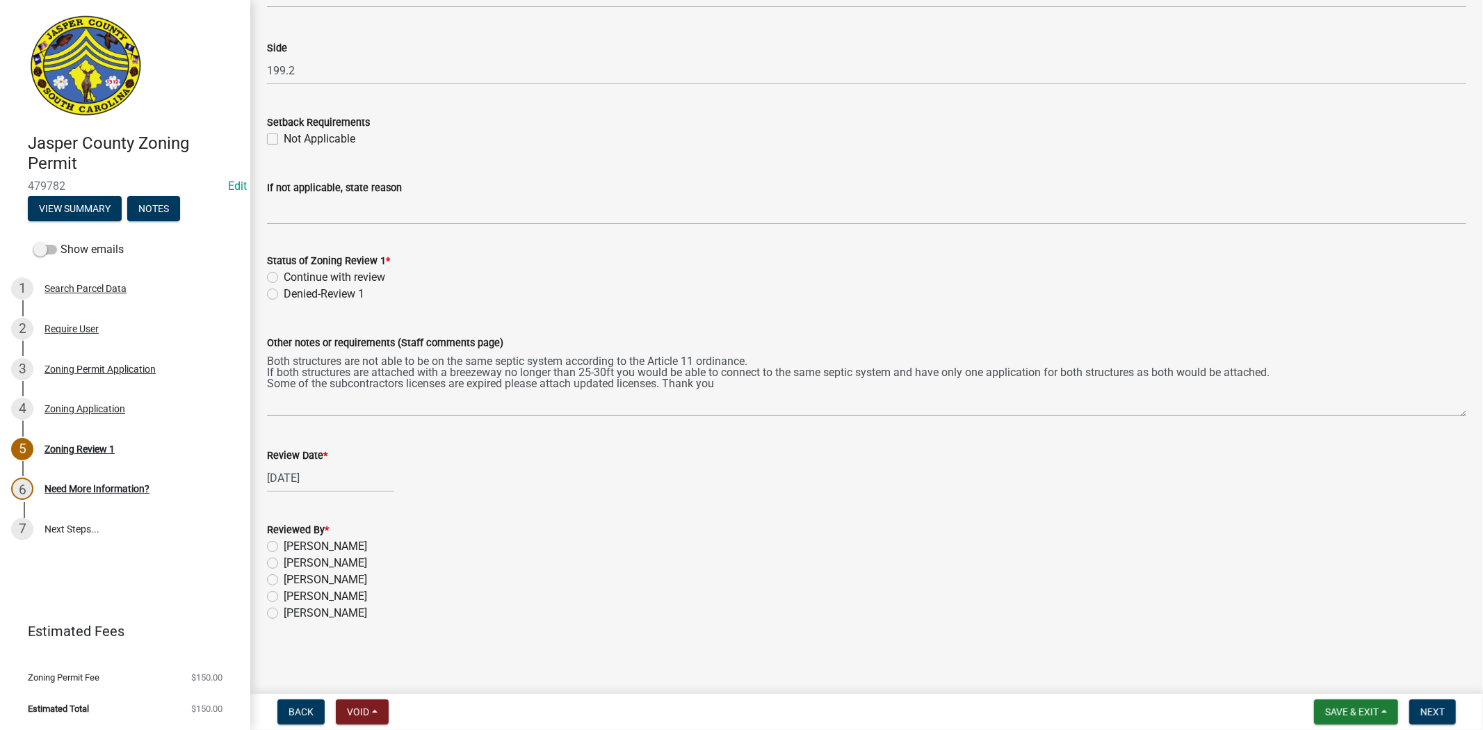
click at [284, 594] on label "[PERSON_NAME]" at bounding box center [325, 596] width 83 height 17
click at [284, 594] on input "[PERSON_NAME]" at bounding box center [288, 592] width 9 height 9
radio input "true"
click at [1436, 712] on span "Next" at bounding box center [1432, 711] width 24 height 11
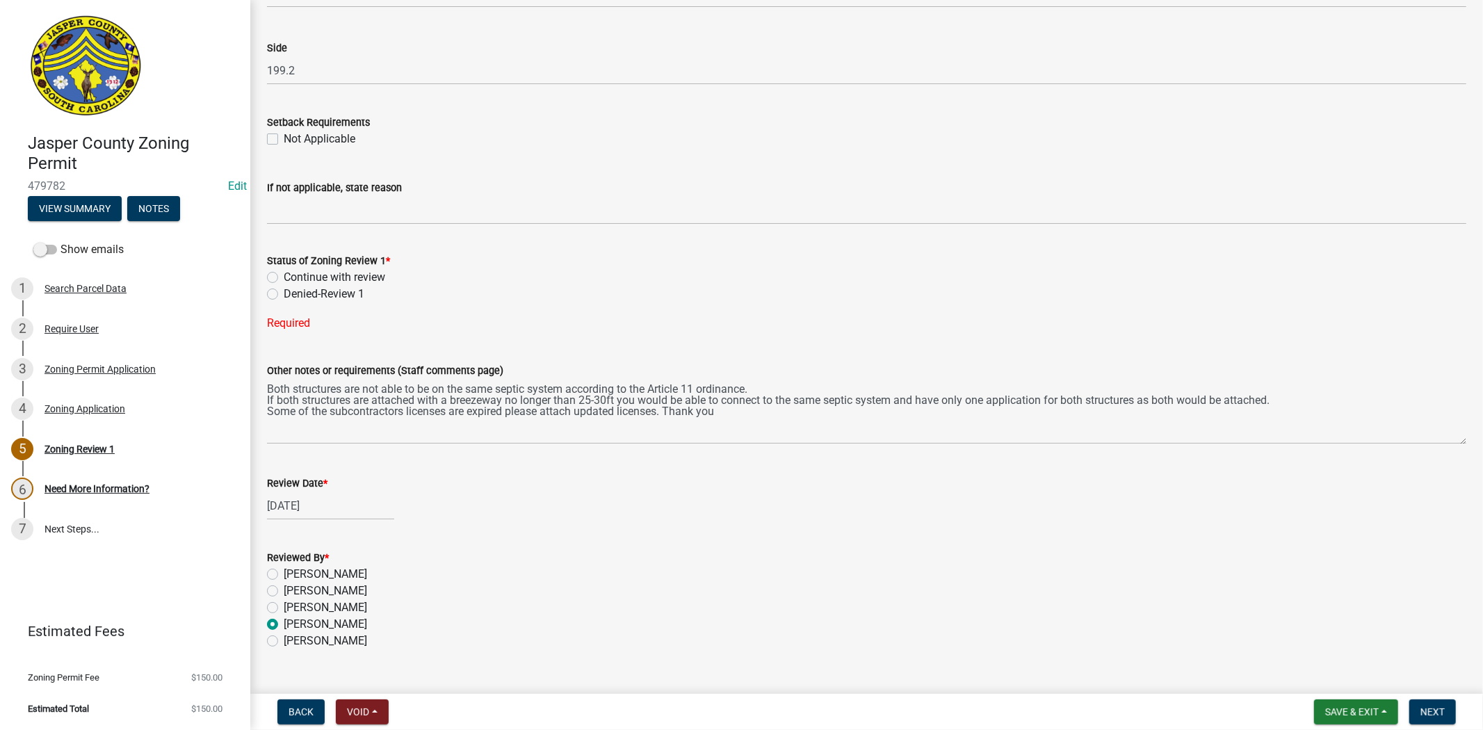
click at [284, 279] on label "Continue with review" at bounding box center [334, 277] width 101 height 17
click at [284, 278] on input "Continue with review" at bounding box center [288, 273] width 9 height 9
radio input "true"
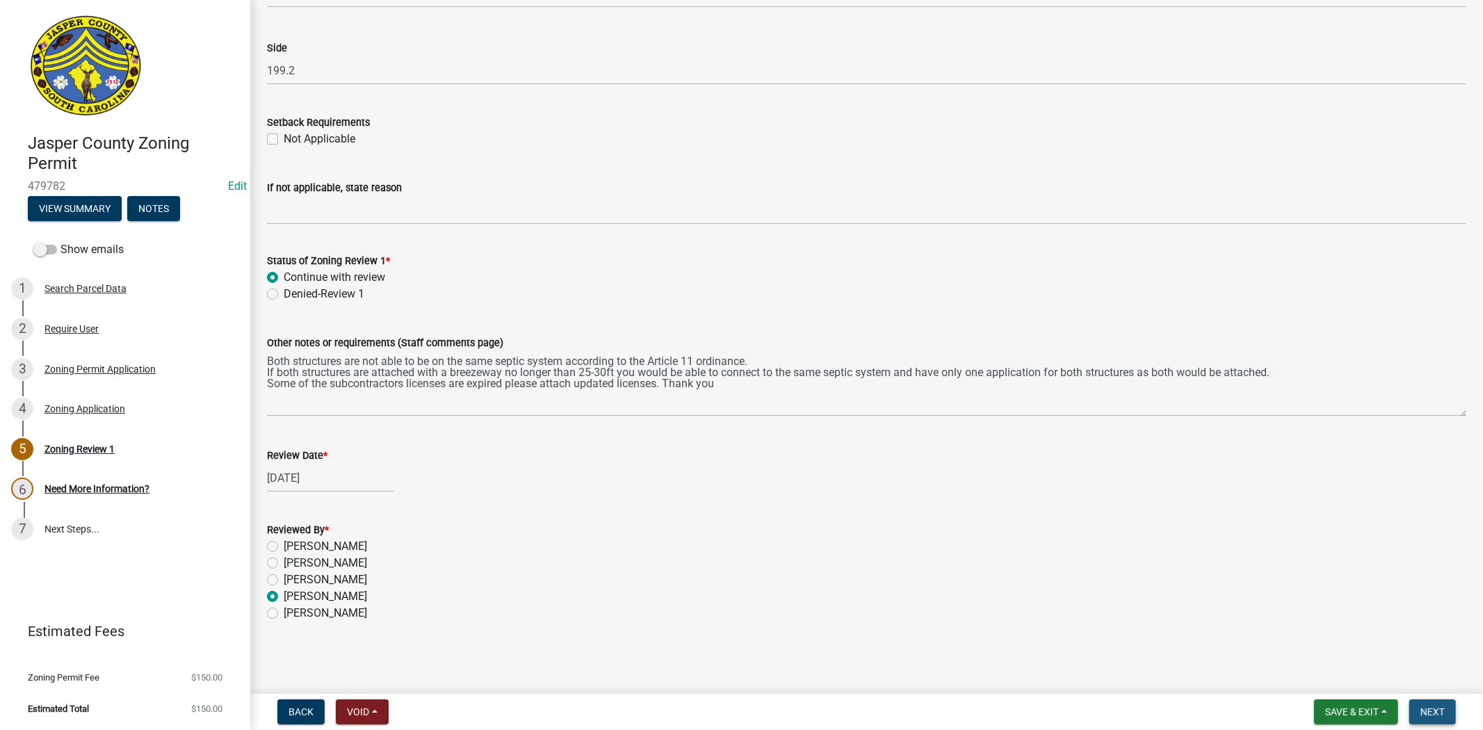
click at [1445, 710] on button "Next" at bounding box center [1432, 711] width 47 height 25
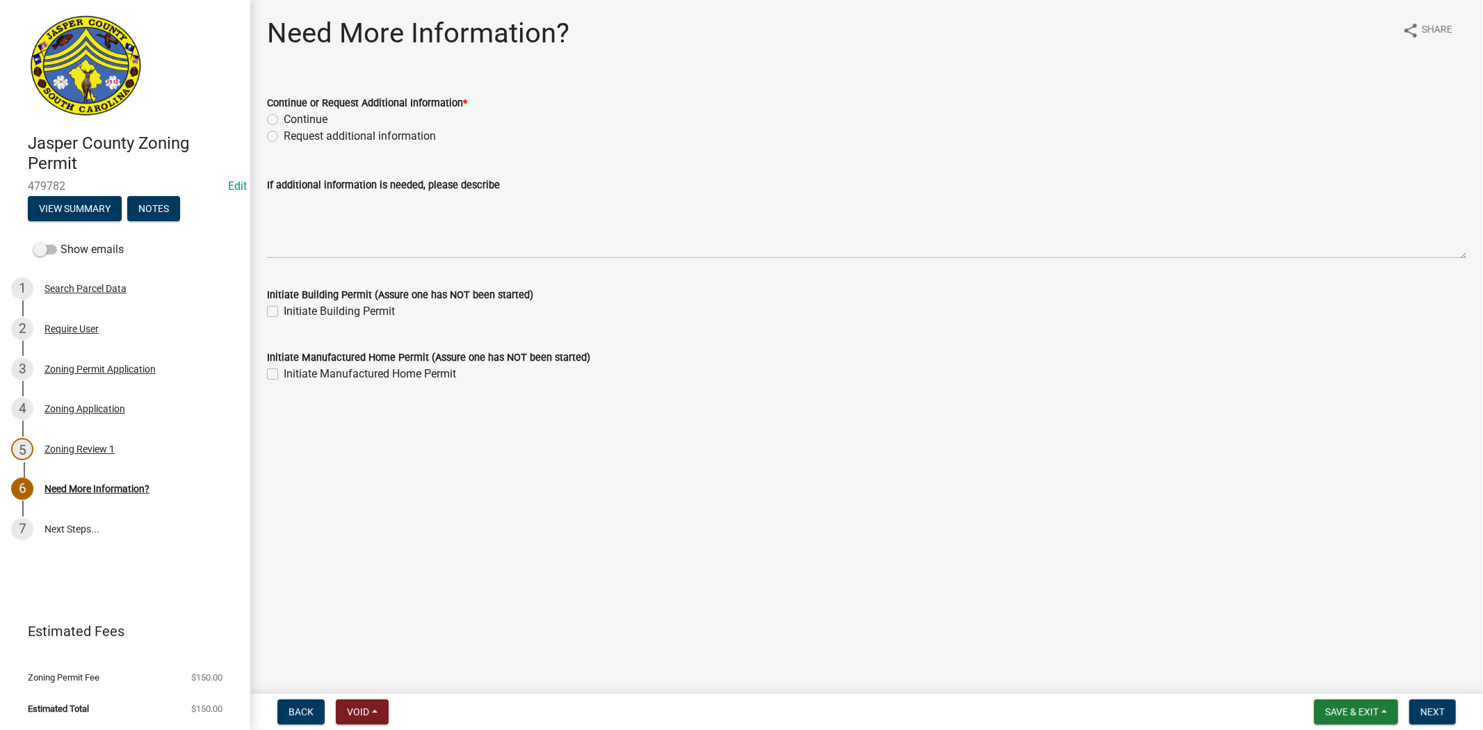
click at [284, 133] on label "Request additional information" at bounding box center [360, 136] width 152 height 17
click at [284, 133] on input "Request additional information" at bounding box center [288, 132] width 9 height 9
radio input "true"
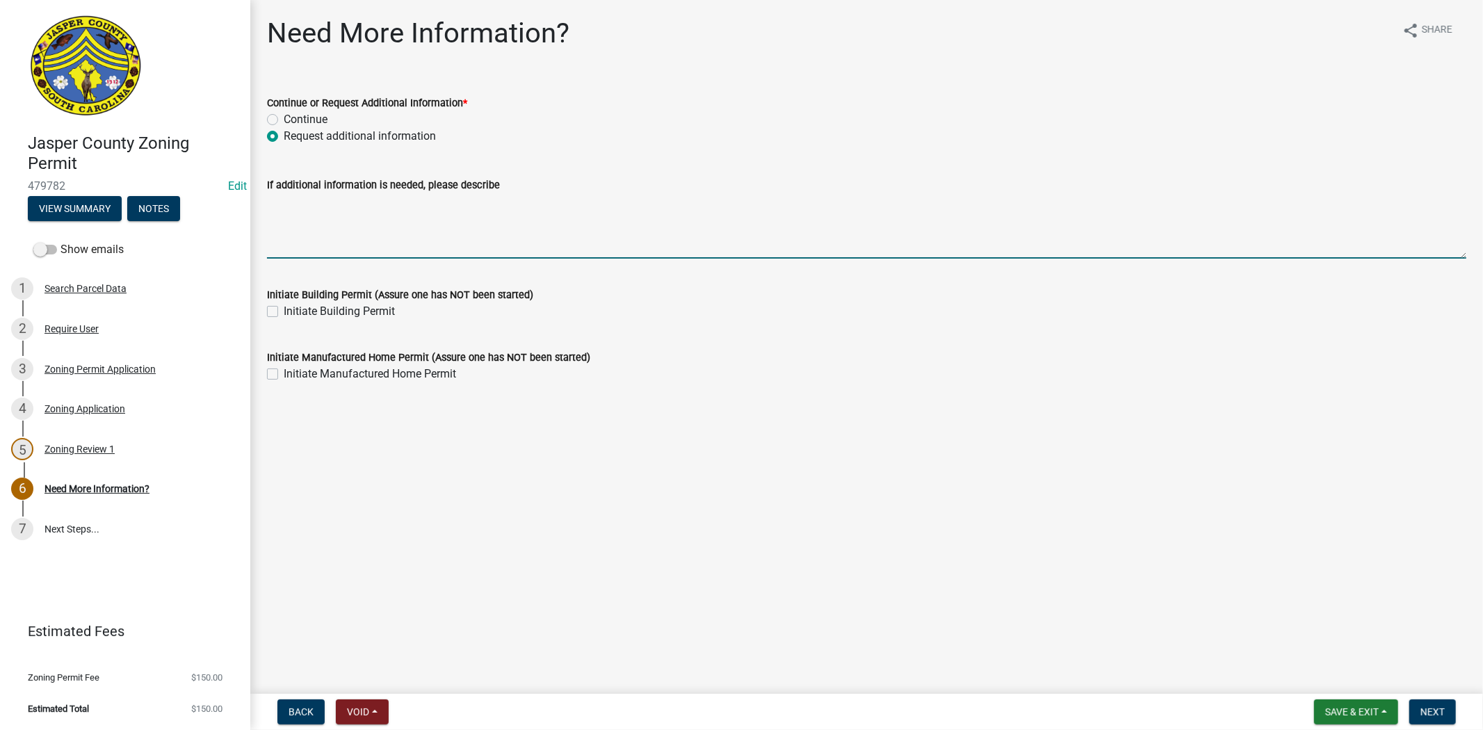
click at [301, 249] on textarea "If additional information is needed, please describe" at bounding box center [866, 225] width 1199 height 65
paste textarea "Both structures are not able to be on the same septic system according to the A…"
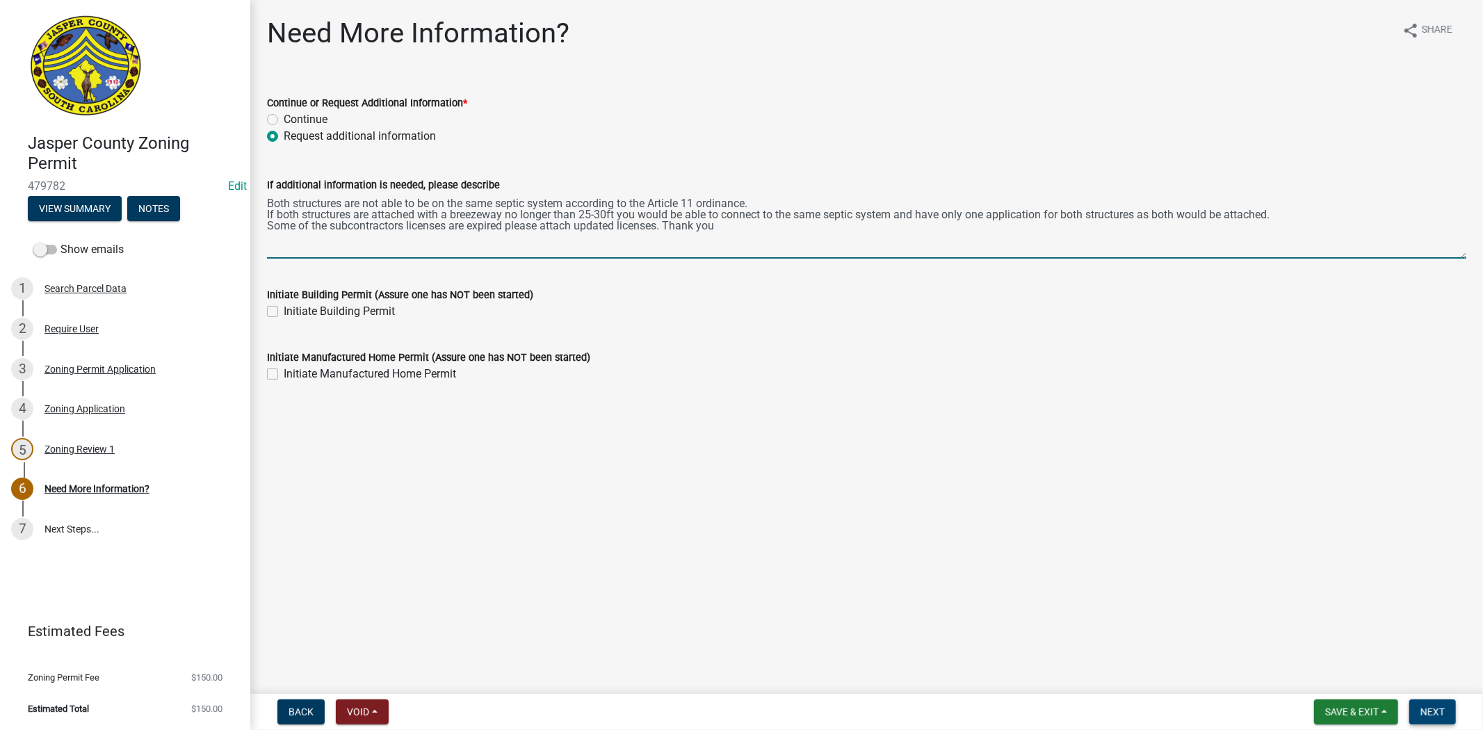
type textarea "Both structures are not able to be on the same septic system according to the A…"
click at [1431, 706] on span "Next" at bounding box center [1432, 711] width 24 height 11
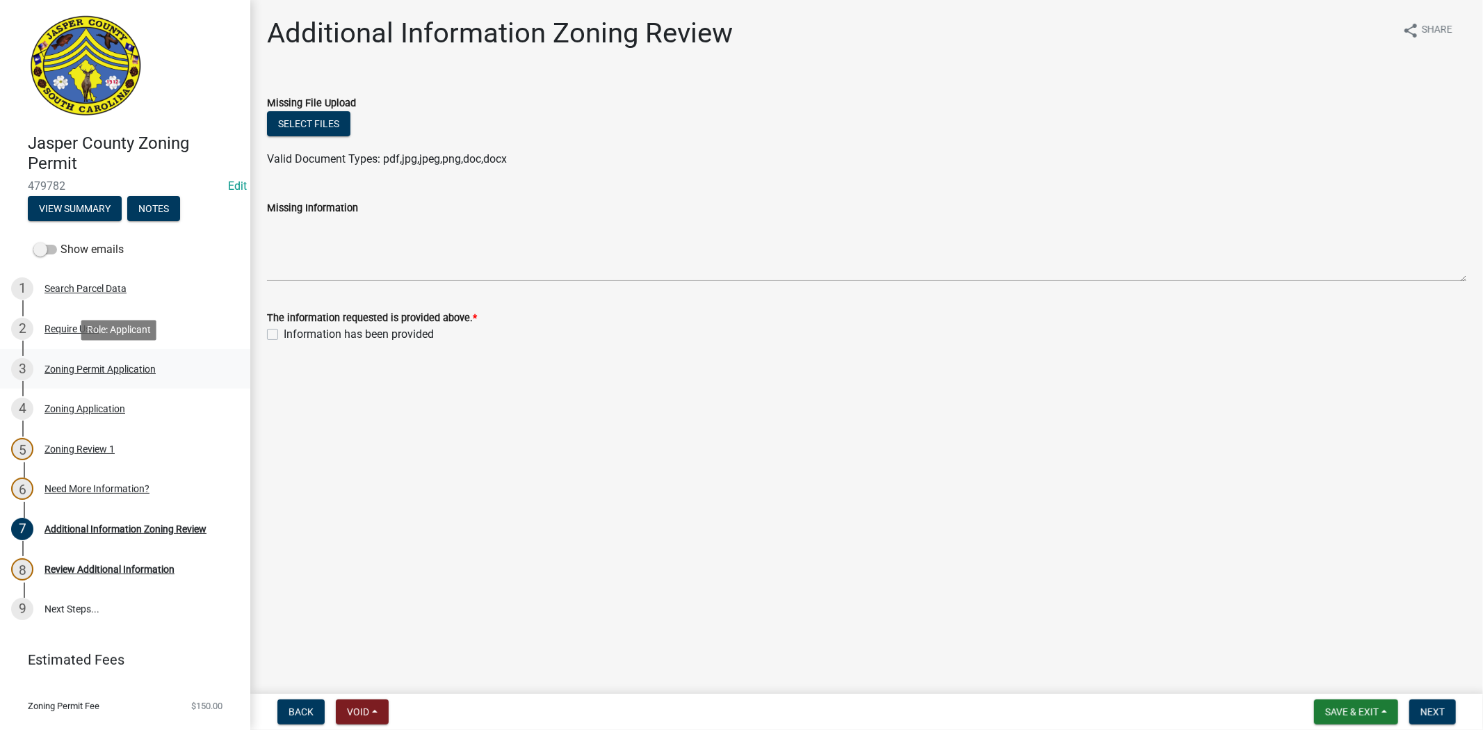
click at [90, 366] on div "Zoning Permit Application" at bounding box center [99, 369] width 111 height 10
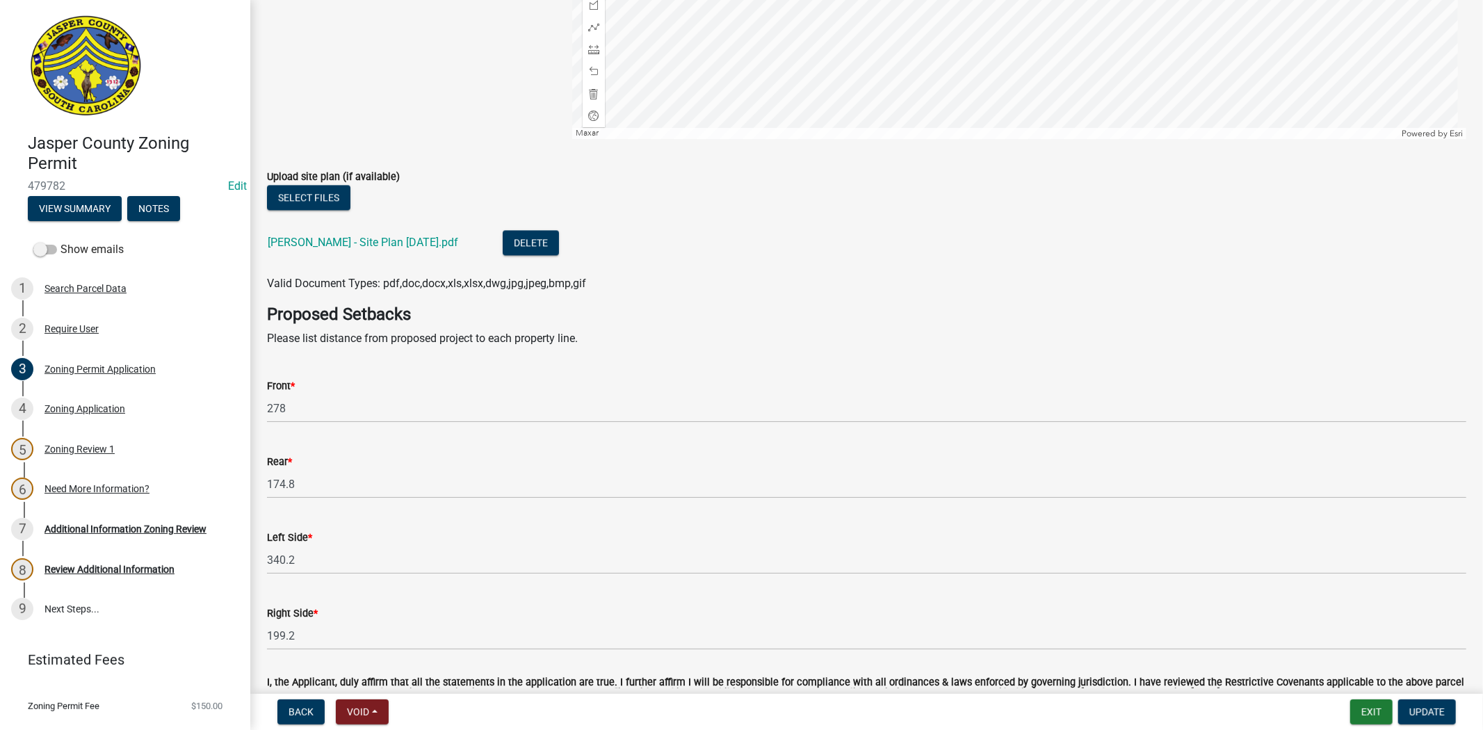
scroll to position [2506, 0]
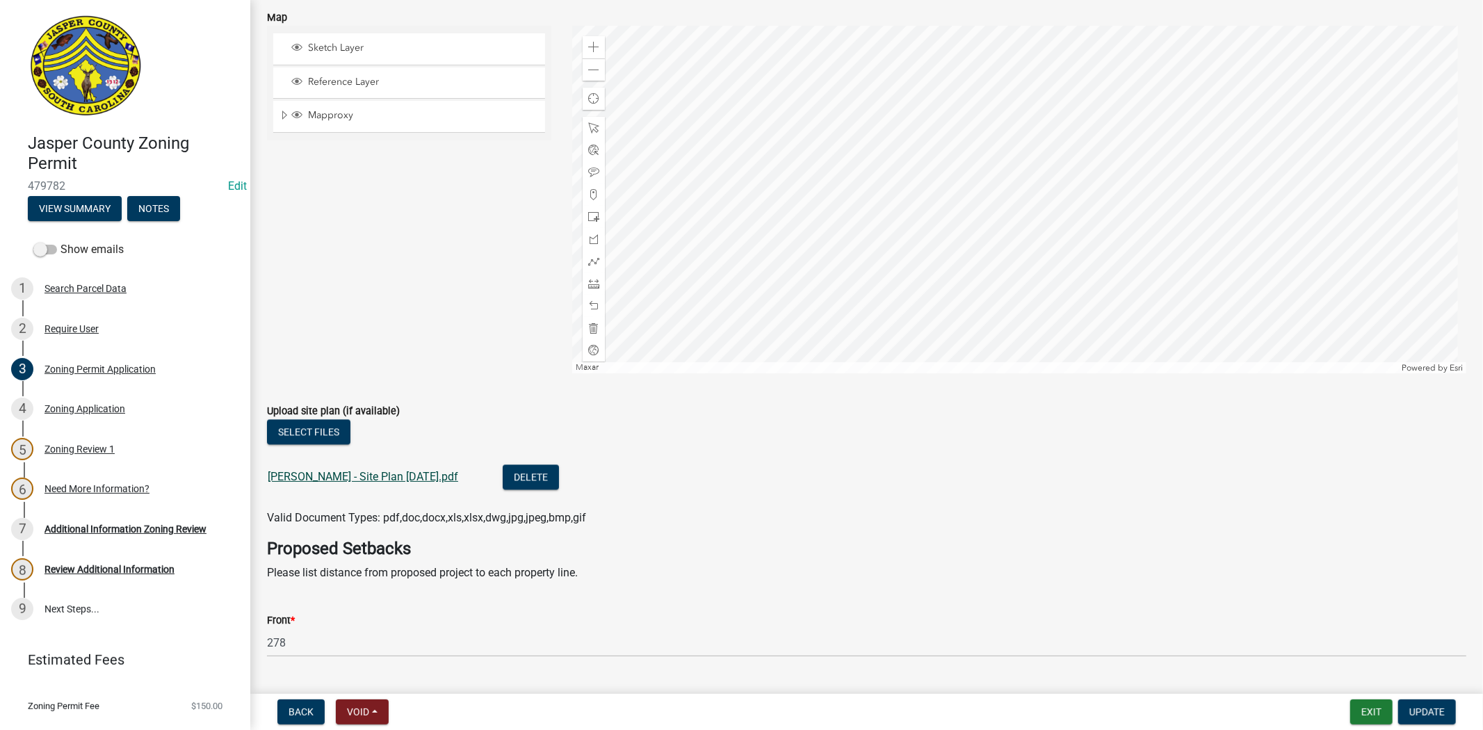
click at [377, 480] on link "Freismuth - Site Plan 9.16.25.pdf" at bounding box center [363, 476] width 190 height 13
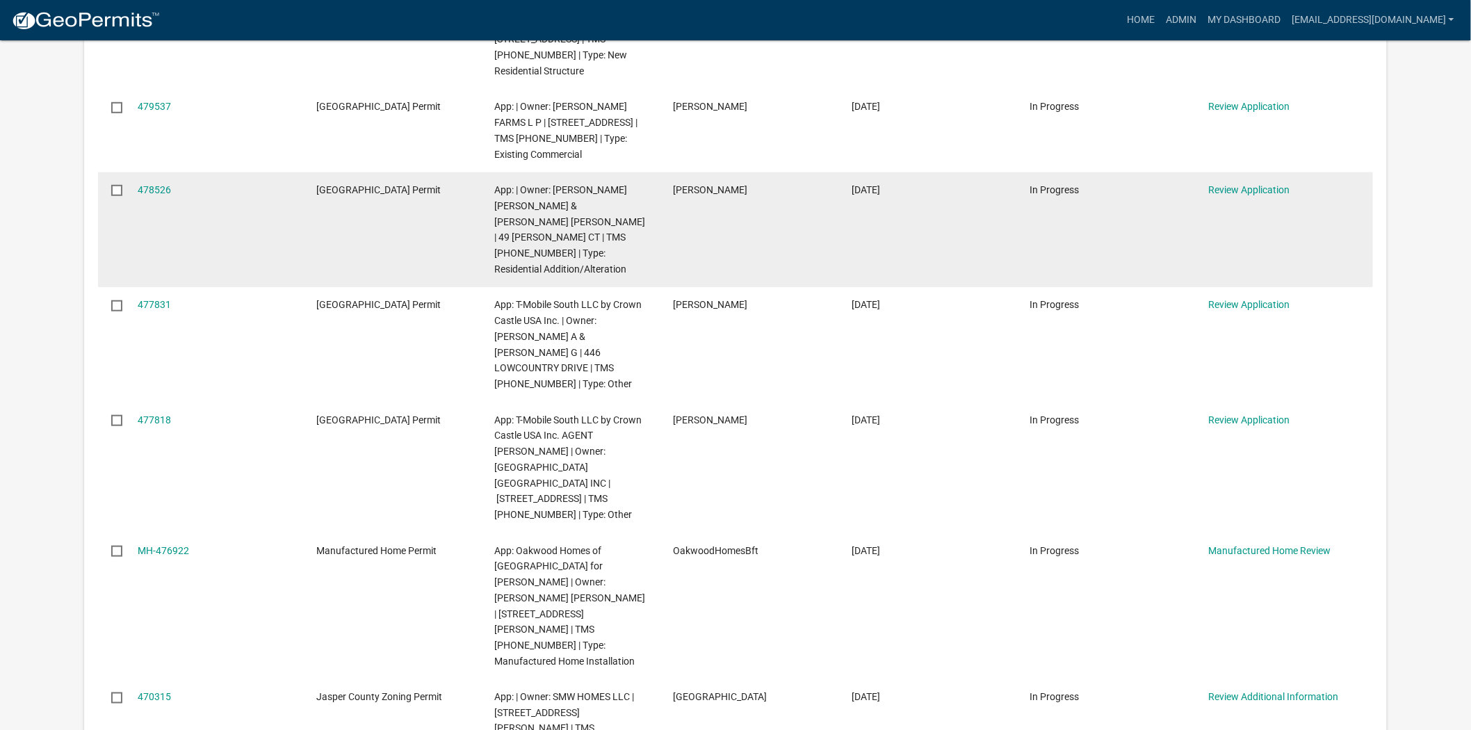
scroll to position [386, 0]
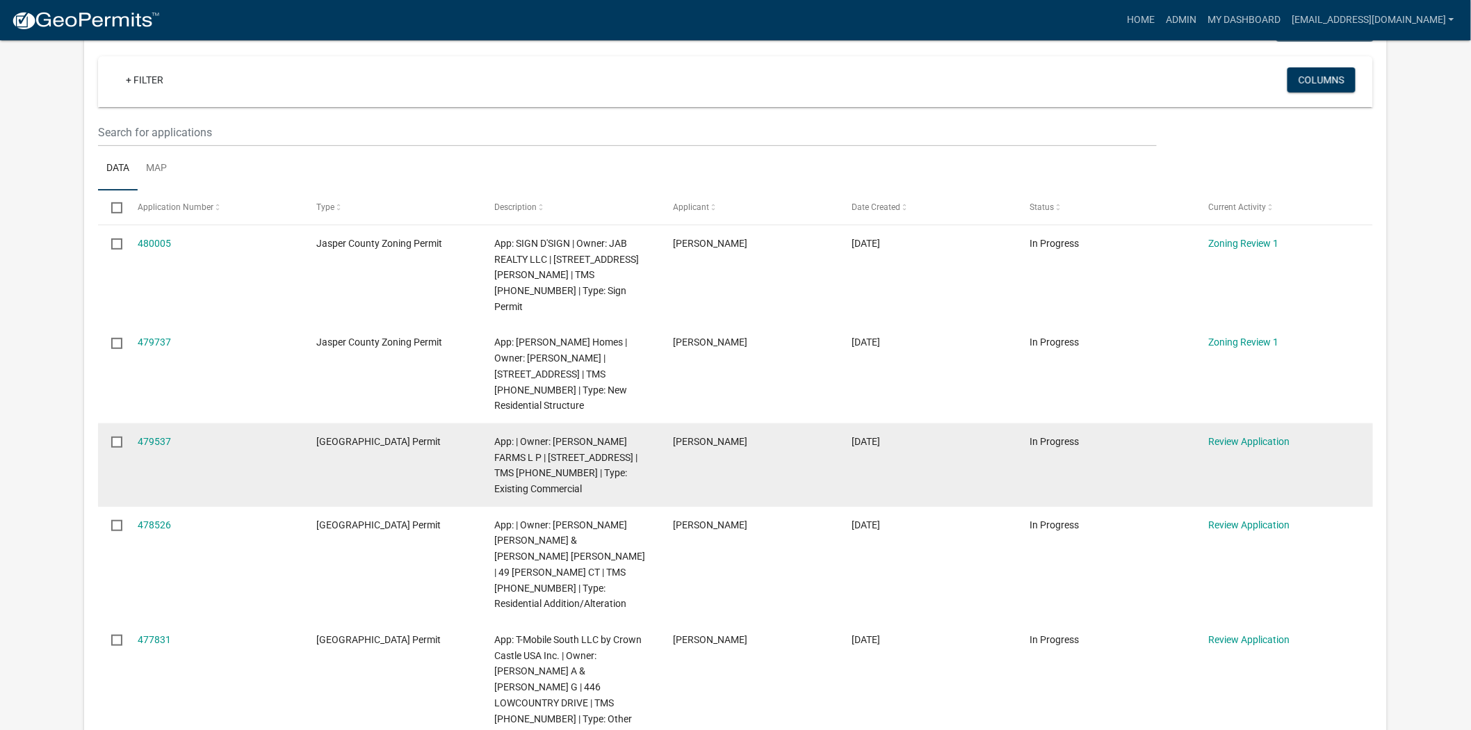
scroll to position [154, 0]
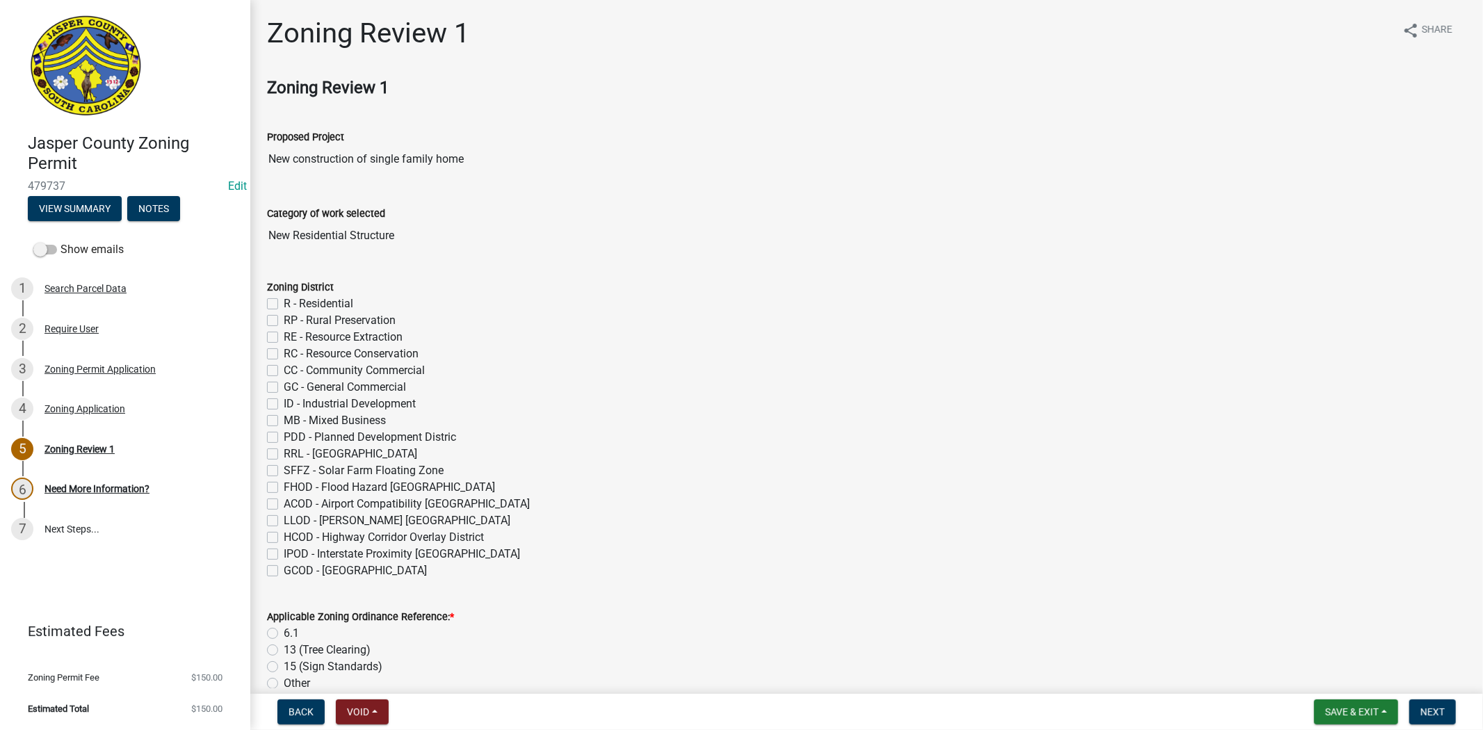
click at [284, 304] on label "R - Residential" at bounding box center [319, 303] width 70 height 17
click at [284, 304] on input "R - Residential" at bounding box center [288, 299] width 9 height 9
checkbox input "true"
checkbox input "false"
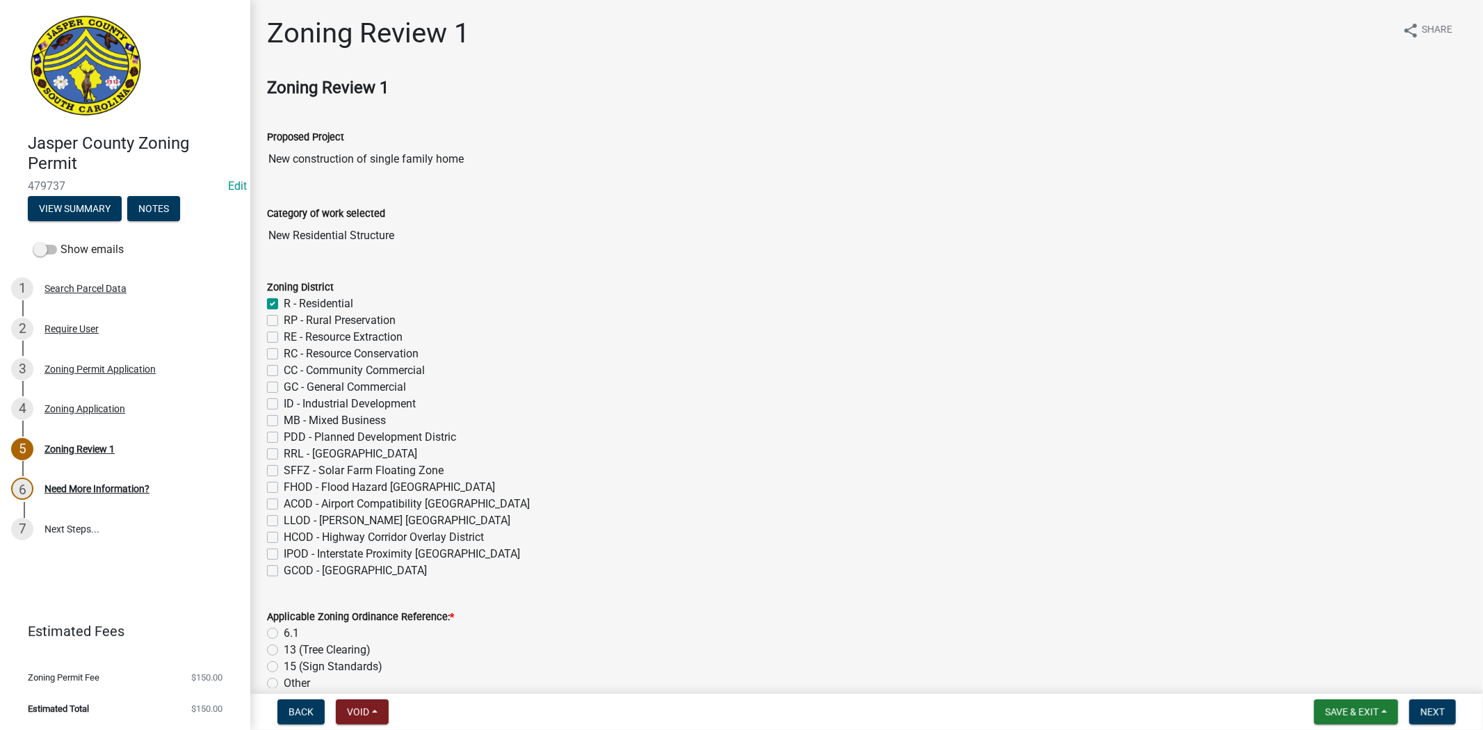
checkbox input "false"
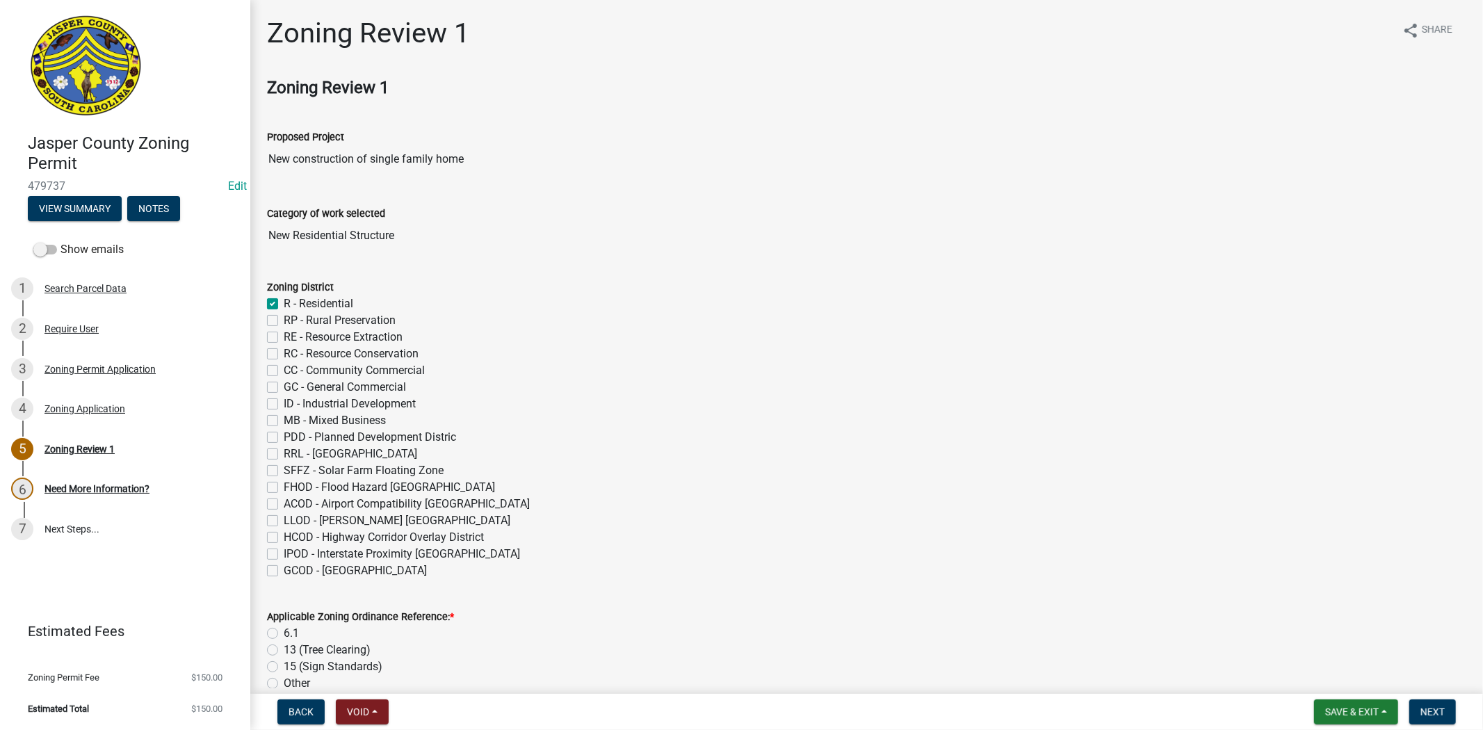
checkbox input "false"
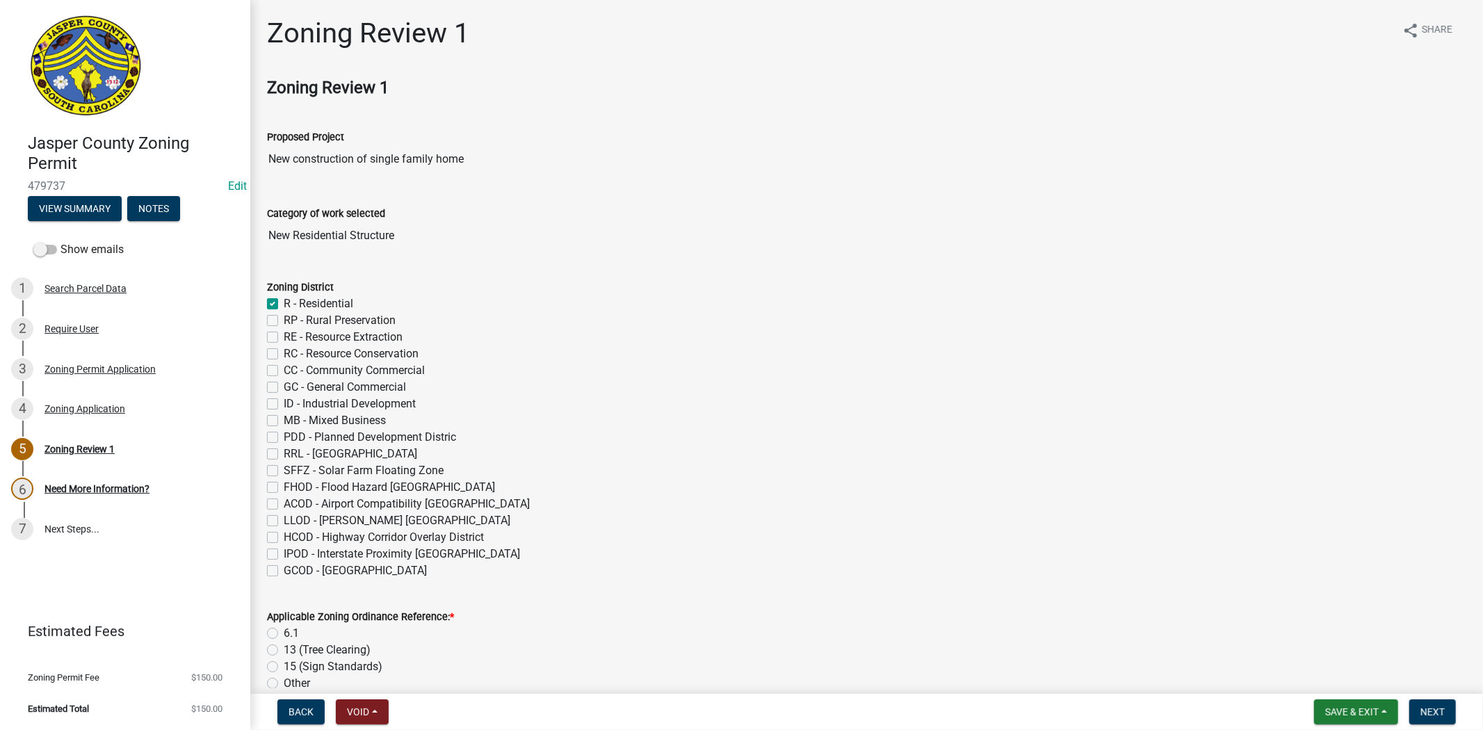
checkbox input "false"
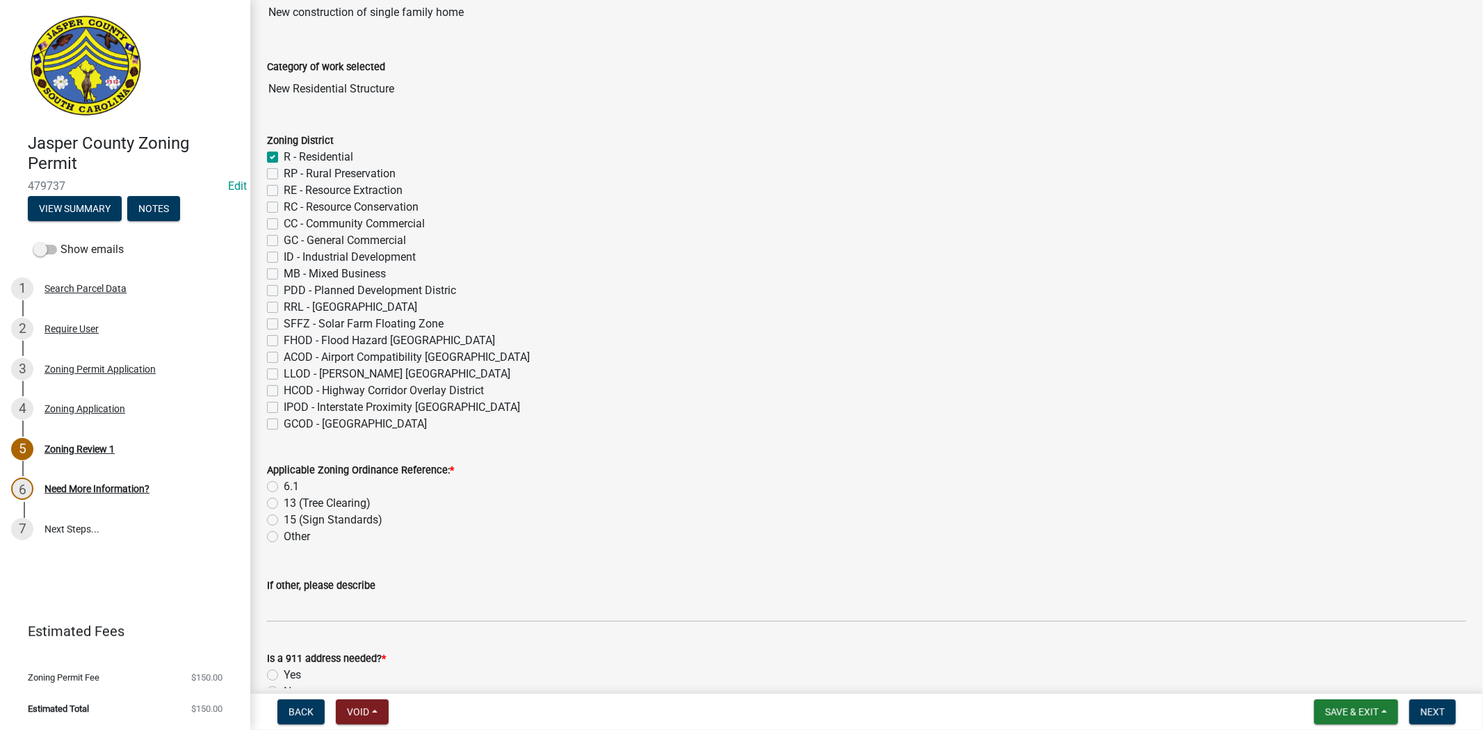
scroll to position [154, 0]
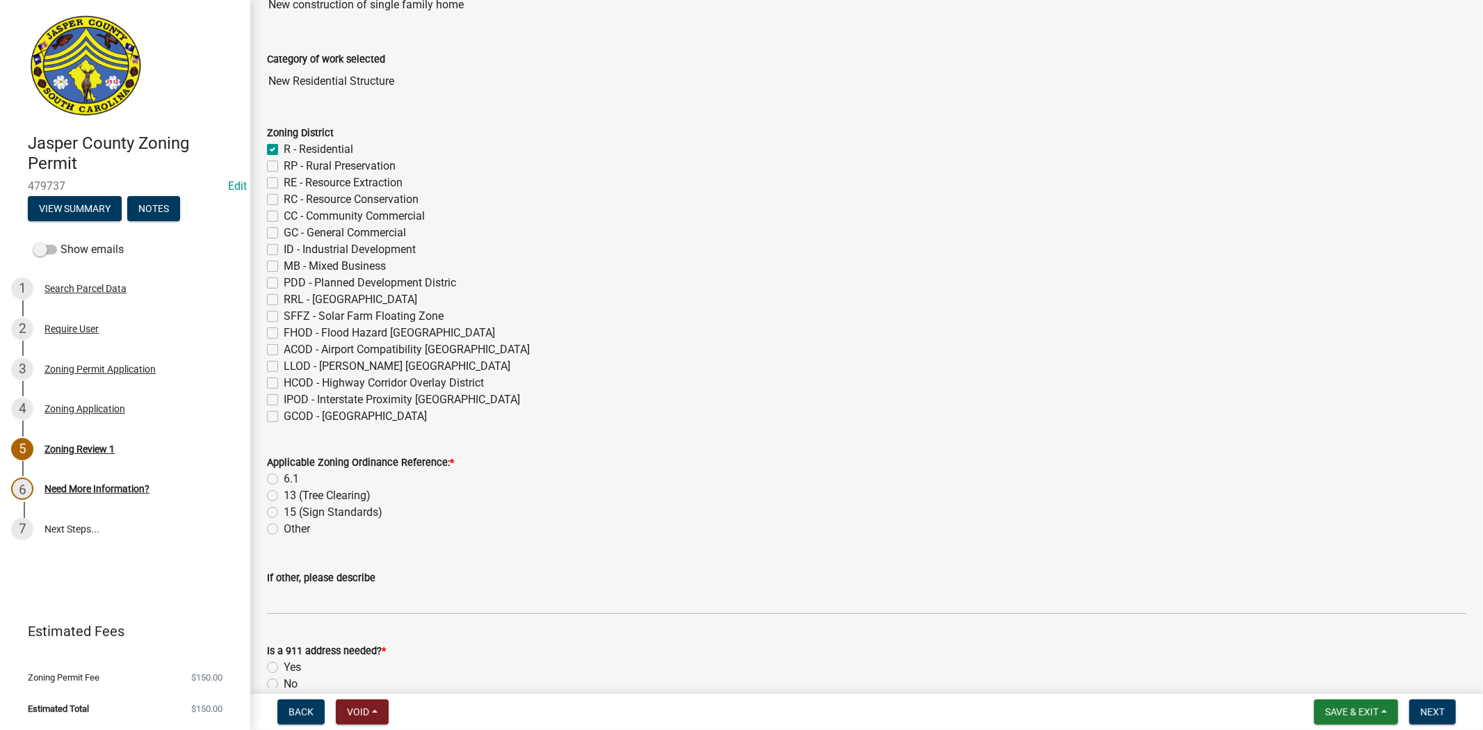
click at [284, 483] on label "6.1" at bounding box center [291, 479] width 15 height 17
click at [284, 480] on input "6.1" at bounding box center [288, 475] width 9 height 9
radio input "true"
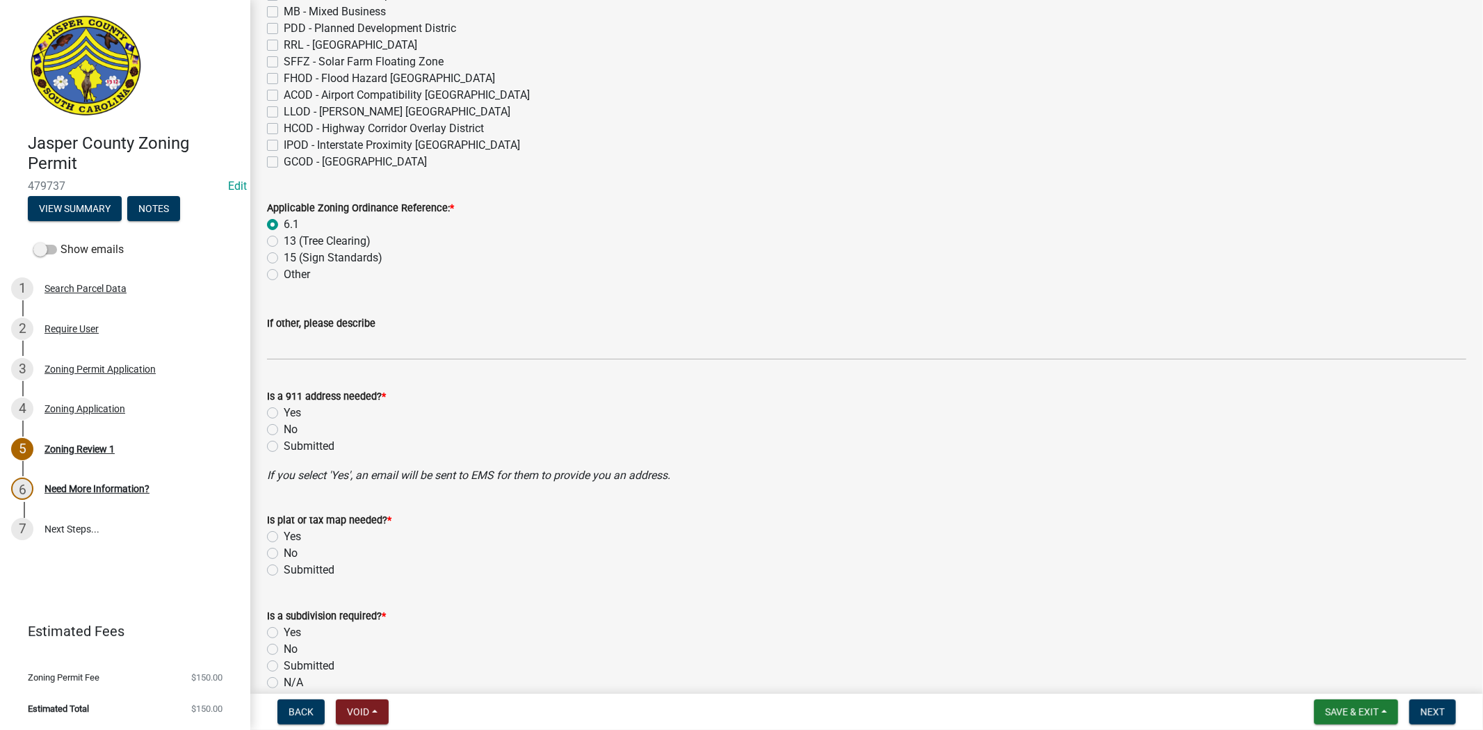
scroll to position [540, 0]
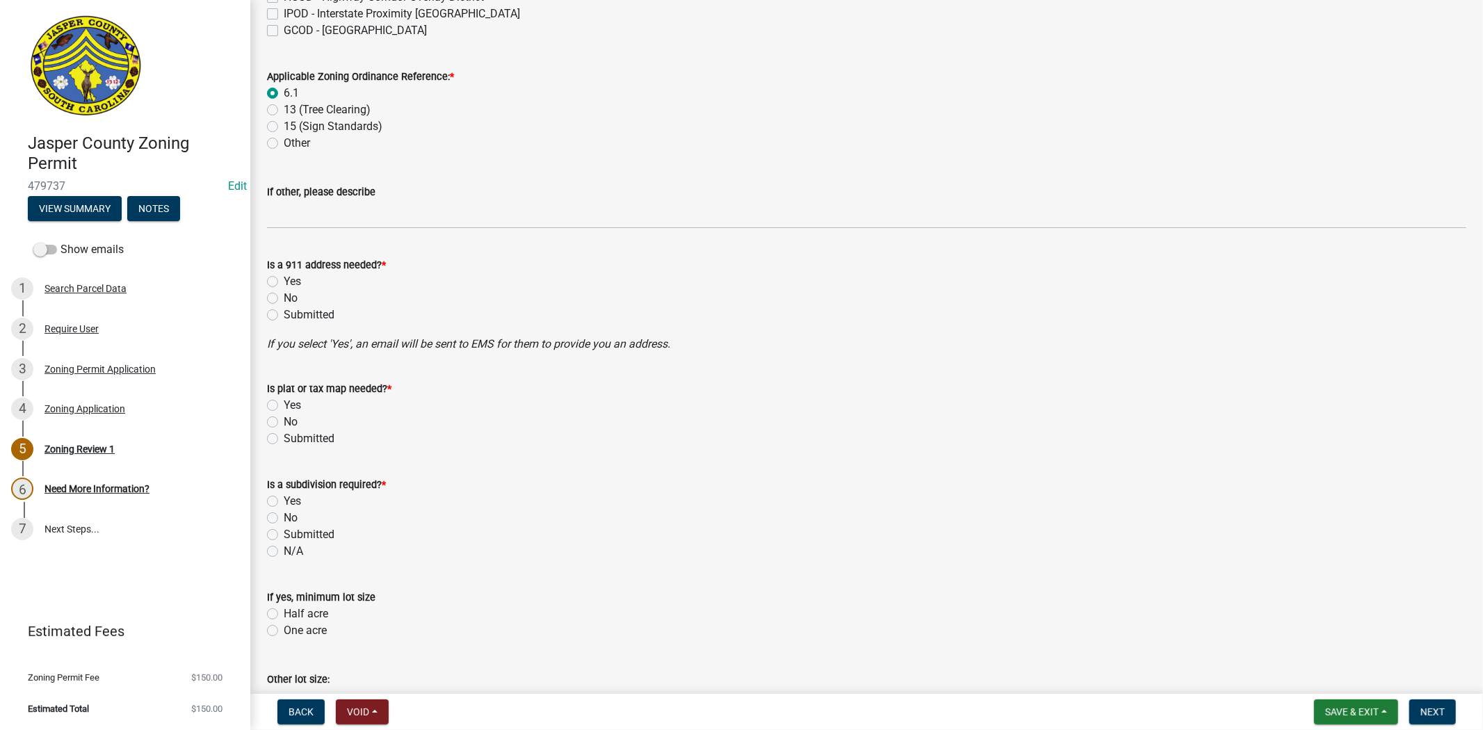
click at [284, 298] on label "No" at bounding box center [291, 298] width 14 height 17
click at [284, 298] on input "No" at bounding box center [288, 294] width 9 height 9
radio input "true"
click at [284, 424] on label "No" at bounding box center [291, 422] width 14 height 17
click at [284, 423] on input "No" at bounding box center [288, 418] width 9 height 9
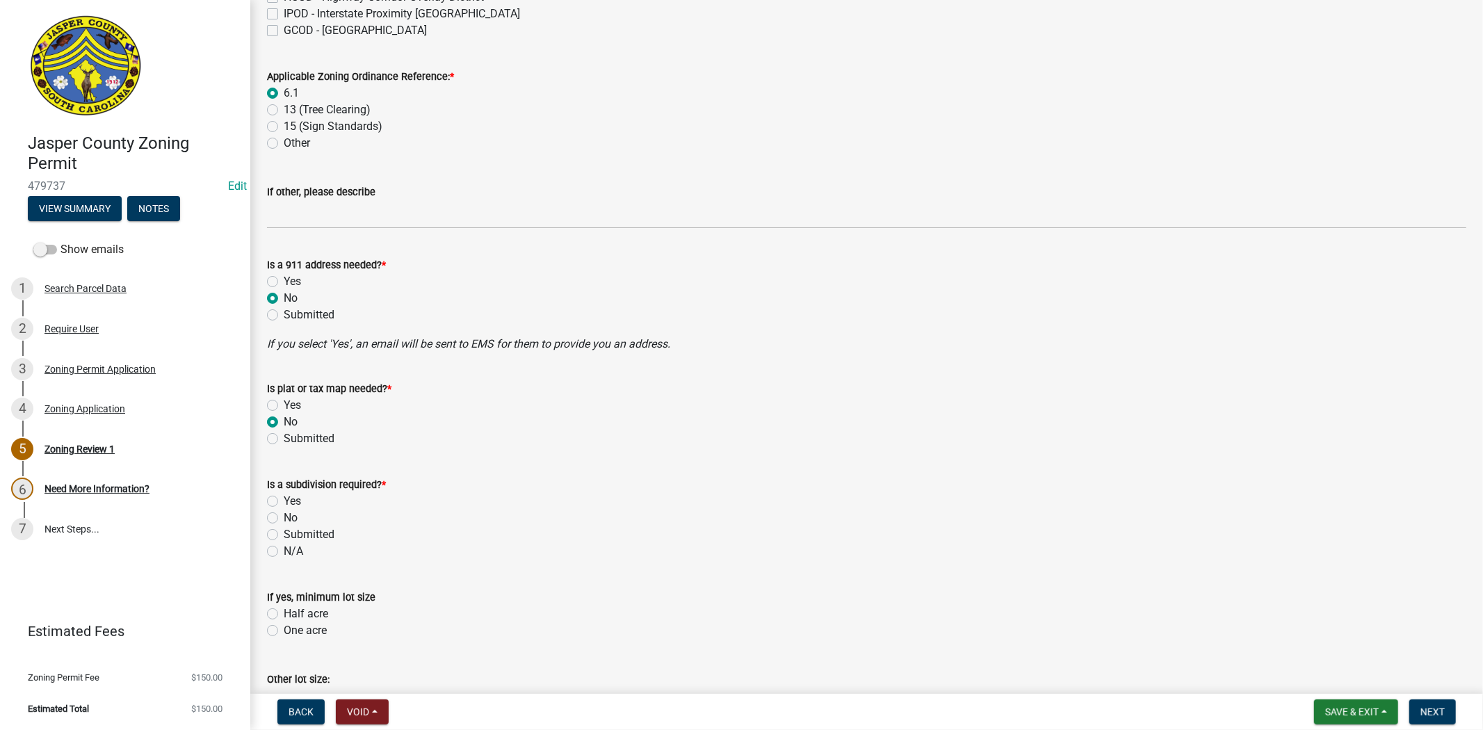
radio input "true"
click at [266, 519] on div "Is a subdivision required? * Yes No Submitted N/A" at bounding box center [867, 509] width 1220 height 100
click at [284, 512] on label "No" at bounding box center [291, 518] width 14 height 17
click at [284, 512] on input "No" at bounding box center [288, 514] width 9 height 9
radio input "true"
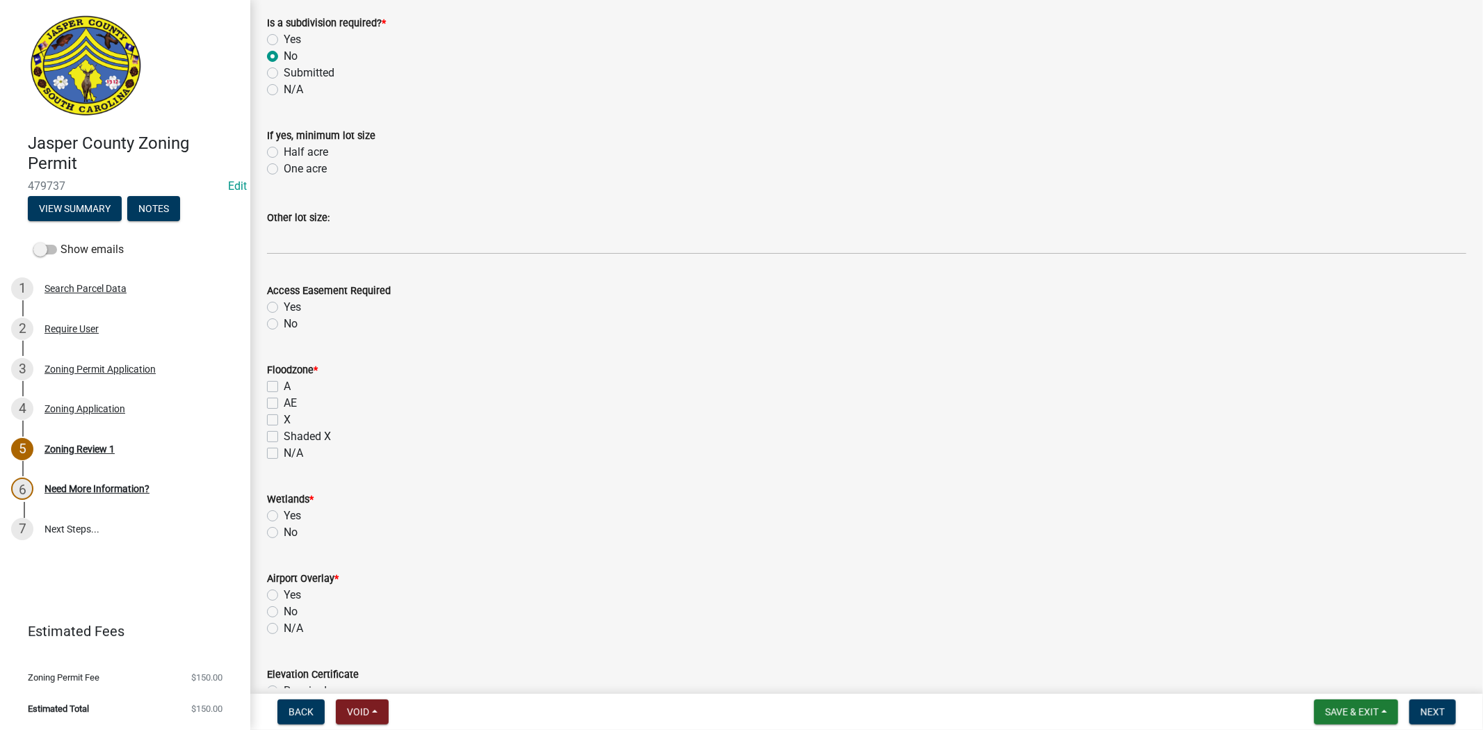
scroll to position [1004, 0]
click at [284, 418] on label "X" at bounding box center [287, 417] width 7 height 17
click at [284, 418] on input "X" at bounding box center [288, 413] width 9 height 9
checkbox input "true"
checkbox input "false"
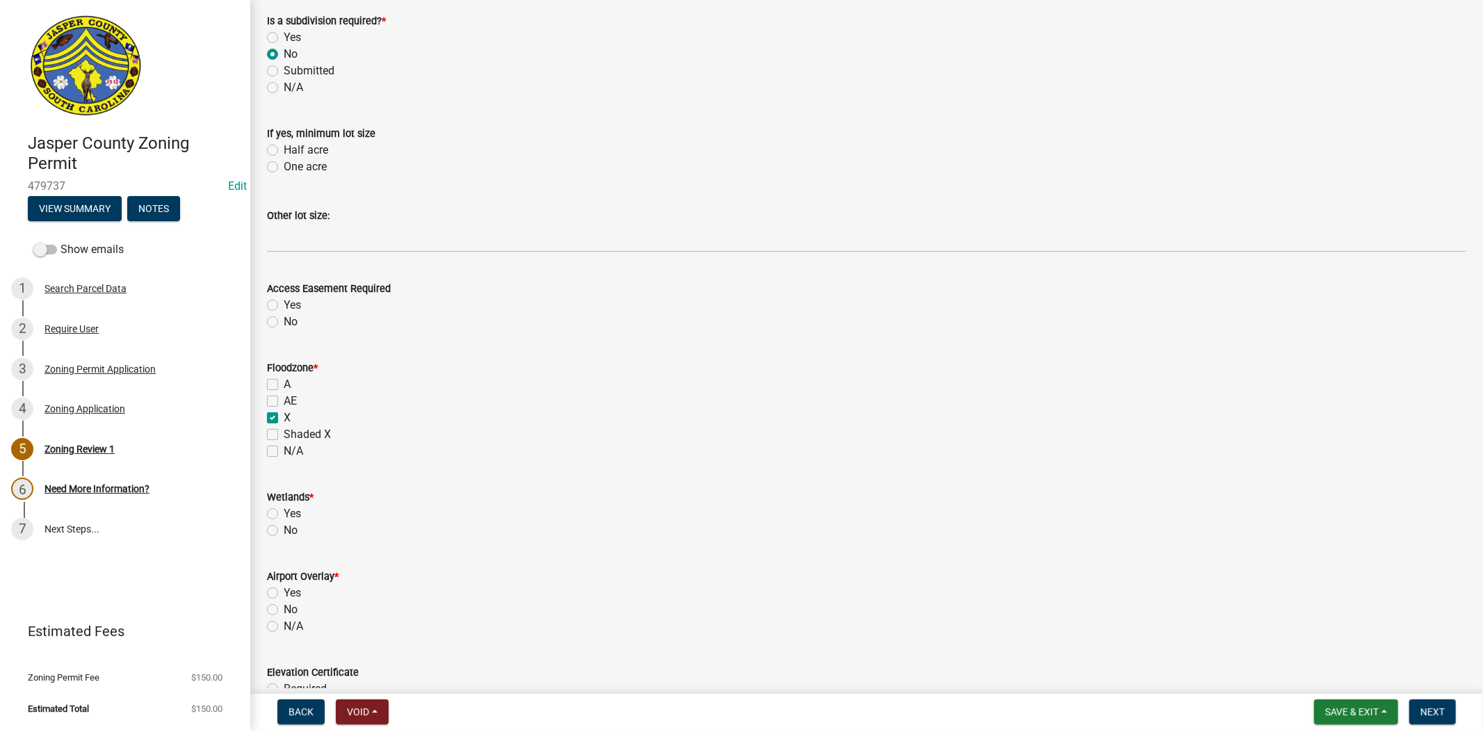
checkbox input "false"
checkbox input "true"
checkbox input "false"
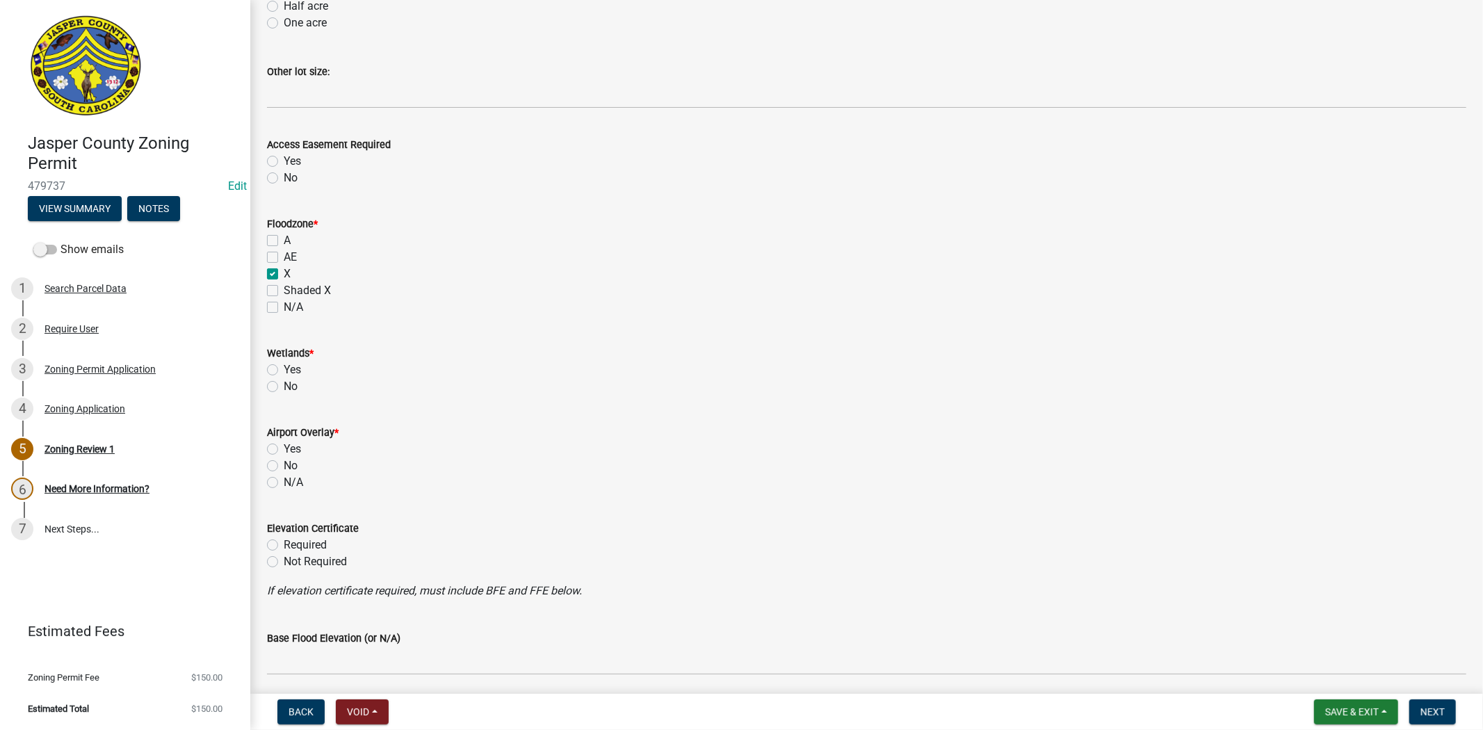
scroll to position [1158, 0]
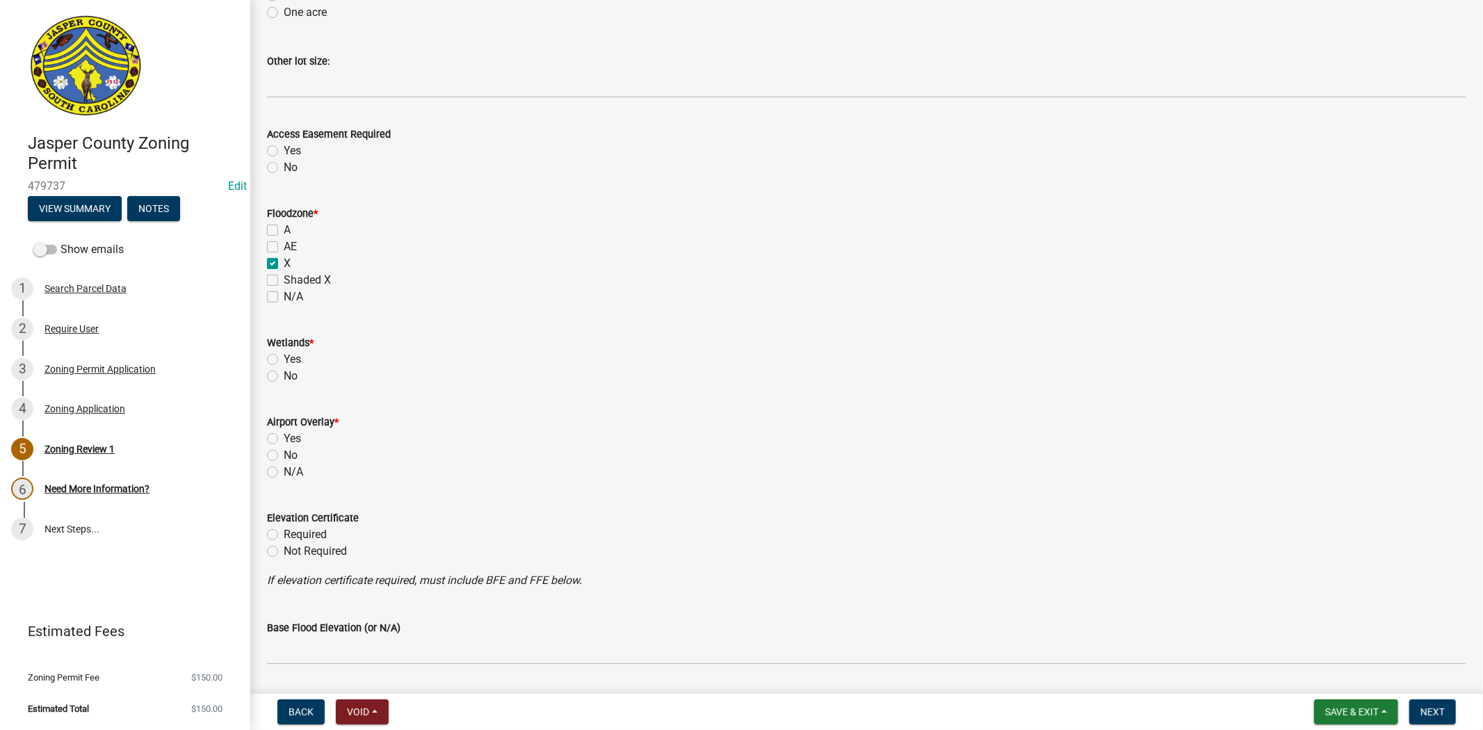
click at [284, 373] on label "No" at bounding box center [291, 376] width 14 height 17
click at [284, 373] on input "No" at bounding box center [288, 372] width 9 height 9
radio input "true"
click at [284, 453] on label "No" at bounding box center [291, 455] width 14 height 17
click at [284, 453] on input "No" at bounding box center [288, 451] width 9 height 9
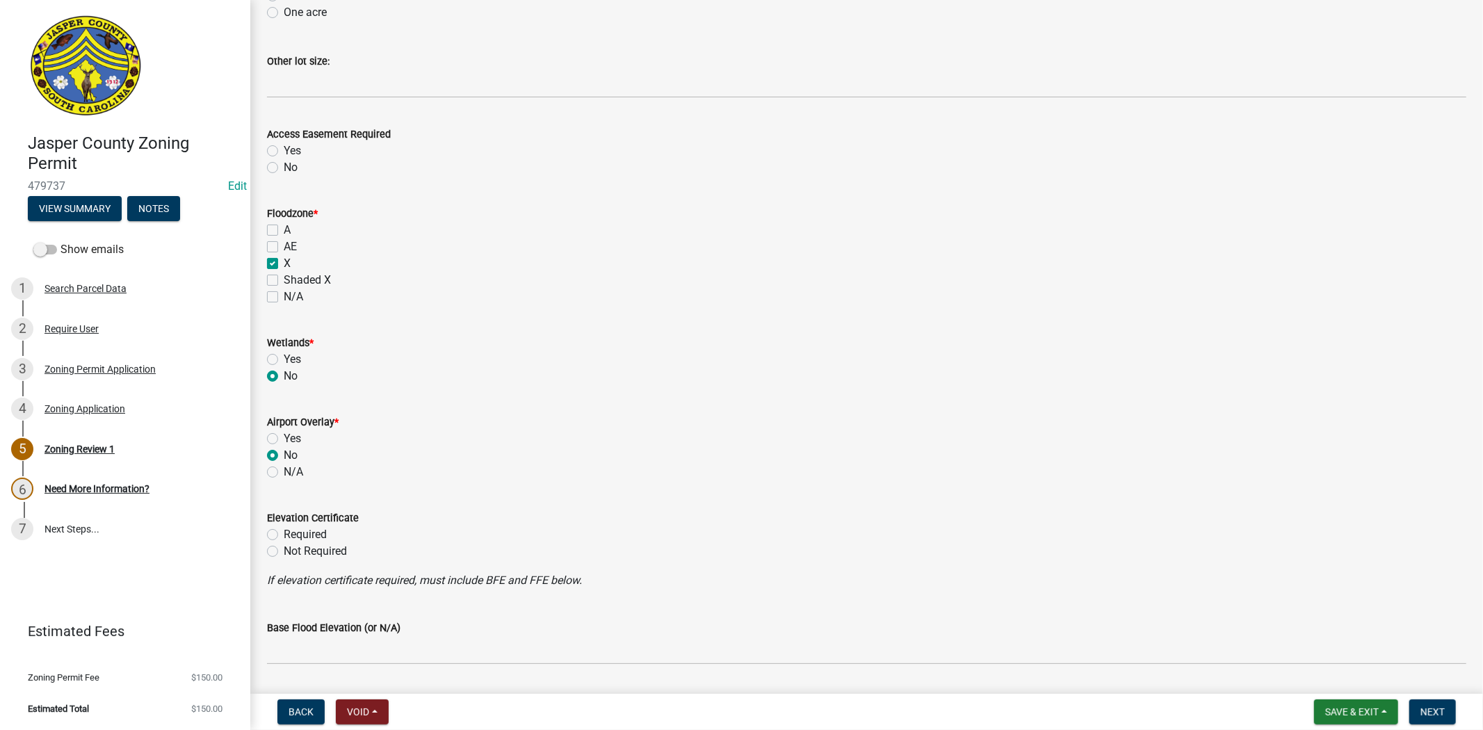
radio input "true"
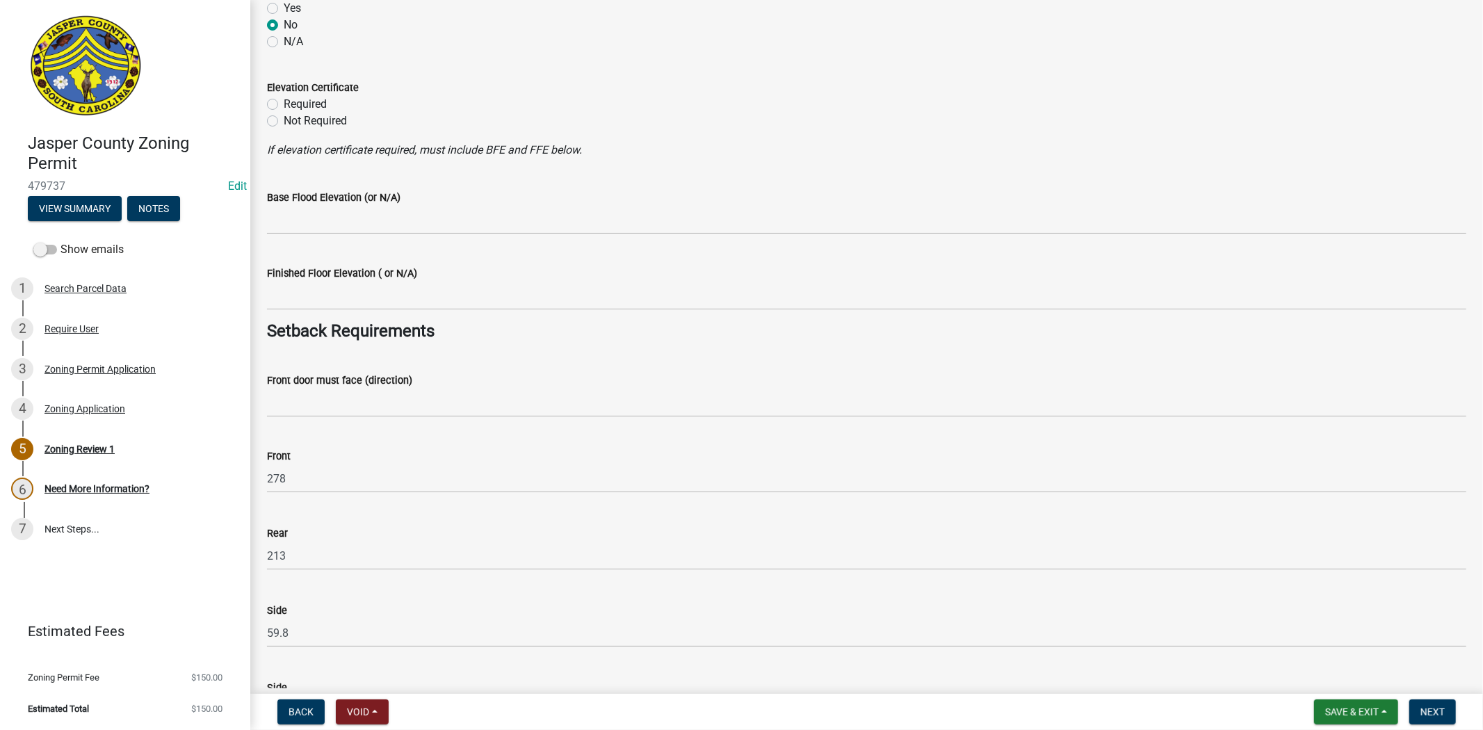
scroll to position [1622, 0]
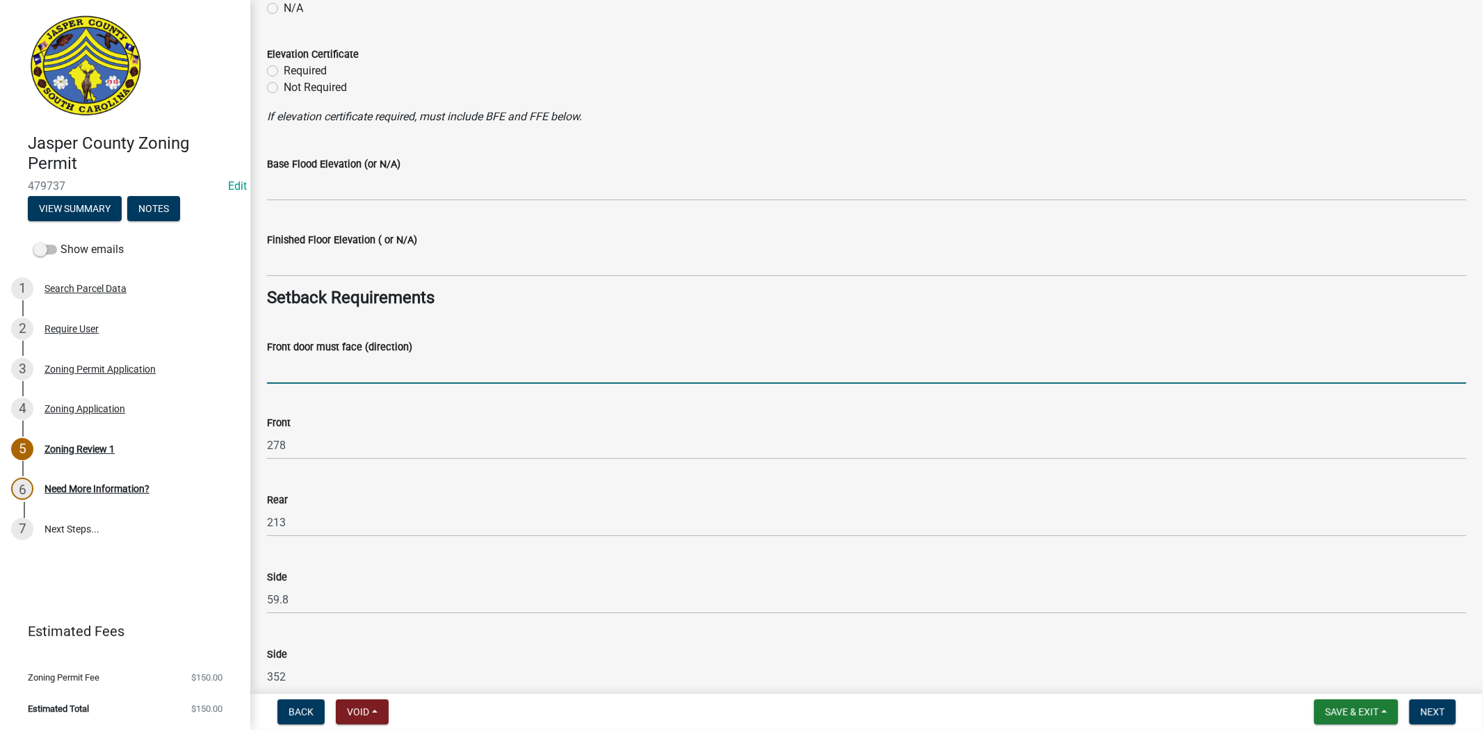
click at [425, 376] on input "Front door must face (direction)" at bounding box center [866, 369] width 1199 height 29
type input "o"
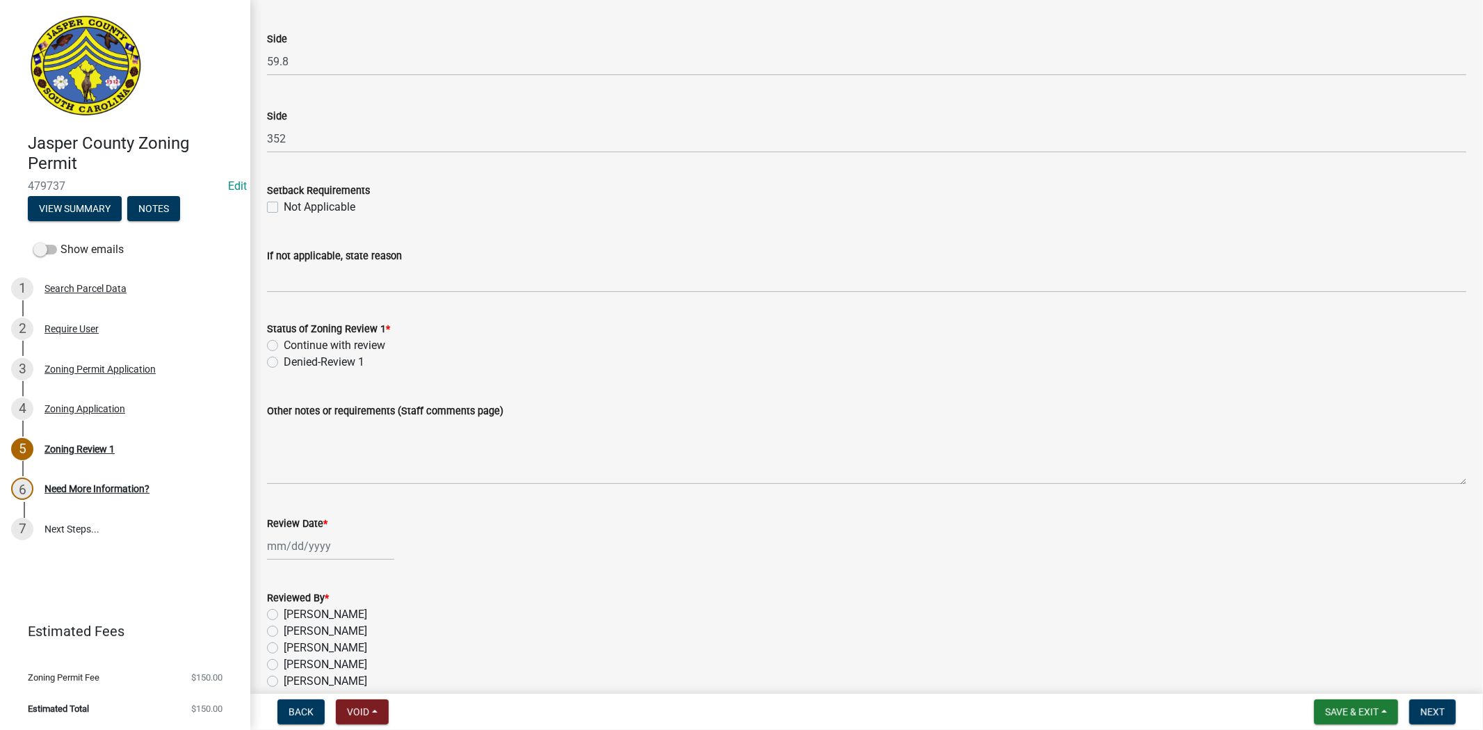
scroll to position [2163, 0]
type input "OKATIE HWY S"
click at [284, 358] on label "Denied-Review 1" at bounding box center [324, 359] width 81 height 17
click at [284, 358] on input "Denied-Review 1" at bounding box center [288, 355] width 9 height 9
radio input "true"
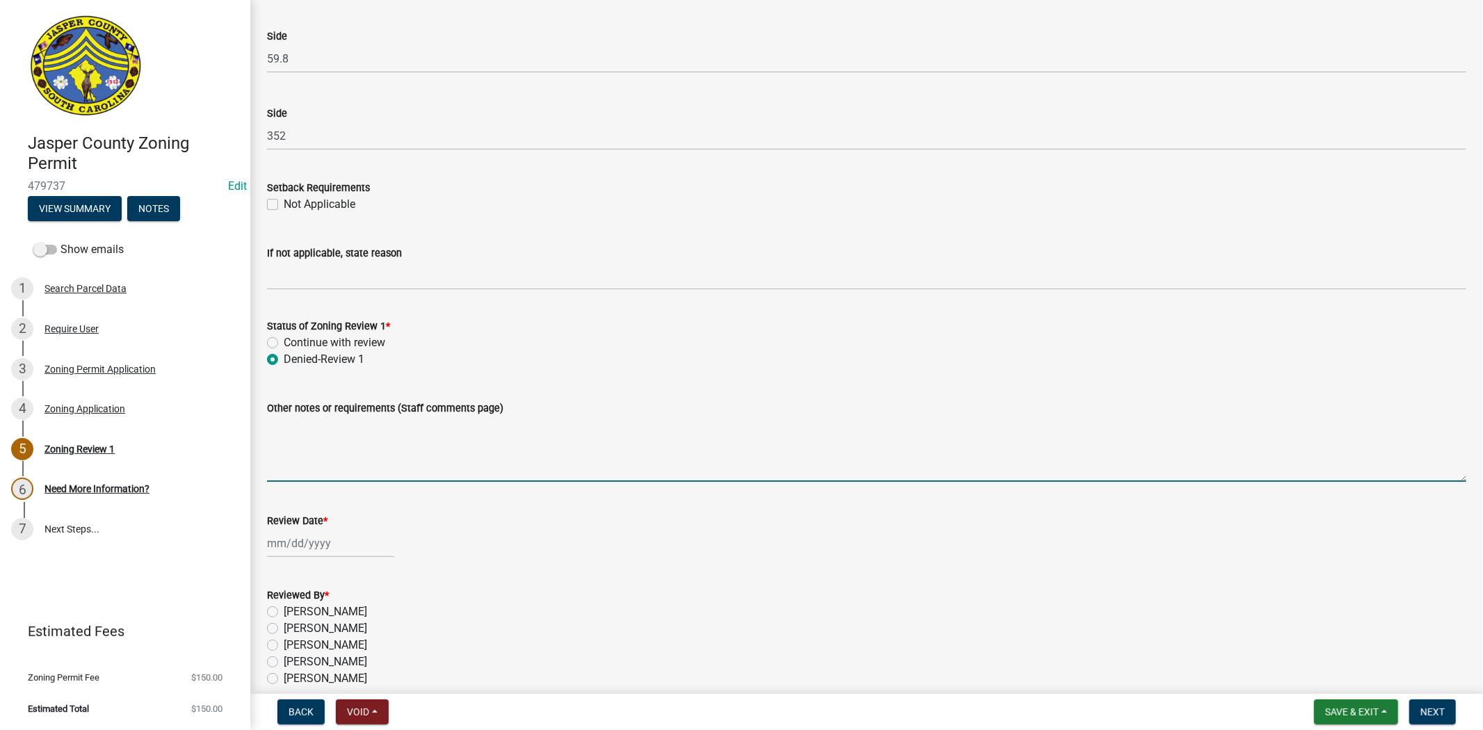
click at [300, 460] on textarea "Other notes or requirements (Staff comments page)" at bounding box center [866, 448] width 1199 height 65
paste textarea "Both structures are not able to be on the same septic system according to the A…"
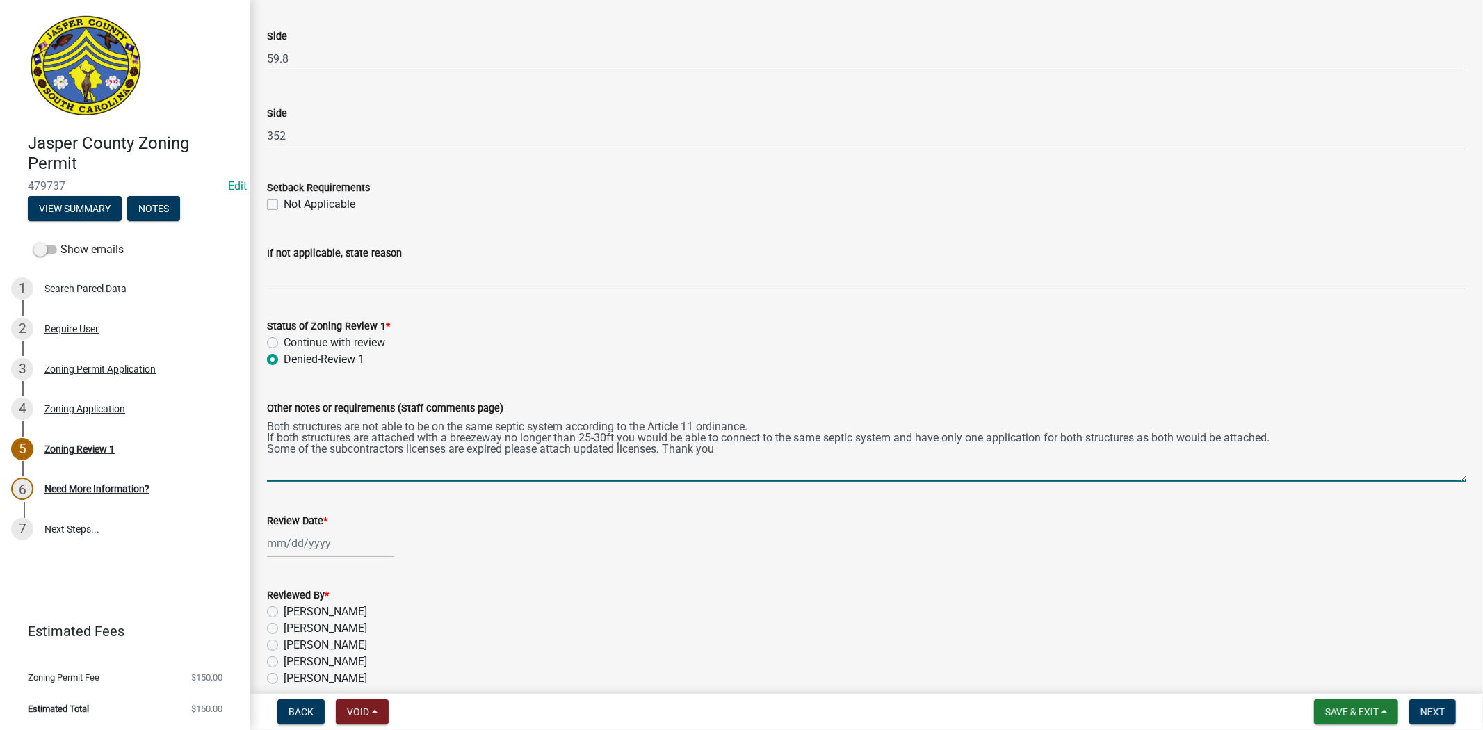
scroll to position [2228, 0]
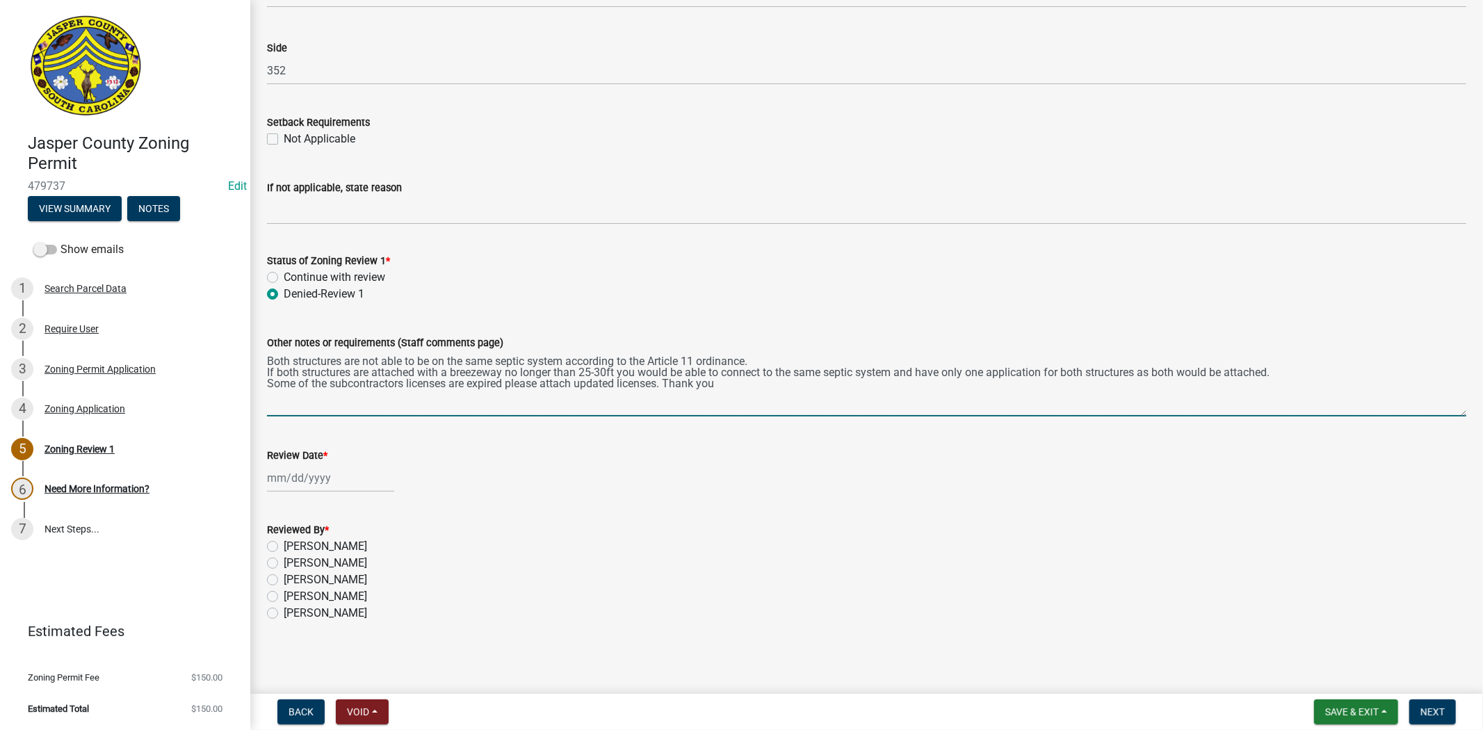
type textarea "Both structures are not able to be on the same septic system according to the A…"
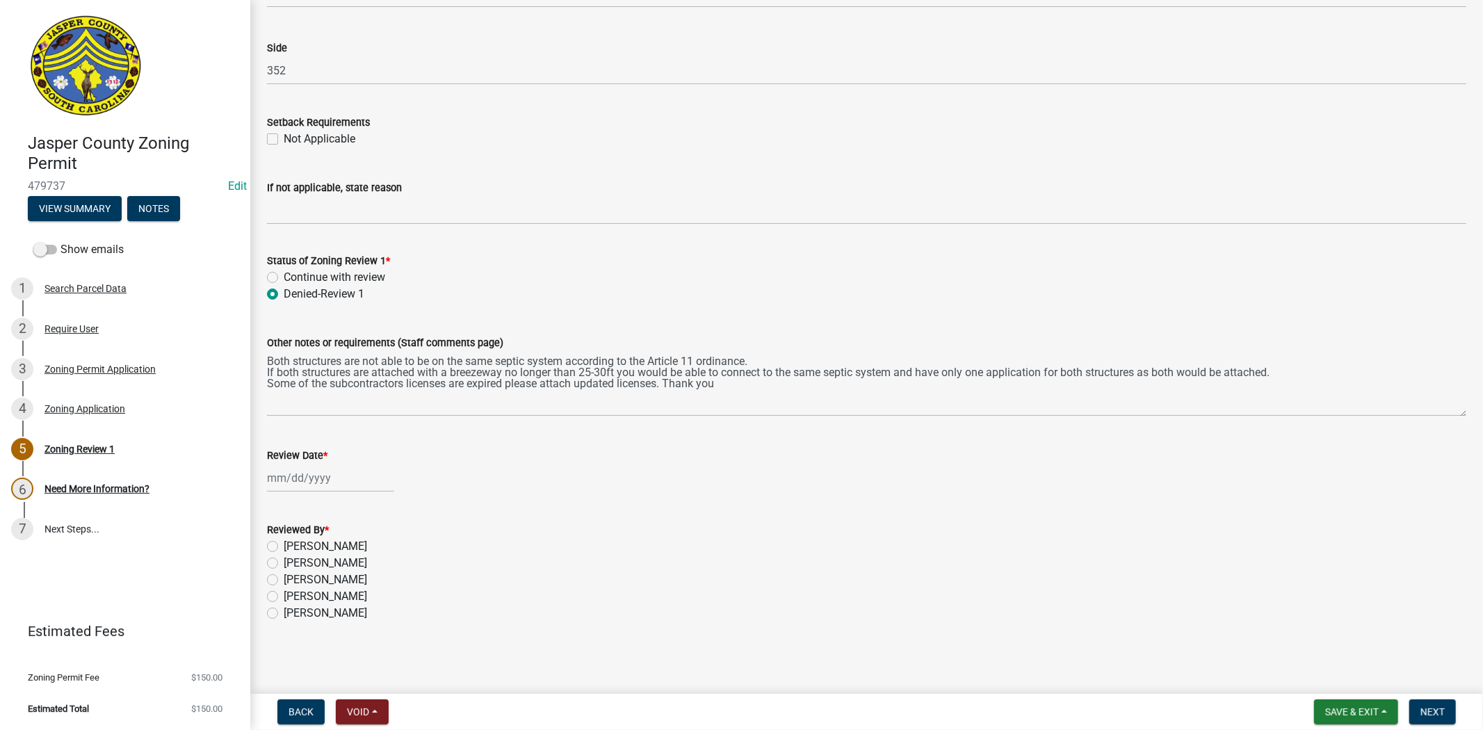
click at [284, 599] on label "[PERSON_NAME]" at bounding box center [325, 596] width 83 height 17
click at [284, 597] on input "[PERSON_NAME]" at bounding box center [288, 592] width 9 height 9
radio input "true"
click at [297, 478] on div at bounding box center [330, 478] width 127 height 29
select select "9"
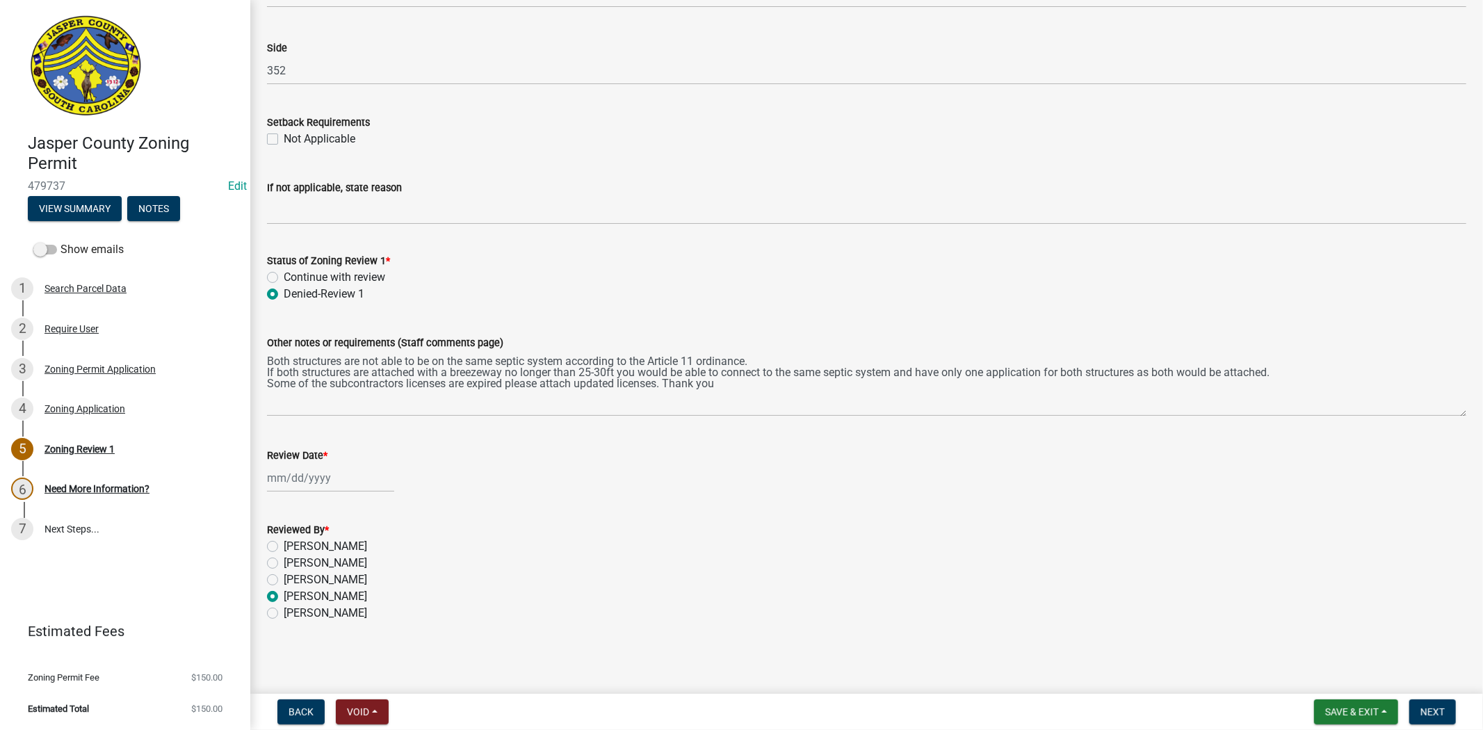
select select "2025"
click at [649, 539] on div "[PERSON_NAME]" at bounding box center [866, 546] width 1199 height 17
select select "9"
select select "2025"
click at [308, 482] on div "[PERSON_NAME] Feb Mar Apr [PERSON_NAME][DATE] Oct Nov [DATE] 1526 1527 1528 152…" at bounding box center [330, 478] width 127 height 29
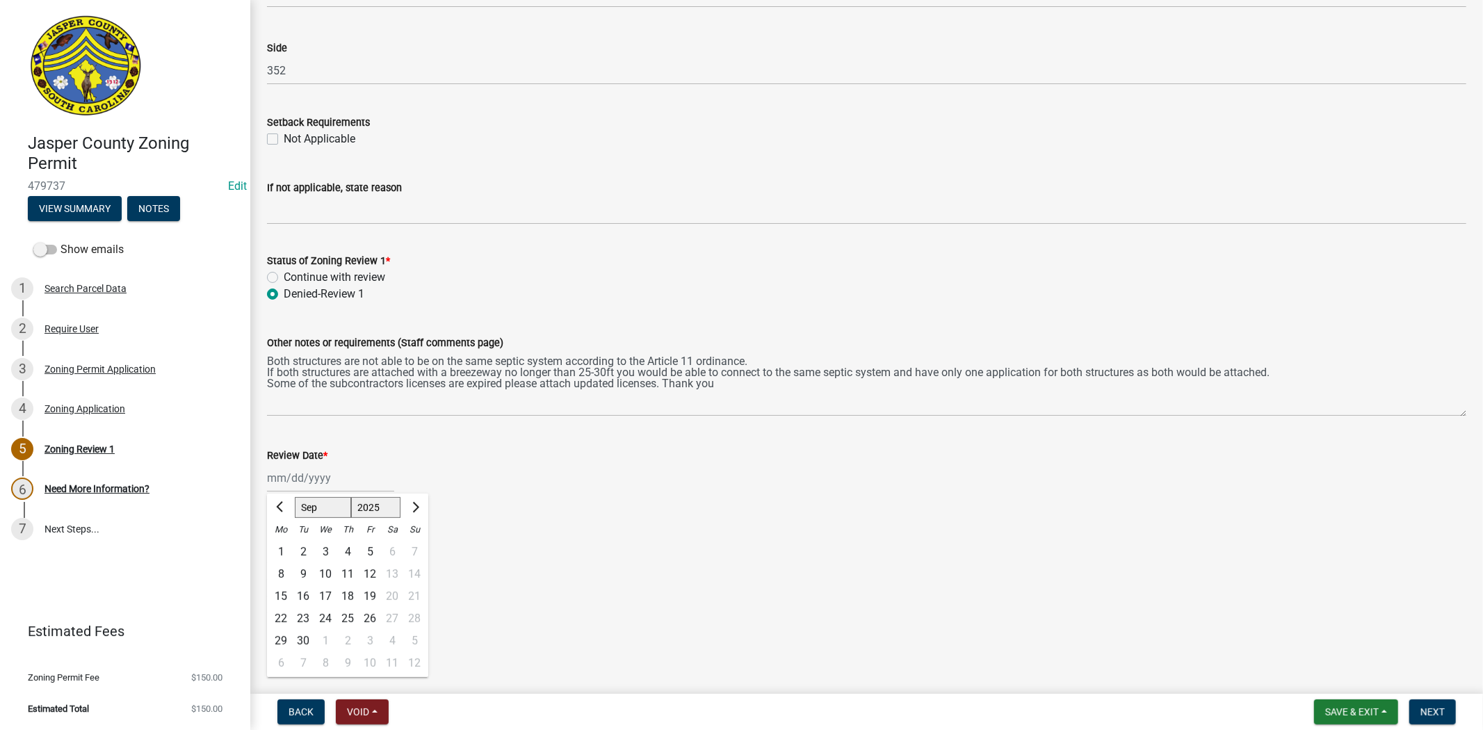
click at [592, 489] on div "[PERSON_NAME] Feb Mar Apr [PERSON_NAME][DATE] Oct Nov [DATE] 1526 1527 1528 152…" at bounding box center [866, 478] width 1199 height 29
select select "9"
select select "2025"
click at [293, 489] on div "[PERSON_NAME] Feb Mar Apr [PERSON_NAME][DATE] Oct Nov [DATE] 1526 1527 1528 152…" at bounding box center [330, 478] width 127 height 29
click at [330, 595] on div "17" at bounding box center [325, 596] width 22 height 22
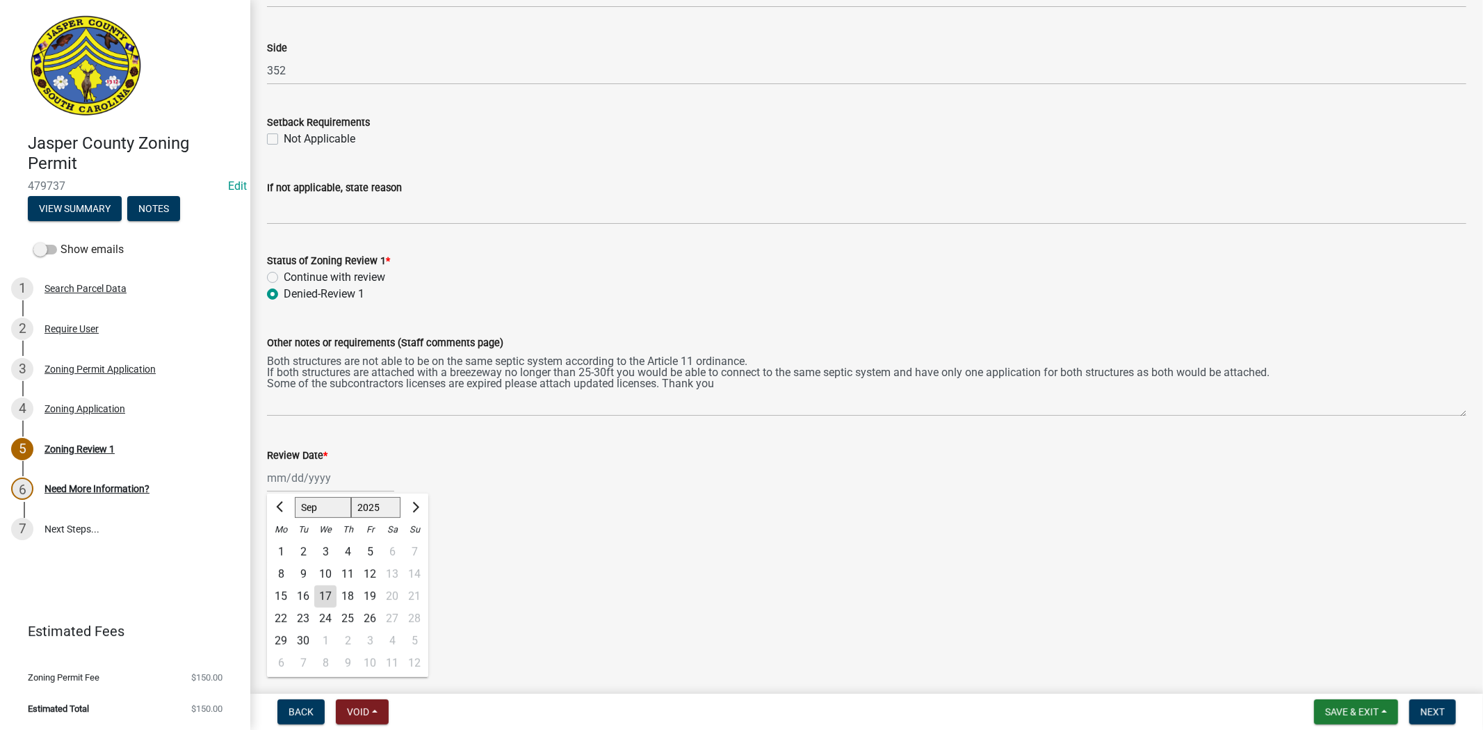
type input "[DATE]"
click at [1440, 706] on span "Next" at bounding box center [1432, 711] width 24 height 11
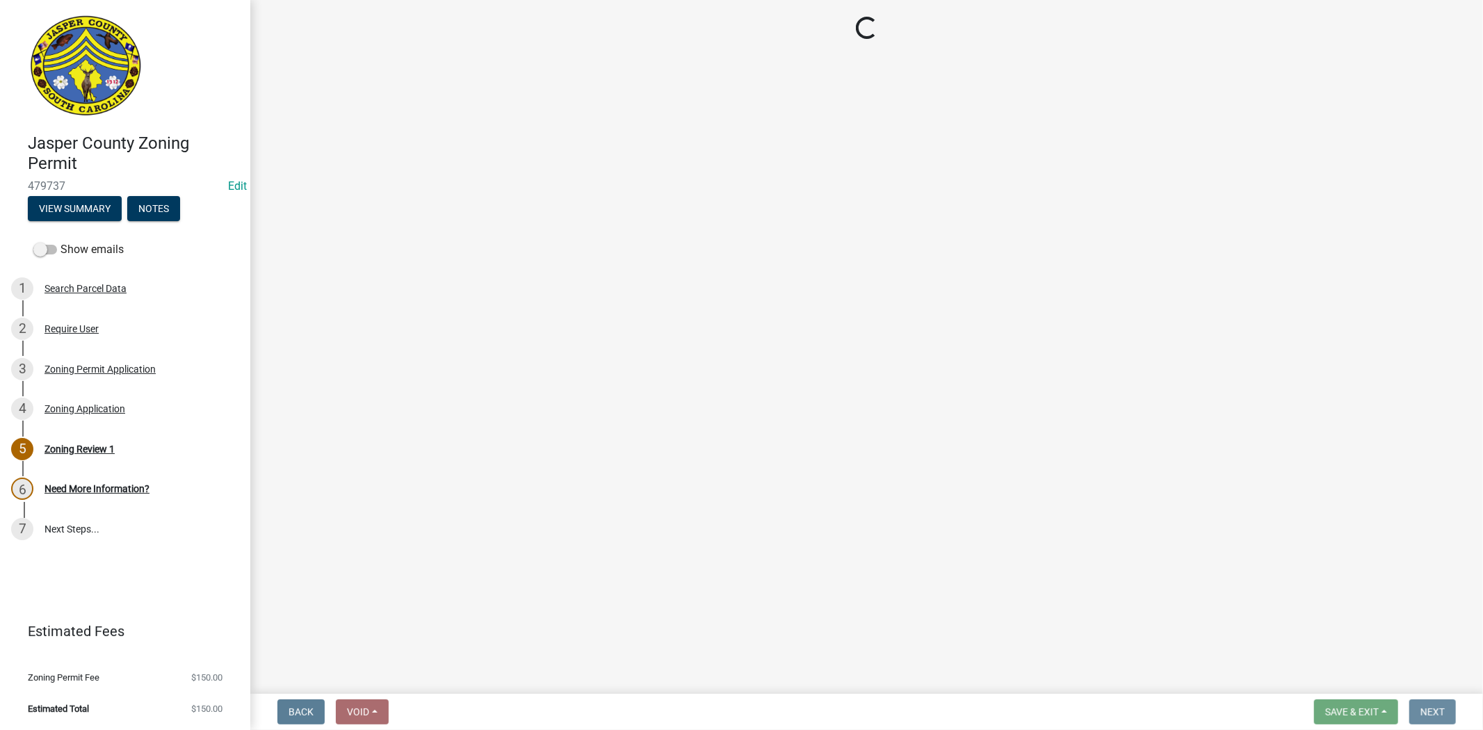
scroll to position [0, 0]
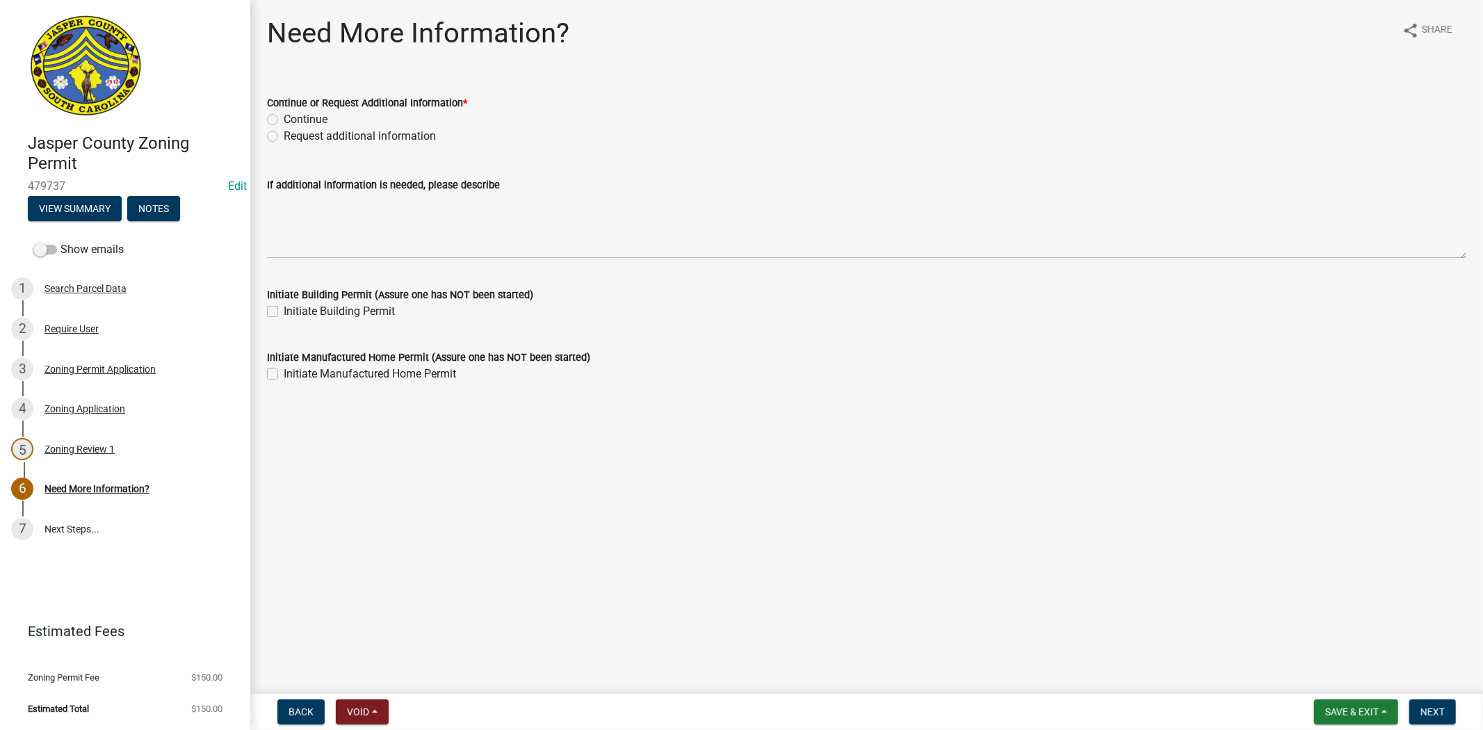
click at [279, 135] on div "Request additional information" at bounding box center [866, 136] width 1199 height 17
click at [278, 135] on div "Request additional information" at bounding box center [866, 136] width 1199 height 17
click at [284, 136] on label "Request additional information" at bounding box center [360, 136] width 152 height 17
click at [284, 136] on input "Request additional information" at bounding box center [288, 132] width 9 height 9
radio input "true"
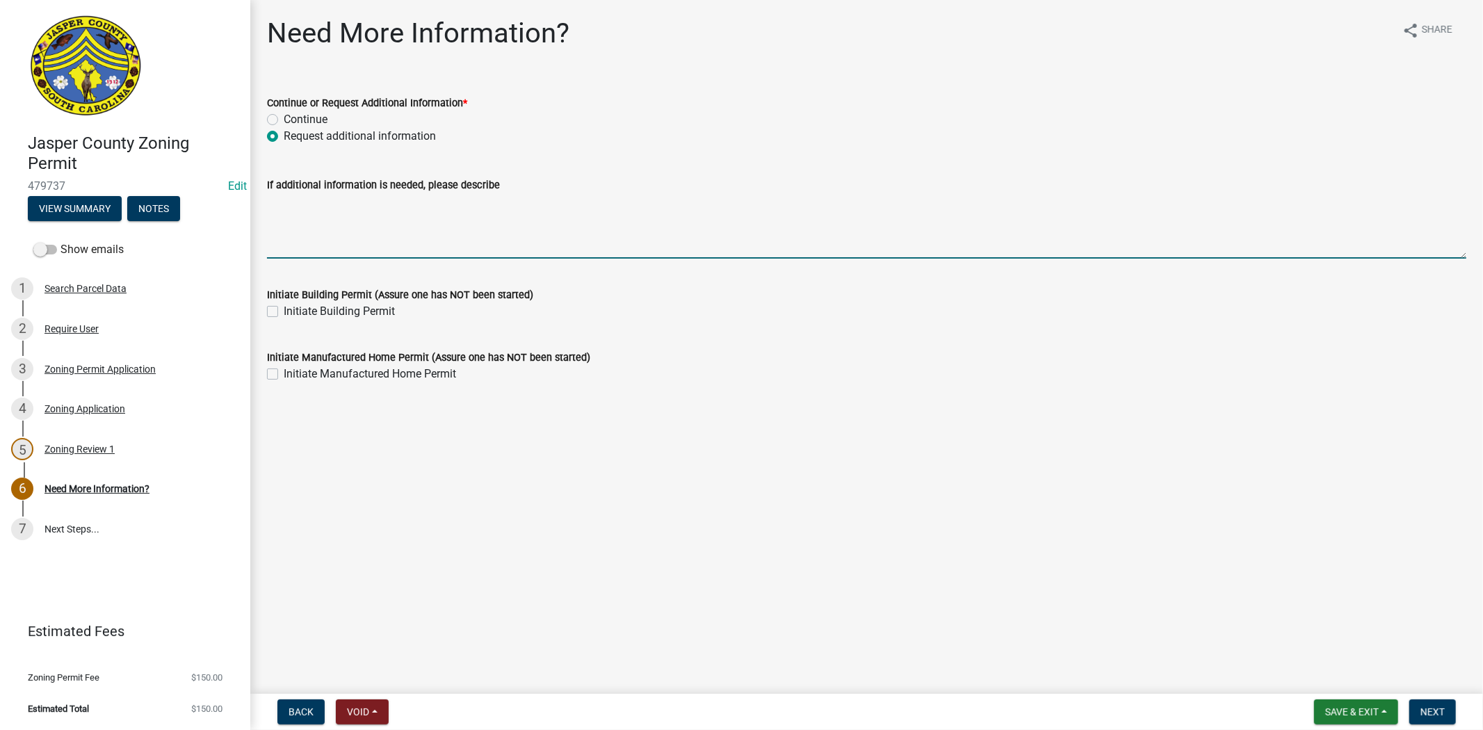
click at [296, 232] on textarea "If additional information is needed, please describe" at bounding box center [866, 225] width 1199 height 65
paste textarea "Both structures are not able to be on the same septic system according to the A…"
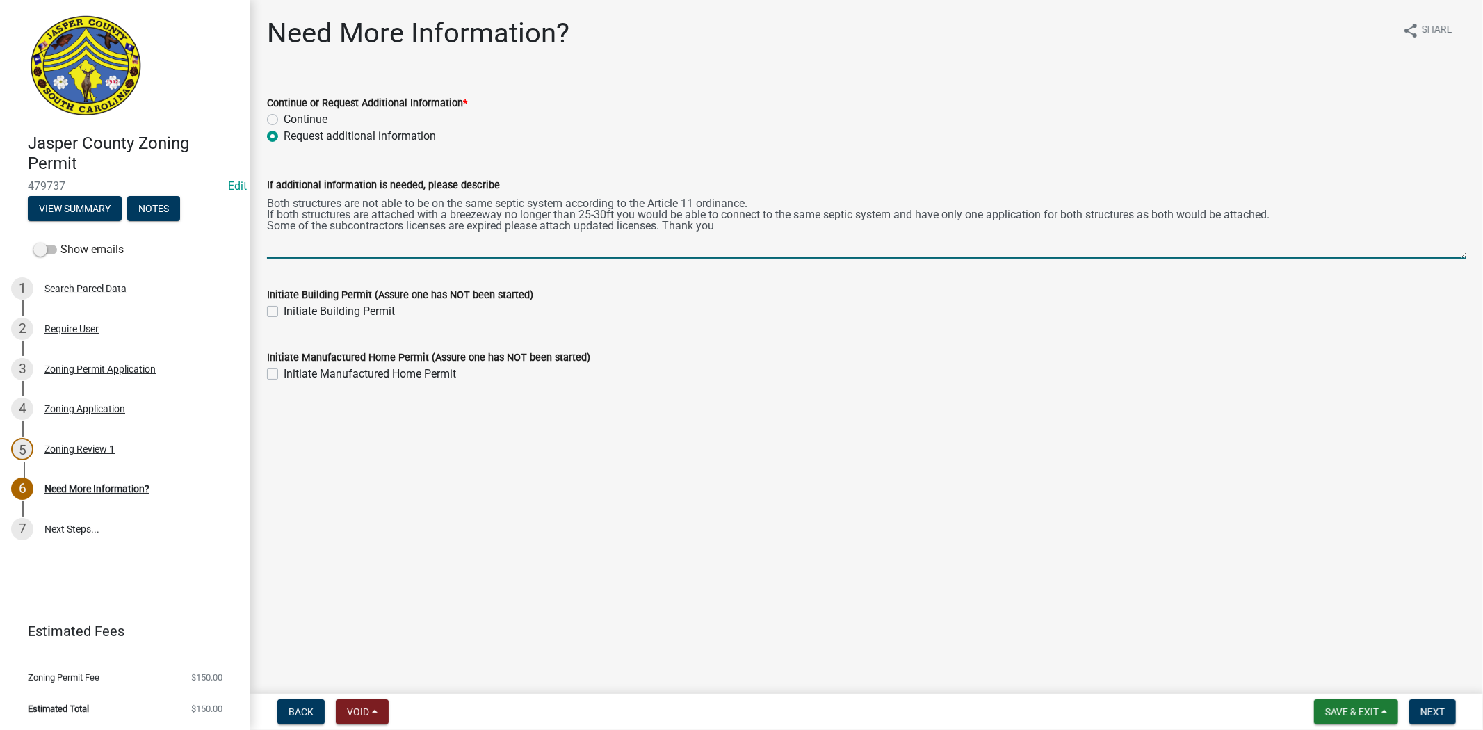
drag, startPoint x: 725, startPoint y: 225, endPoint x: 1285, endPoint y: 217, distance: 559.6
click at [1285, 217] on textarea "Both structures are not able to be on the same septic system according to the A…" at bounding box center [866, 225] width 1199 height 65
type textarea "Both structures are not able to be on the same septic system according to the A…"
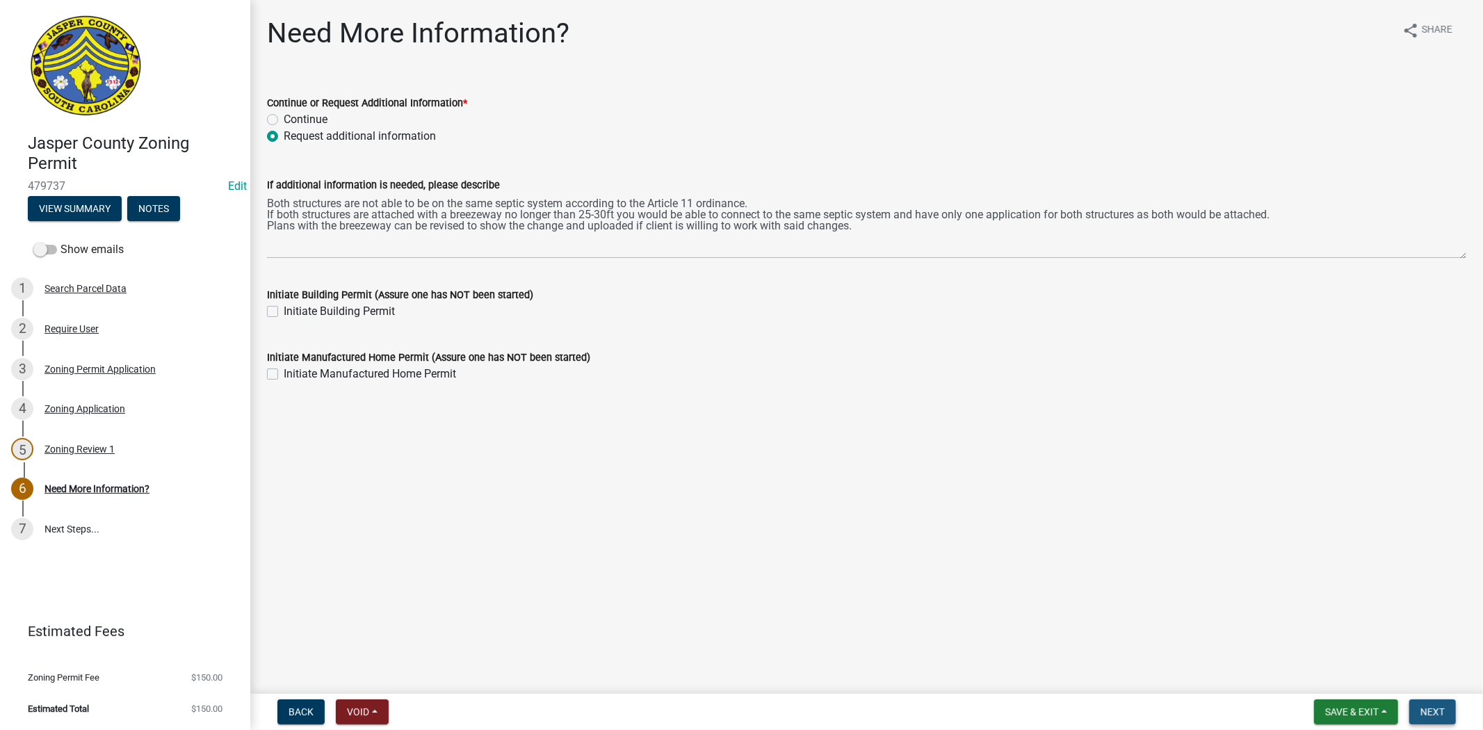
click at [1433, 703] on button "Next" at bounding box center [1432, 711] width 47 height 25
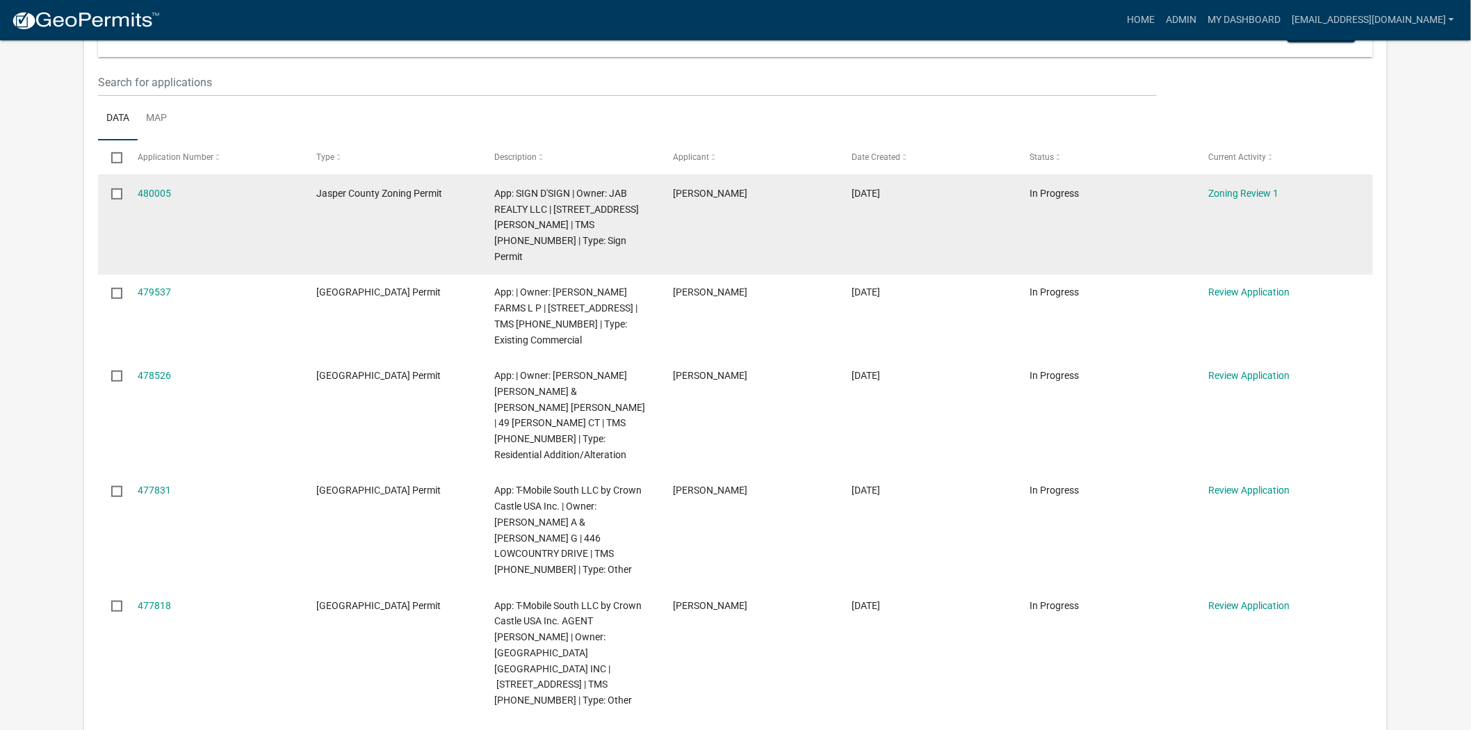
scroll to position [231, 0]
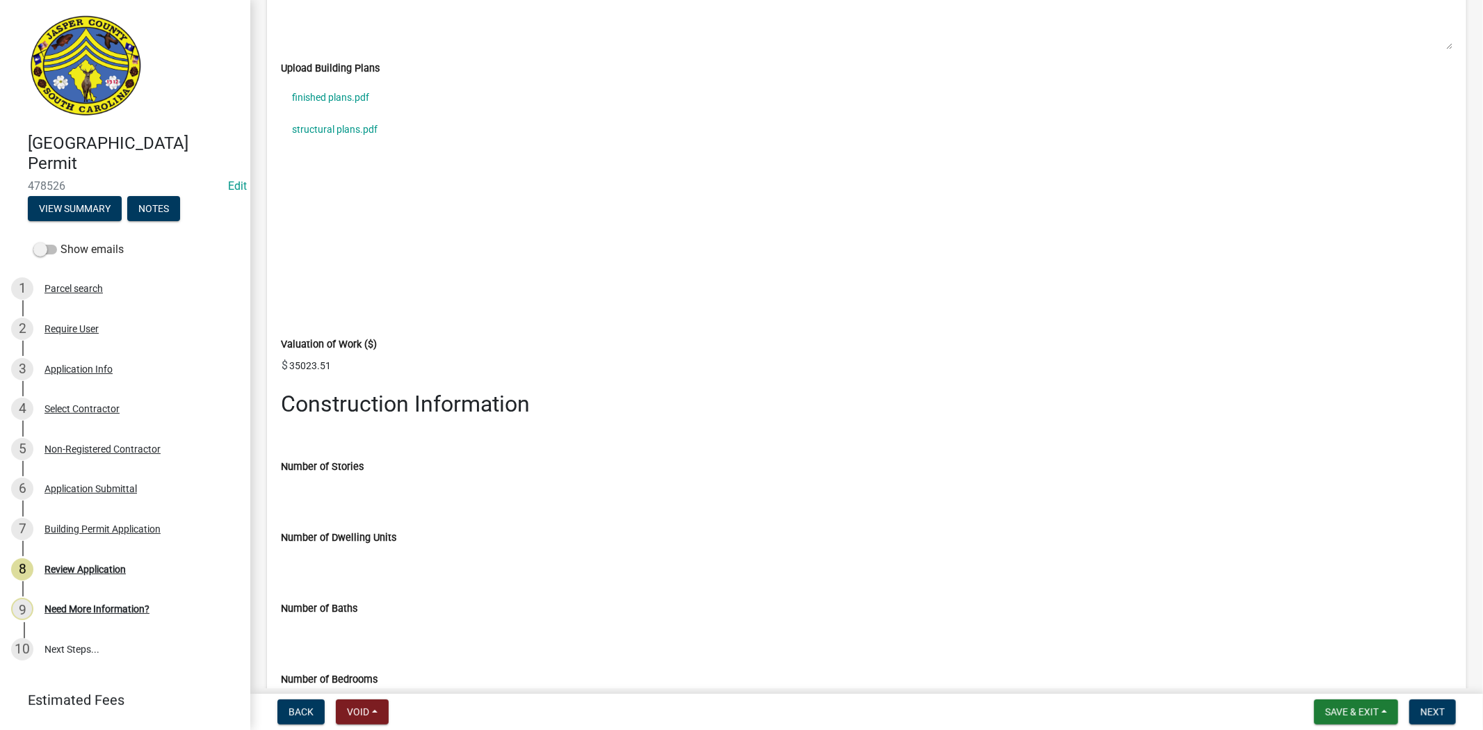
scroll to position [2163, 0]
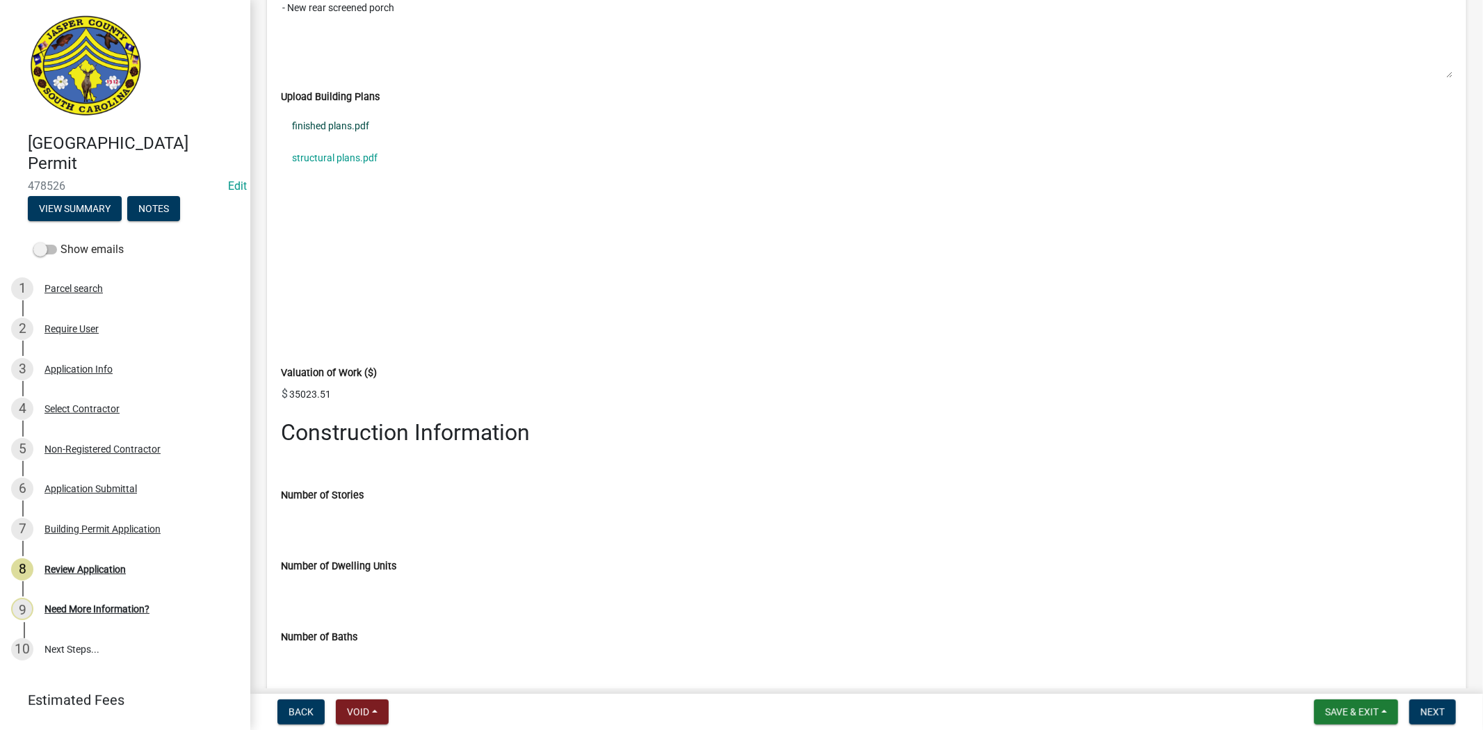
click at [343, 129] on link "finished plans.pdf" at bounding box center [866, 127] width 1171 height 32
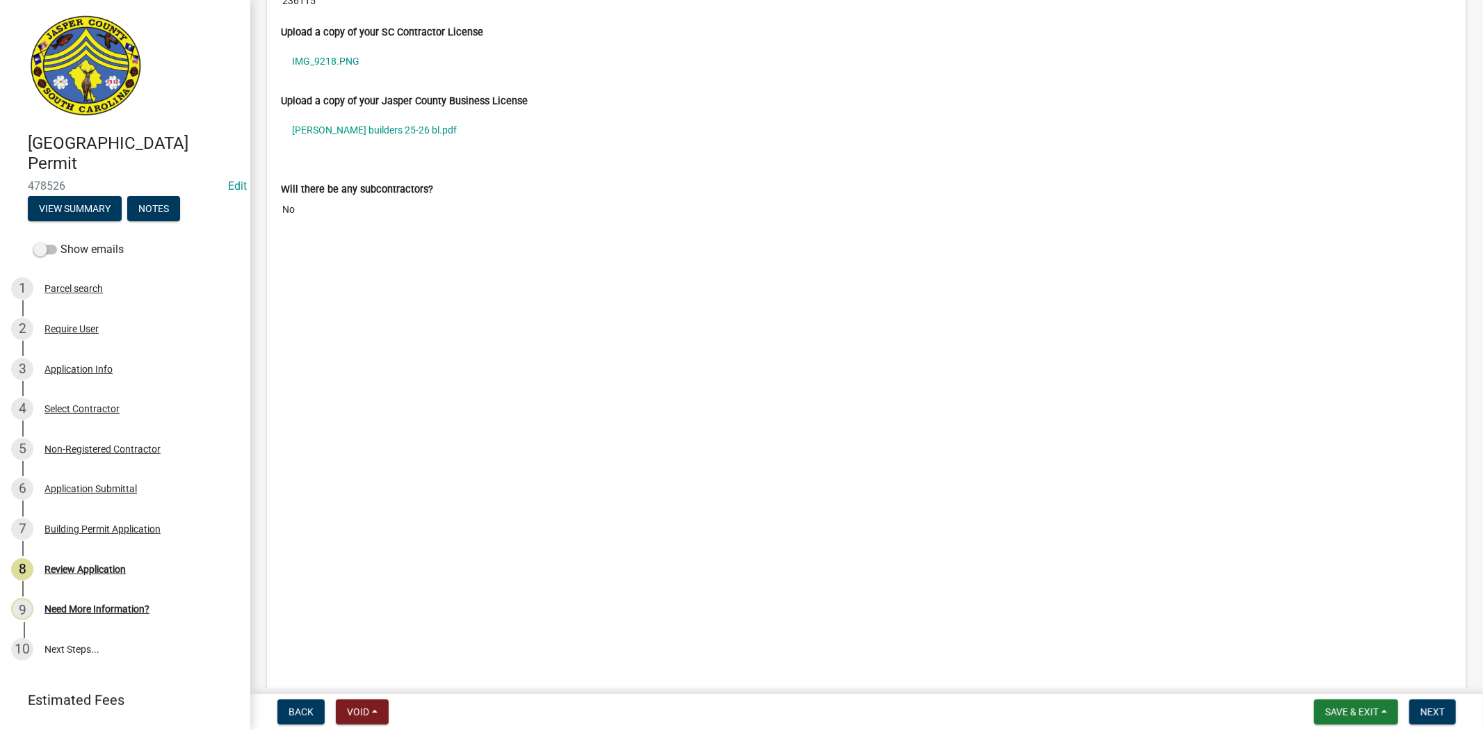
scroll to position [4480, 0]
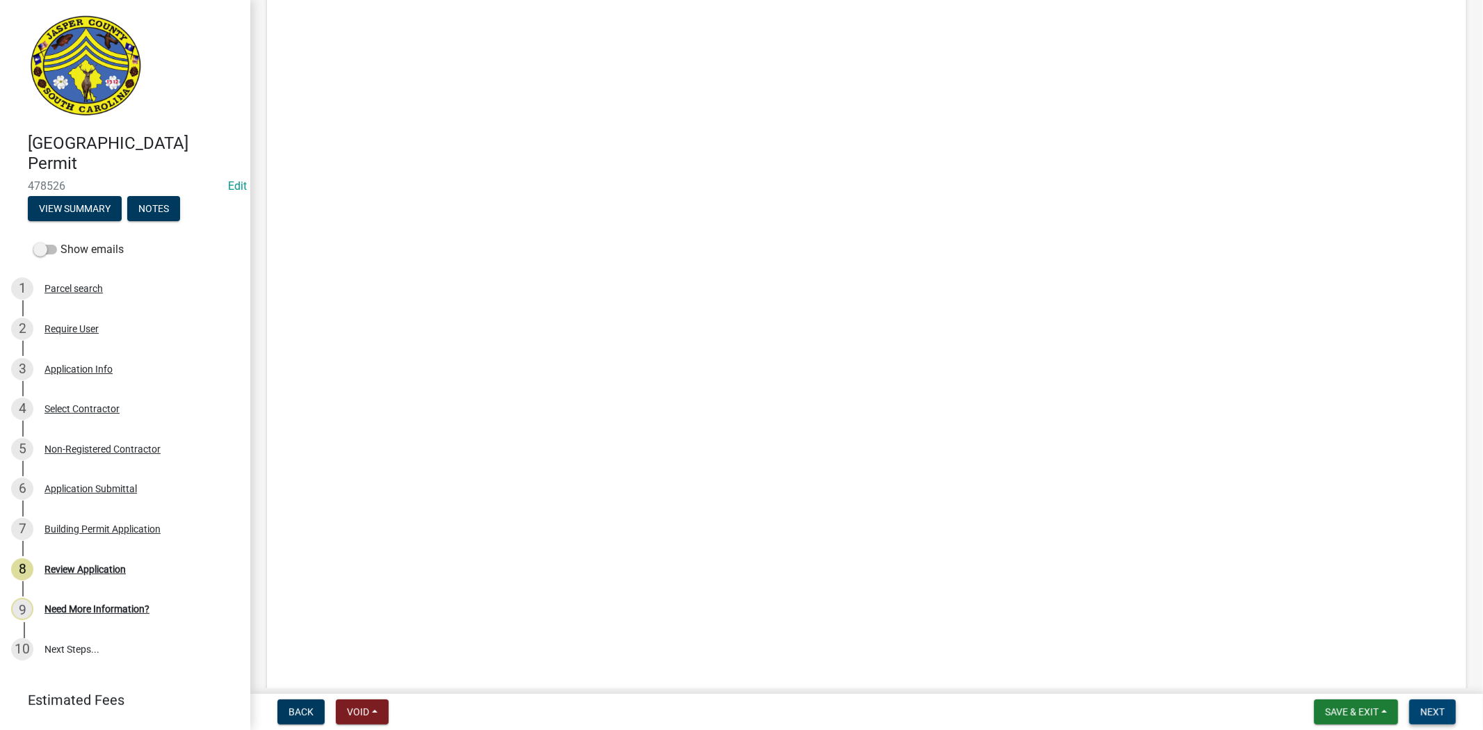
click at [1429, 714] on span "Next" at bounding box center [1432, 711] width 24 height 11
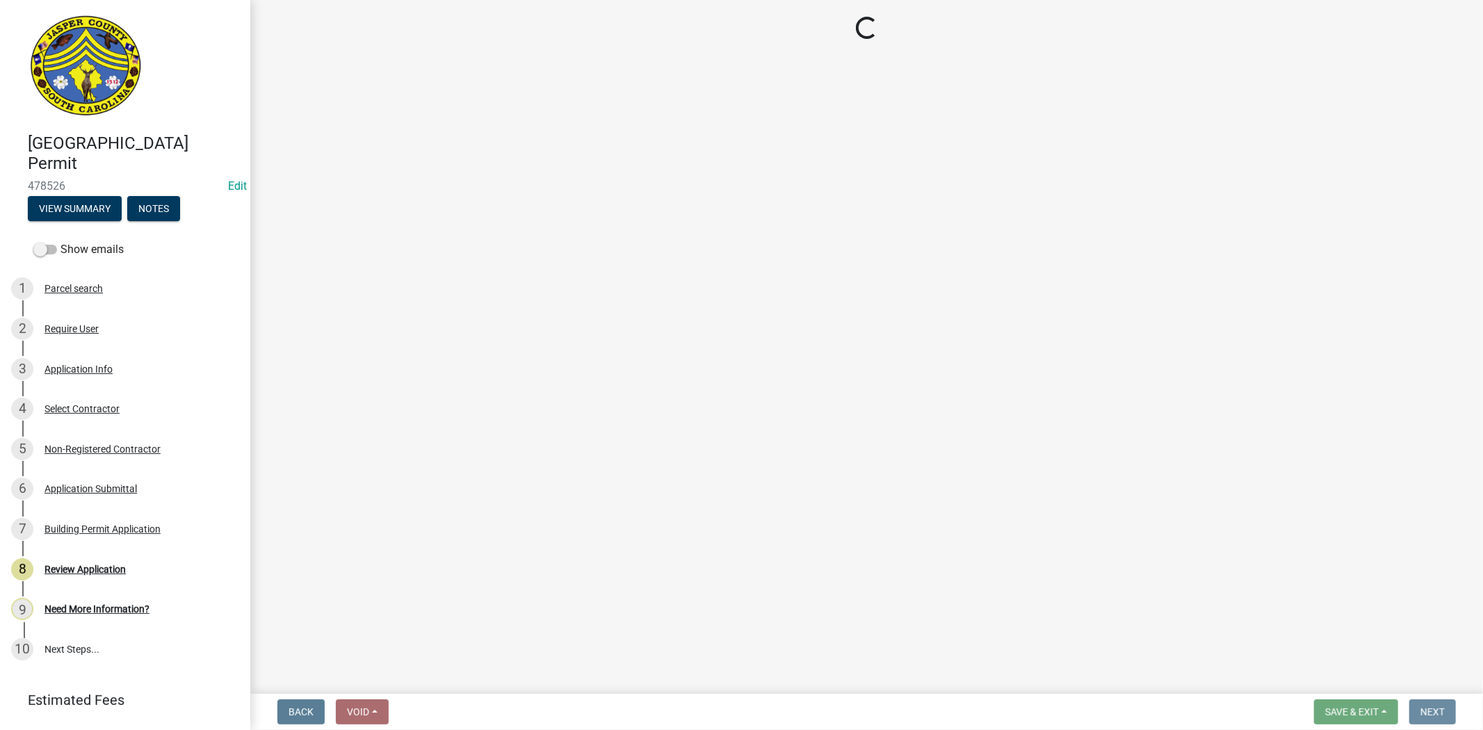
scroll to position [0, 0]
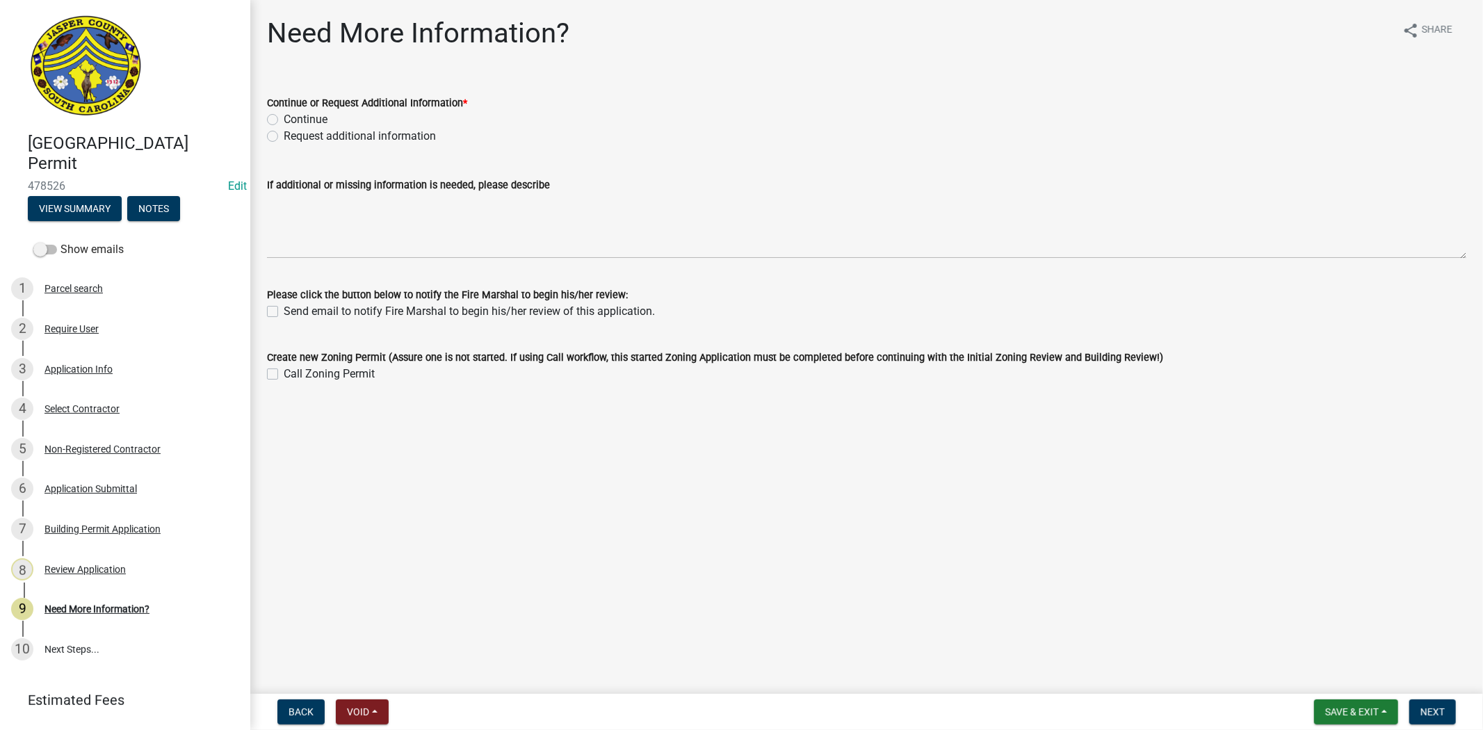
click at [284, 135] on label "Request additional information" at bounding box center [360, 136] width 152 height 17
click at [284, 135] on input "Request additional information" at bounding box center [288, 132] width 9 height 9
radio input "true"
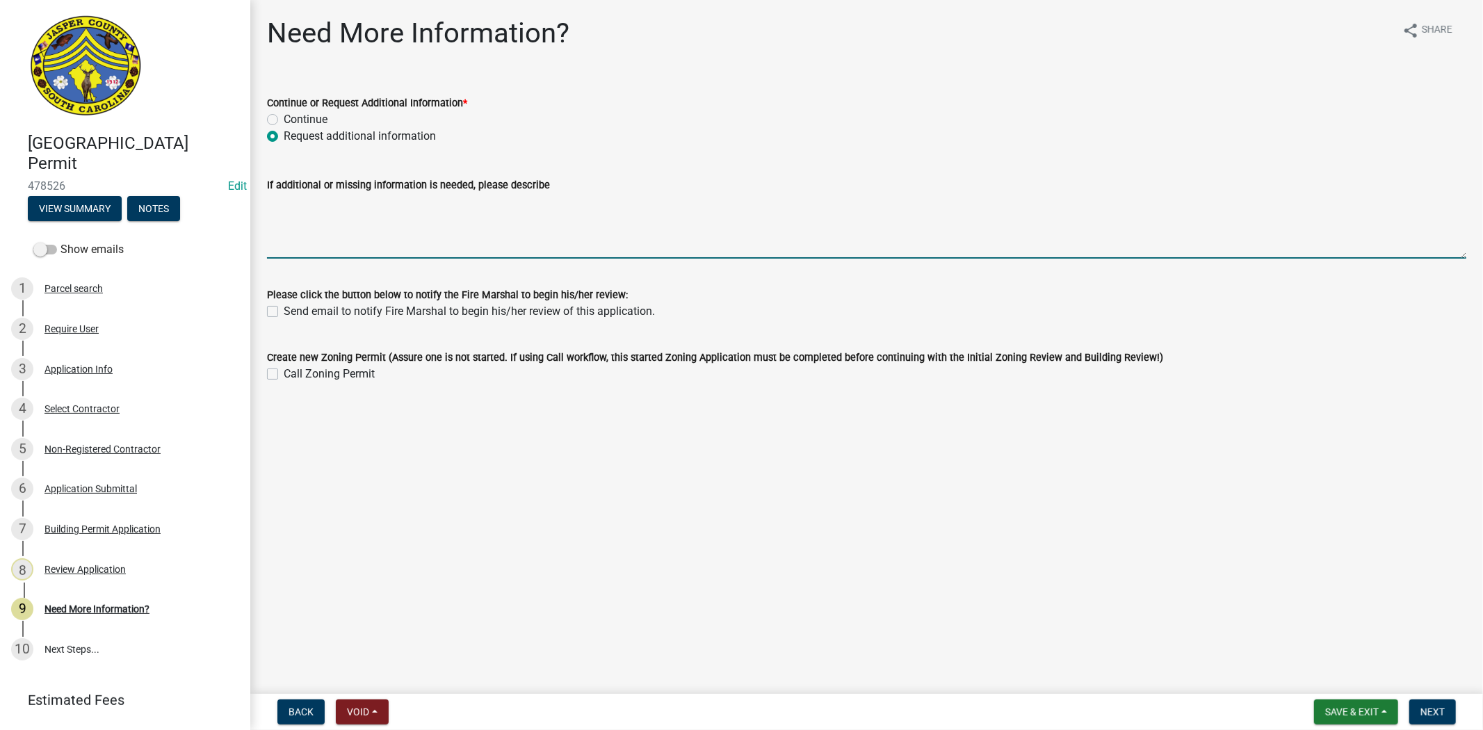
click at [301, 219] on textarea "If additional or missing information is needed, please describe" at bounding box center [866, 225] width 1199 height 65
drag, startPoint x: 482, startPoint y: 221, endPoint x: 108, endPoint y: 211, distance: 373.4
click at [108, 211] on div "[GEOGRAPHIC_DATA] Permit 478526 Edit View Summary Notes Show emails 1 Parcel se…" at bounding box center [741, 365] width 1483 height 730
paste textarea "ase complete the zoning permit. Site plan please provide a site plan with measu…"
drag, startPoint x: 316, startPoint y: 213, endPoint x: 266, endPoint y: 213, distance: 50.1
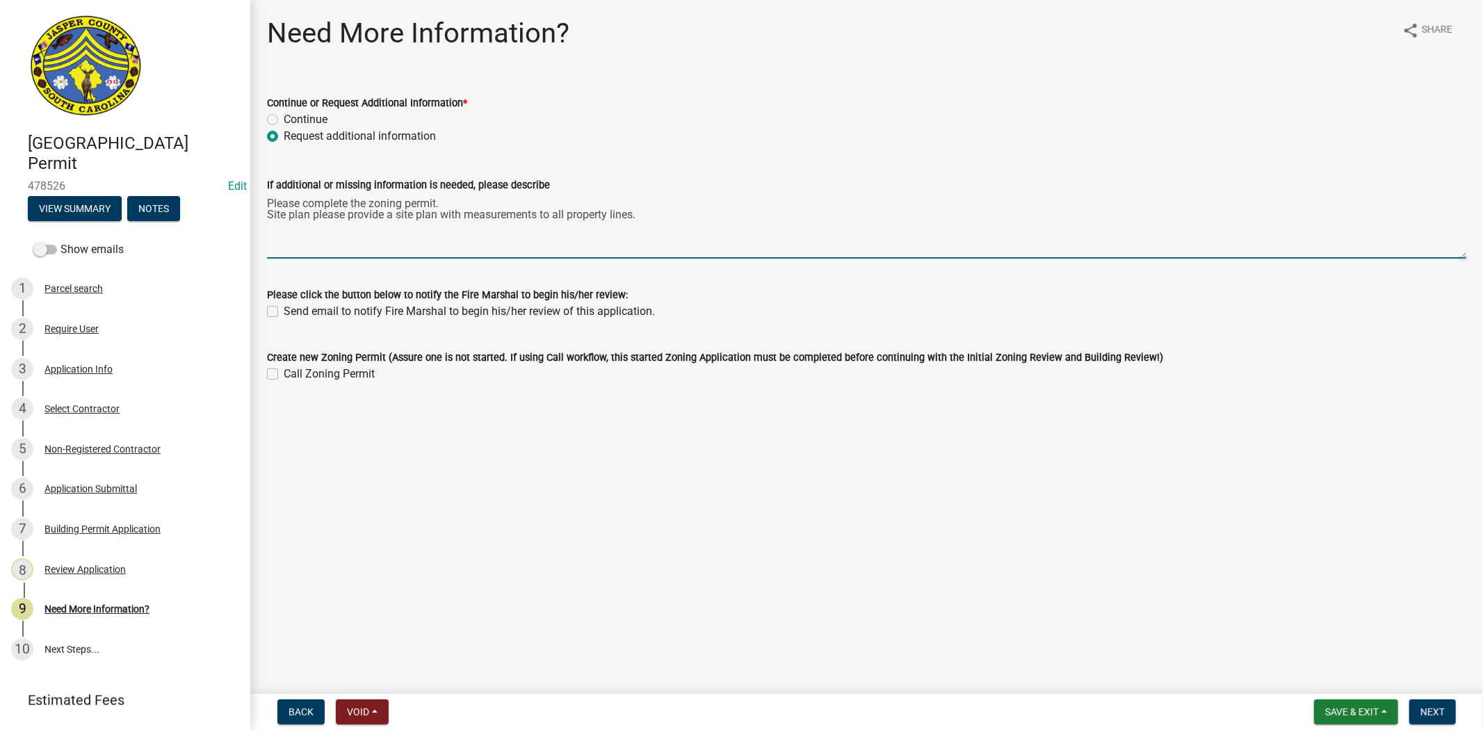
click at [267, 213] on textarea "Please complete the zoning permit. Site plan please provide a site plan with me…" at bounding box center [866, 225] width 1199 height 65
drag, startPoint x: 441, startPoint y: 205, endPoint x: 760, endPoint y: 217, distance: 318.6
click at [760, 217] on textarea "Please complete the zoning permit and provide a site plan with measurements to …" at bounding box center [866, 225] width 1199 height 65
type textarea "Please complete the zoning permit."
click at [1449, 716] on button "Next" at bounding box center [1432, 711] width 47 height 25
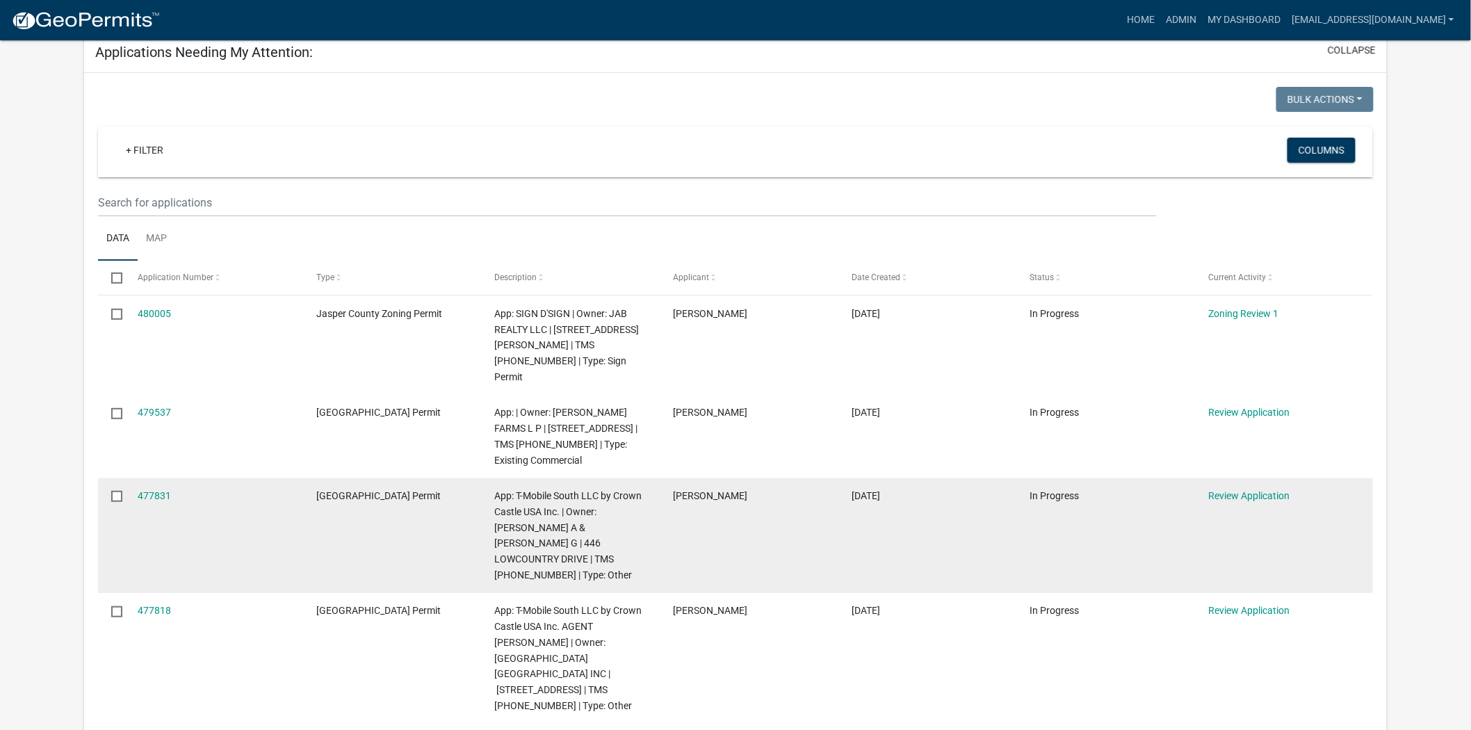
scroll to position [77, 0]
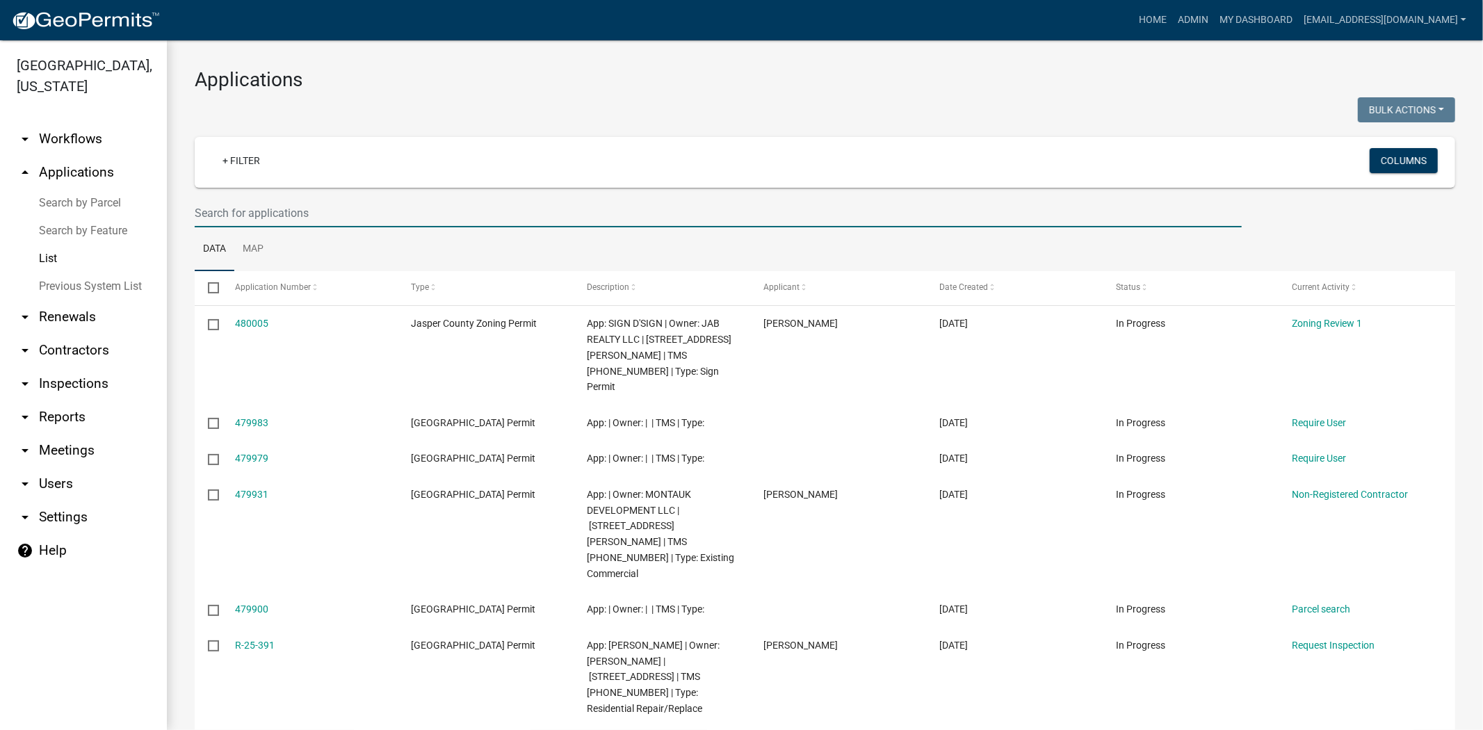
click at [377, 218] on input "text" at bounding box center [718, 213] width 1047 height 29
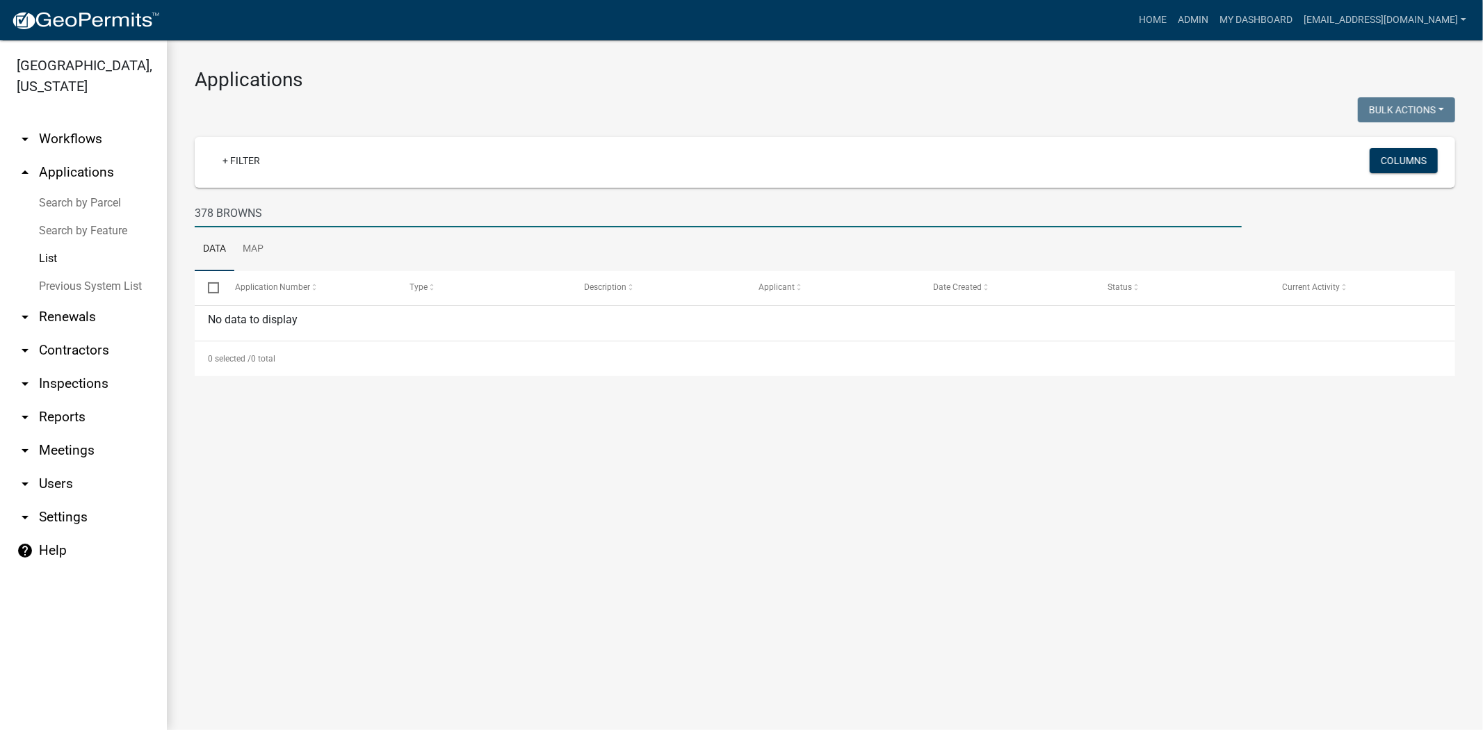
drag, startPoint x: 307, startPoint y: 218, endPoint x: 169, endPoint y: 217, distance: 137.6
click at [169, 217] on div "Applications Bulk Actions Void Expire Lock Withdraw + Filter Columns 378 BROWNS…" at bounding box center [825, 222] width 1316 height 364
type input "25-161"
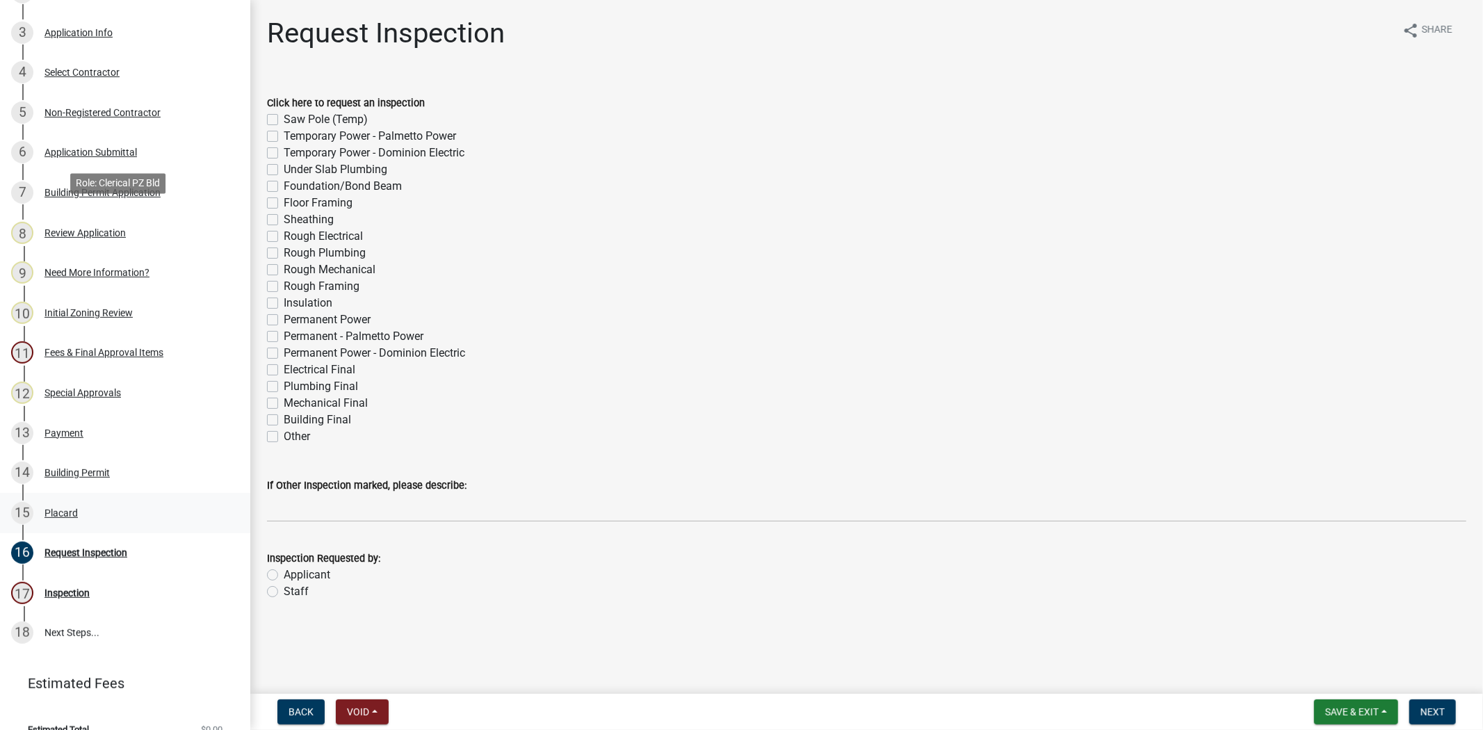
scroll to position [357, 0]
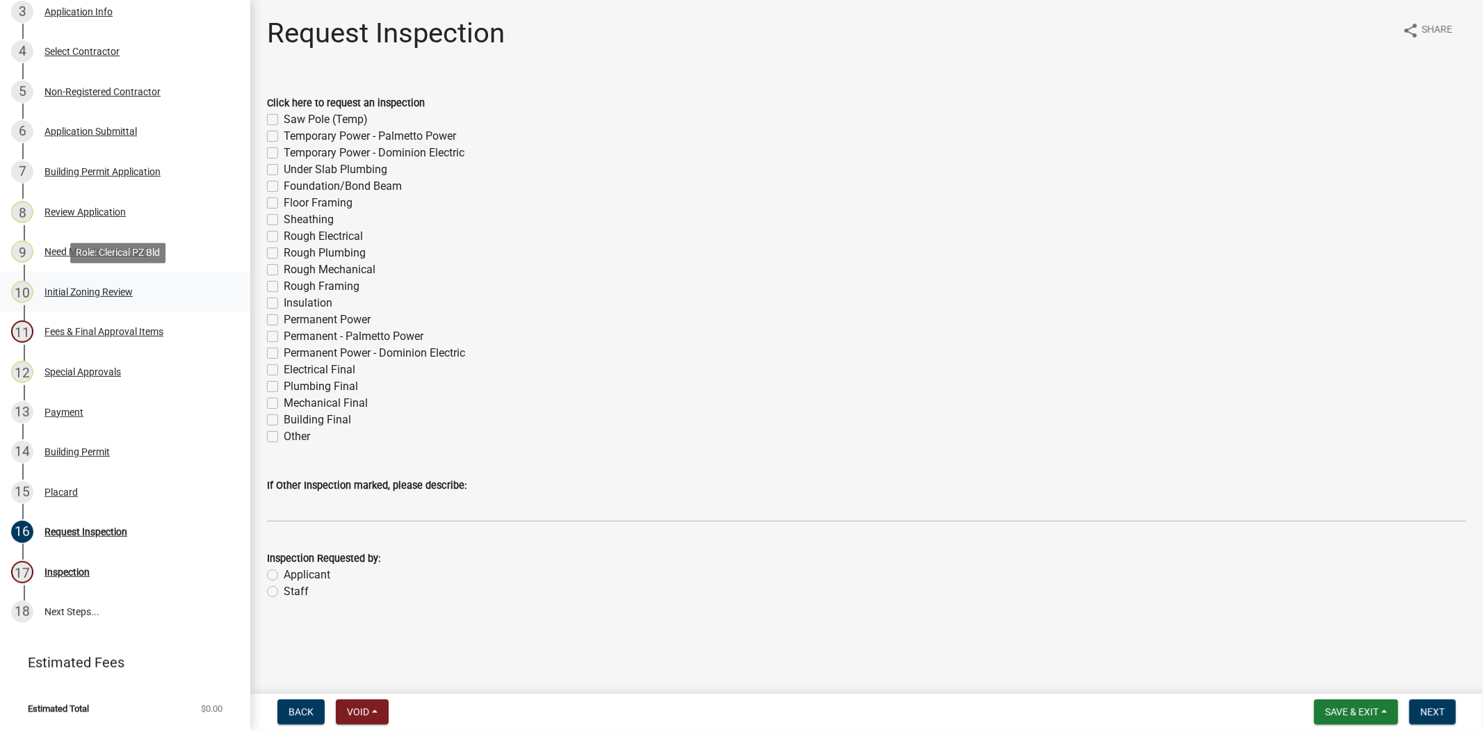
click at [95, 289] on div "Initial Zoning Review" at bounding box center [88, 292] width 88 height 10
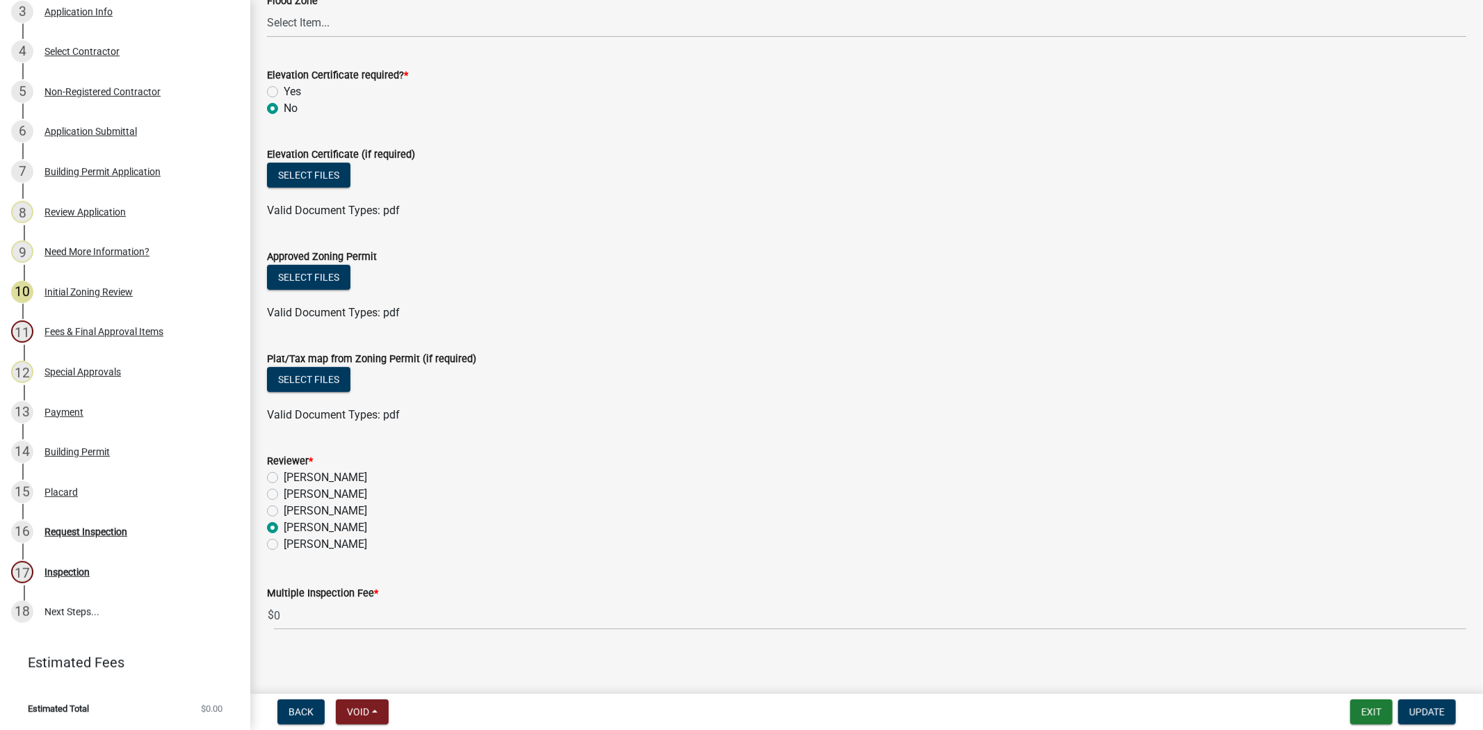
scroll to position [636, 0]
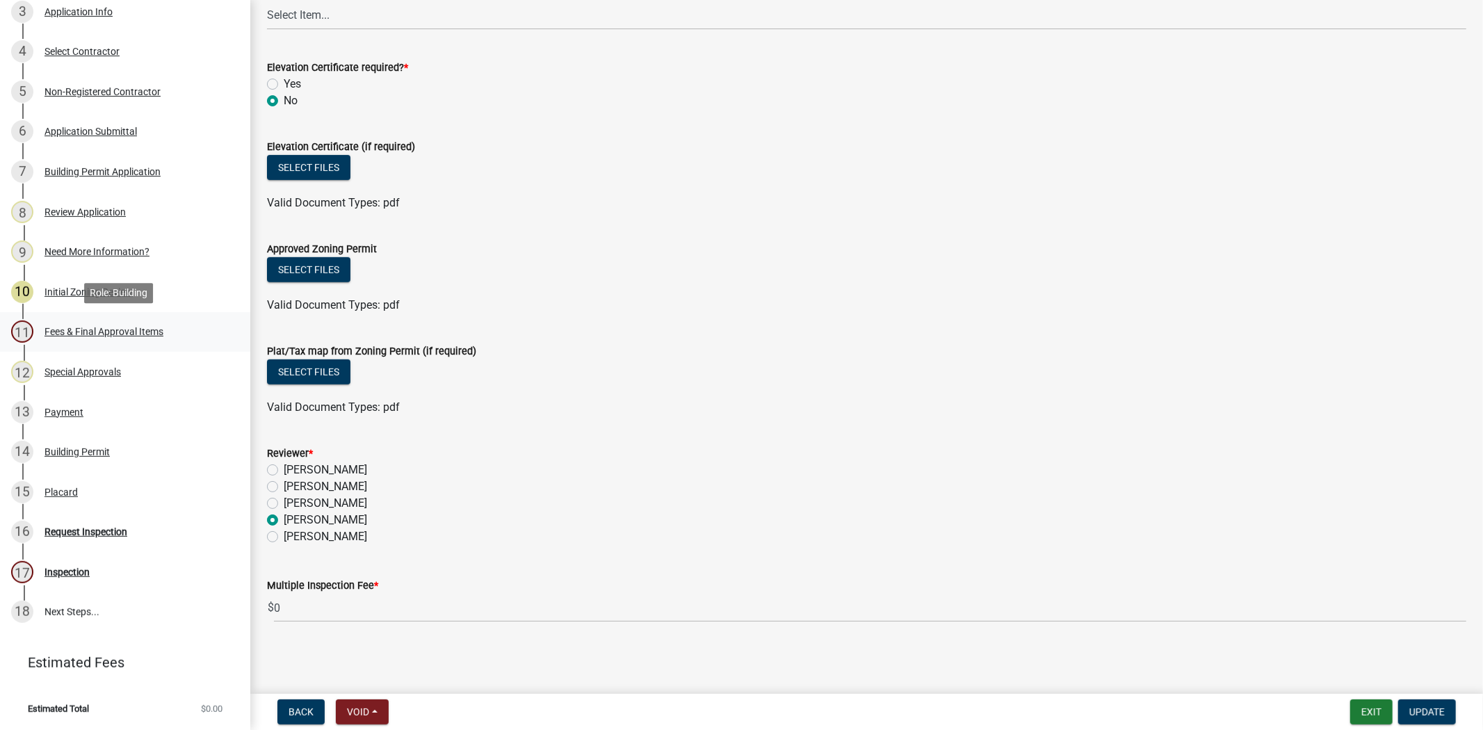
click at [90, 335] on div "Fees & Final Approval Items" at bounding box center [103, 332] width 119 height 10
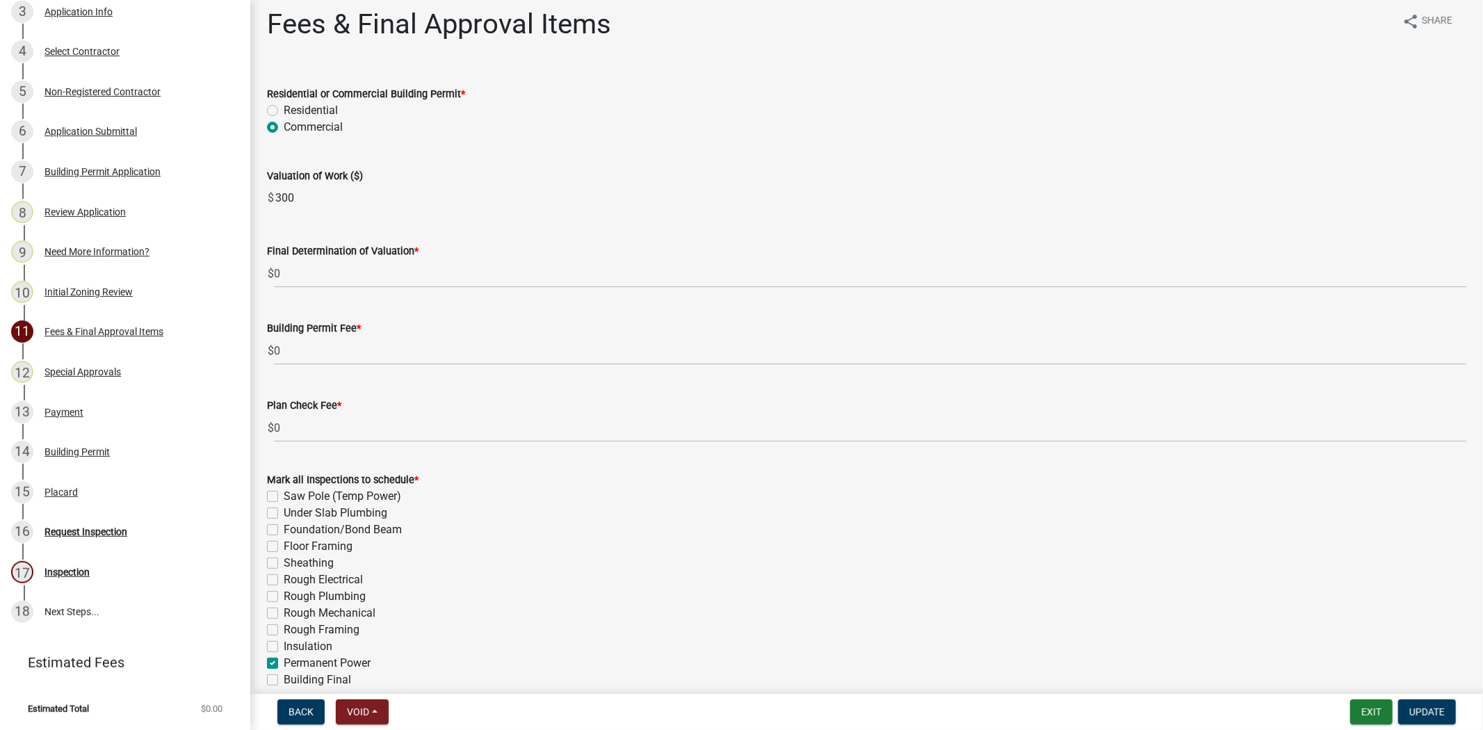
scroll to position [0, 0]
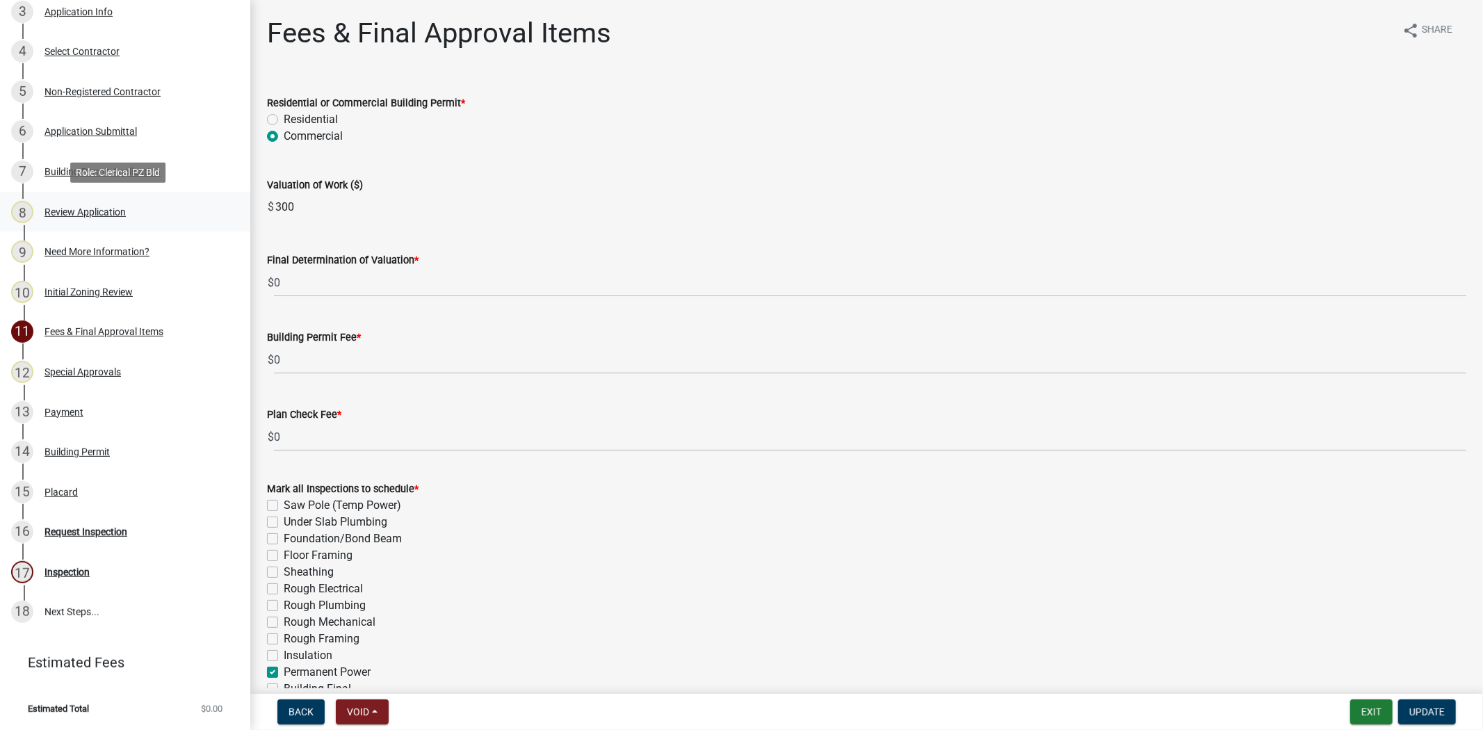
click at [96, 209] on div "Review Application" at bounding box center [84, 212] width 81 height 10
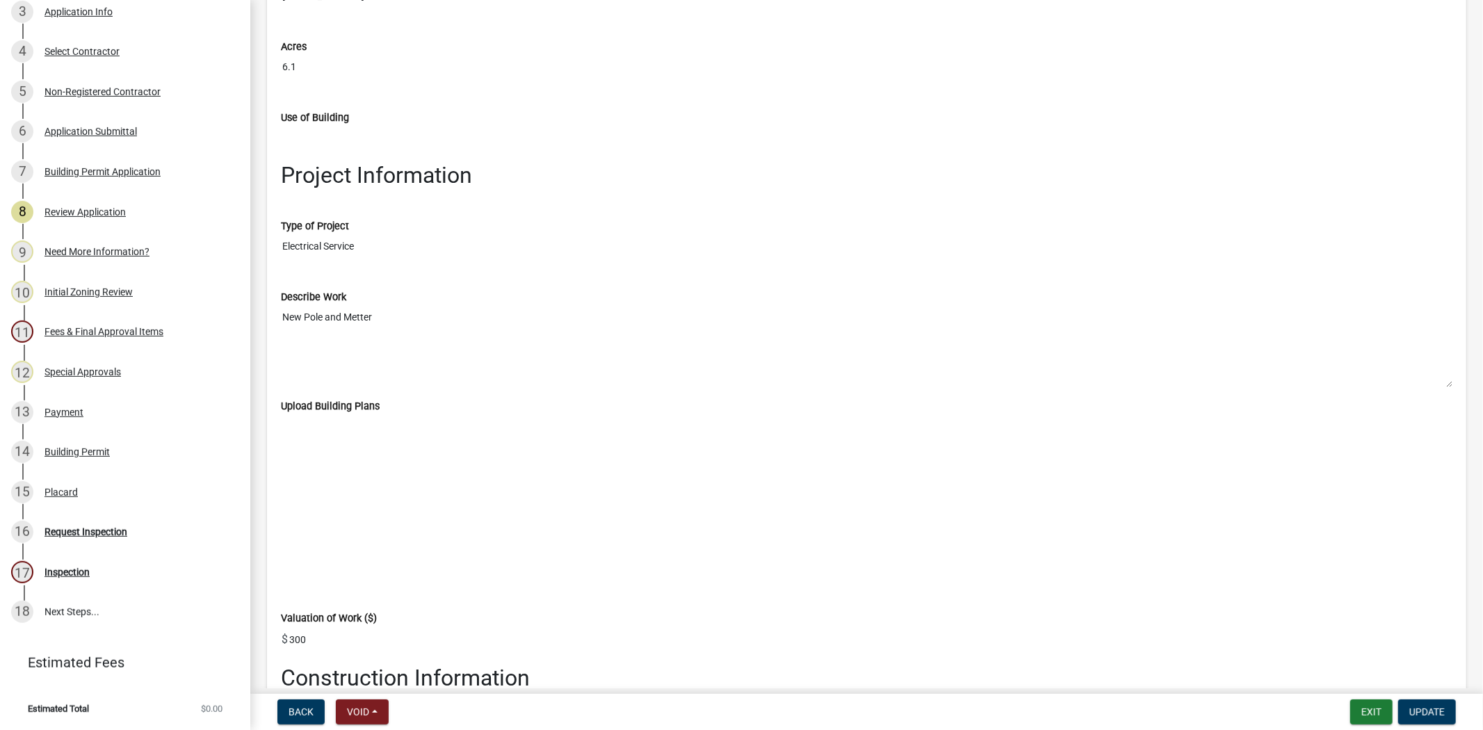
scroll to position [2240, 0]
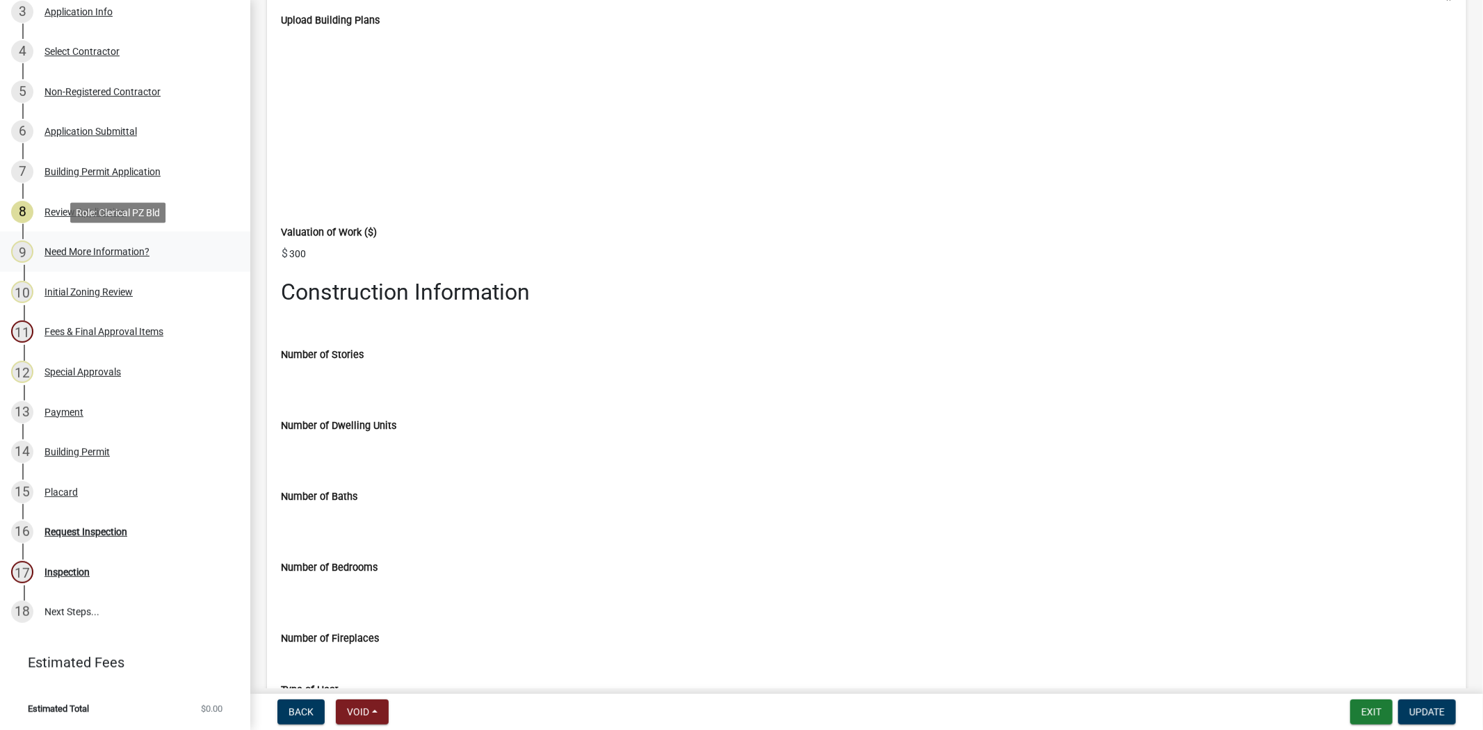
click at [79, 261] on div "9 Need More Information?" at bounding box center [119, 252] width 217 height 22
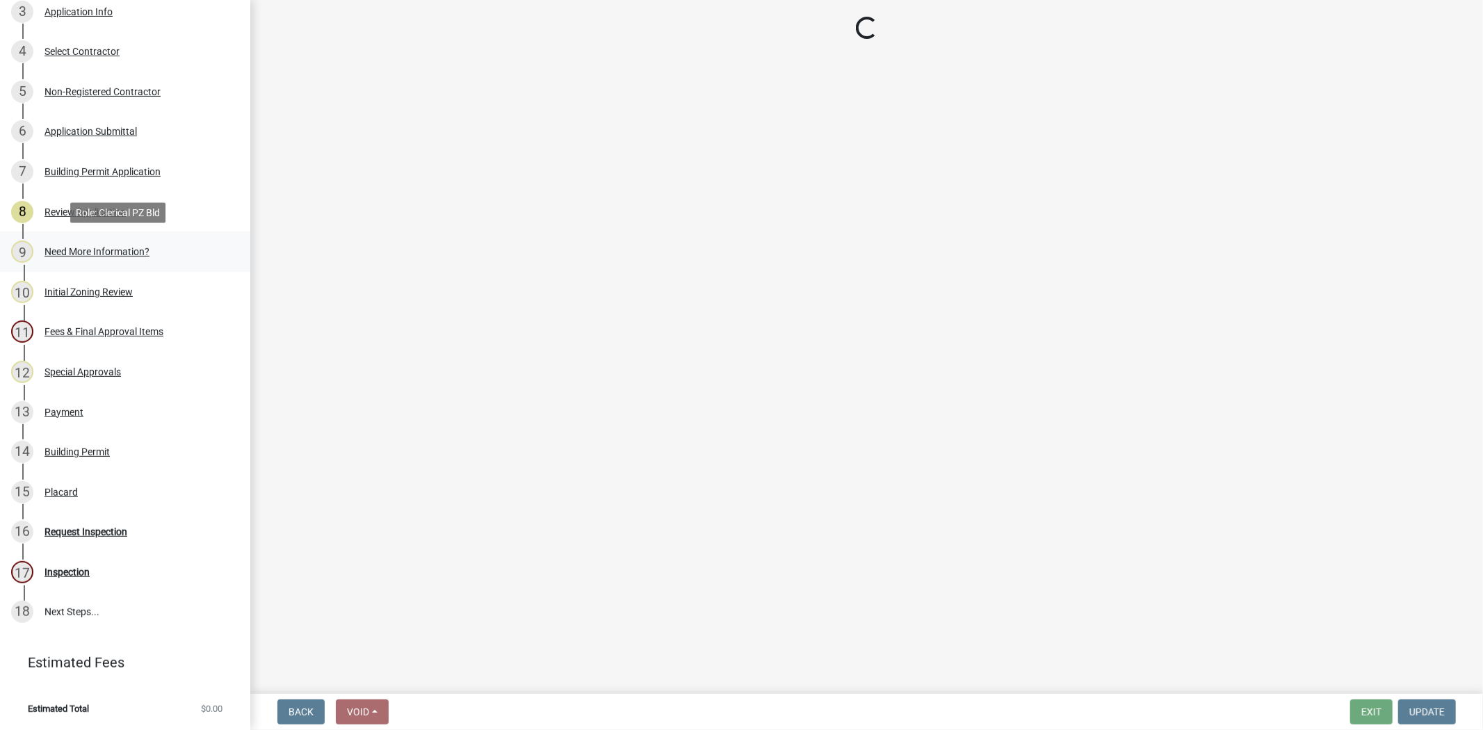
scroll to position [0, 0]
click at [79, 287] on div "Initial Zoning Review" at bounding box center [88, 292] width 88 height 10
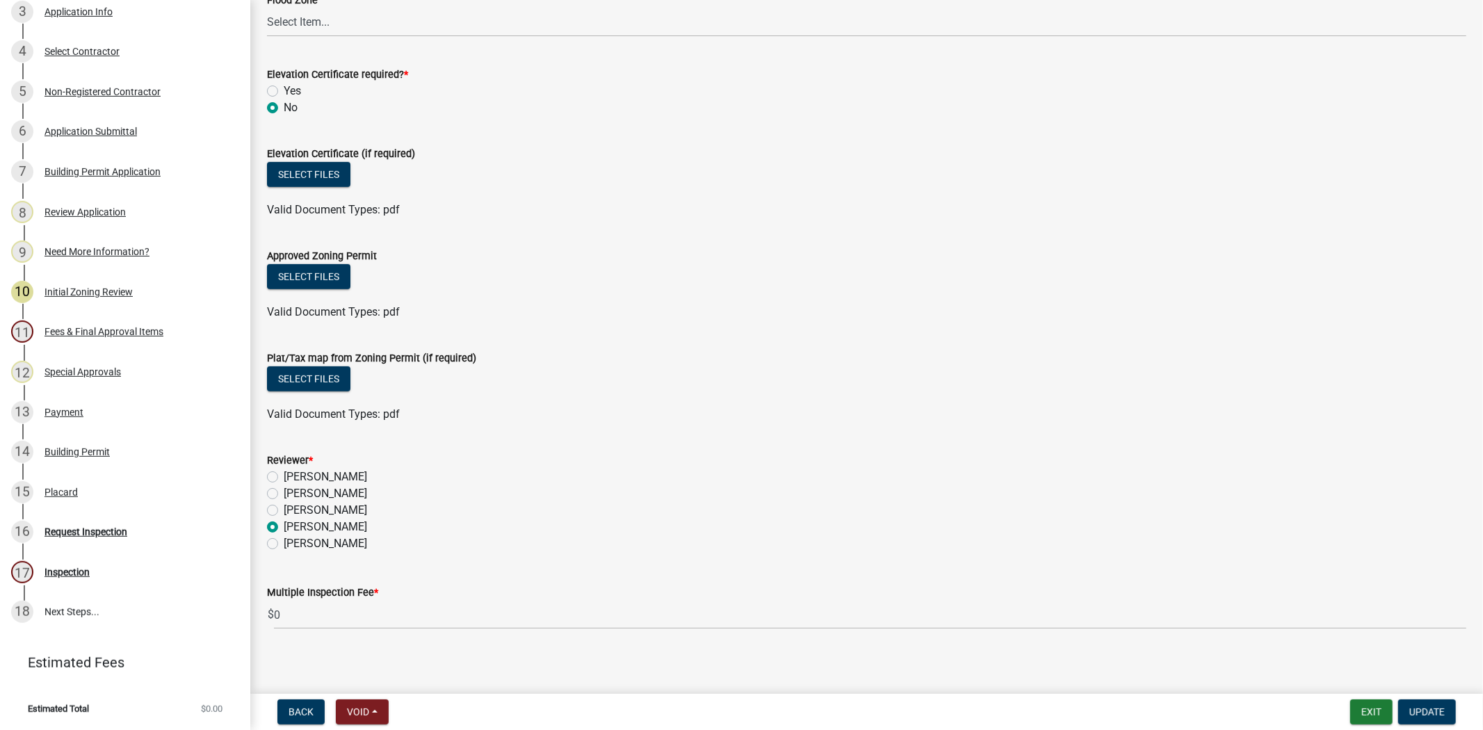
scroll to position [636, 0]
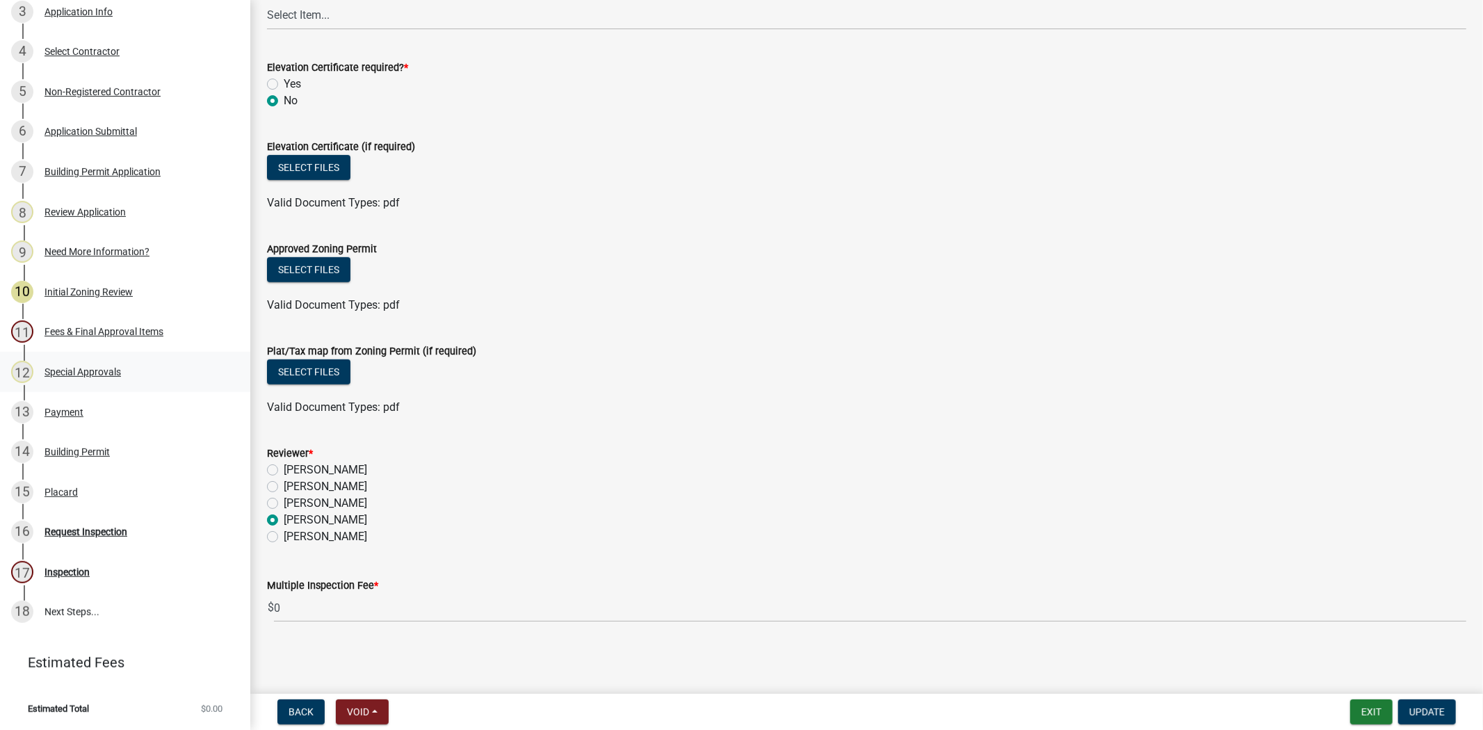
click at [92, 376] on div "Special Approvals" at bounding box center [82, 372] width 76 height 10
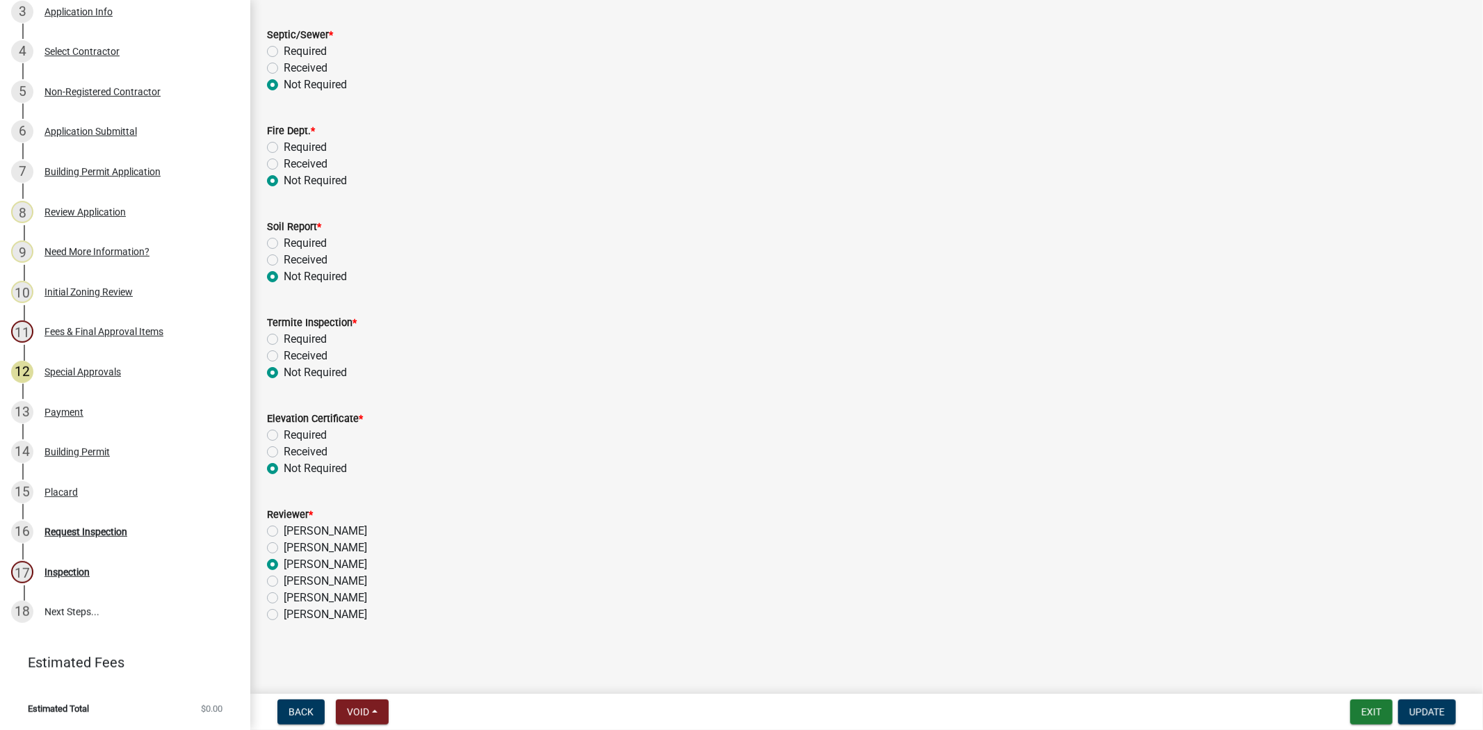
scroll to position [165, 0]
click at [1420, 713] on span "Update" at bounding box center [1426, 711] width 35 height 11
